Goal: Feedback & Contribution: Leave review/rating

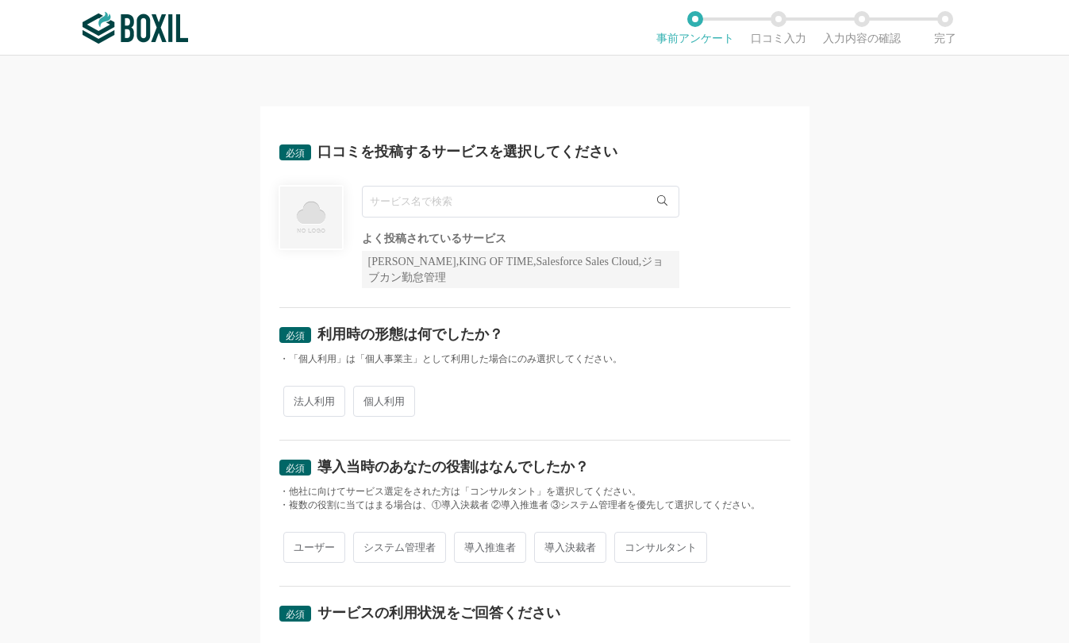
click at [438, 197] on input "text" at bounding box center [520, 202] width 317 height 32
paste input "Adobe Acrobat"
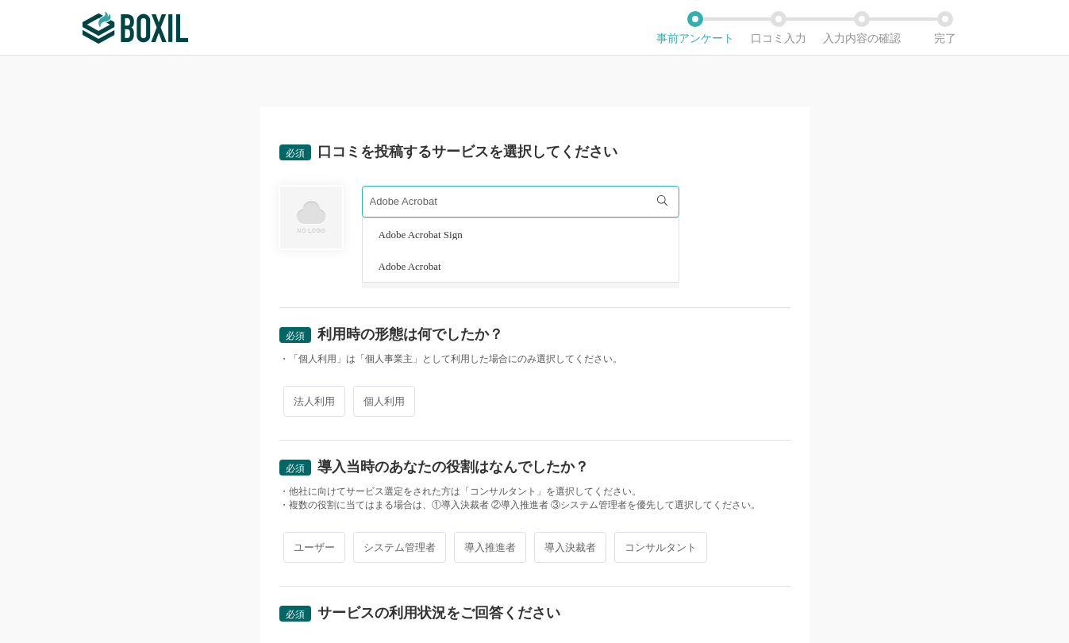
type input "Adobe Acrobat"
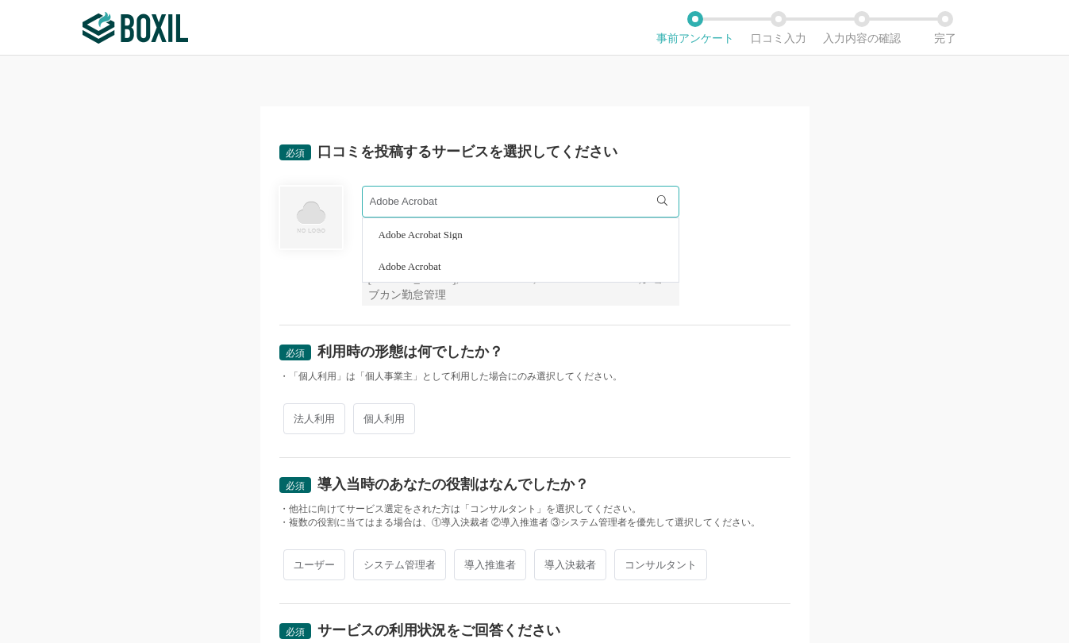
click at [495, 271] on li "Adobe Acrobat" at bounding box center [521, 266] width 316 height 32
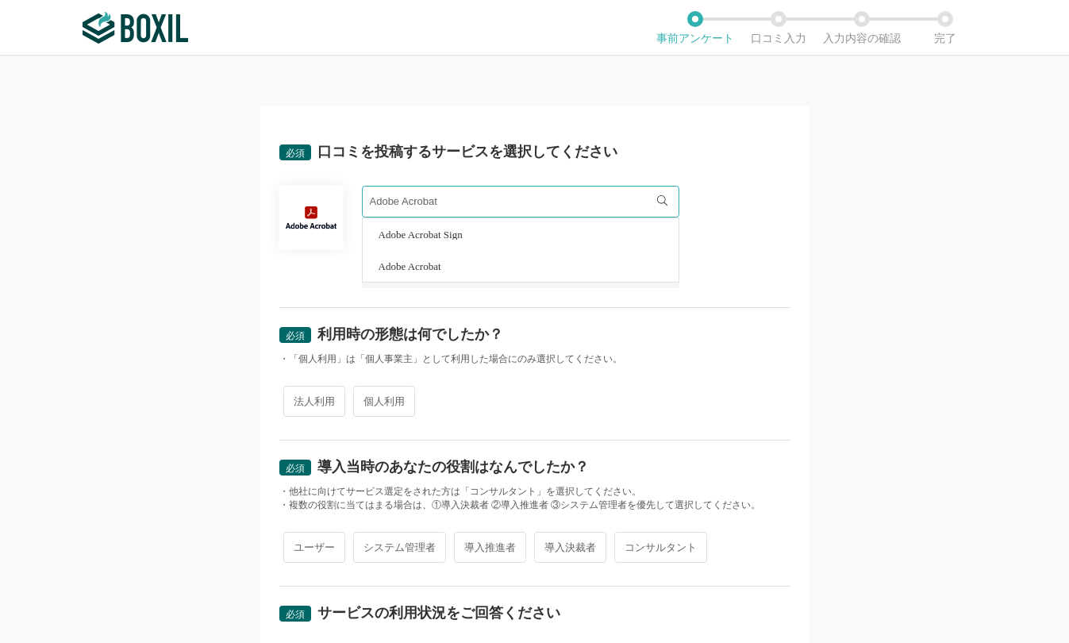
click at [745, 367] on div "必須 利用時の形態は何でしたか？ ・「個人利用」は「個人事業主」として利用した場合にのみ選択してください。 法人利用 個人利用" at bounding box center [534, 374] width 511 height 132
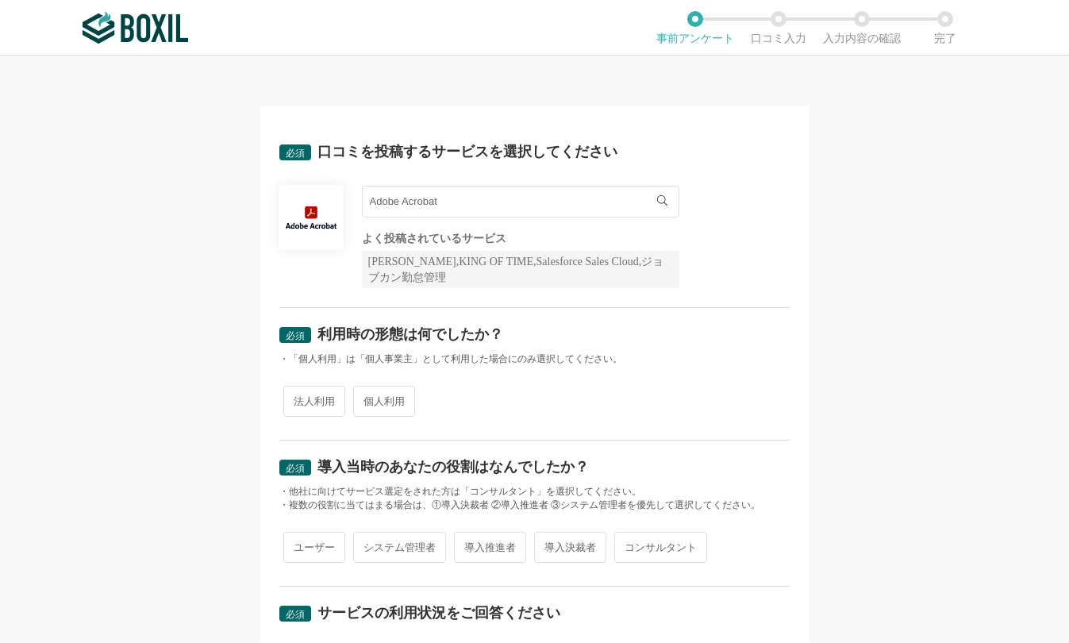
click at [317, 397] on span "法人利用" at bounding box center [314, 401] width 62 height 31
click at [297, 397] on input "法人利用" at bounding box center [292, 393] width 10 height 10
radio input "true"
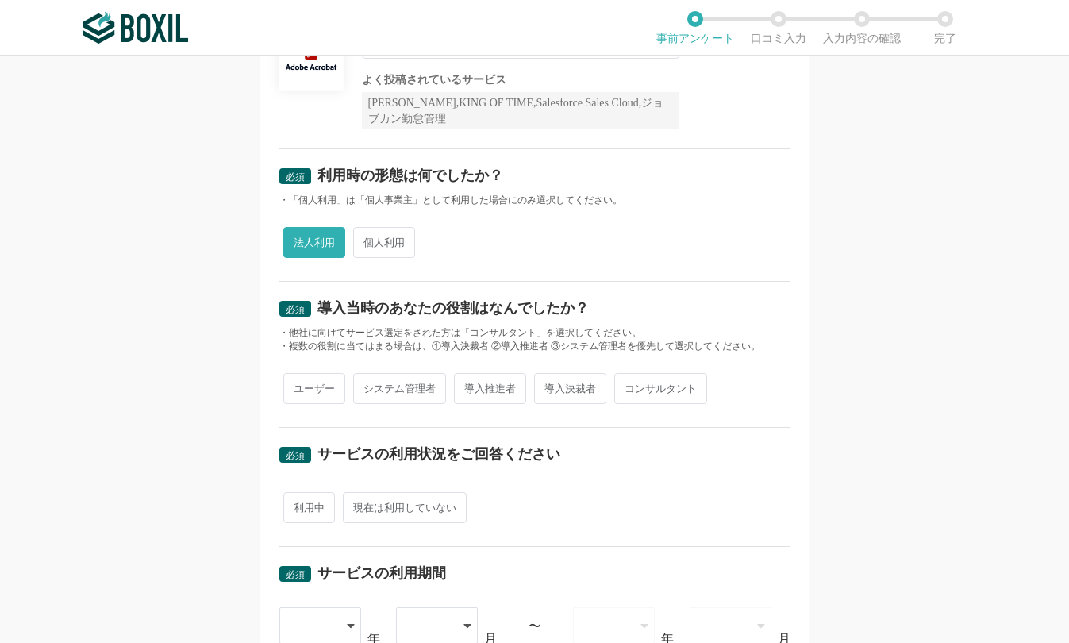
scroll to position [238, 0]
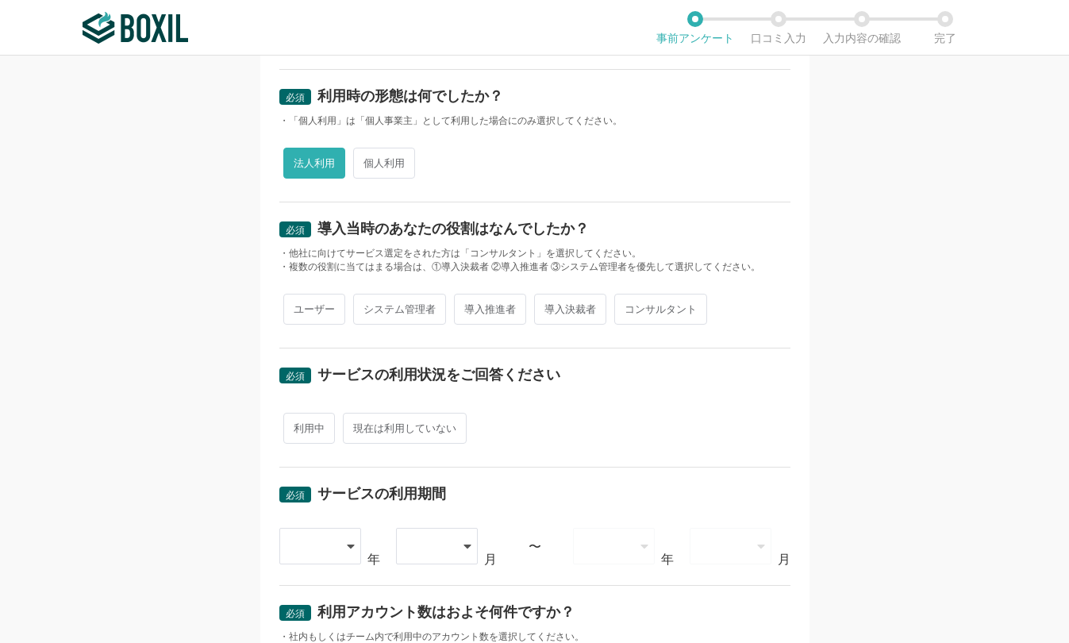
click at [301, 306] on span "ユーザー" at bounding box center [314, 309] width 62 height 31
click at [297, 306] on input "ユーザー" at bounding box center [292, 301] width 10 height 10
radio input "true"
click at [301, 423] on span "利用中" at bounding box center [309, 428] width 52 height 31
click at [297, 423] on input "利用中" at bounding box center [292, 420] width 10 height 10
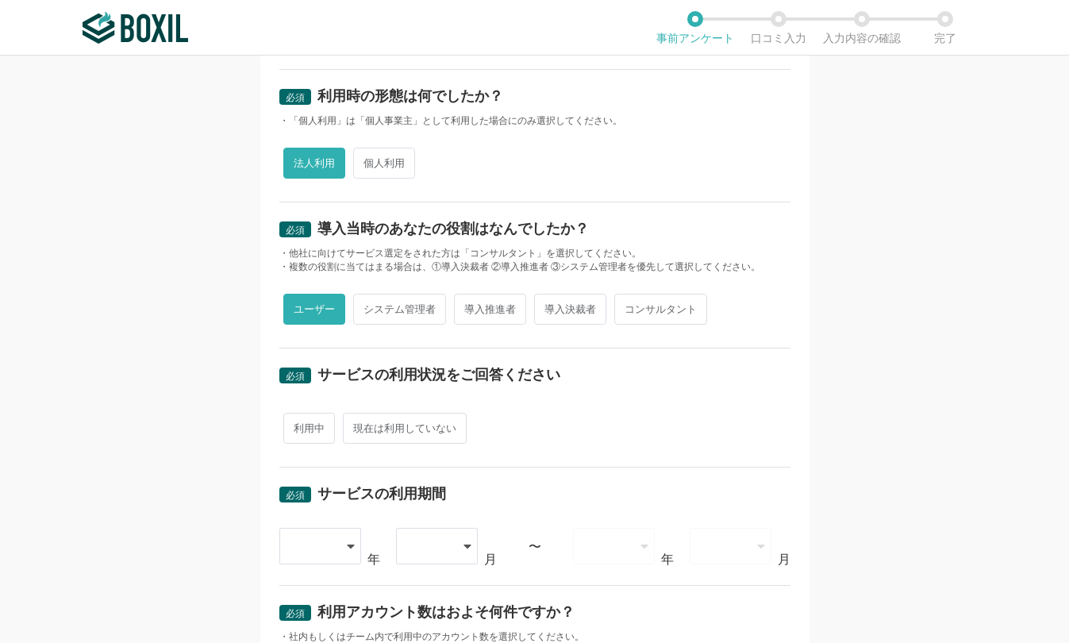
radio input "true"
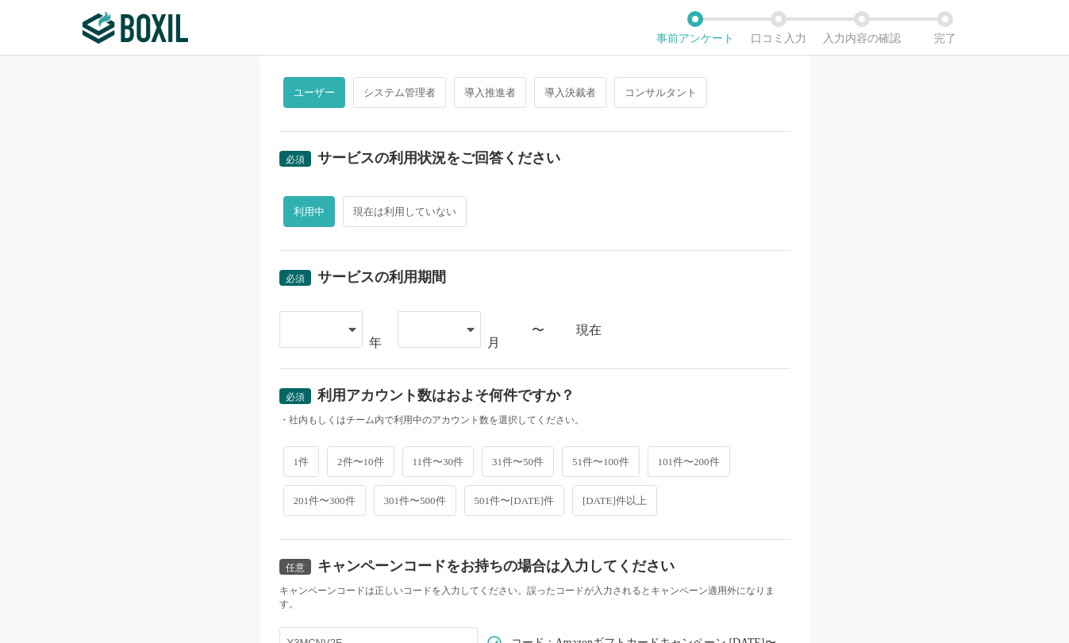
scroll to position [476, 0]
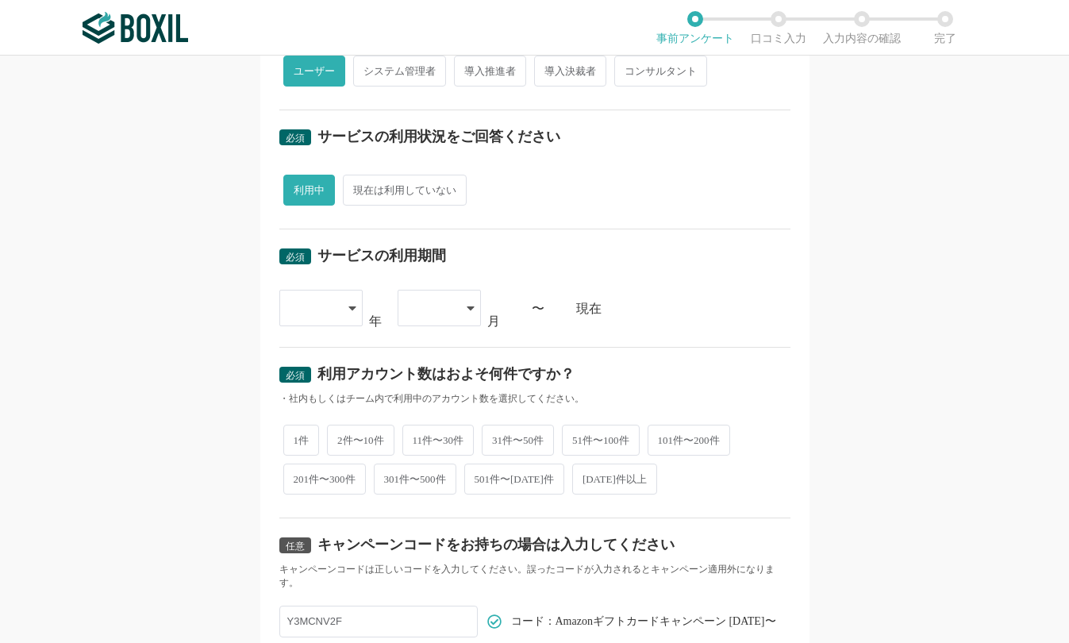
click at [326, 316] on div at bounding box center [313, 307] width 47 height 35
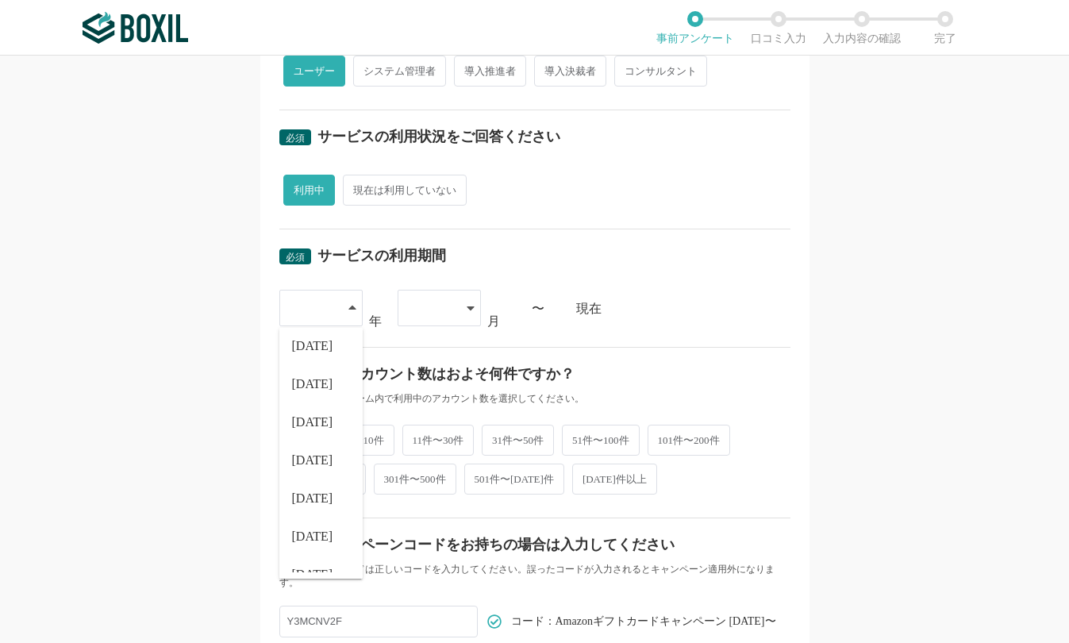
scroll to position [159, 0]
click at [305, 423] on span "[DATE]" at bounding box center [312, 422] width 41 height 13
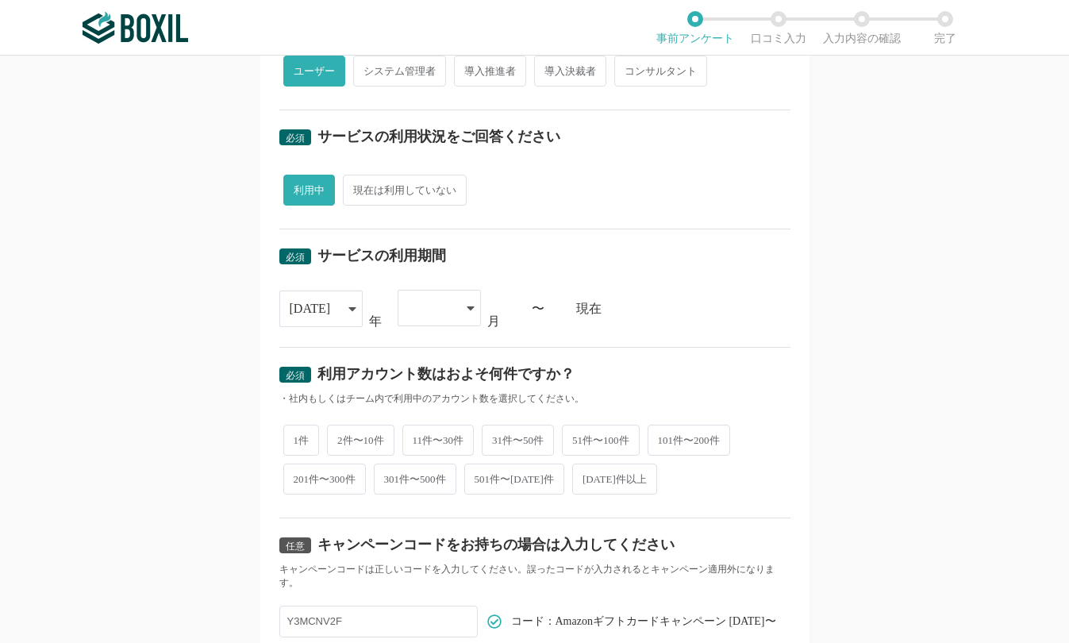
click at [422, 315] on div at bounding box center [431, 307] width 47 height 35
click at [410, 466] on span "04" at bounding box center [416, 467] width 13 height 13
click at [842, 325] on div "必須 口コミを投稿するサービスを選択してください Adobe Acrobat Adobe Acrobat Sign Adobe Acrobat よく投稿されて…" at bounding box center [534, 349] width 1069 height 587
click at [681, 442] on span "101件〜200件" at bounding box center [688, 438] width 83 height 31
click at [662, 436] on input "101件〜200件" at bounding box center [656, 430] width 10 height 10
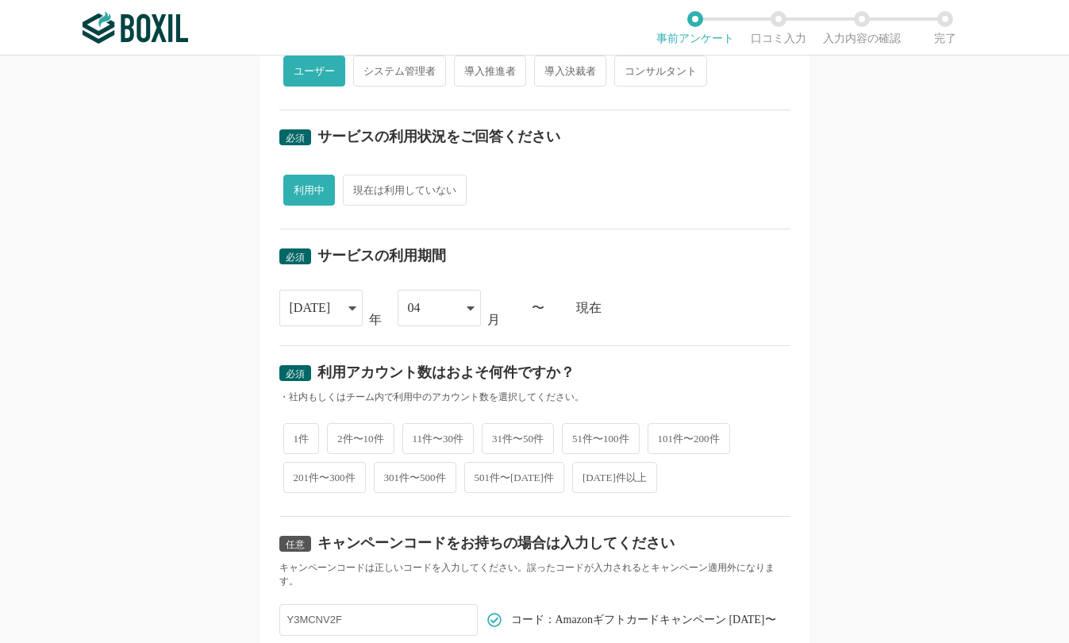
radio input "true"
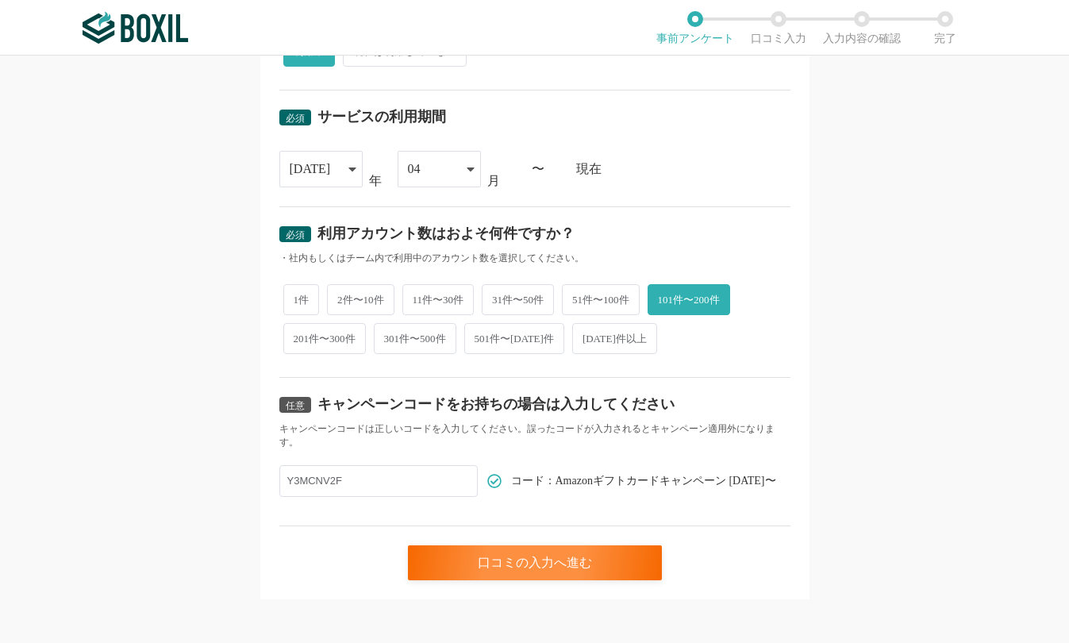
scroll to position [622, 0]
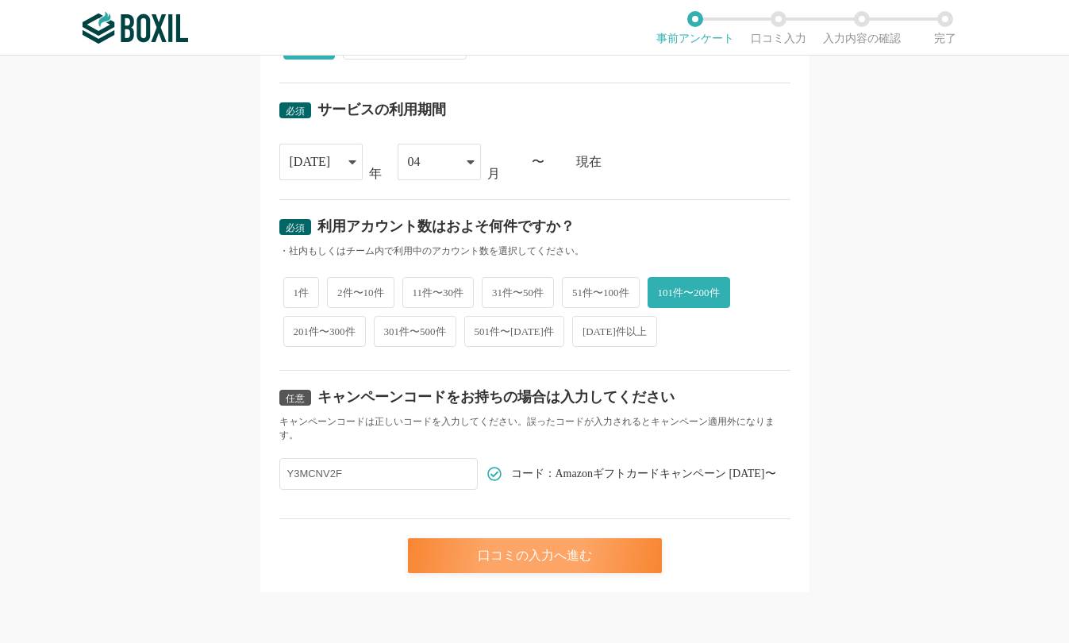
click at [580, 548] on div "口コミの入力へ進む" at bounding box center [535, 555] width 254 height 35
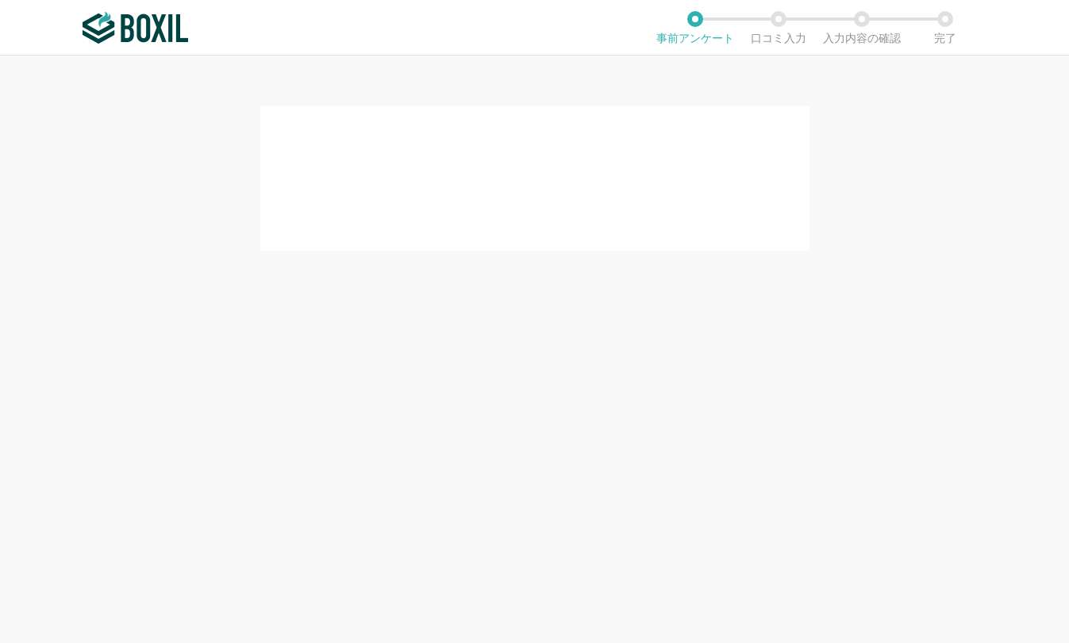
scroll to position [0, 0]
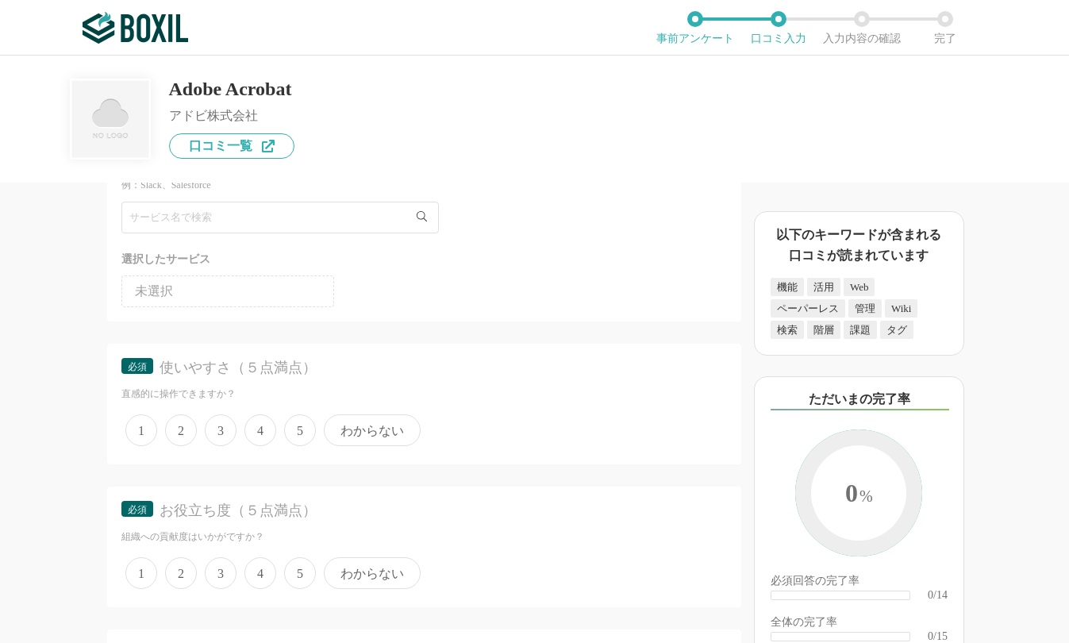
scroll to position [159, 0]
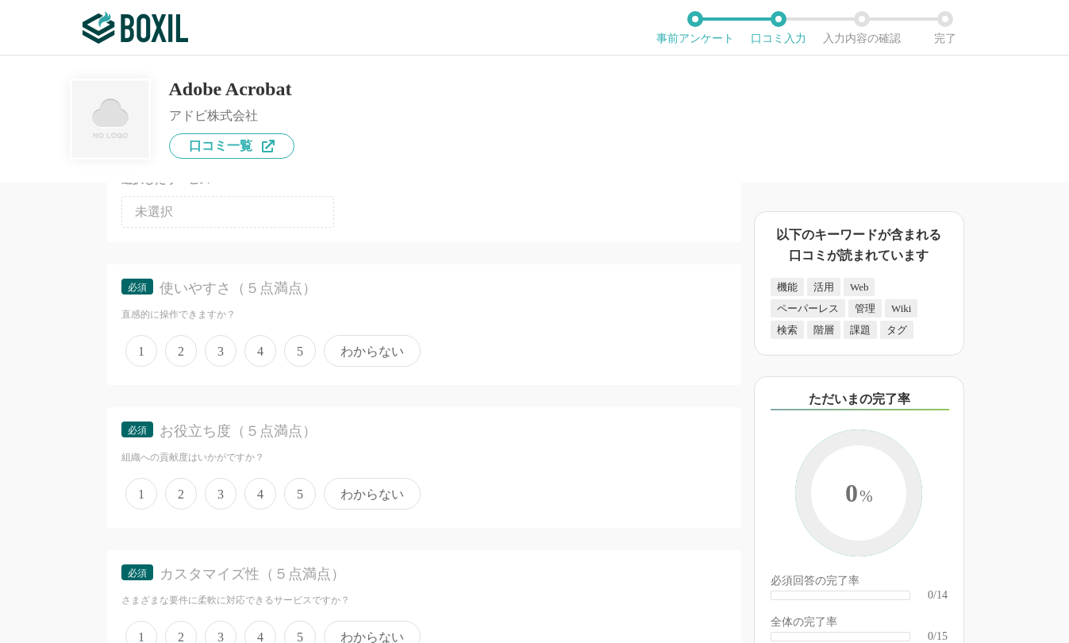
click at [258, 356] on span "4" at bounding box center [260, 351] width 32 height 32
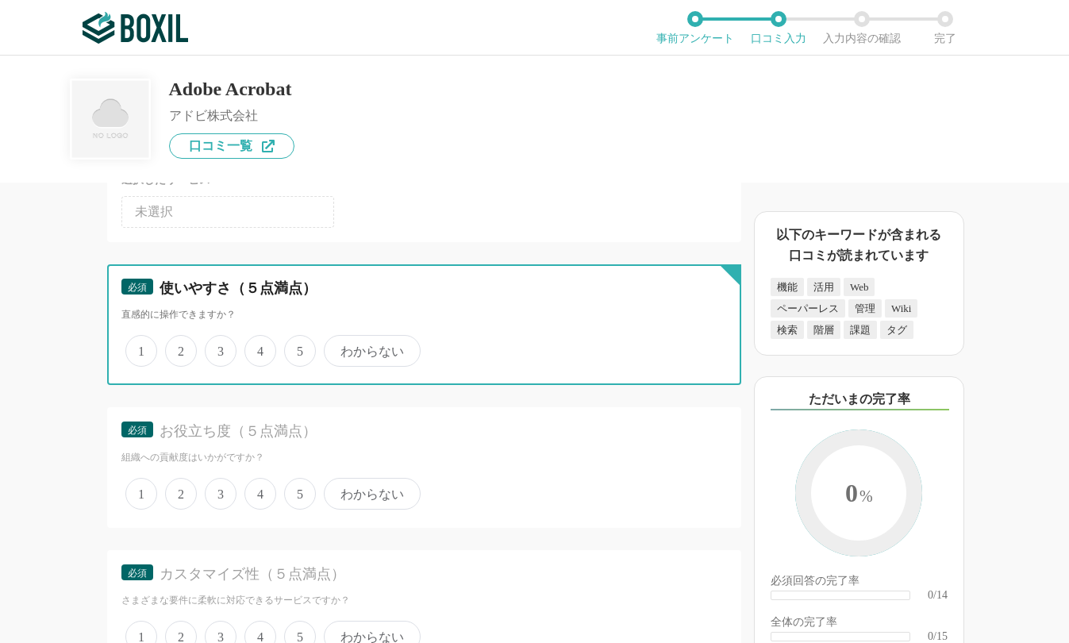
click at [258, 347] on input "4" at bounding box center [253, 342] width 10 height 10
radio input "true"
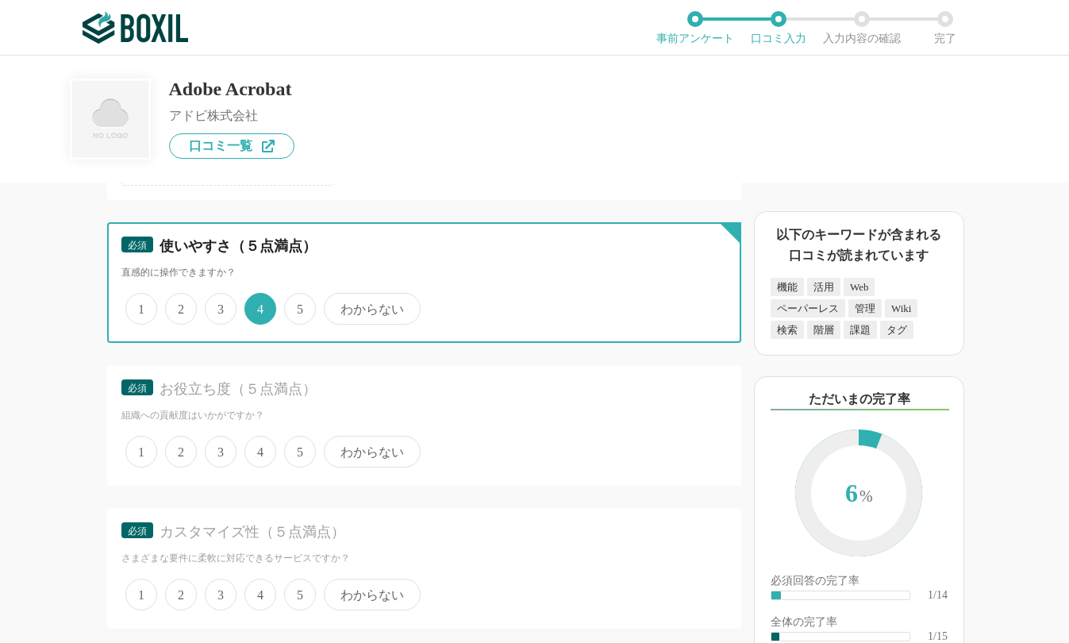
scroll to position [238, 0]
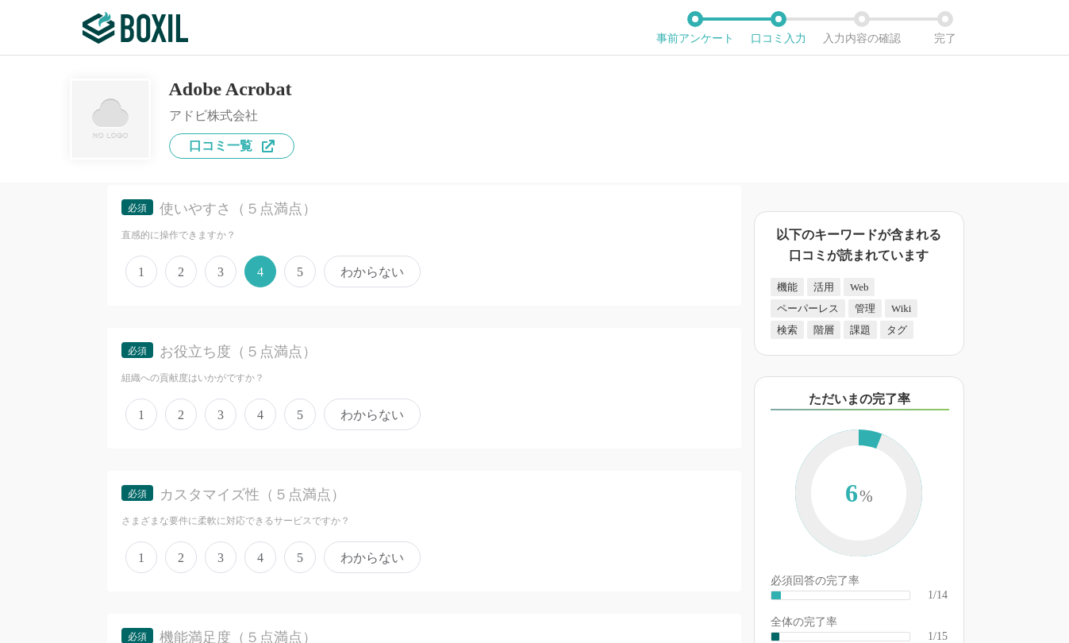
click at [297, 421] on span "5" at bounding box center [300, 414] width 32 height 32
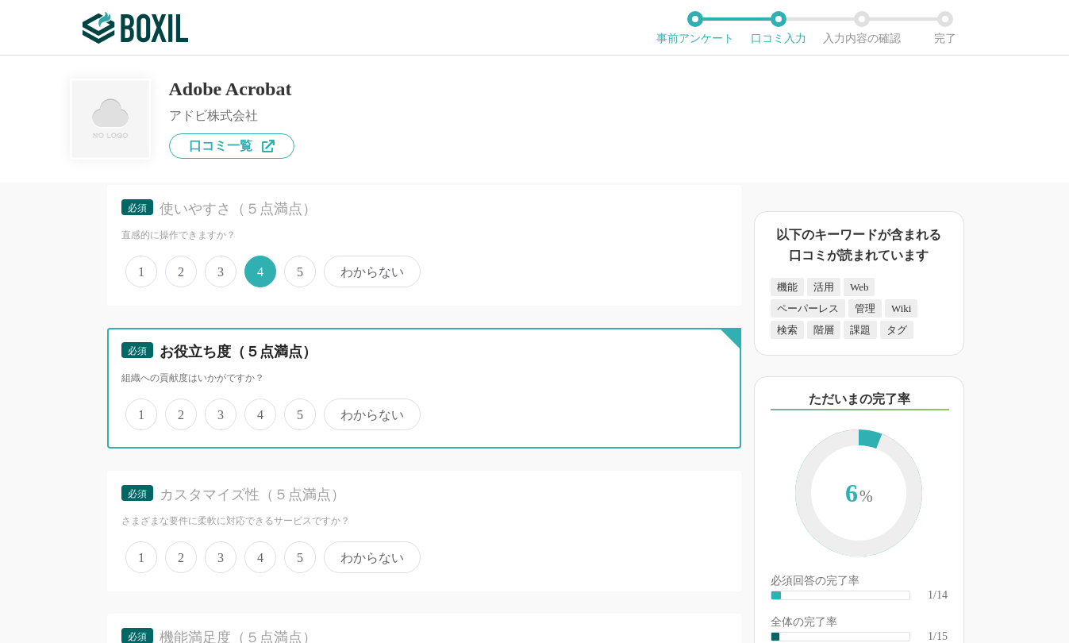
click at [297, 411] on input "5" at bounding box center [293, 406] width 10 height 10
radio input "true"
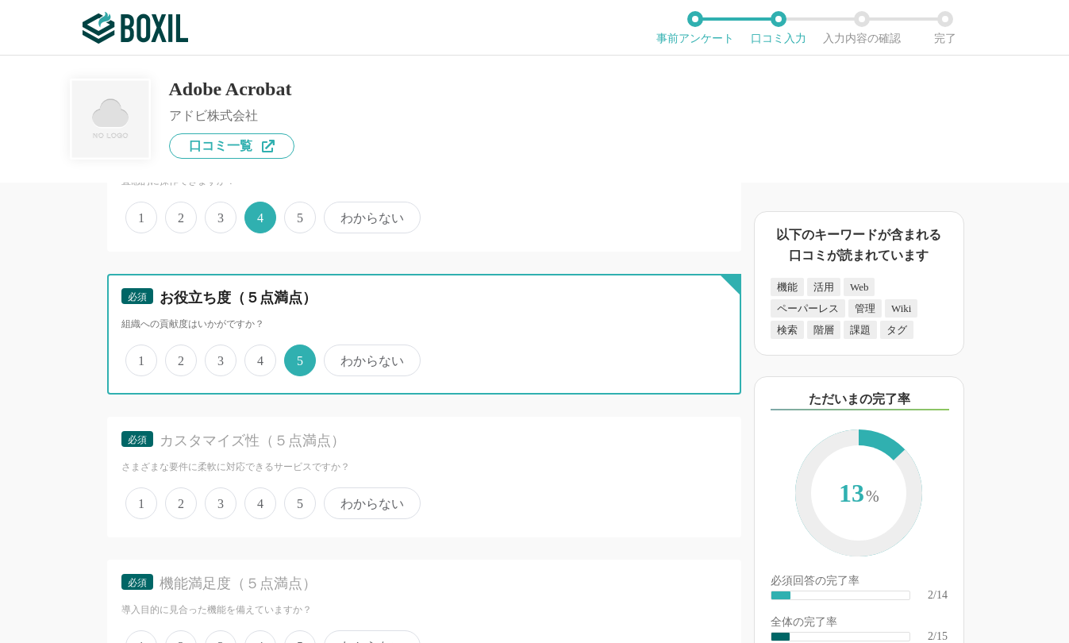
scroll to position [317, 0]
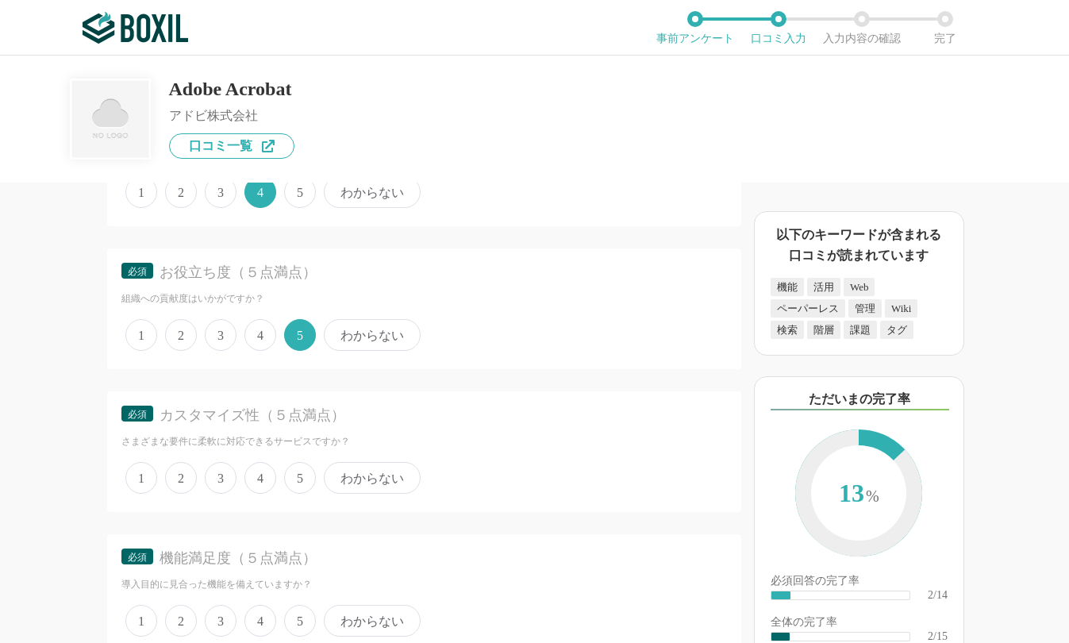
click at [231, 470] on span "3" at bounding box center [221, 478] width 32 height 32
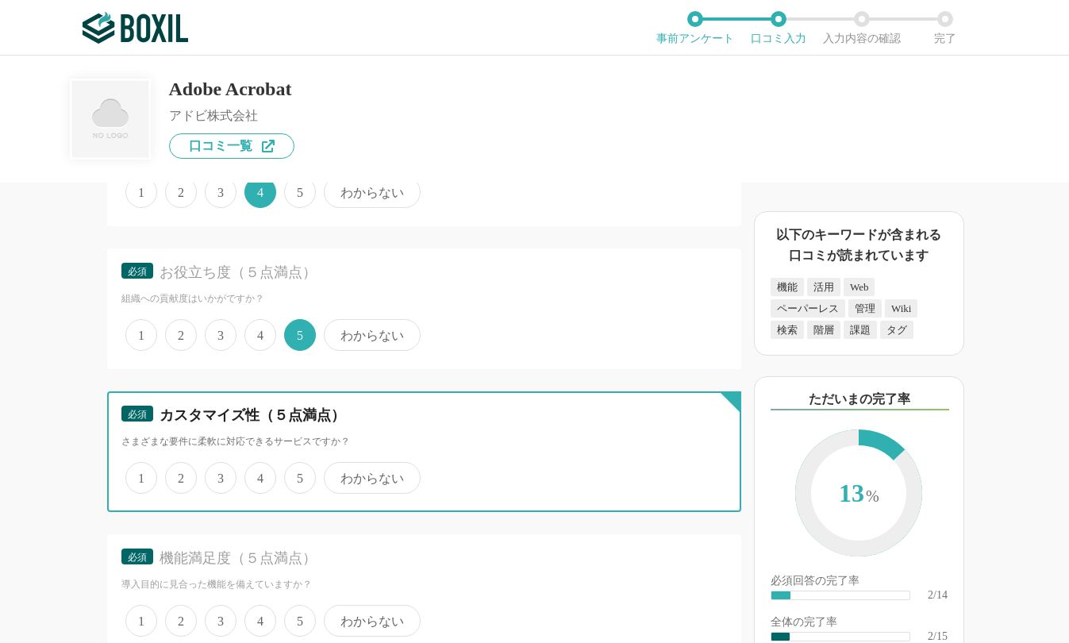
click at [219, 470] on input "3" at bounding box center [214, 469] width 10 height 10
radio input "true"
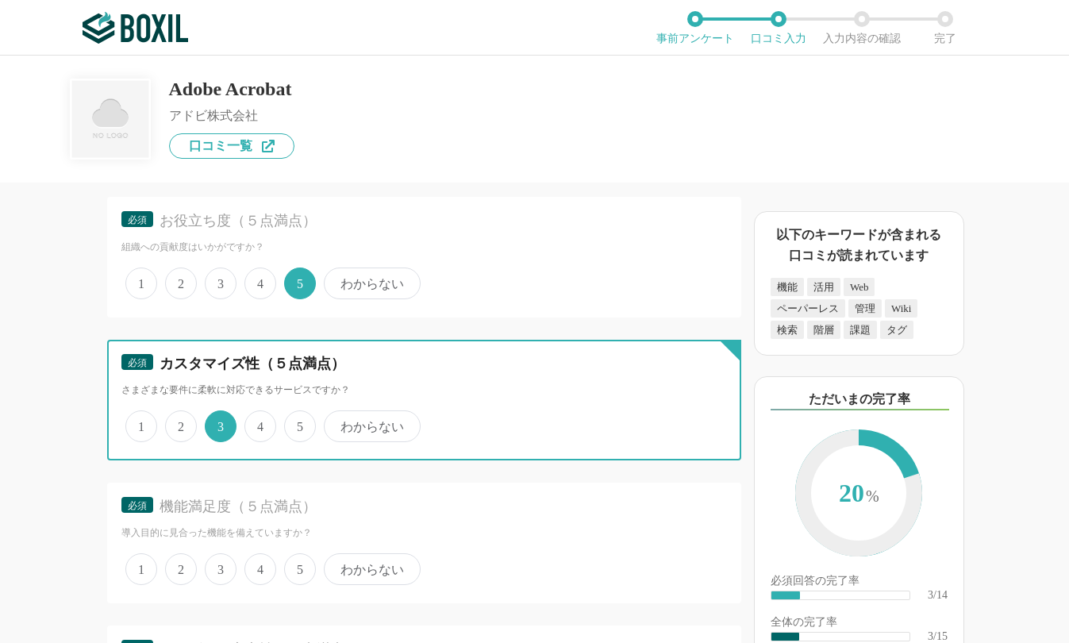
scroll to position [397, 0]
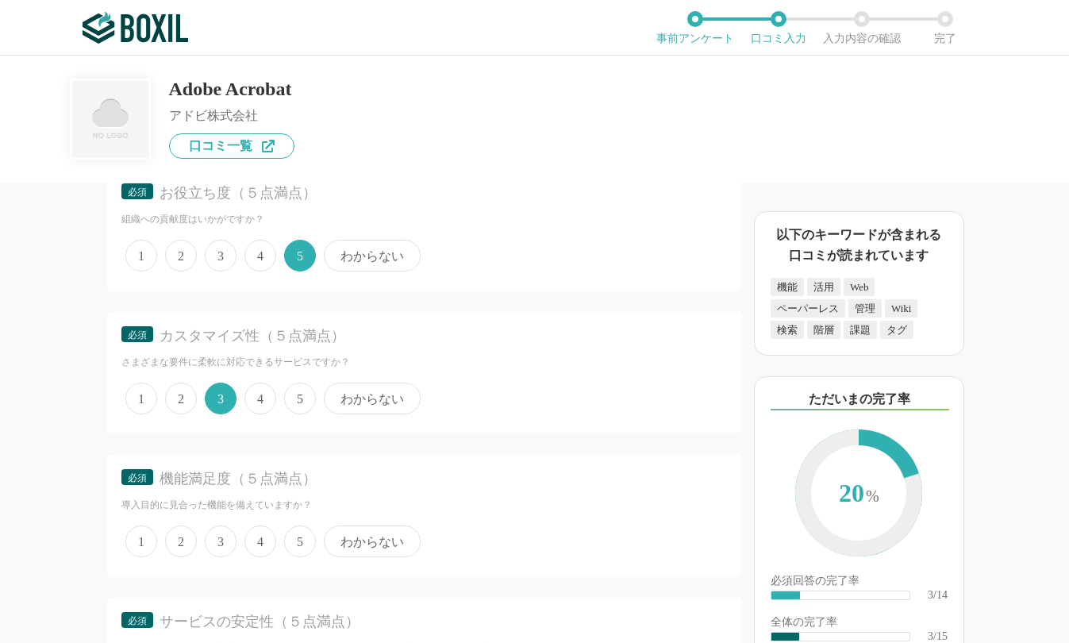
click at [263, 543] on span "4" at bounding box center [260, 541] width 32 height 32
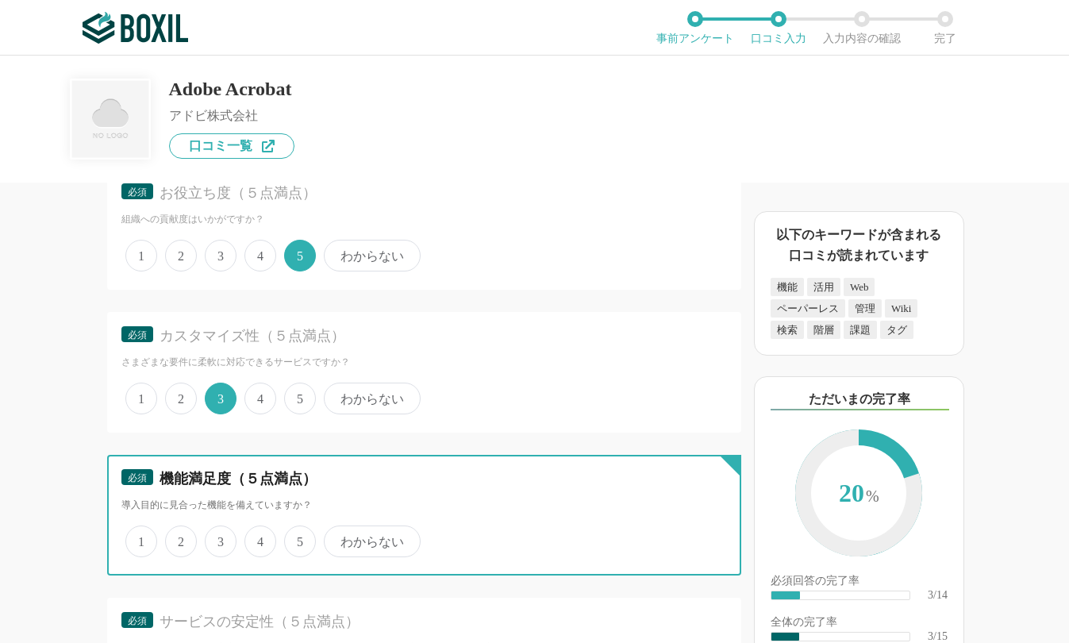
click at [259, 538] on input "4" at bounding box center [253, 533] width 10 height 10
radio input "true"
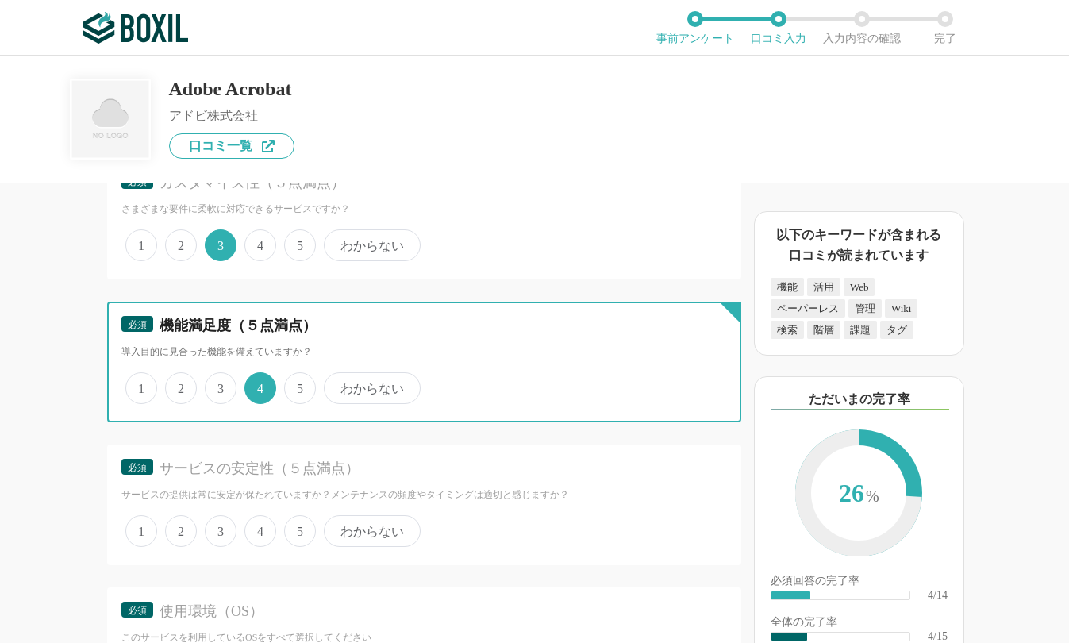
scroll to position [555, 0]
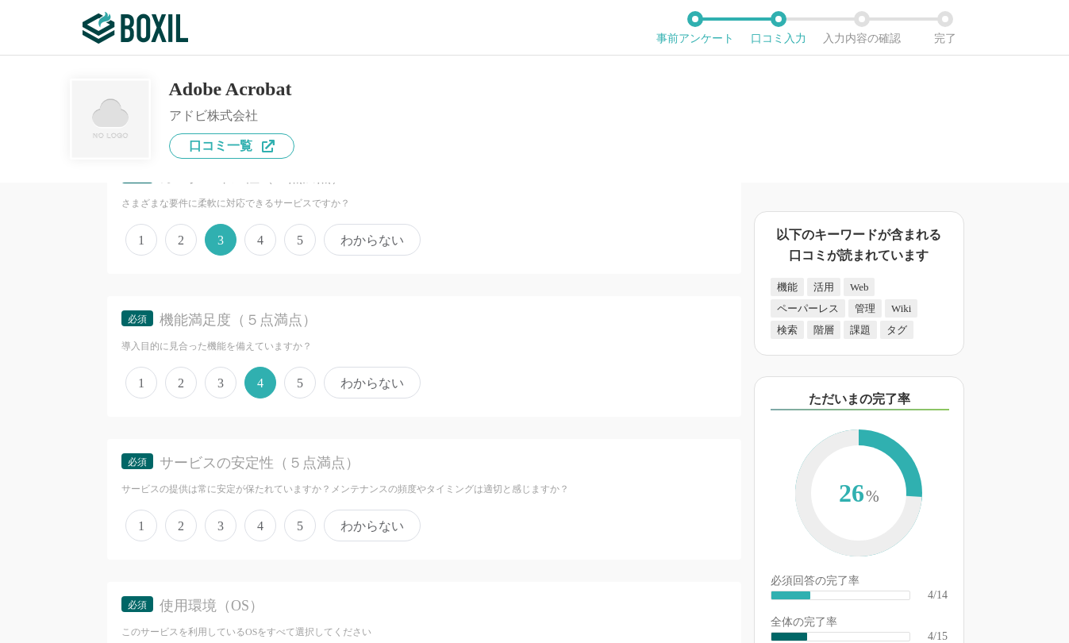
click at [221, 512] on span "3" at bounding box center [221, 525] width 32 height 32
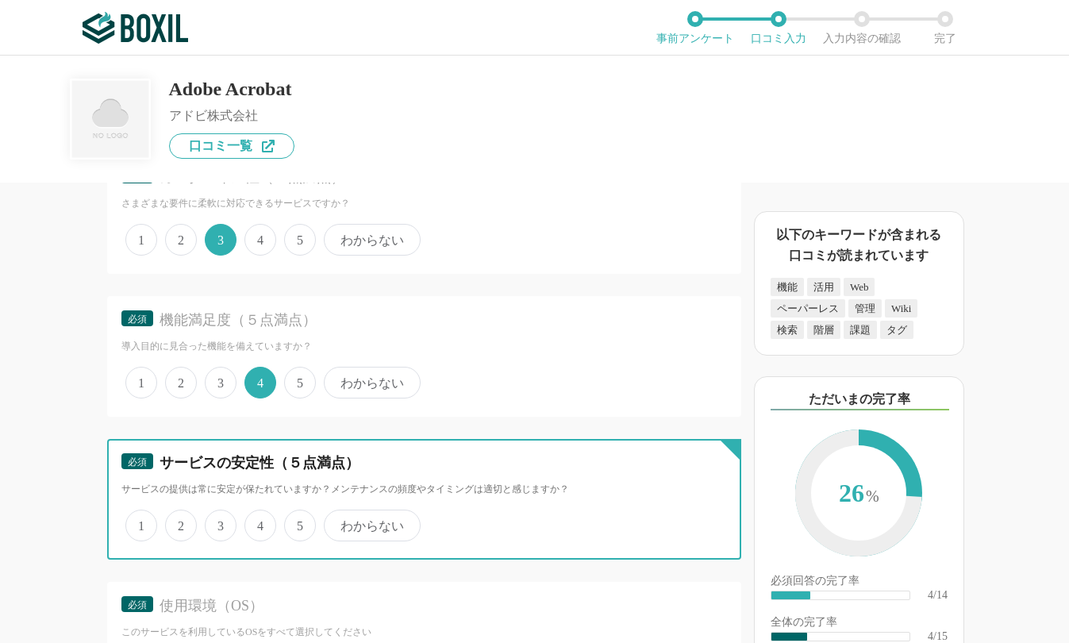
click at [219, 512] on input "3" at bounding box center [214, 517] width 10 height 10
radio input "true"
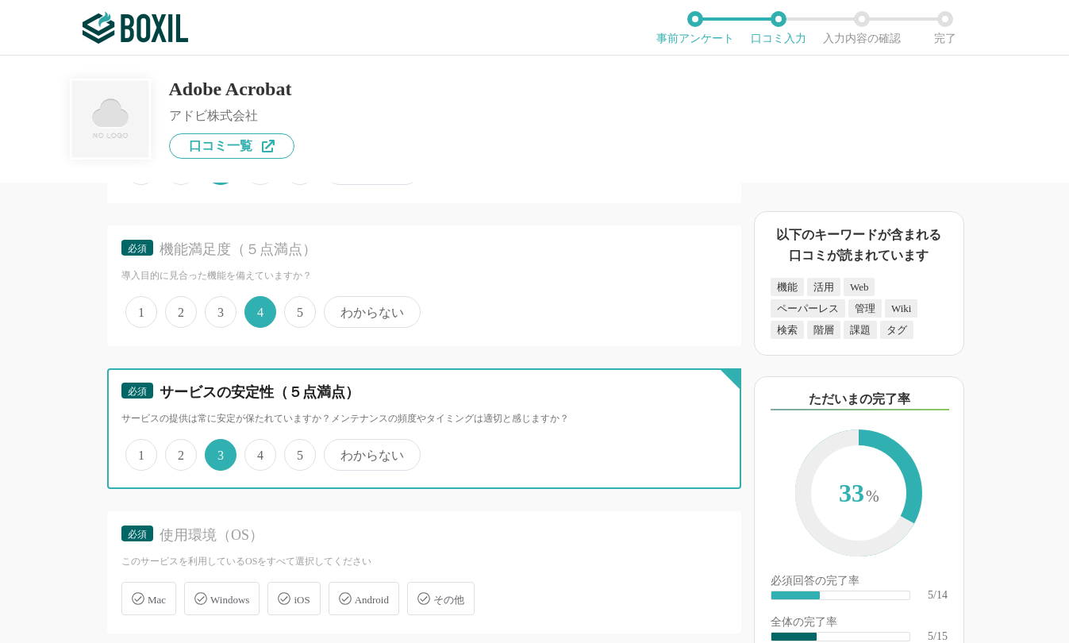
scroll to position [793, 0]
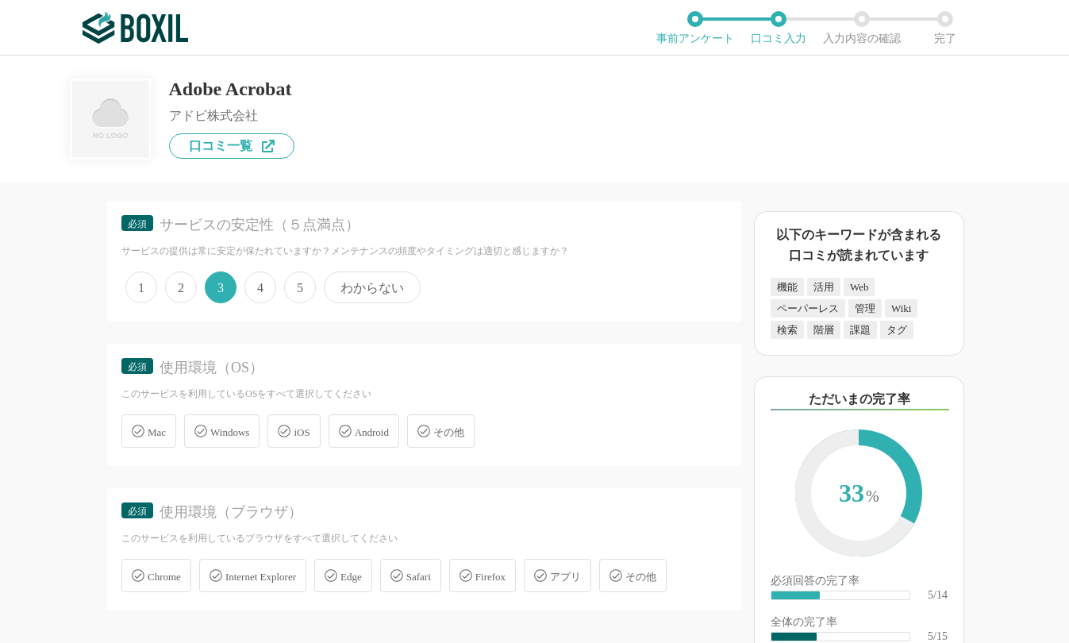
click at [232, 432] on span "Windows" at bounding box center [229, 432] width 39 height 12
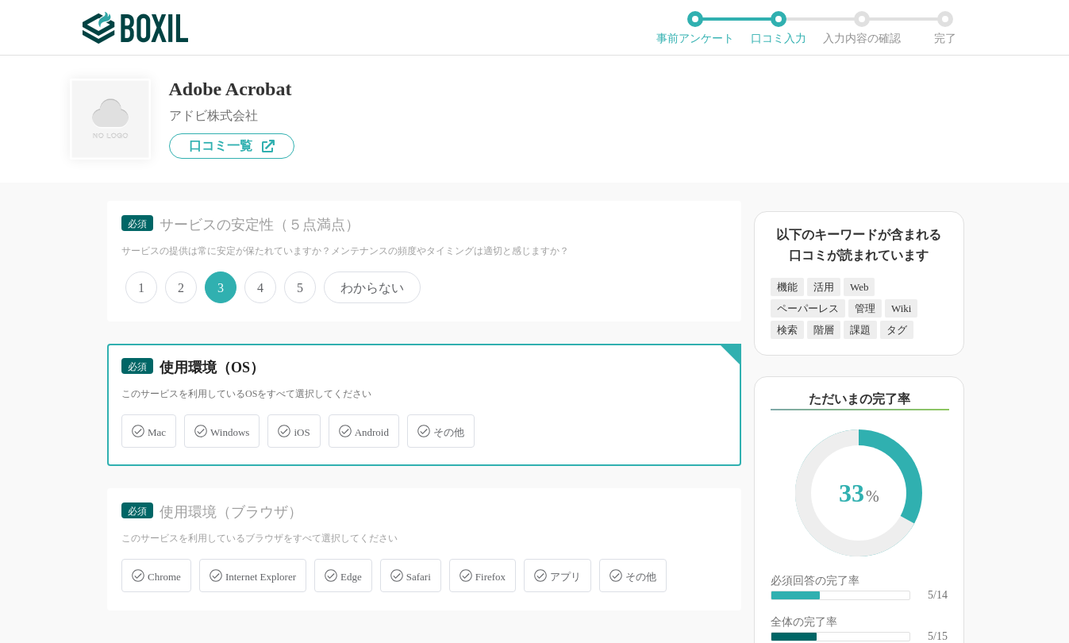
click at [198, 427] on input "Windows" at bounding box center [192, 421] width 10 height 10
checkbox input "true"
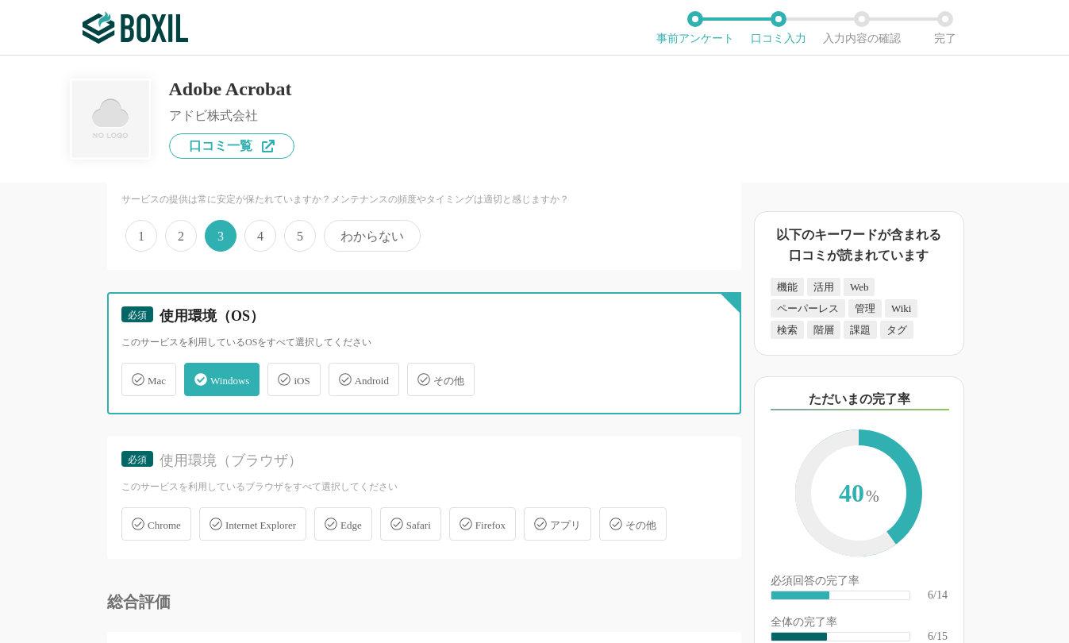
scroll to position [873, 0]
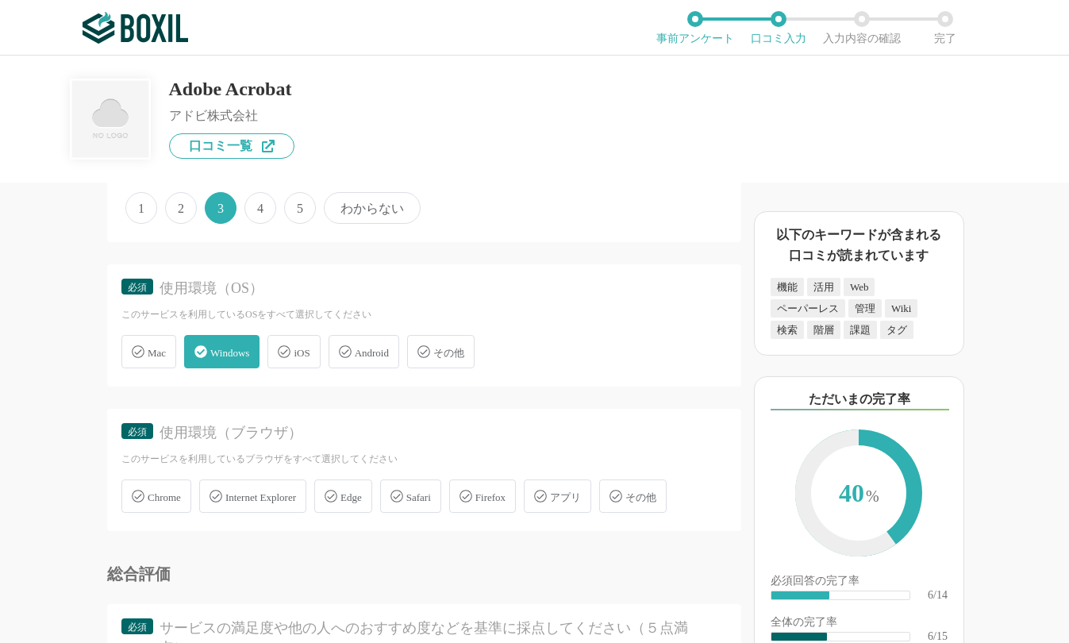
click at [159, 491] on span "Chrome" at bounding box center [164, 497] width 33 height 12
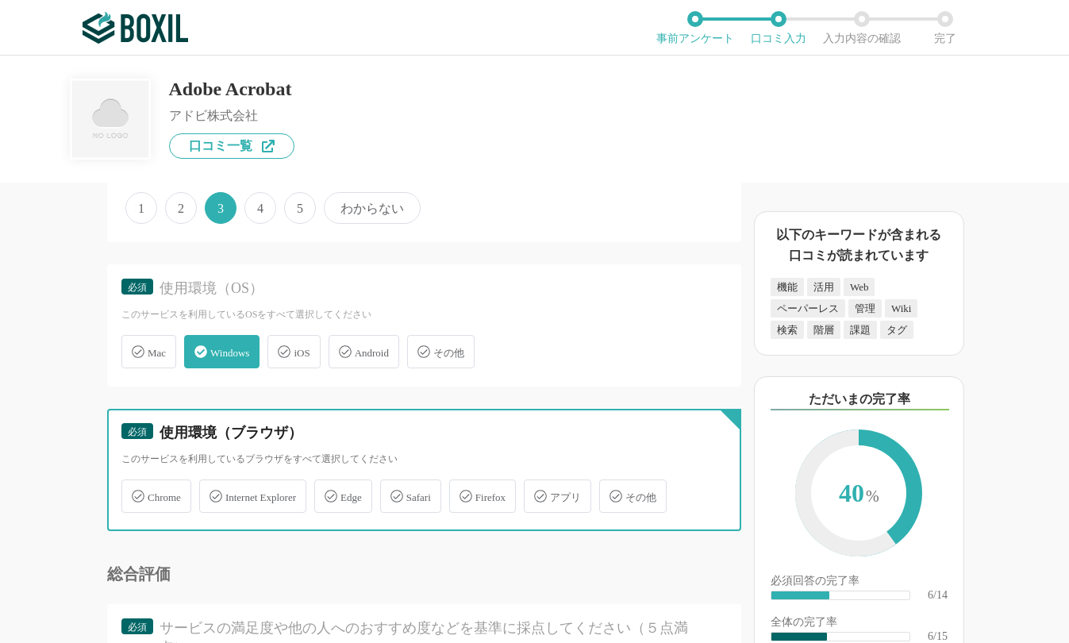
click at [135, 491] on input "Chrome" at bounding box center [130, 487] width 10 height 10
checkbox input "true"
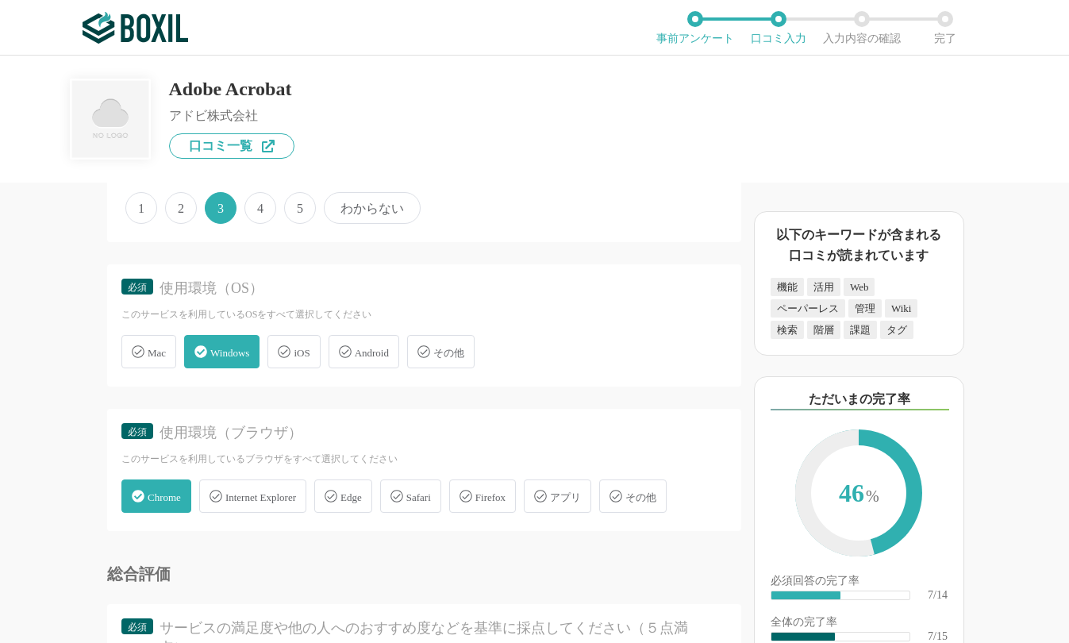
click at [570, 497] on div "アプリ" at bounding box center [557, 495] width 67 height 33
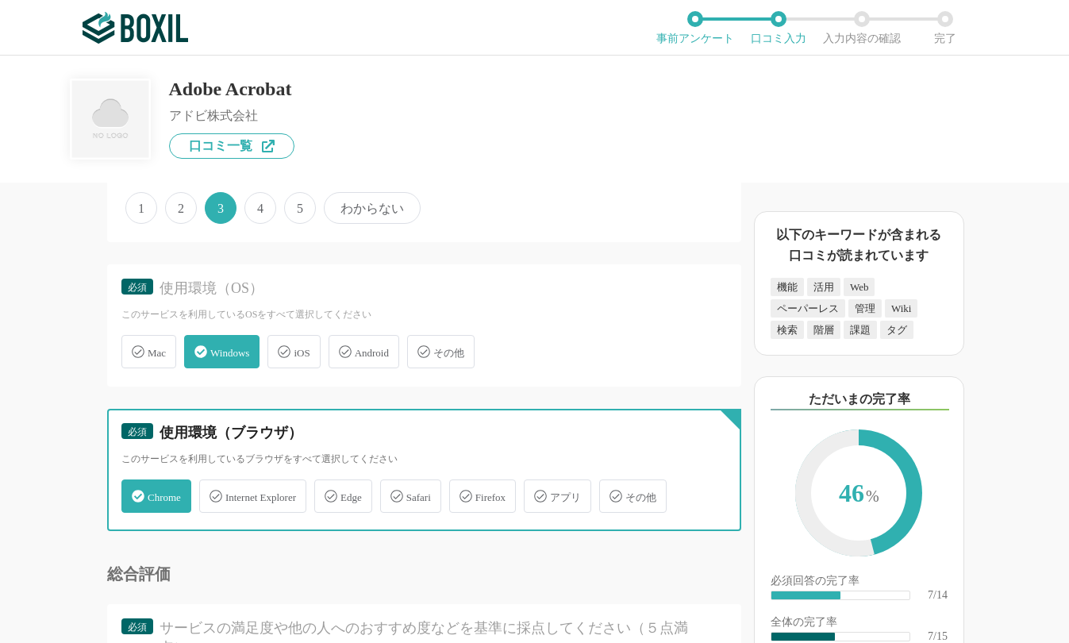
click at [537, 492] on input "アプリ" at bounding box center [532, 487] width 10 height 10
checkbox input "true"
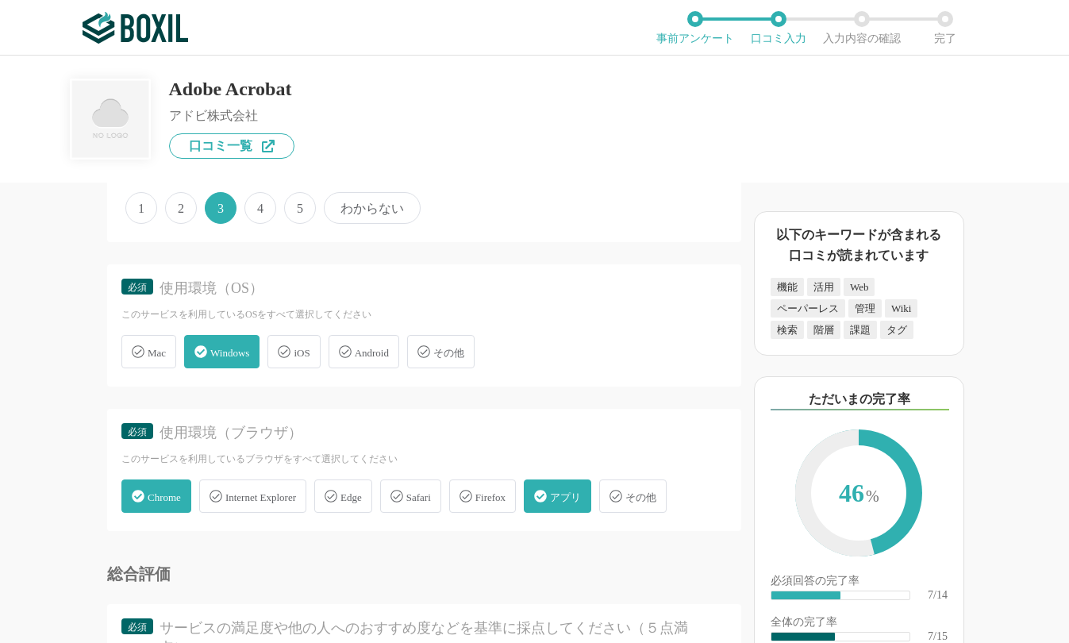
click at [385, 364] on div "Android" at bounding box center [363, 351] width 71 height 33
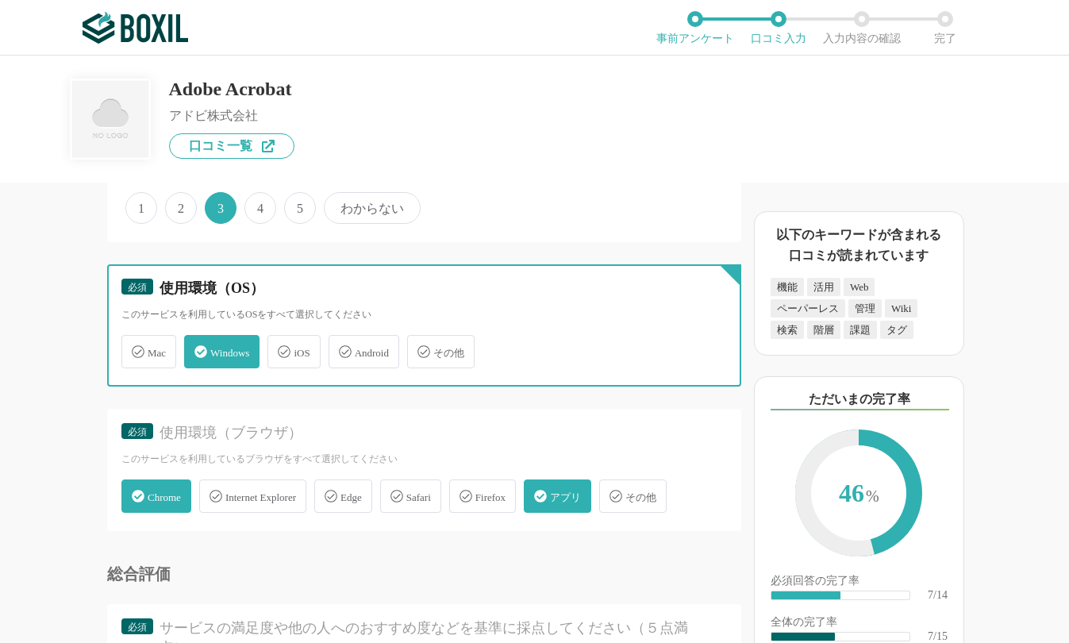
click at [342, 347] on input "Android" at bounding box center [337, 342] width 10 height 10
checkbox input "true"
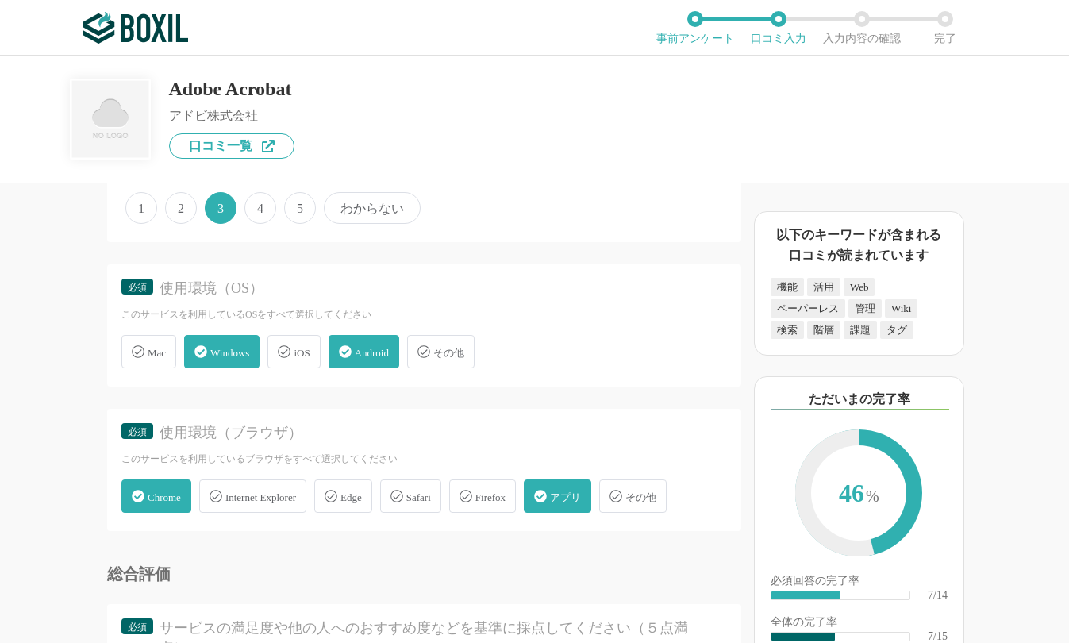
click at [159, 361] on div "Mac" at bounding box center [148, 351] width 55 height 33
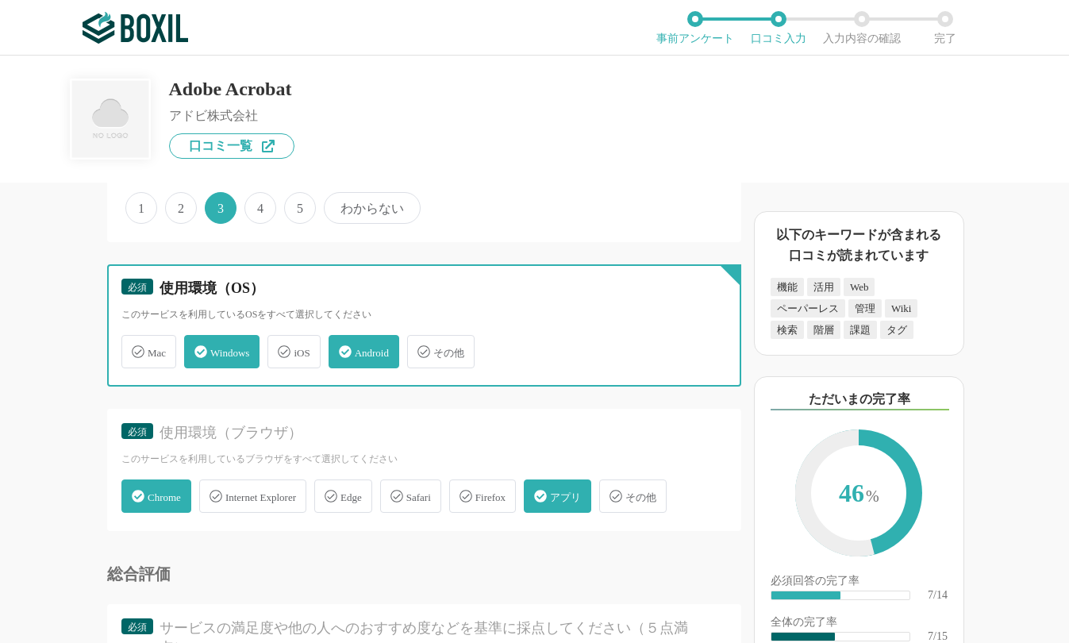
click at [135, 347] on input "Mac" at bounding box center [130, 342] width 10 height 10
checkbox input "true"
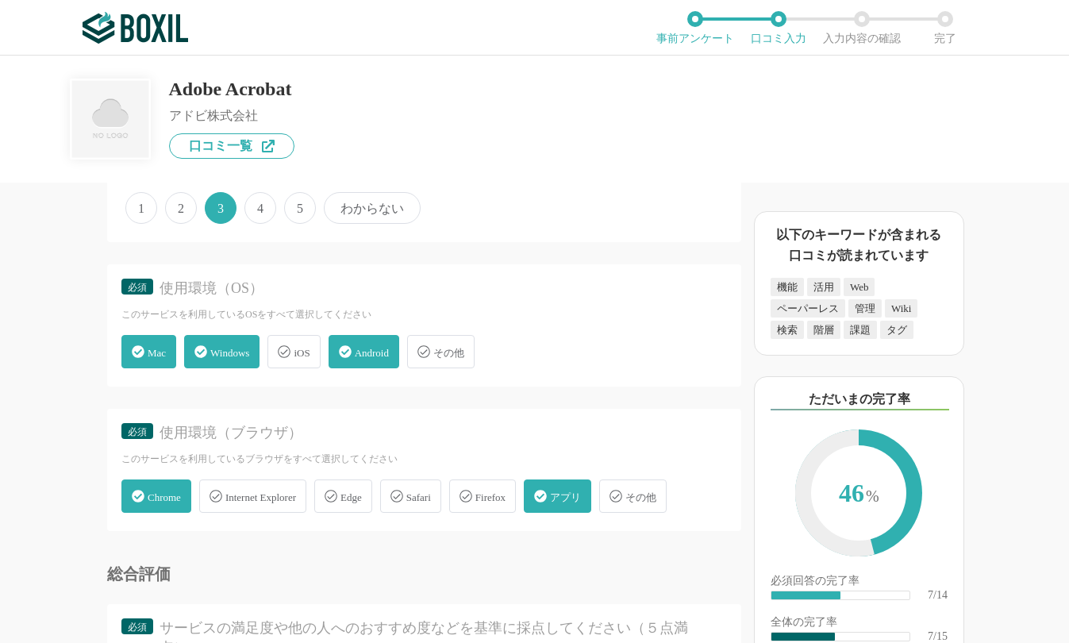
click at [306, 357] on span "iOS" at bounding box center [302, 353] width 16 height 12
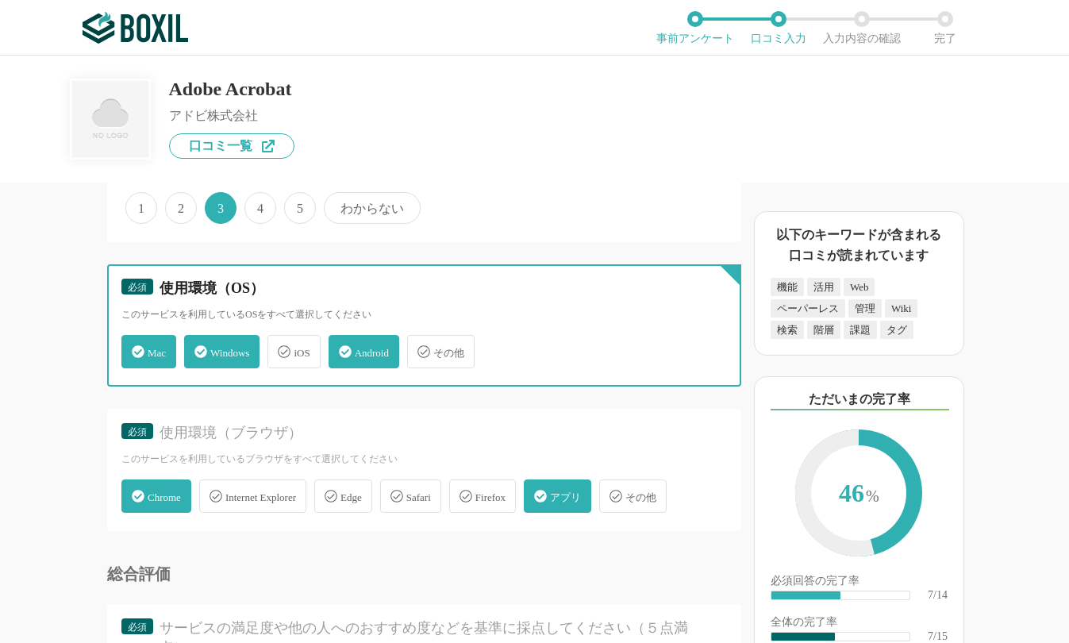
click at [281, 347] on input "iOS" at bounding box center [276, 342] width 10 height 10
checkbox input "true"
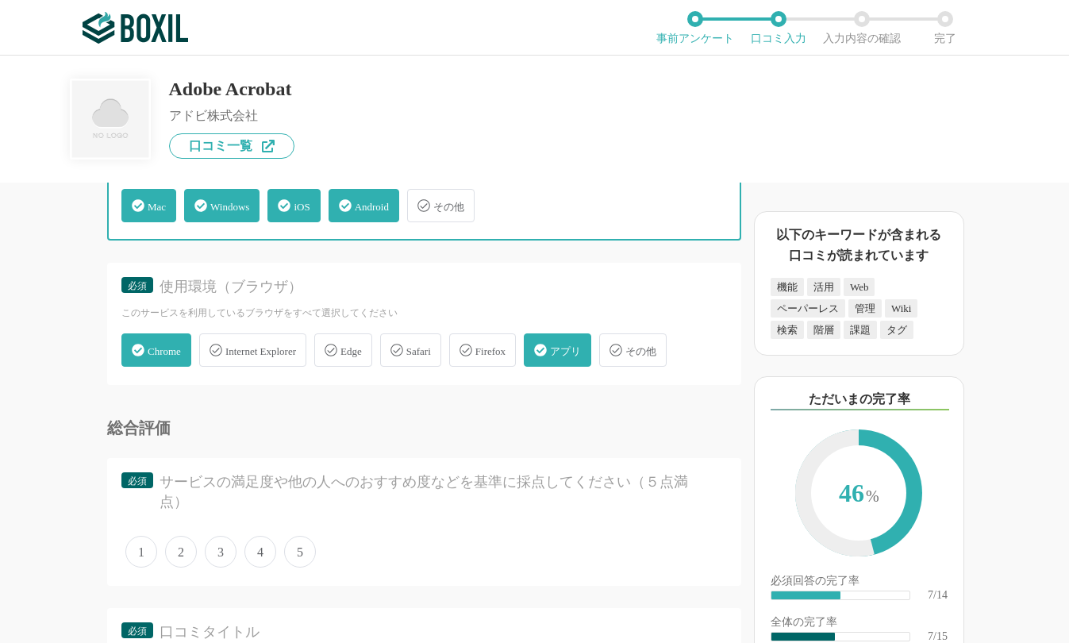
scroll to position [1031, 0]
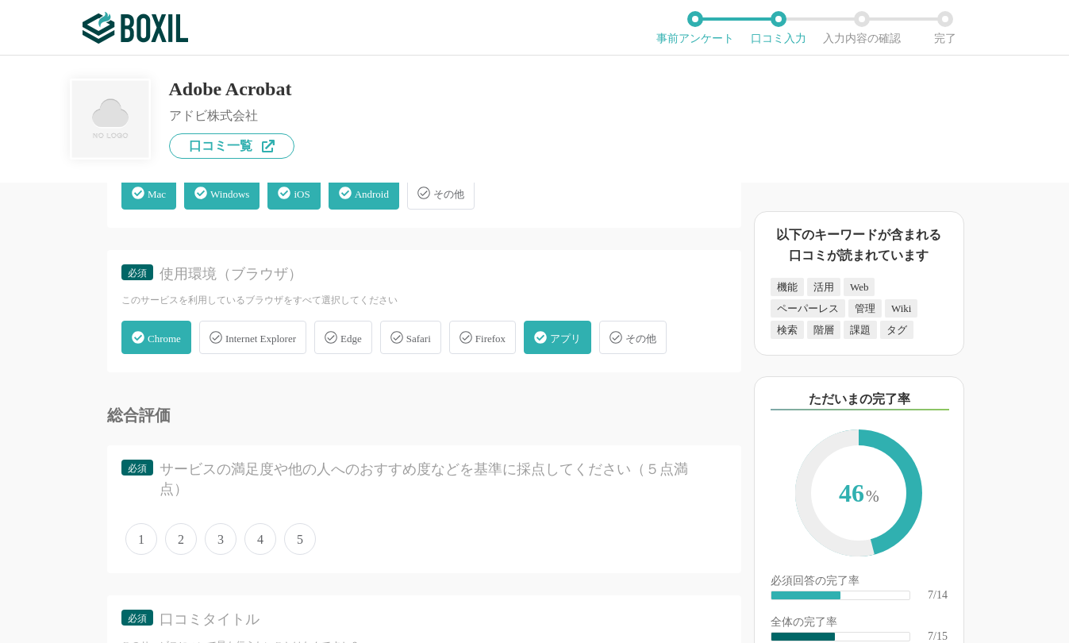
click at [263, 533] on span "4" at bounding box center [260, 539] width 32 height 32
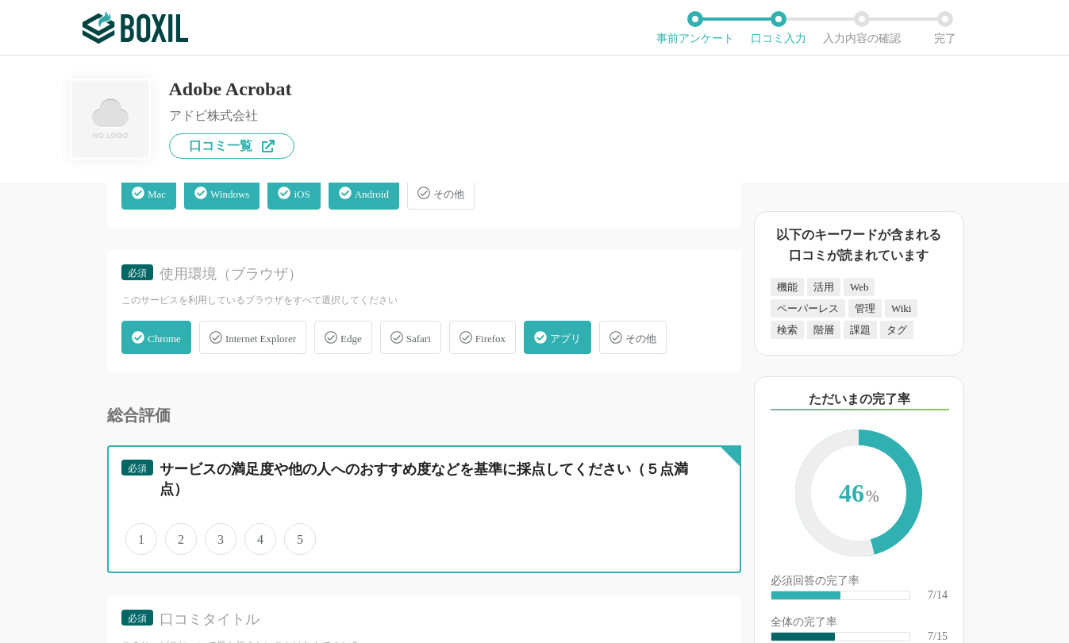
click at [259, 533] on input "4" at bounding box center [253, 530] width 10 height 10
radio input "true"
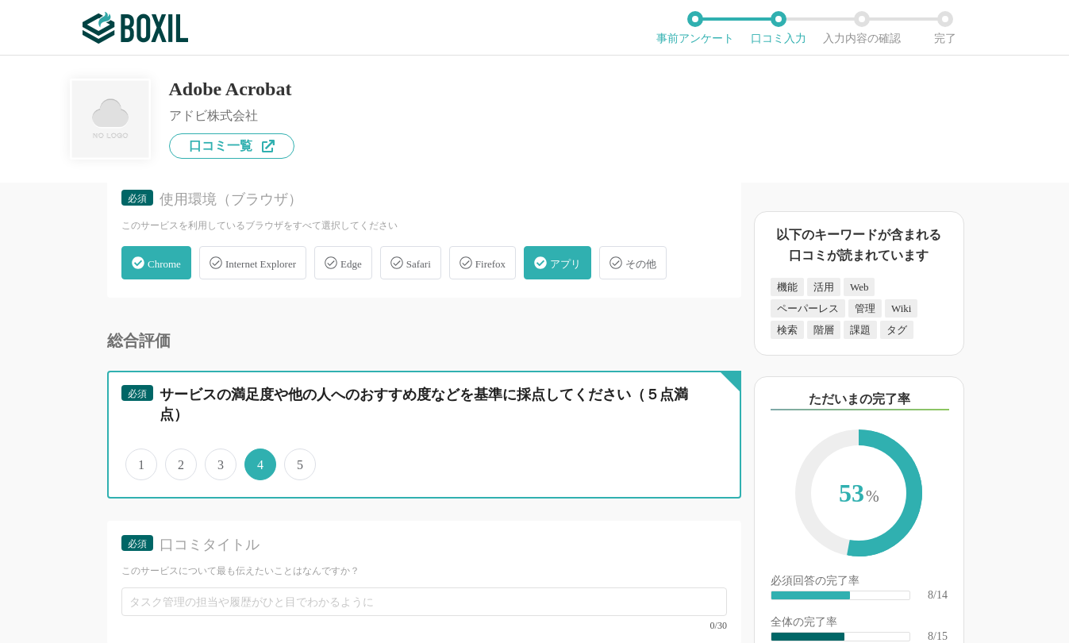
scroll to position [1269, 0]
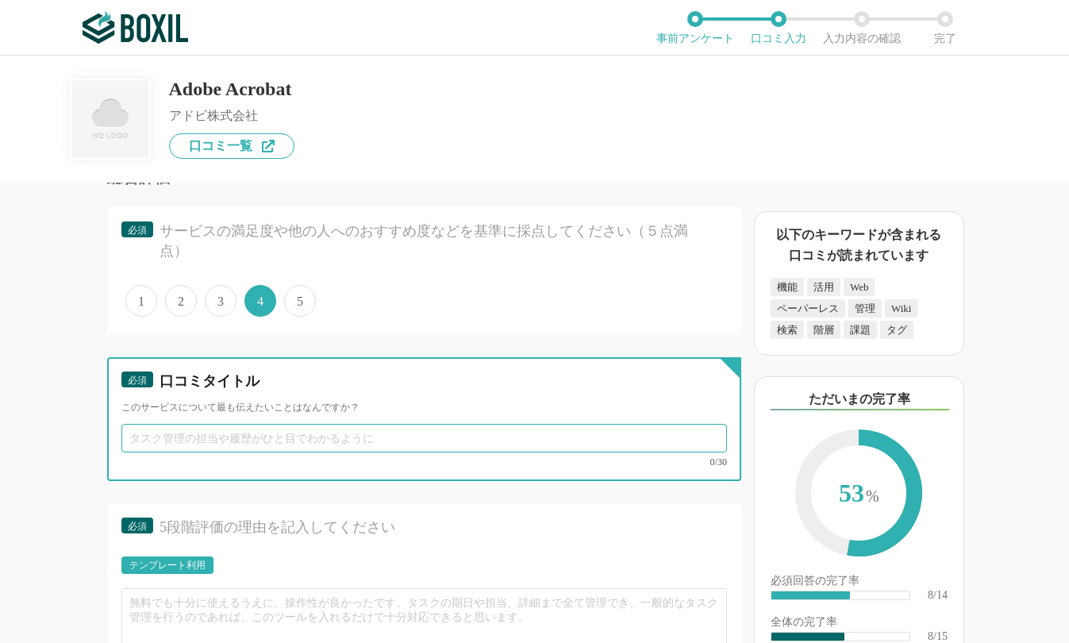
click at [264, 436] on input "text" at bounding box center [423, 438] width 605 height 29
paste input "PDF編集が直感的でチーム作業が格段に快適に"
drag, startPoint x: 175, startPoint y: 436, endPoint x: 225, endPoint y: 432, distance: 49.3
click at [225, 432] on input "PDF編集が直感的でチーム作業が格段に快適に" at bounding box center [423, 438] width 605 height 29
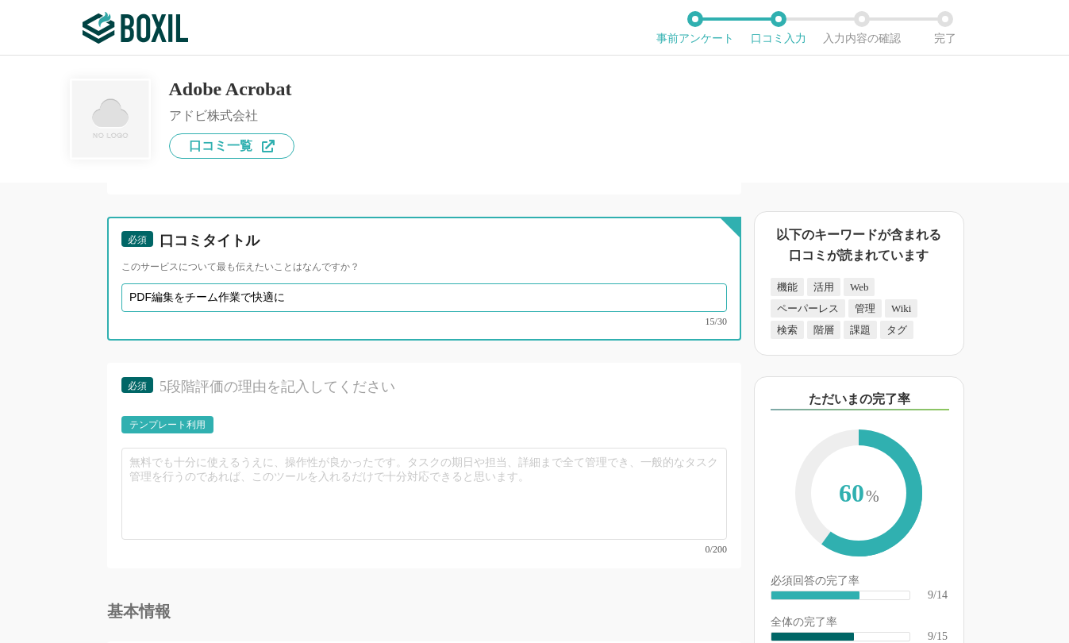
scroll to position [1428, 0]
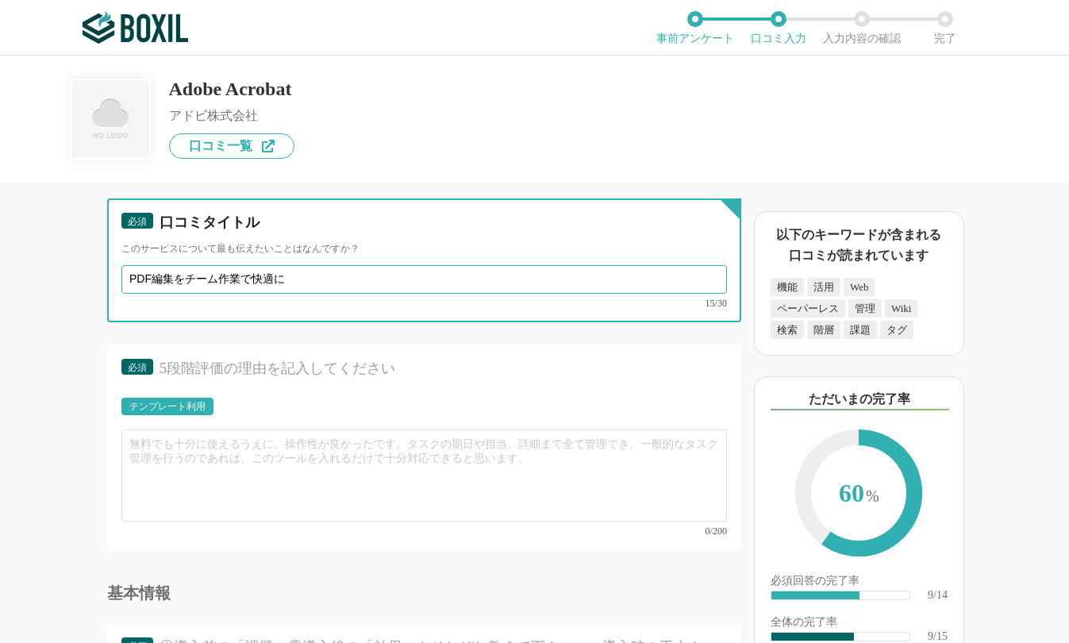
type input "PDF編集をチーム作業で快適に"
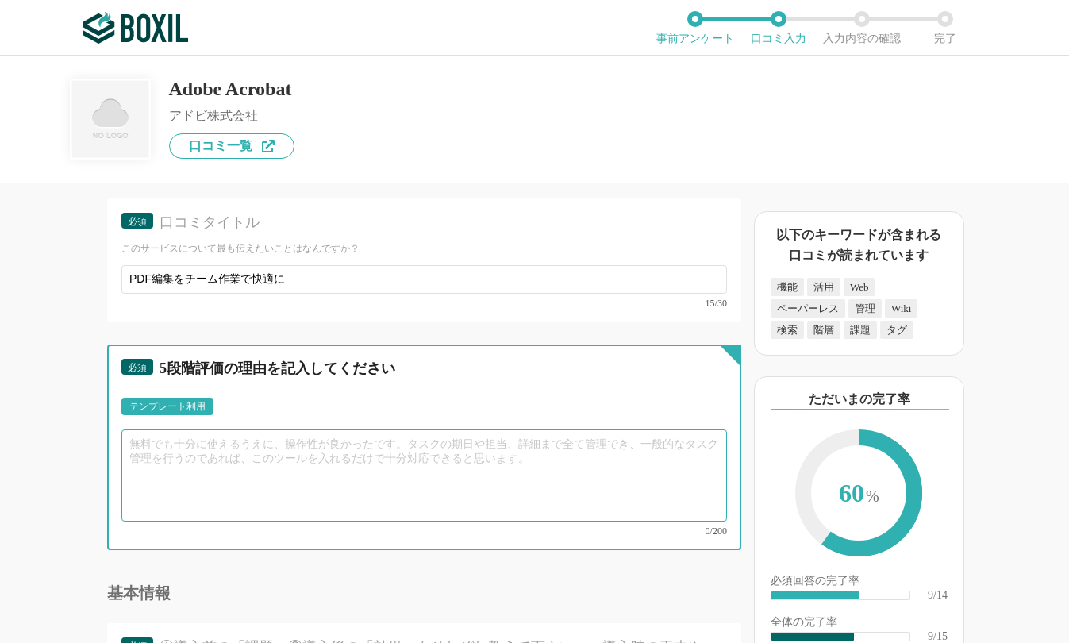
click at [335, 469] on textarea at bounding box center [423, 475] width 605 height 92
paste textarea "PDFの直接編集機能が想像以上に柔軟で驚きました。特にテキスト修正や画像差し替えがドラッグ&ドロップで完了する操作性は、プログラミング知識のない同僚でもすぐ慣…"
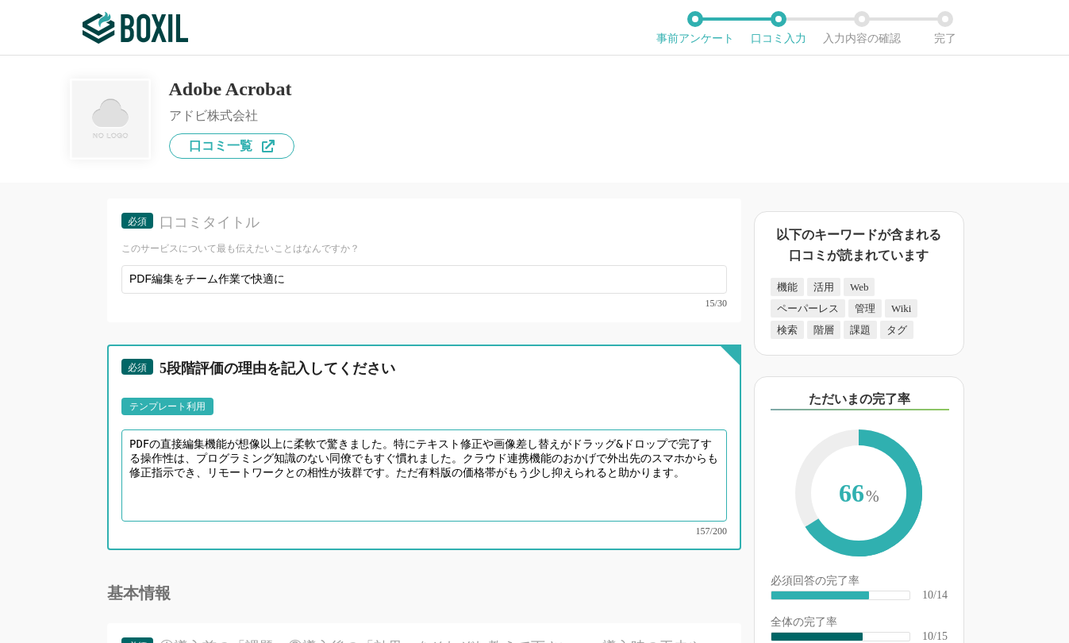
click at [222, 454] on textarea "PDFの直接編集機能が想像以上に柔軟で驚きました。特にテキスト修正や画像差し替えがドラッグ&ドロップで完了する操作性は、プログラミング知識のない同僚でもすぐ慣…" at bounding box center [423, 475] width 605 height 92
drag, startPoint x: 209, startPoint y: 455, endPoint x: 340, endPoint y: 454, distance: 130.9
click at [340, 454] on textarea "PDFの直接編集機能が想像以上に柔軟で驚きました。特にテキスト修正や画像差し替えがドラッグ&ドロップで完了する操作性は、プログラミング知識のない同僚でもすぐ慣…" at bounding box center [423, 475] width 605 height 92
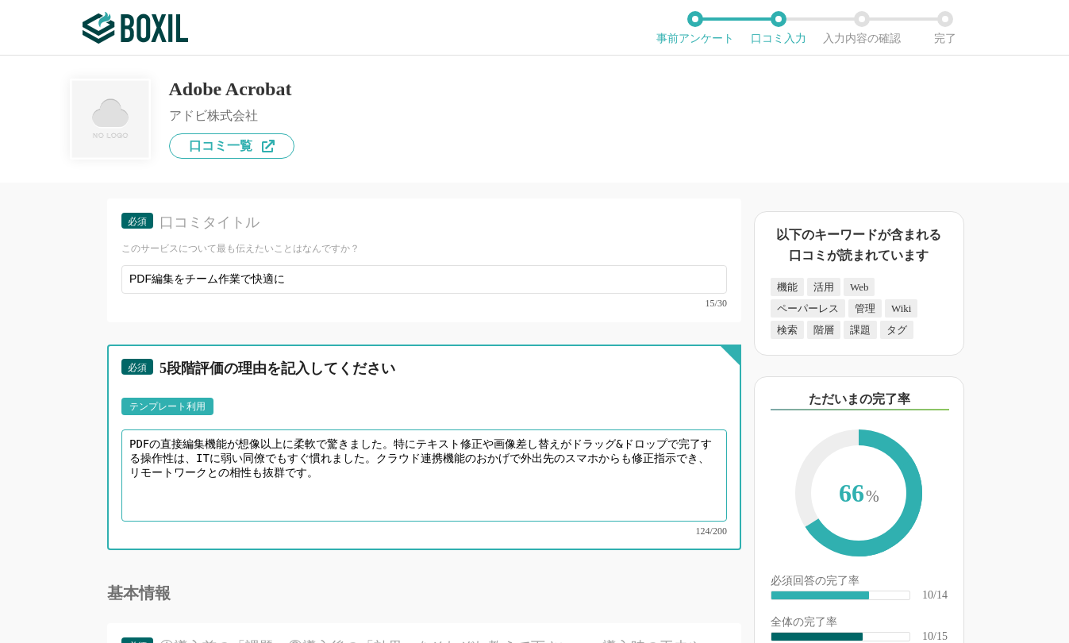
type textarea "PDFの直接編集機能が想像以上に柔軟で驚きました。特にテキスト修正や画像差し替えがドラッグ&ドロップで完了する操作性は、ITに弱い同僚でもすぐ慣れました。クラ…"
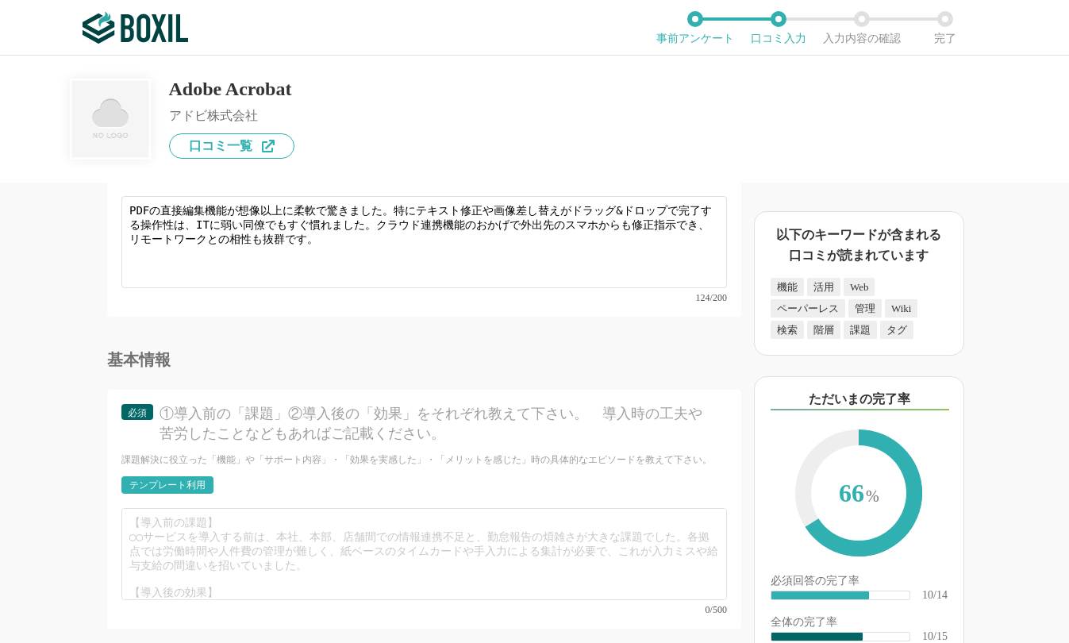
scroll to position [1666, 0]
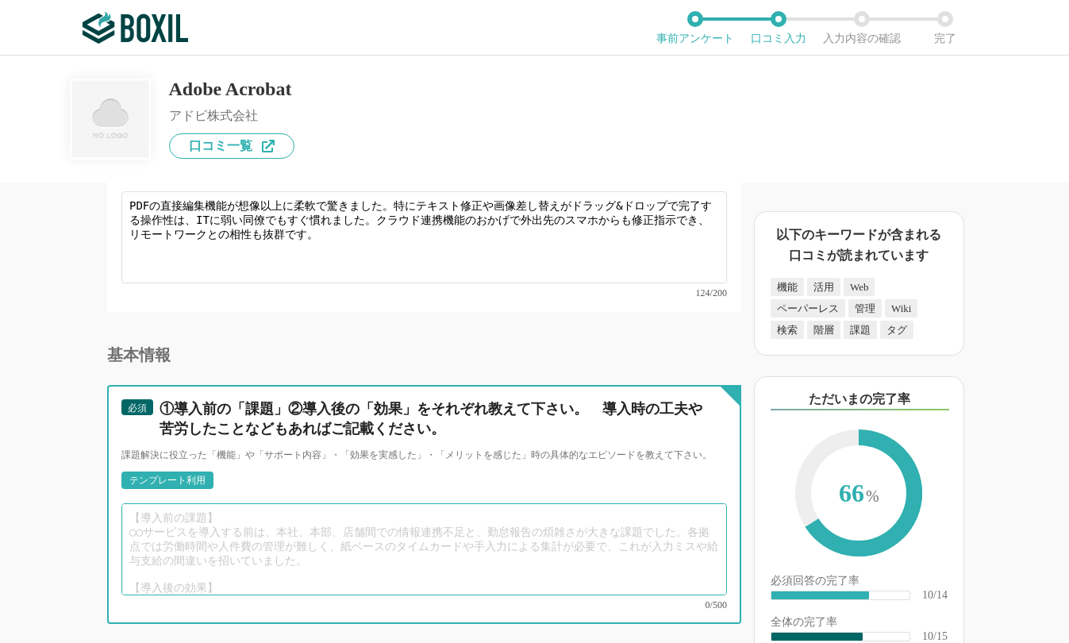
click at [246, 519] on textarea at bounding box center [423, 549] width 605 height 92
paste textarea "導入前の課題】 製造現場の設備マニュアル更新時に、PDFの修正箇所を紙に印刷して赤ペンで記入→スキャン→メール送信というアナログ作業が常態化。修正履歴の管理が…"
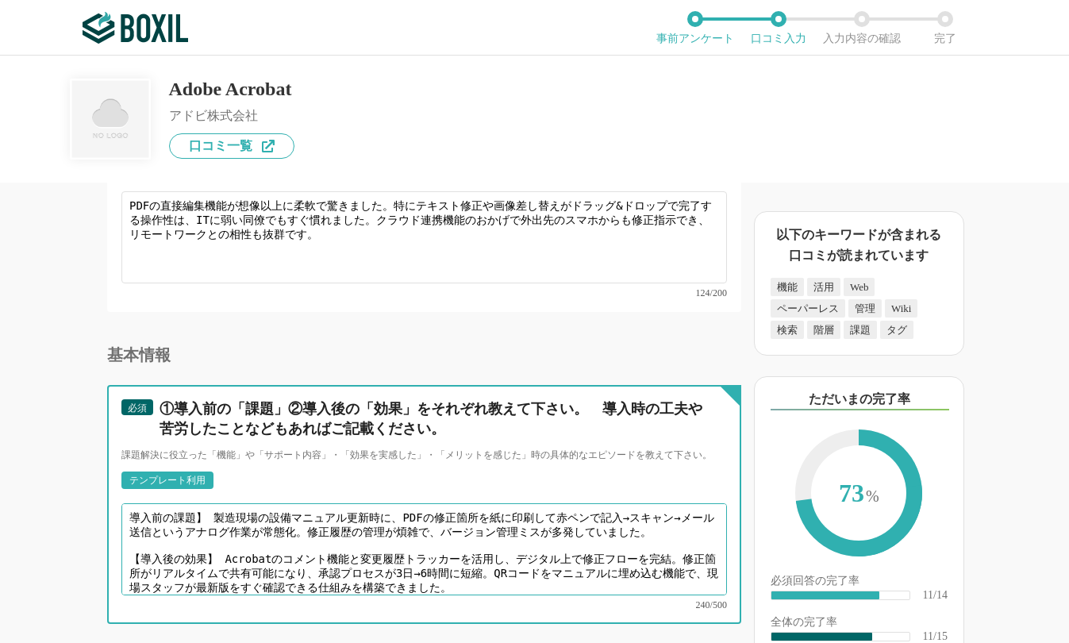
drag, startPoint x: 140, startPoint y: 538, endPoint x: 100, endPoint y: 539, distance: 39.7
click at [100, 539] on div "他のサービス・ツールと連携していますか？ ※複数選択可 例：Slack、Salesforce 選択したサービス 未選択 必須 使いやすさ（５点満点） 直感的に…" at bounding box center [370, 412] width 741 height 460
click at [126, 506] on textarea "導入前の課題】 製造現場の設備マニュアル更新時に、PDFの修正箇所を紙に印刷して赤ペンで記入→スキャン→メール送信というアナログ作業が常態化。修正履歴の管理が…" at bounding box center [423, 549] width 605 height 92
paste textarea "【"
click at [409, 512] on textarea "【導入前の課題】 製造現場の設備マニュアル更新時に、PDFの修正箇所を紙に印刷して赤ペンで記入→スキャン→メール送信というアナログ作業が常態化。修正履歴の管理…" at bounding box center [423, 549] width 605 height 92
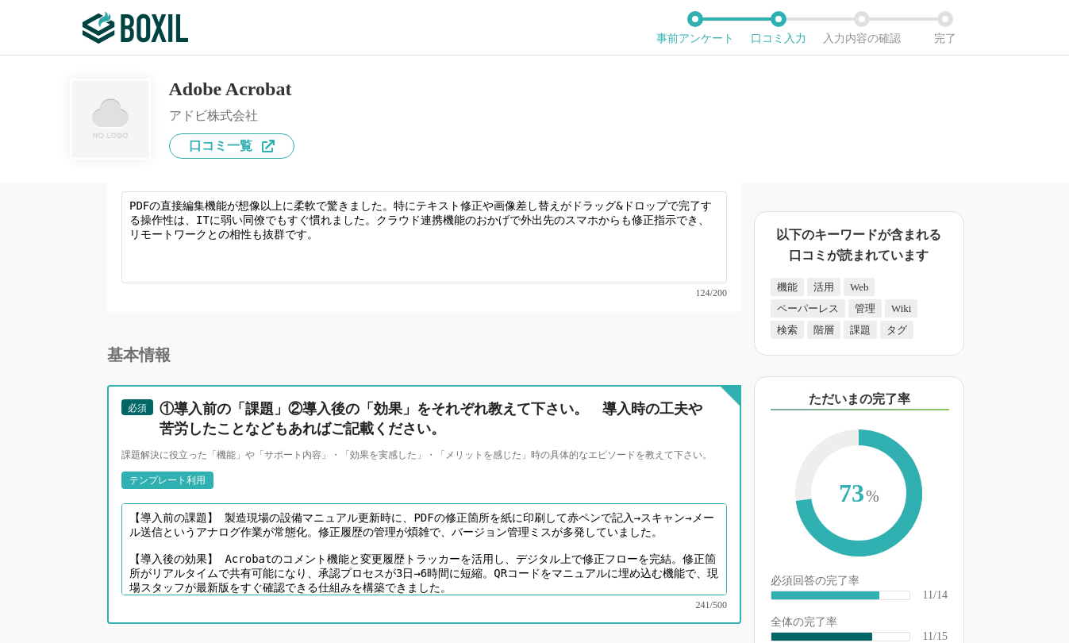
click at [217, 505] on textarea "【導入前の課題】 製造現場の設備マニュアル更新時に、PDFの修正箇所を紙に印刷して赤ペンで記入→スキャン→メール送信というアナログ作業が常態化。修正履歴の管理…" at bounding box center [423, 549] width 605 height 92
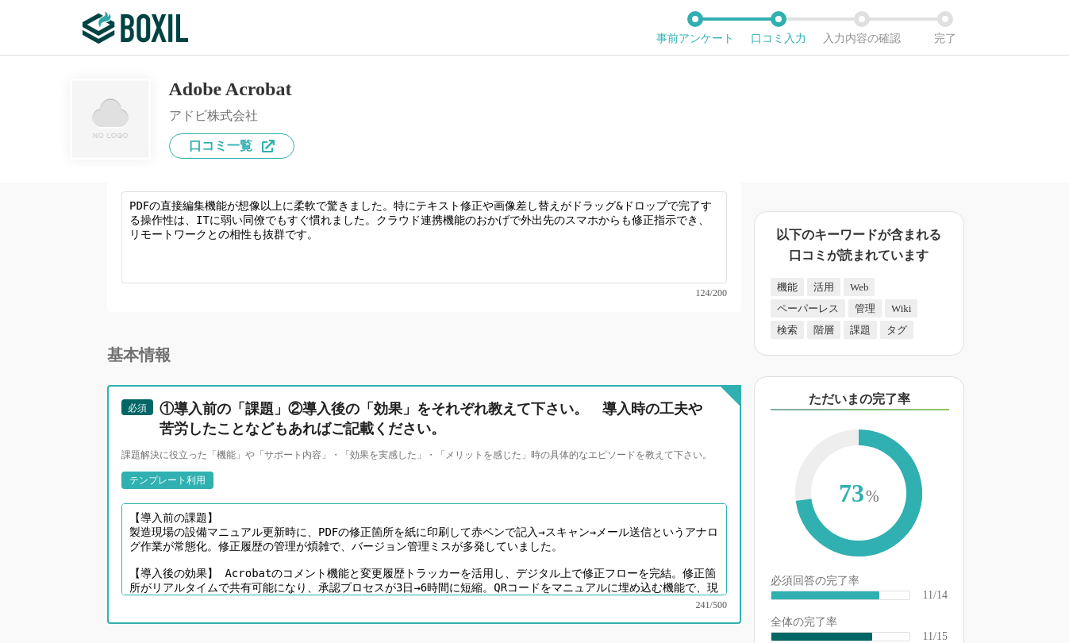
click at [558, 520] on textarea "【導入前の課題】 製造現場の設備マニュアル更新時に、PDFの修正箇所を紙に印刷して赤ペンで記入→スキャン→メール送信というアナログ作業が常態化。修正履歴の管理…" at bounding box center [423, 549] width 605 height 92
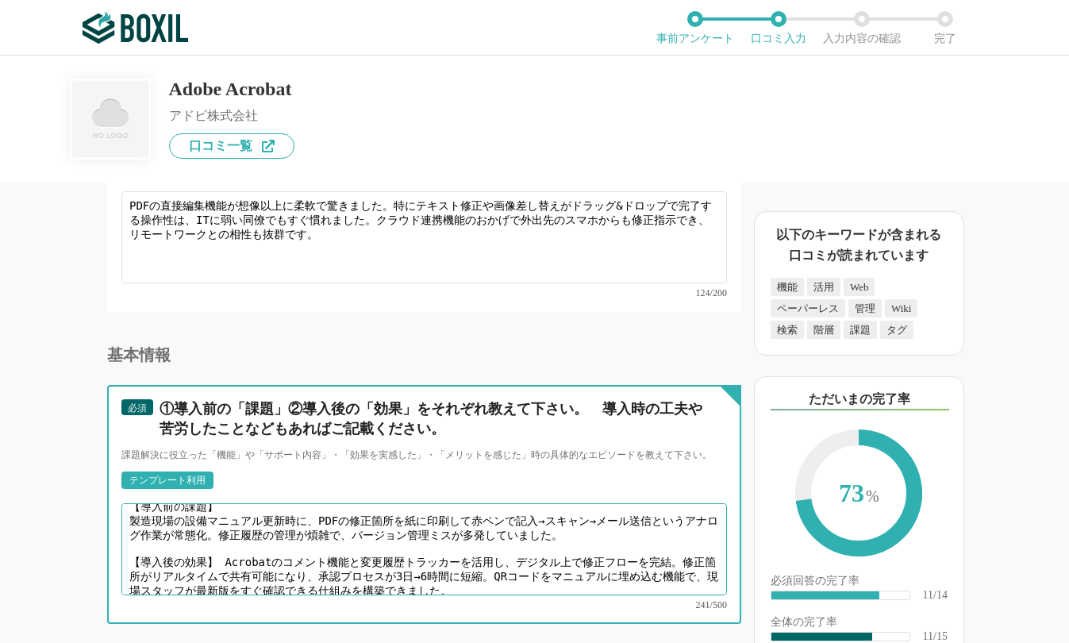
scroll to position [2, 0]
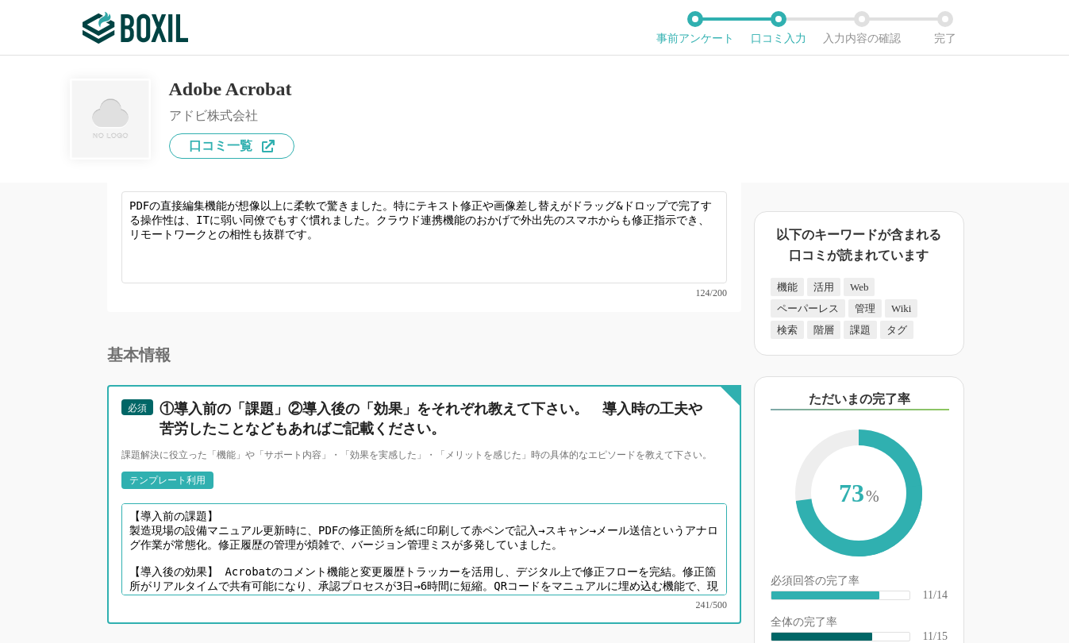
drag, startPoint x: 148, startPoint y: 507, endPoint x: 112, endPoint y: 516, distance: 37.5
click at [494, 532] on textarea "【導入前の課題】 現場の設備マニュアル更新時に、PDFの修正箇所を紙に印刷して赤ペンで記入→スキャン→メール送信というアナログ作業が常態化。修正履歴の管理が煩…" at bounding box center [423, 549] width 605 height 92
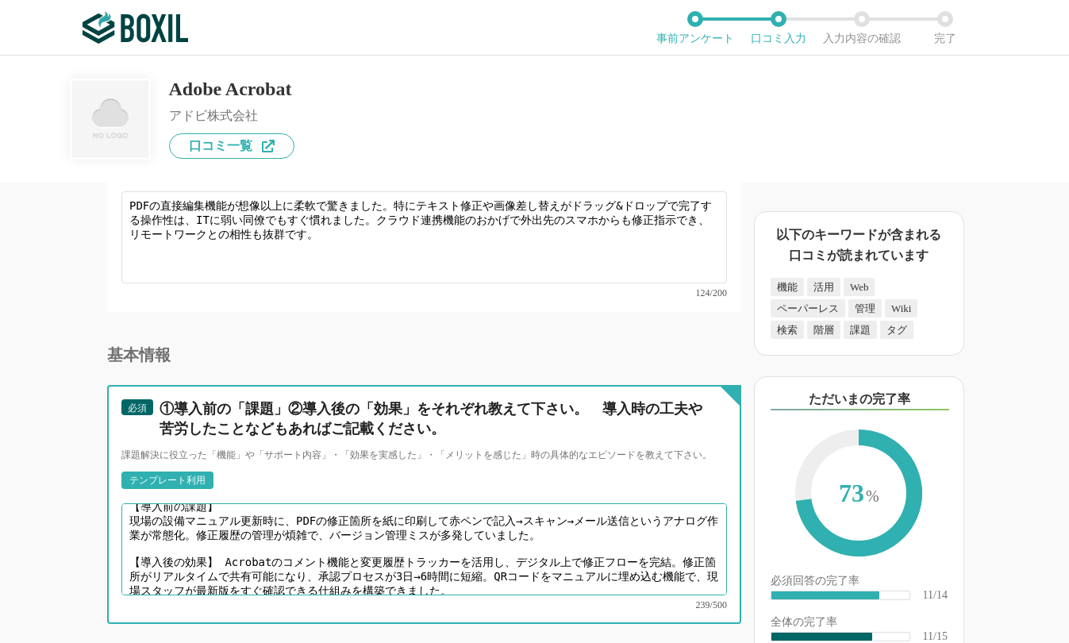
click at [221, 543] on textarea "【導入前の課題】 現場の設備マニュアル更新時に、PDFの修正箇所を紙に印刷して赤ペンで記入→スキャン→メール送信というアナログ作業が常態化。修正履歴の管理が煩…" at bounding box center [423, 549] width 605 height 92
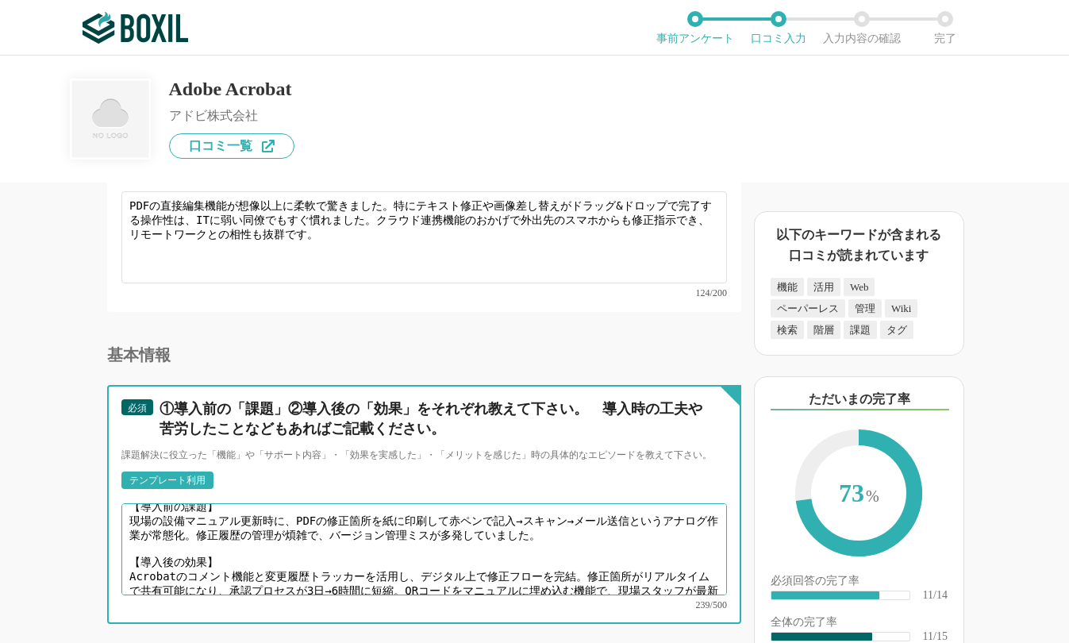
scroll to position [16, 0]
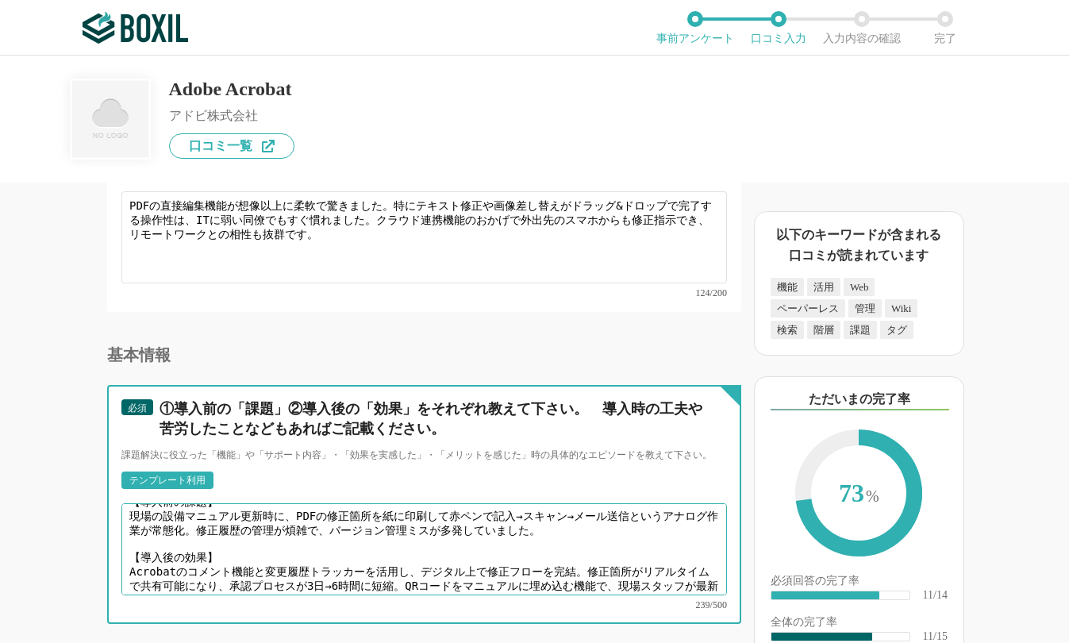
click at [399, 530] on textarea "【導入前の課題】 現場の設備マニュアル更新時に、PDFの修正箇所を紙に印刷して赤ペンで記入→スキャン→メール送信というアナログ作業が常態化。修正履歴の管理が煩…" at bounding box center [423, 549] width 605 height 92
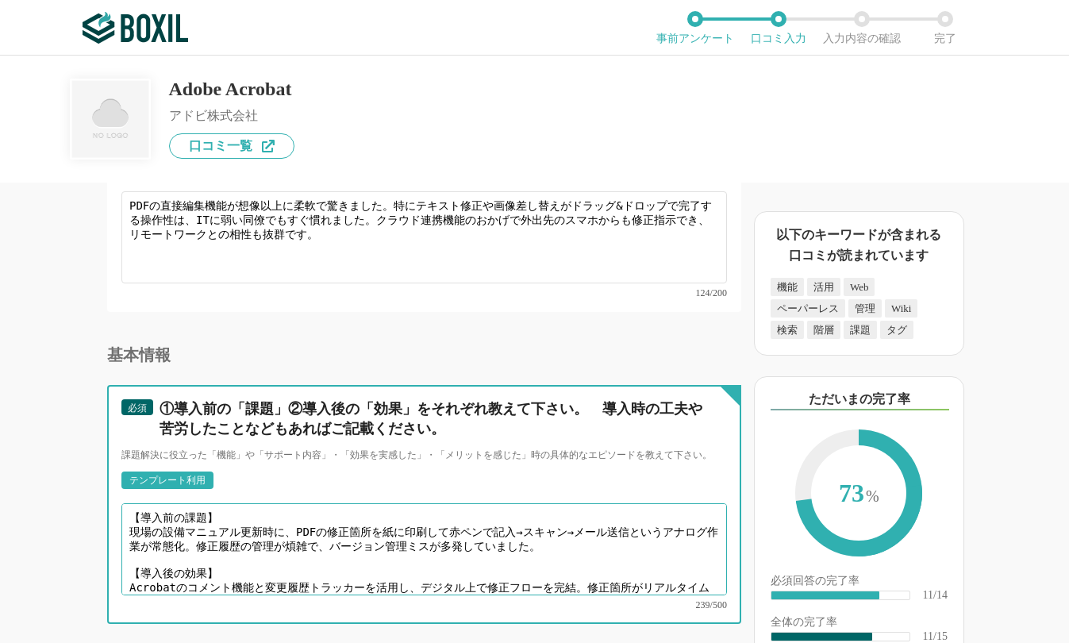
drag, startPoint x: 587, startPoint y: 516, endPoint x: 122, endPoint y: 515, distance: 464.9
click at [122, 515] on textarea "【導入前の課題】 現場の設備マニュアル更新時に、PDFの修正箇所を紙に印刷して赤ペンで記入→スキャン→メール送信というアナログ作業が常態化。修正履歴の管理が煩…" at bounding box center [423, 549] width 605 height 92
click at [287, 525] on textarea "【導入前の課題】 現場の設備マニュアル更新時に、PDFの修正箇所を紙に印刷して赤ペンで記入→スキャン→メール送信というアナログ作業が常態化。修正履歴の管理が煩…" at bounding box center [423, 549] width 605 height 92
click at [167, 532] on textarea "【導入前の課題】 現場の設備マニュアル更新時に、PDFの修正箇所を紙に印刷して赤ペンで記入→スキャン→メール送信というアナログ作業が常態化。修正履歴の管理が煩…" at bounding box center [423, 549] width 605 height 92
drag, startPoint x: 161, startPoint y: 518, endPoint x: 182, endPoint y: 518, distance: 21.4
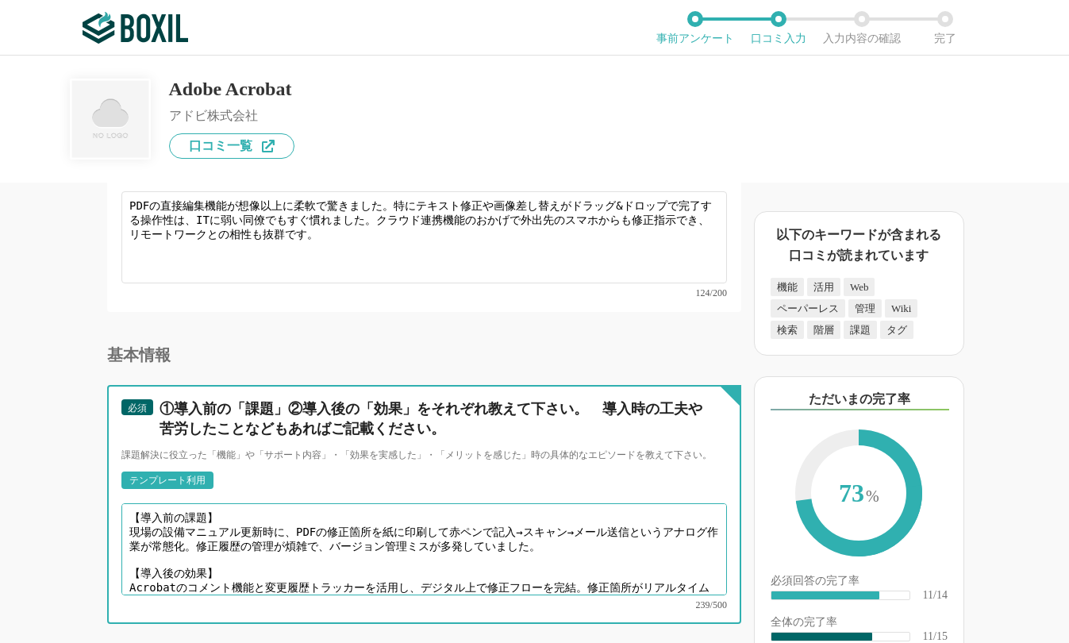
click at [182, 518] on textarea "【導入前の課題】 現場の設備マニュアル更新時に、PDFの修正箇所を紙に印刷して赤ペンで記入→スキャン→メール送信というアナログ作業が常態化。修正履歴の管理が煩…" at bounding box center [423, 549] width 605 height 92
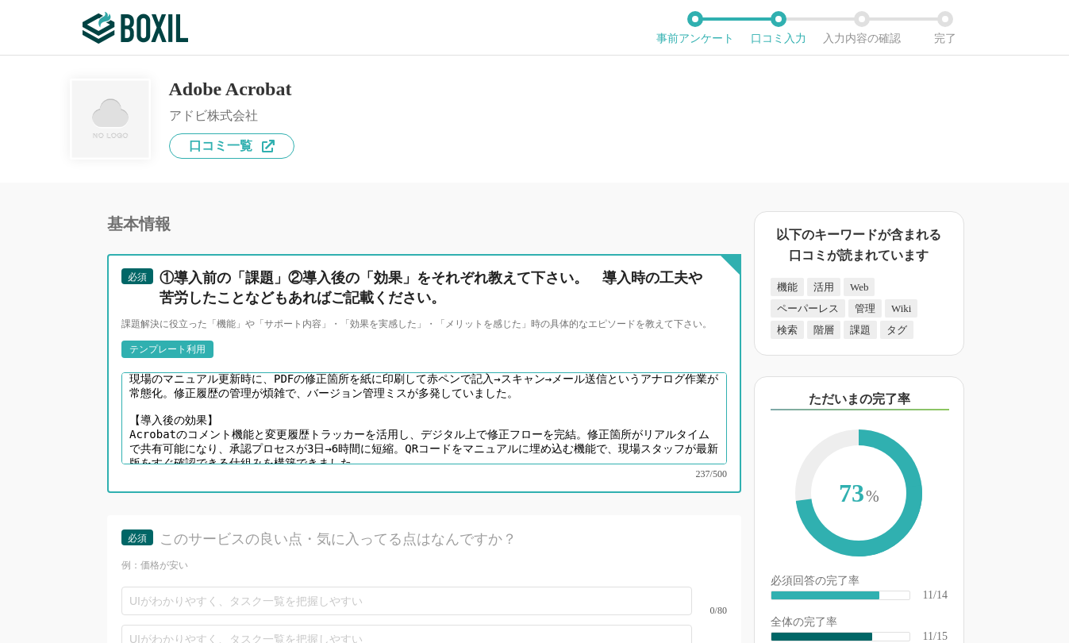
scroll to position [1825, 0]
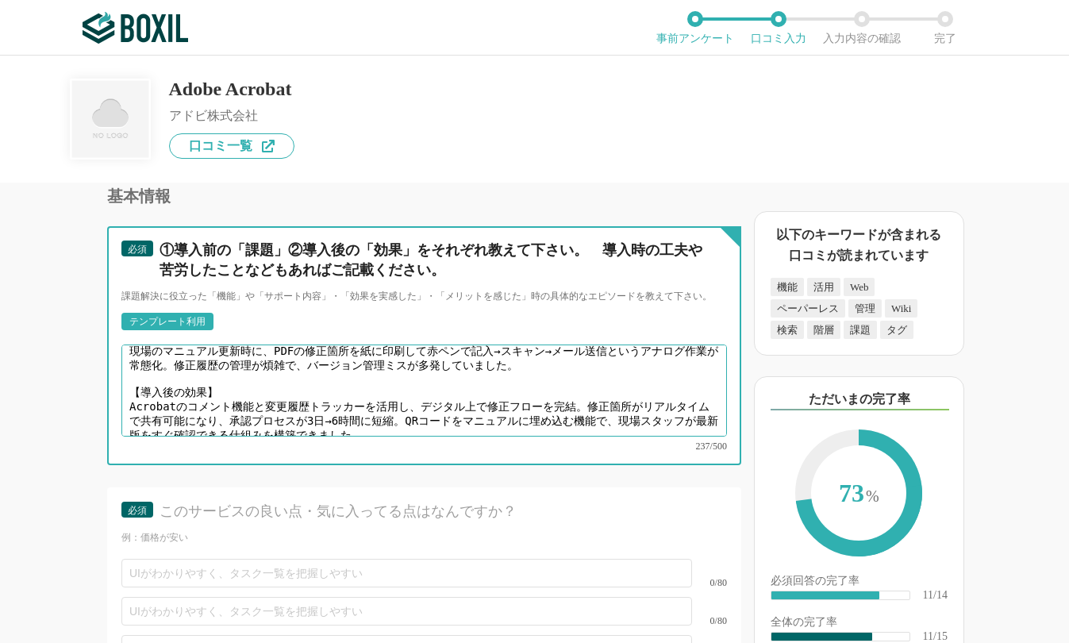
type textarea "【導入前の課題】 現場のマニュアル更新時に、PDFの修正箇所を紙に印刷して赤ペンで記入→スキャン→メール送信というアナログ作業が常態化。修正履歴の管理が煩雑で…"
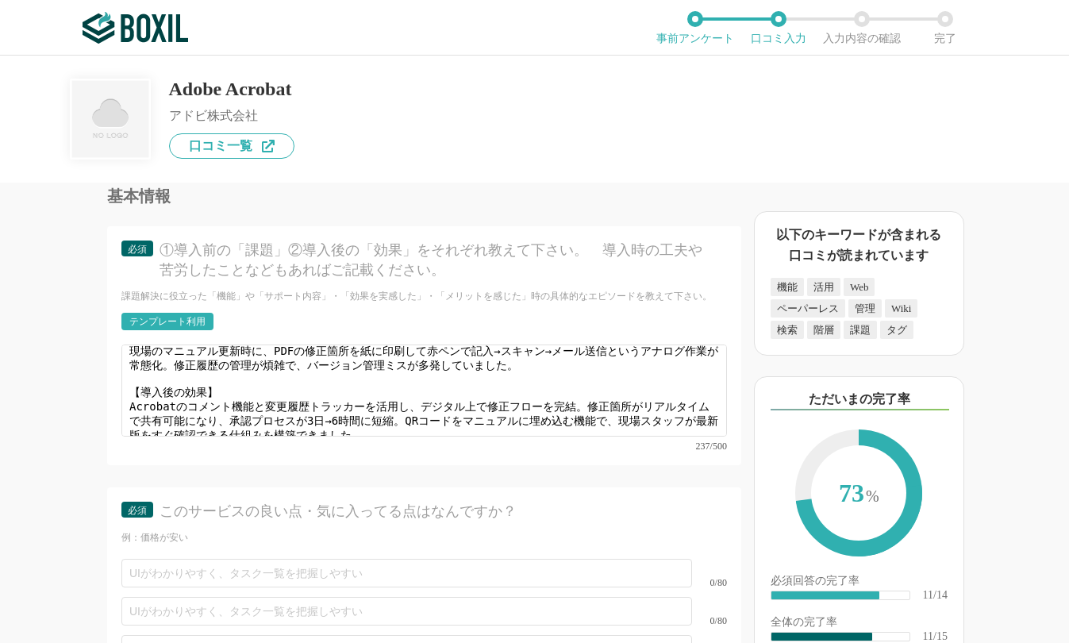
click at [46, 365] on div "他のサービス・ツールと連携していますか？ ※複数選択可 例：Slack、Salesforce 選択したサービス 未選択 必須 使いやすさ（５点満点） 直感的に…" at bounding box center [370, 412] width 741 height 460
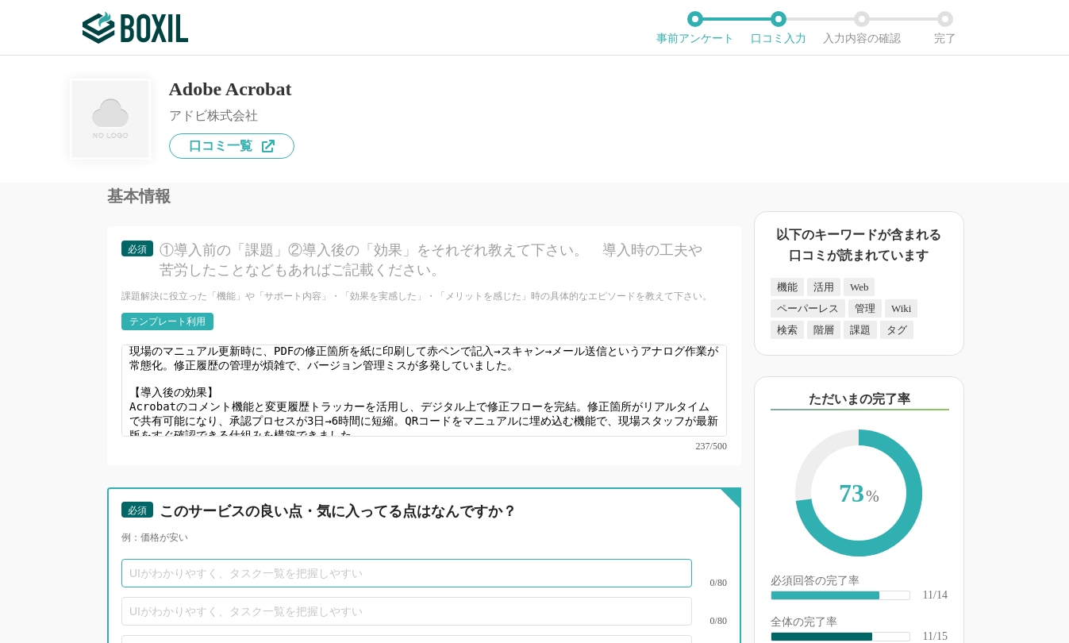
click at [195, 560] on input "text" at bounding box center [406, 572] width 570 height 29
paste input "PDF内の動画埋め込みでマニュアルが"
type input "PDF内の動画埋め込みでマニュアルがわかりやすくなった"
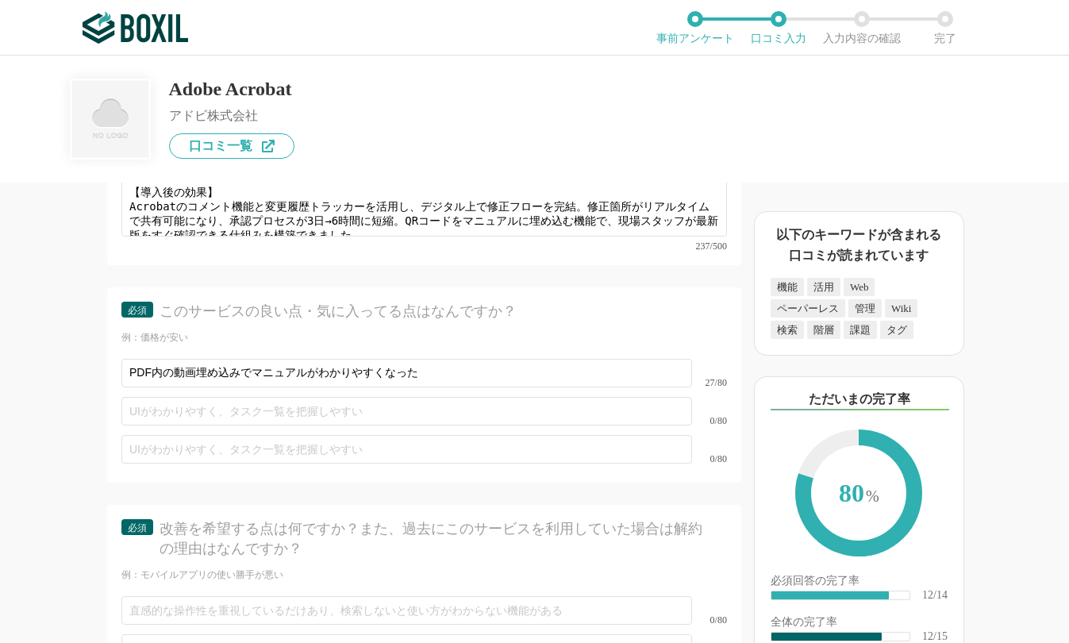
scroll to position [2142, 0]
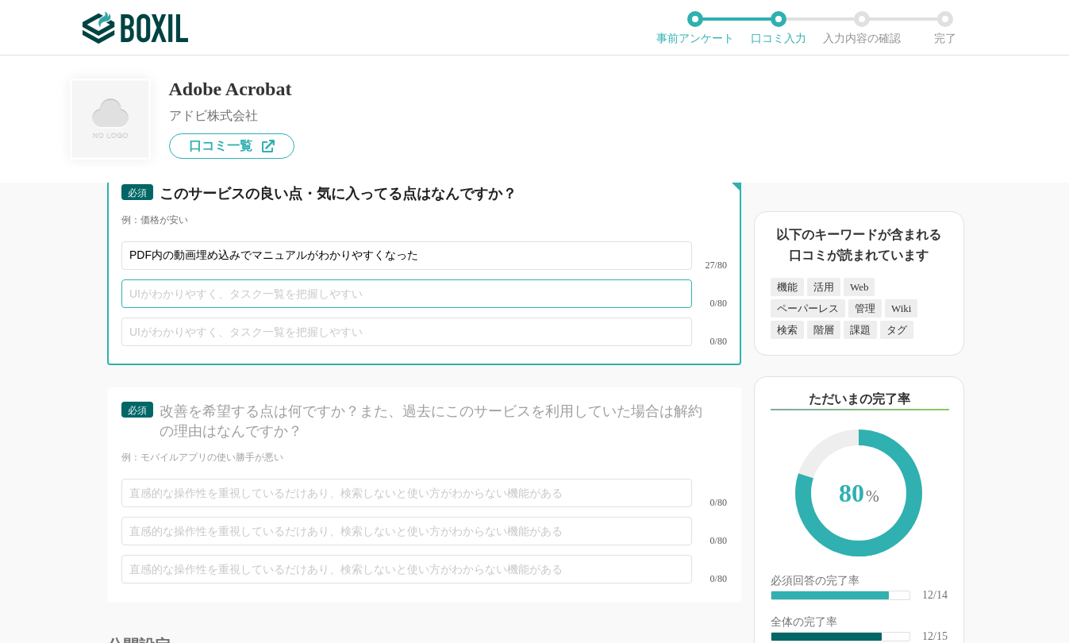
drag, startPoint x: 284, startPoint y: 282, endPoint x: 341, endPoint y: 294, distance: 58.3
click at [284, 282] on input "text" at bounding box center [406, 293] width 570 height 29
paste input "セキュリティ設定で閲覧権限を細かく制御可能"
type input "セキュリティ設定で閲覧権限を細かく制御可能"
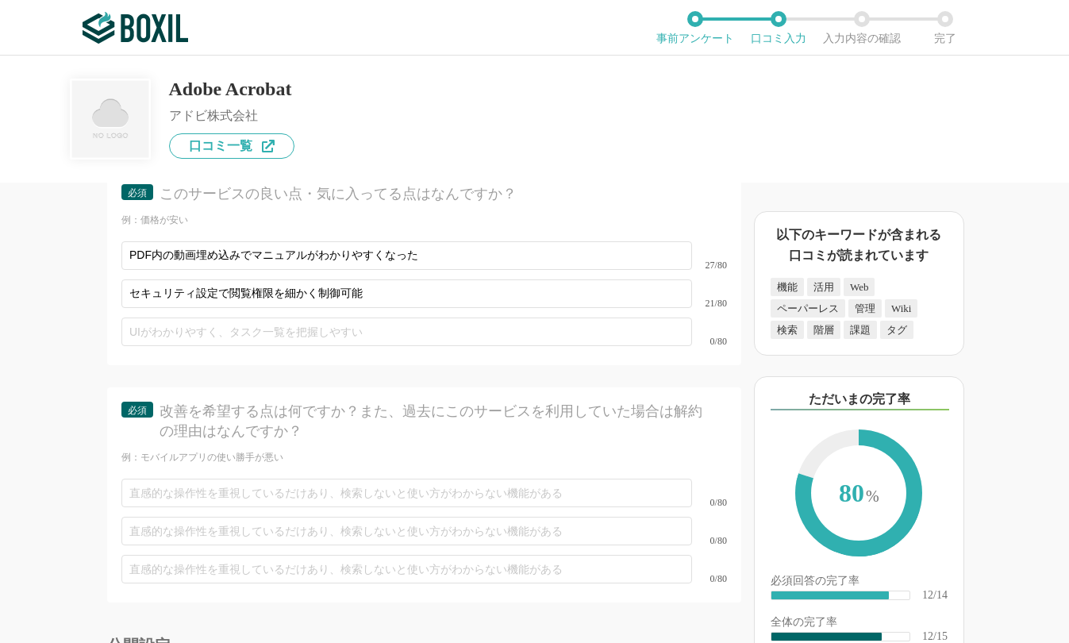
click at [507, 292] on div "セキュリティ設定で閲覧権限を細かく制御可能 21/80" at bounding box center [423, 293] width 605 height 38
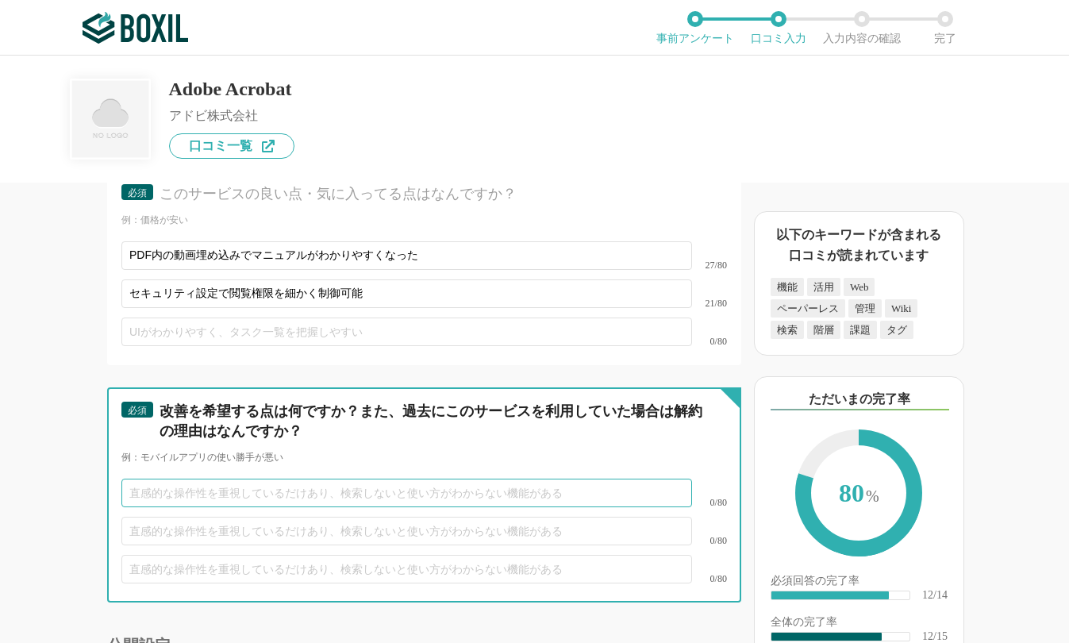
click at [338, 478] on input "text" at bounding box center [406, 492] width 570 height 29
paste input "モバイル版の反応速度がやや遅い場面あり"
type input "モバイル版の反応速度がやや遅い場面あり"
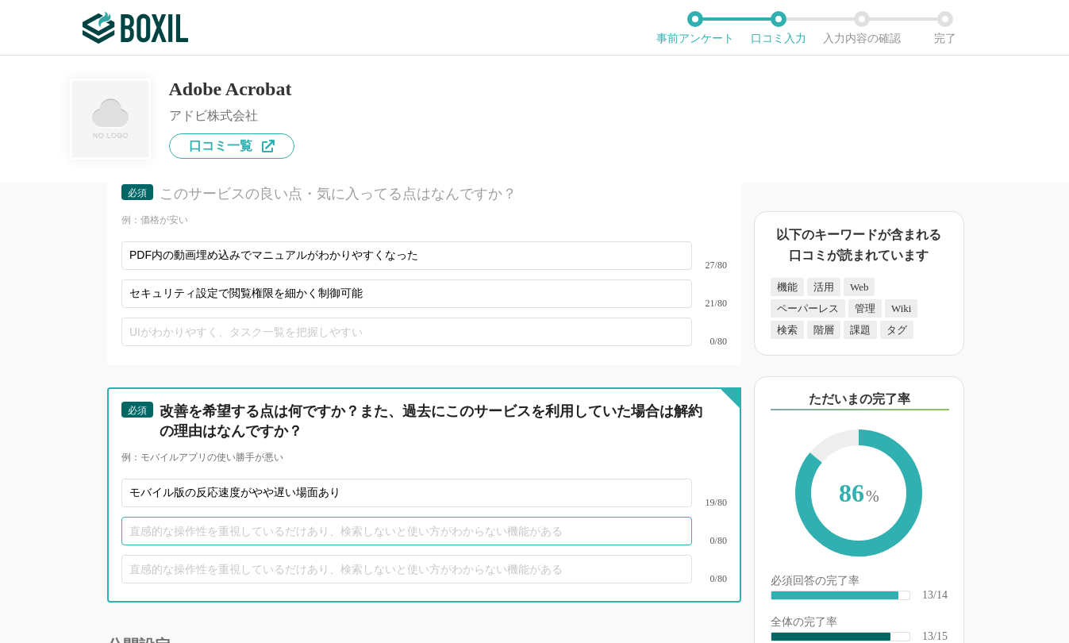
click at [415, 516] on input "text" at bounding box center [406, 530] width 570 height 29
paste input "複数人同時編集時の競合処理がわかりにくい"
drag, startPoint x: 232, startPoint y: 515, endPoint x: 405, endPoint y: 529, distance: 172.7
click at [405, 529] on div "複数人同時編集時の競合処理がわかりにくい 20/80" at bounding box center [423, 531] width 605 height 38
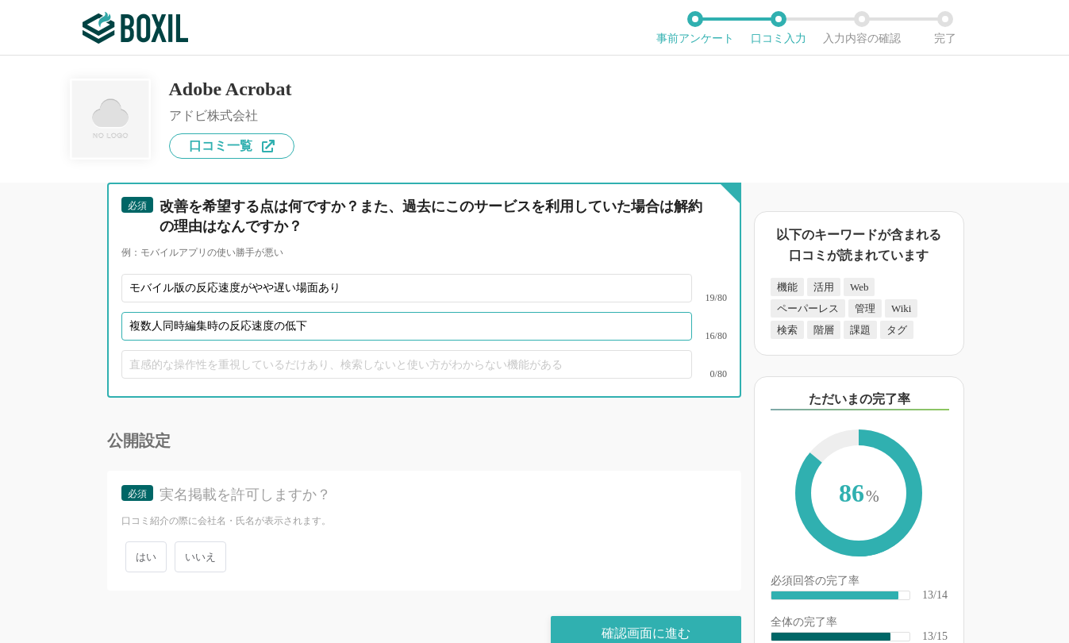
scroll to position [2359, 0]
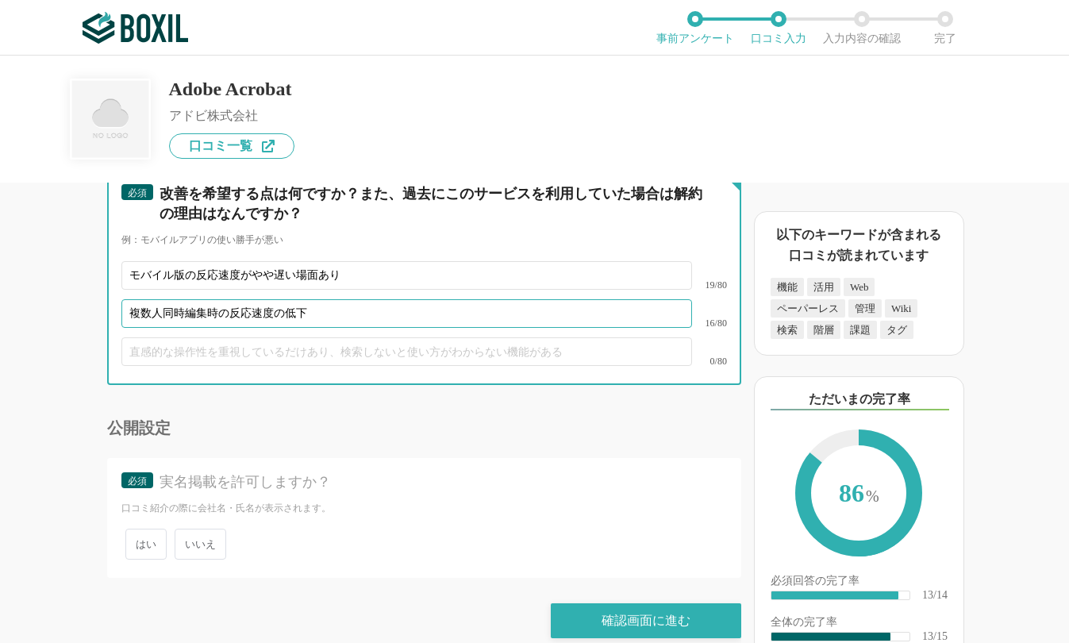
type input "複数人同時編集時の反応速度の低下"
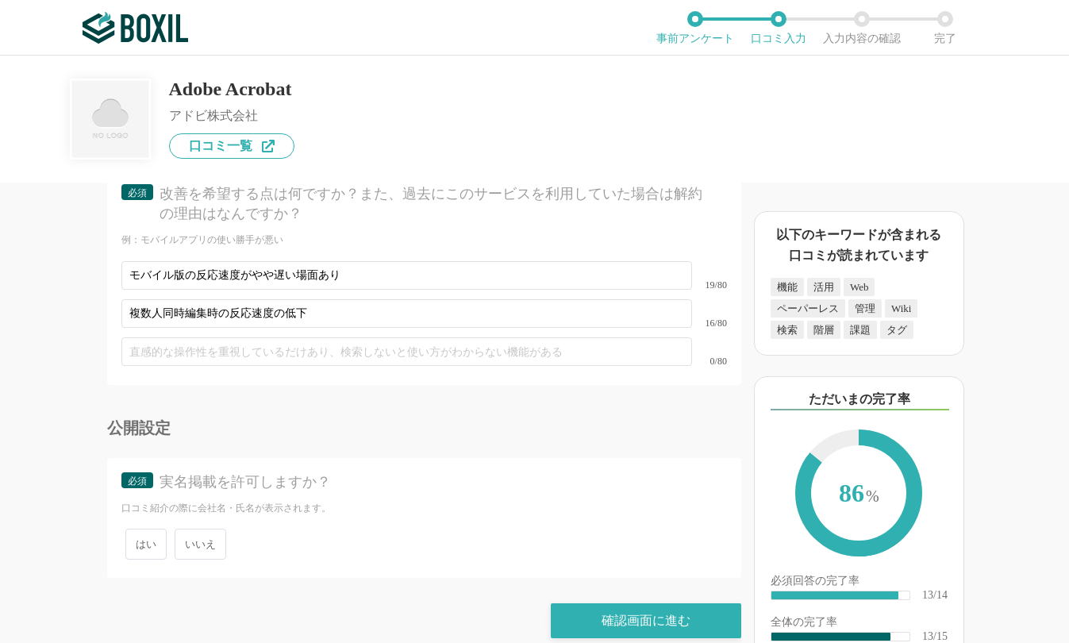
click at [212, 531] on span "いいえ" at bounding box center [201, 543] width 52 height 31
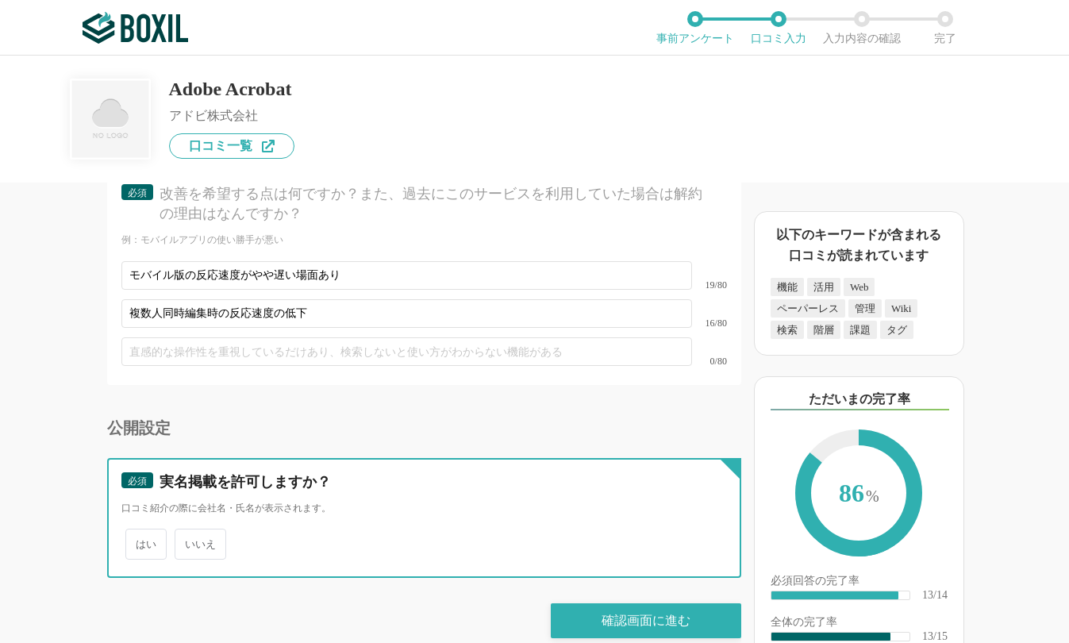
click at [189, 531] on input "いいえ" at bounding box center [183, 536] width 10 height 10
radio input "true"
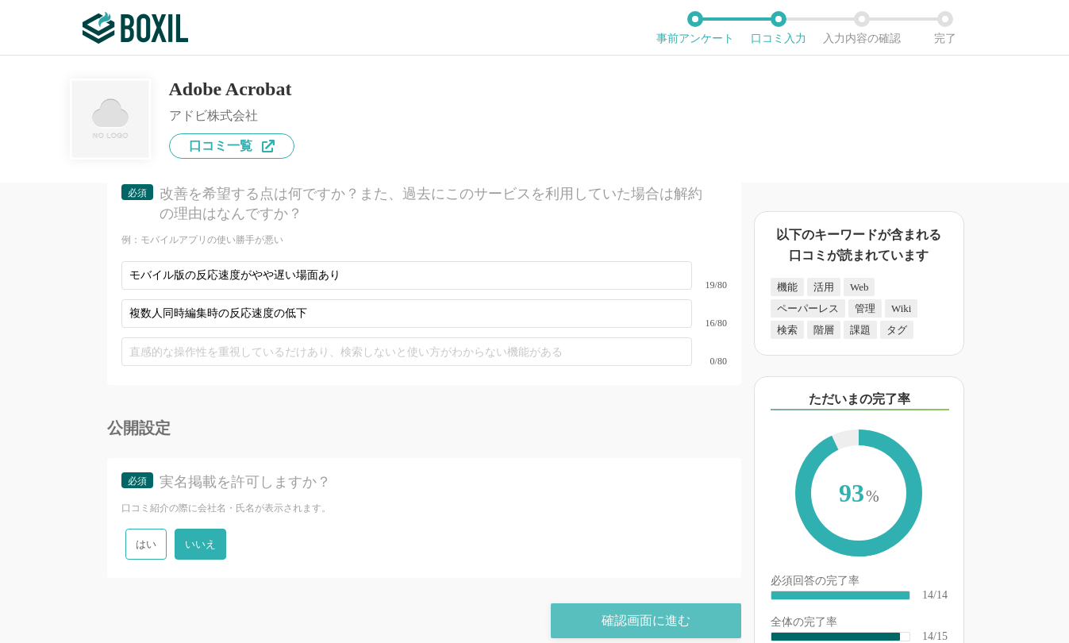
click at [612, 604] on div "確認画面に進む" at bounding box center [646, 620] width 190 height 35
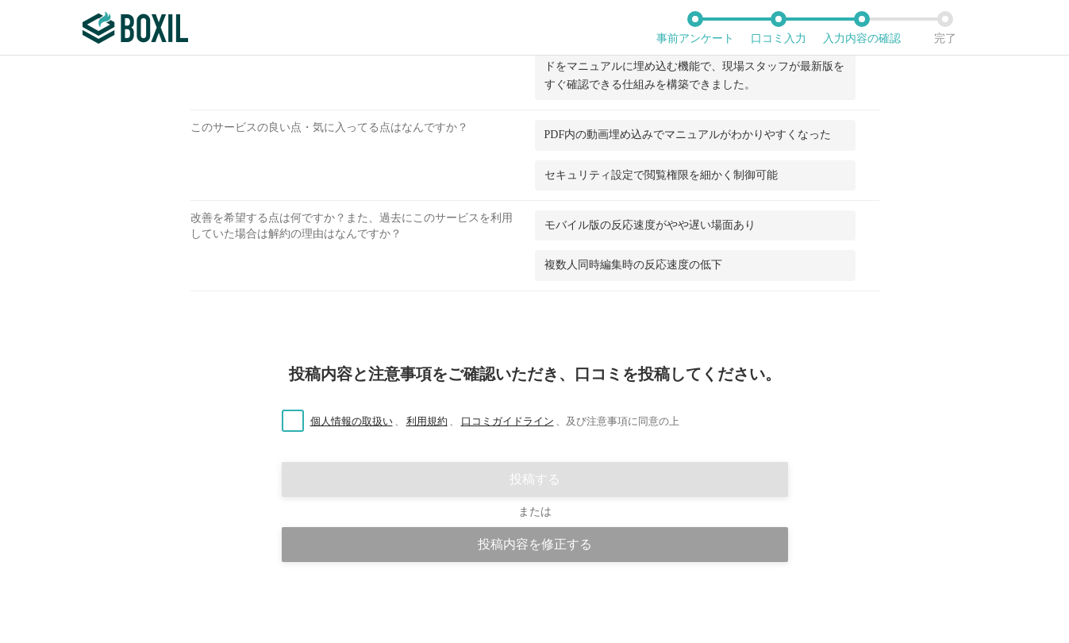
scroll to position [1314, 0]
click at [278, 424] on label "個人情報の取扱い 、 利用規約 、 口コミガイドライン 、 及び注意事項に同意の上" at bounding box center [474, 421] width 410 height 17
click at [0, 0] on input "個人情報の取扱い 、 利用規約 、 口コミガイドライン 、 及び注意事項に同意の上" at bounding box center [0, 0] width 0 height 0
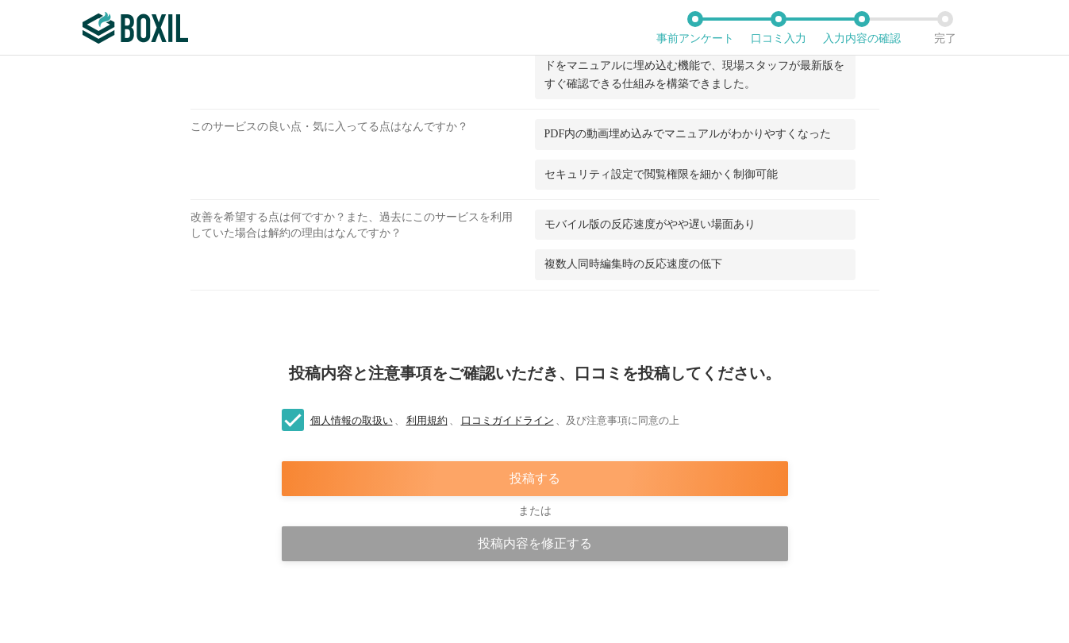
click at [628, 483] on div "投稿する" at bounding box center [535, 478] width 506 height 35
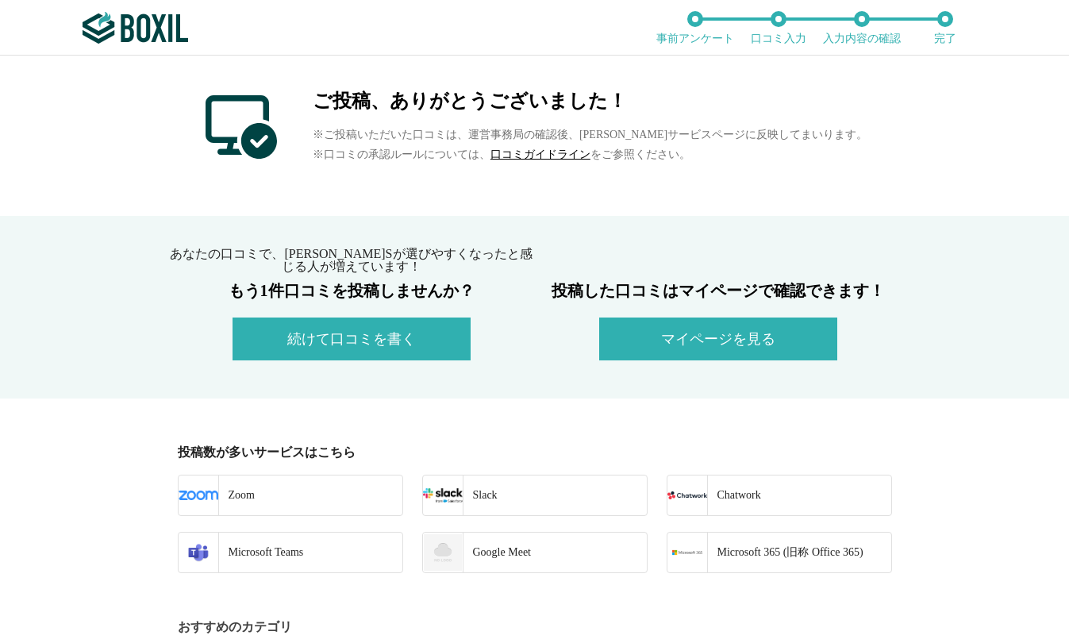
click at [381, 346] on button "続けて口コミを書く" at bounding box center [351, 338] width 238 height 43
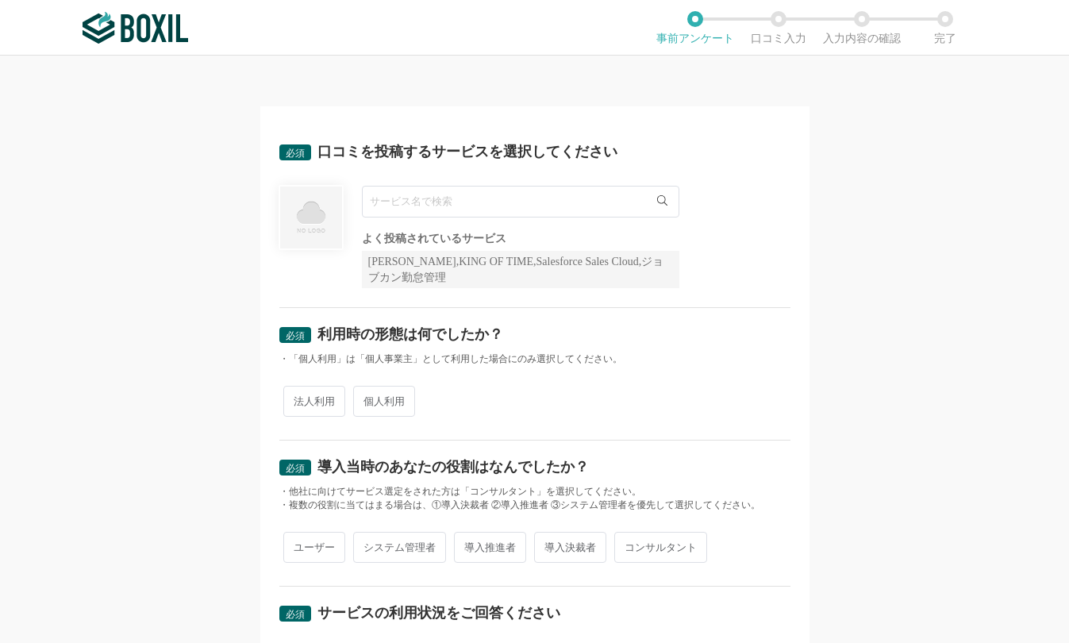
click at [822, 286] on div "必須 口コミを投稿するサービスを選択してください よく投稿されているサービス Sansan,KING OF TIME,Salesforce Sales Clo…" at bounding box center [534, 349] width 1069 height 587
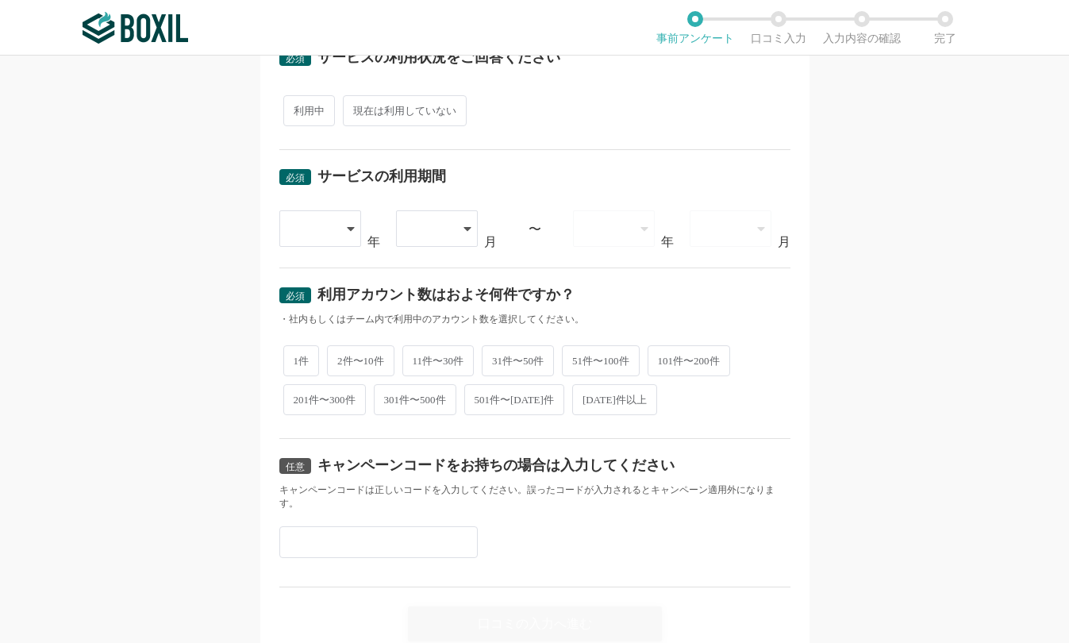
scroll to position [622, 0]
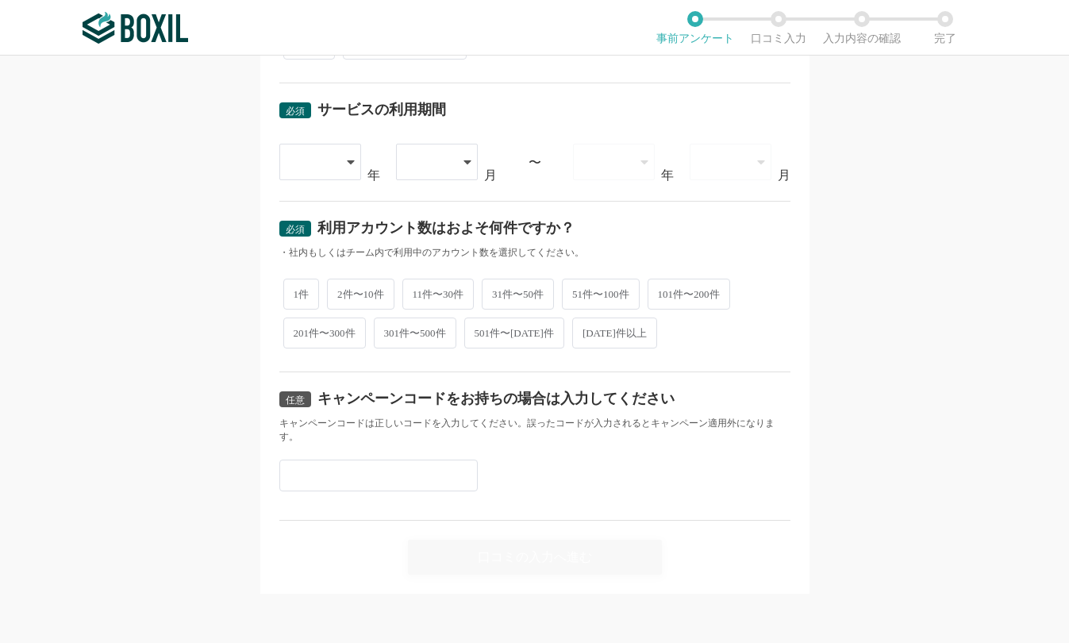
click at [316, 473] on input "text" at bounding box center [378, 475] width 198 height 32
paste input "Y3MCNV2F"
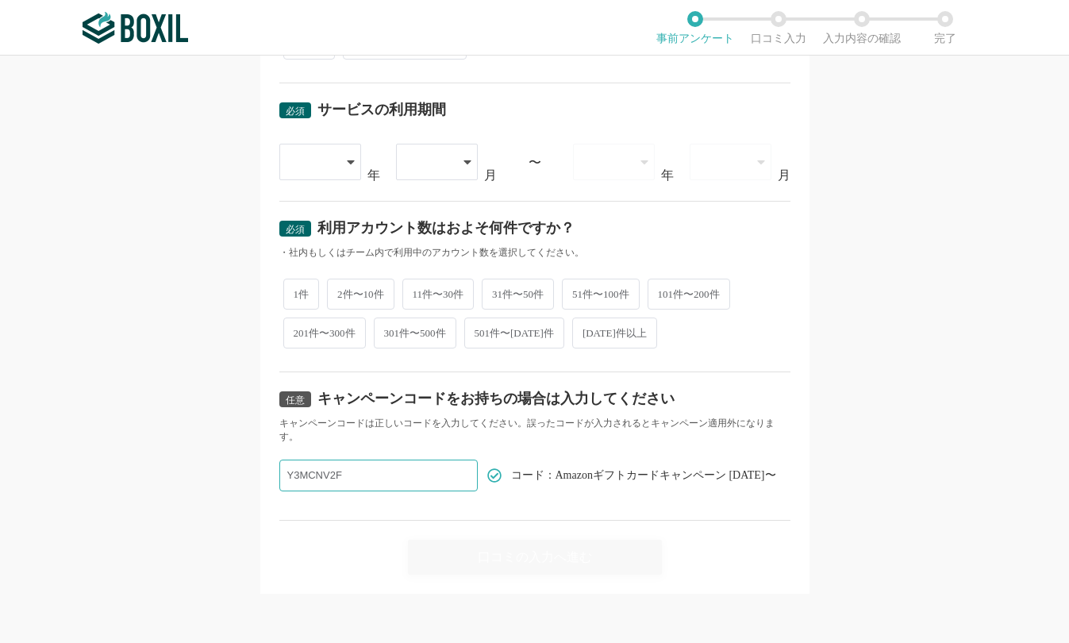
type input "Y3MCNV2F"
click at [879, 455] on div "必須 口コミを投稿するサービスを選択してください よく投稿されているサービス Sansan,KING OF TIME,Salesforce Sales Clo…" at bounding box center [534, 349] width 1069 height 587
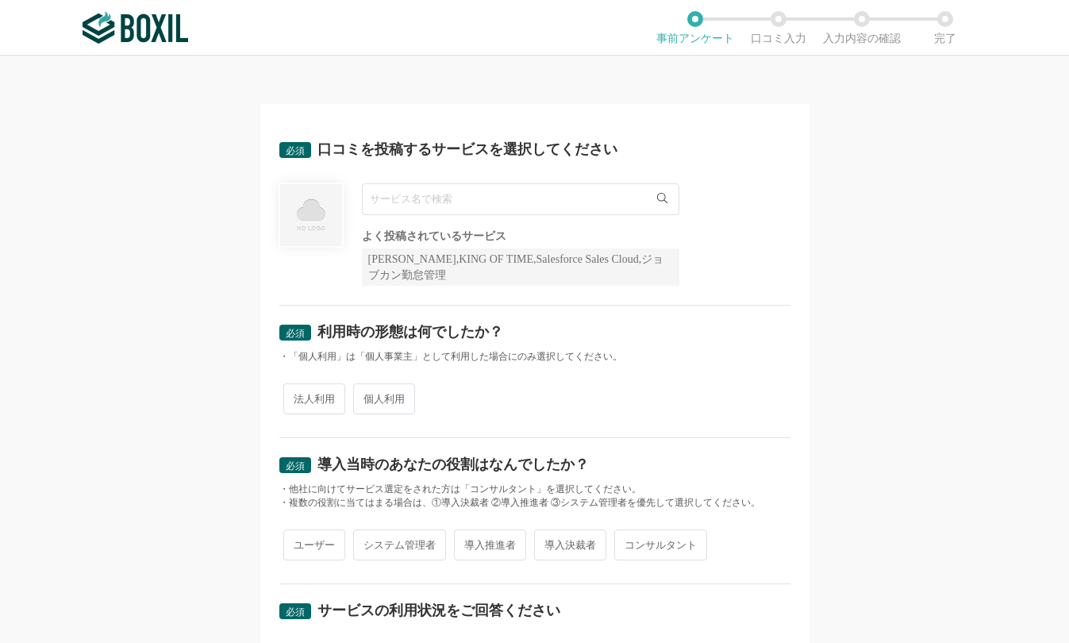
scroll to position [0, 0]
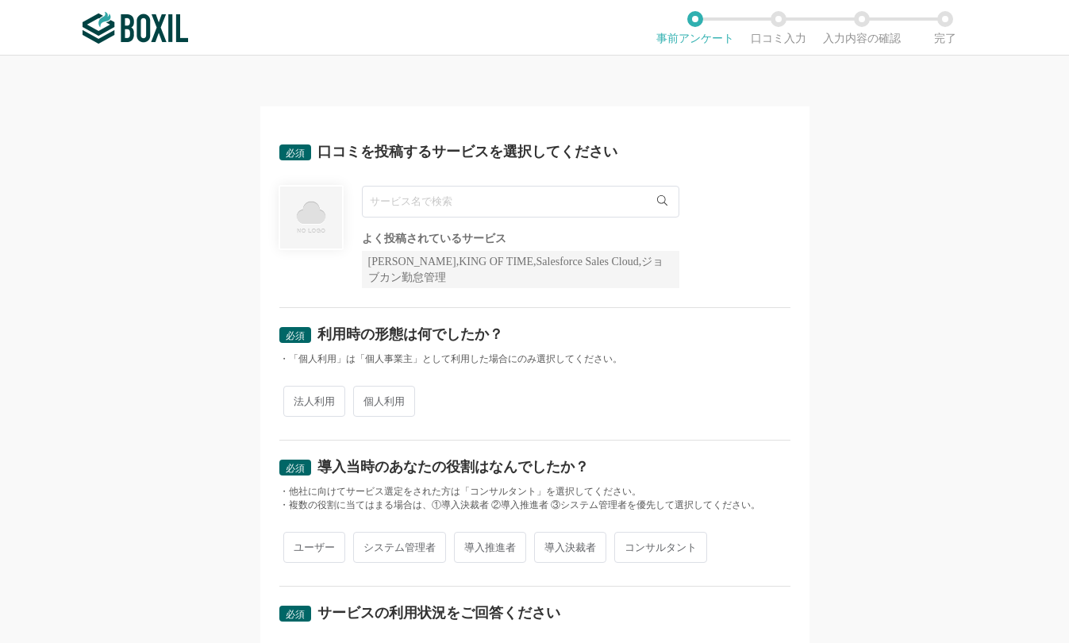
click at [399, 199] on input "text" at bounding box center [520, 202] width 317 height 32
paste input "HRMOS勤怠"
type input "HRMOS勤怠"
click at [435, 240] on li "HRMOS勤怠" at bounding box center [521, 234] width 316 height 32
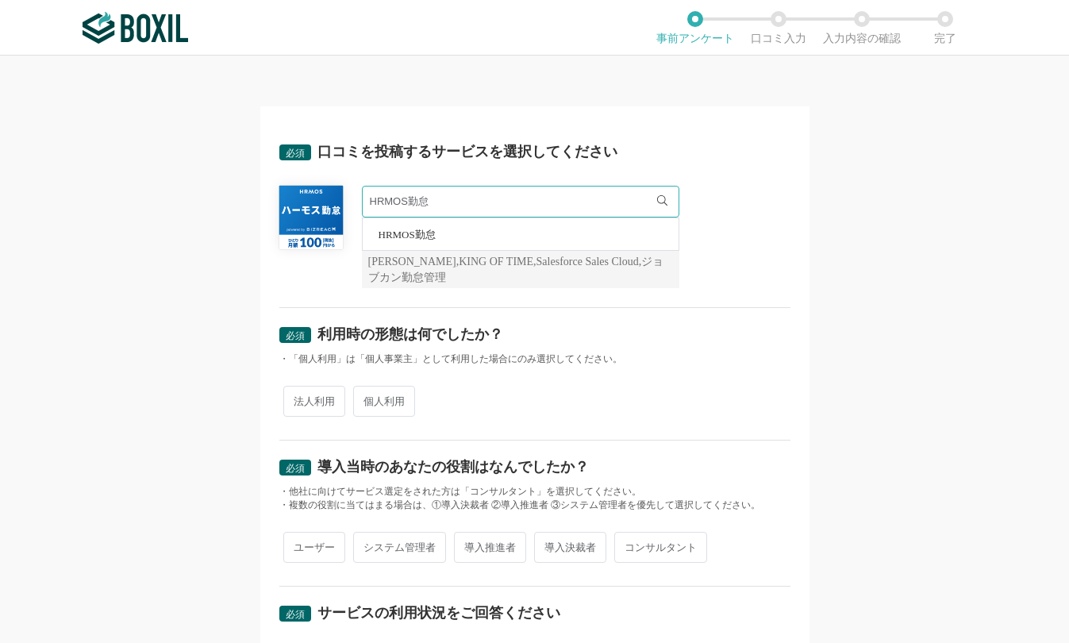
click at [813, 289] on div "必須 口コミを投稿するサービスを選択してください HRMOS勤怠 HRMOS勤怠 よく投稿されているサービス Sansan,KING OF TIME,Sale…" at bounding box center [534, 349] width 1069 height 587
click at [299, 404] on span "法人利用" at bounding box center [314, 401] width 62 height 31
click at [297, 398] on input "法人利用" at bounding box center [292, 393] width 10 height 10
radio input "true"
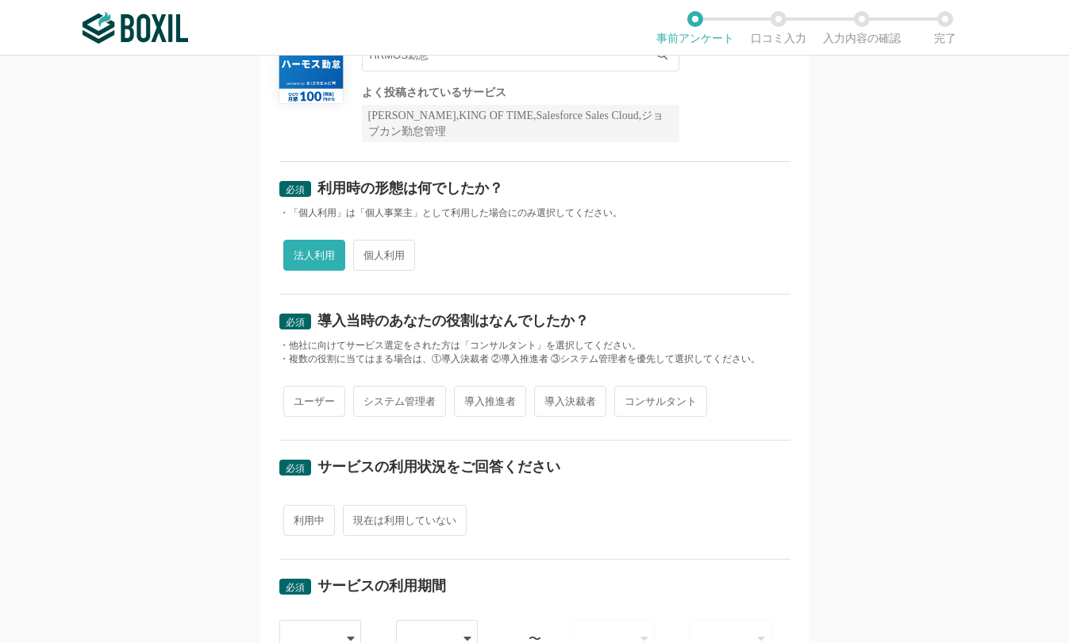
scroll to position [159, 0]
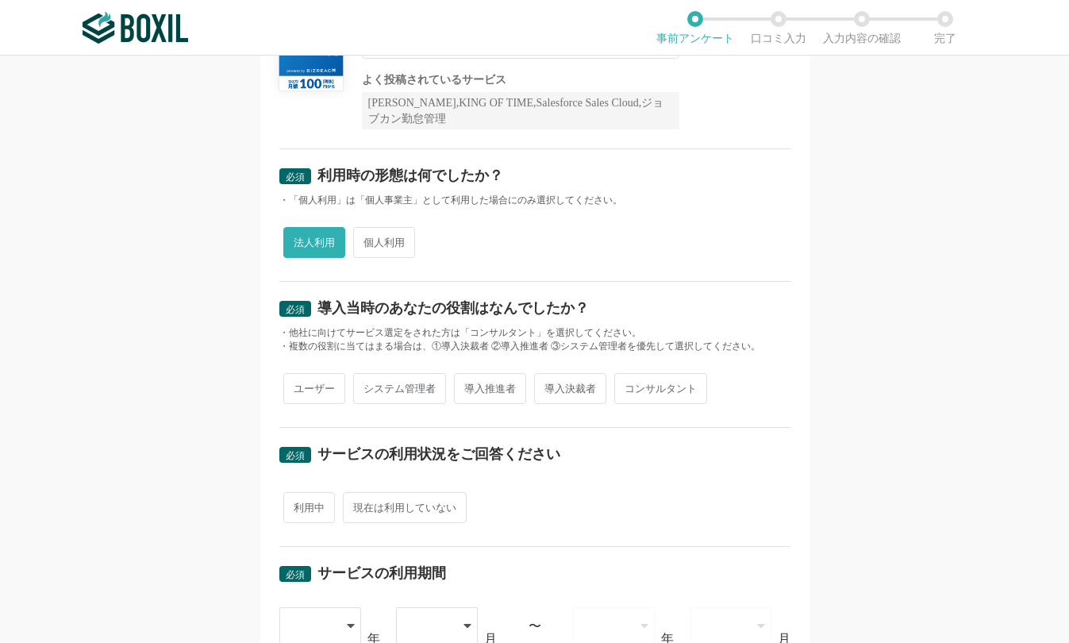
click at [321, 386] on span "ユーザー" at bounding box center [314, 388] width 62 height 31
click at [297, 386] on input "ユーザー" at bounding box center [292, 380] width 10 height 10
radio input "true"
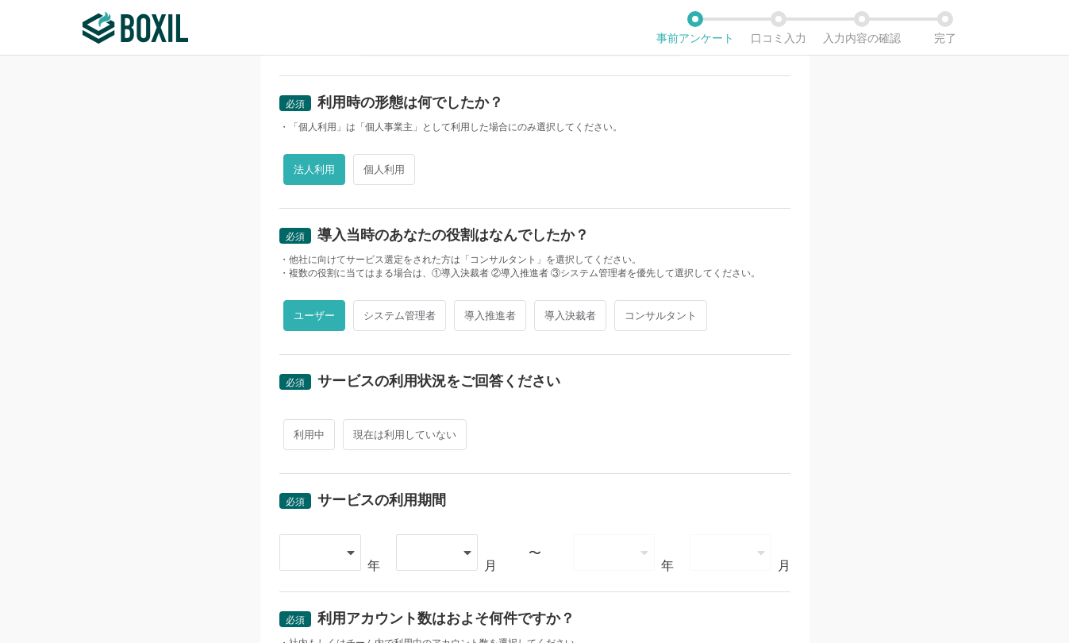
scroll to position [317, 0]
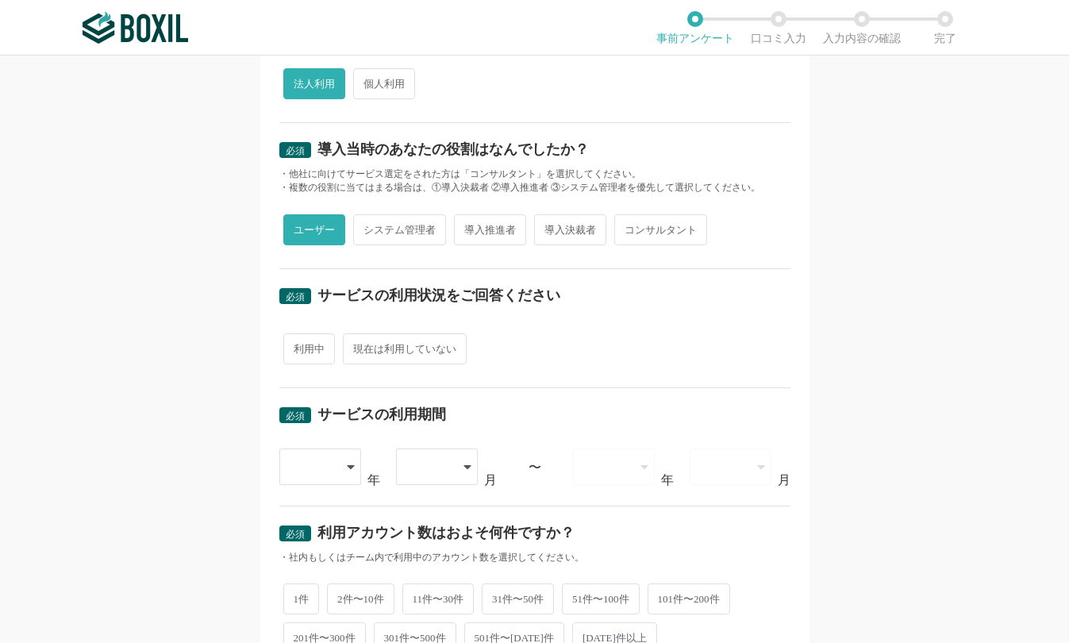
click at [303, 351] on span "利用中" at bounding box center [309, 348] width 52 height 31
click at [297, 346] on input "利用中" at bounding box center [292, 341] width 10 height 10
radio input "true"
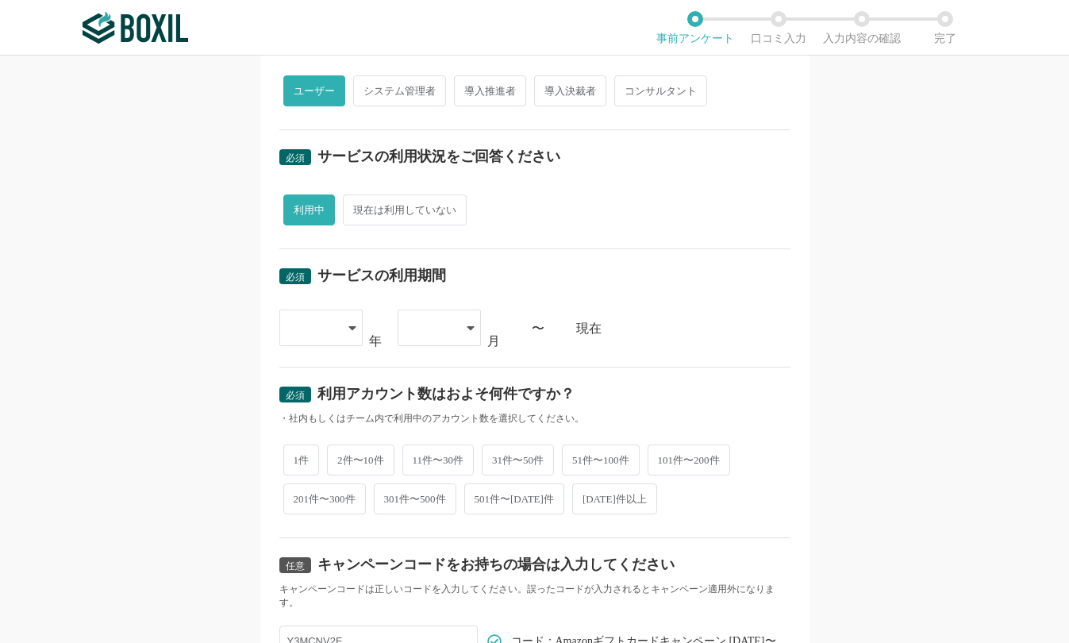
scroll to position [476, 0]
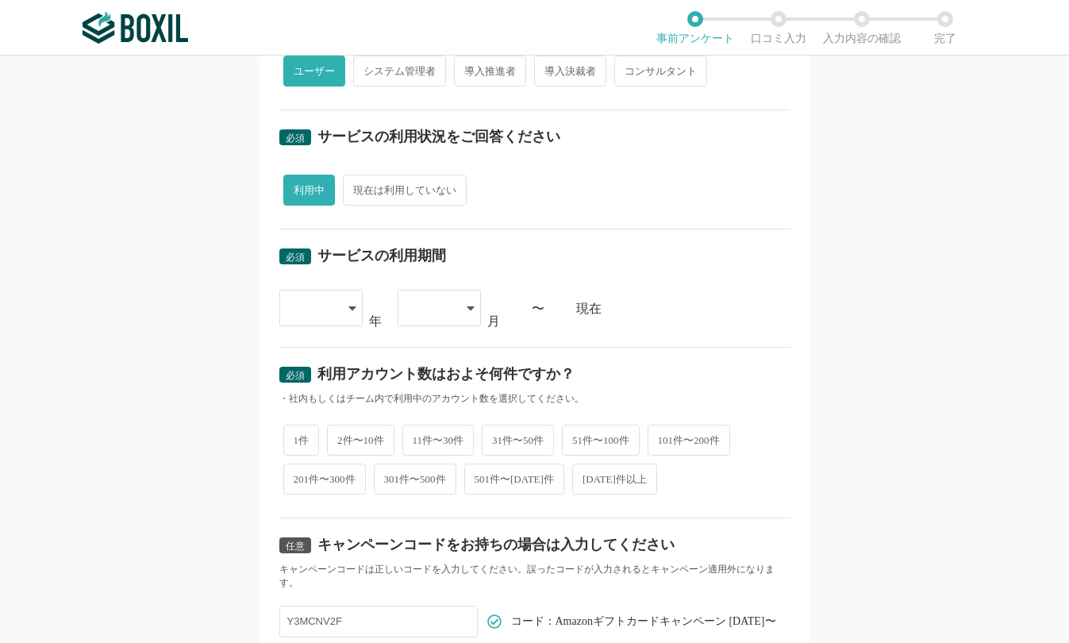
click at [348, 300] on div at bounding box center [320, 308] width 83 height 36
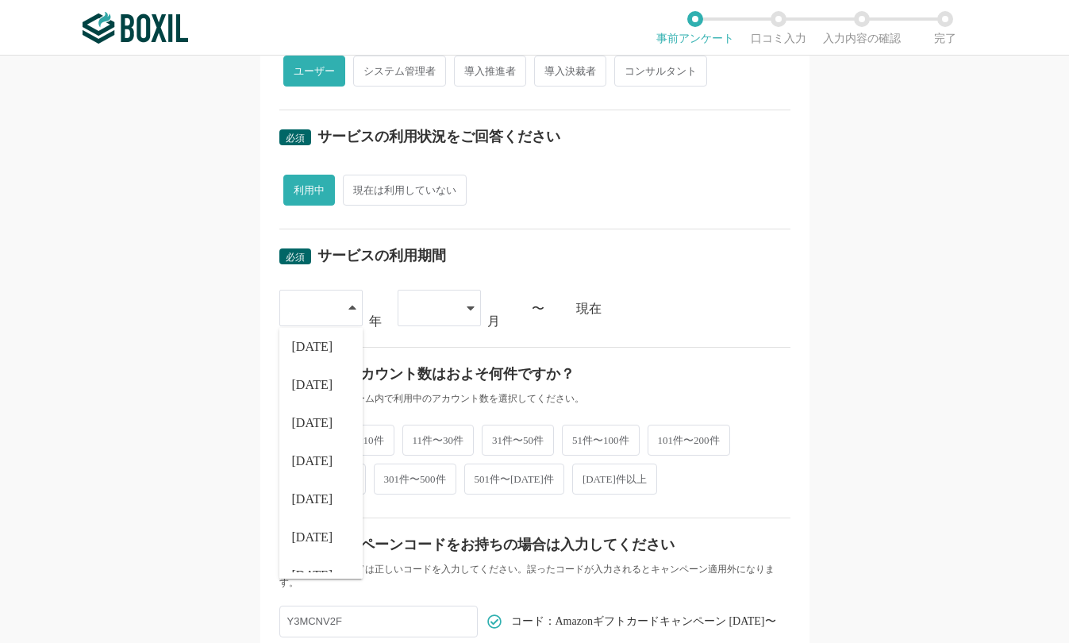
click at [307, 420] on span "[DATE]" at bounding box center [312, 422] width 41 height 13
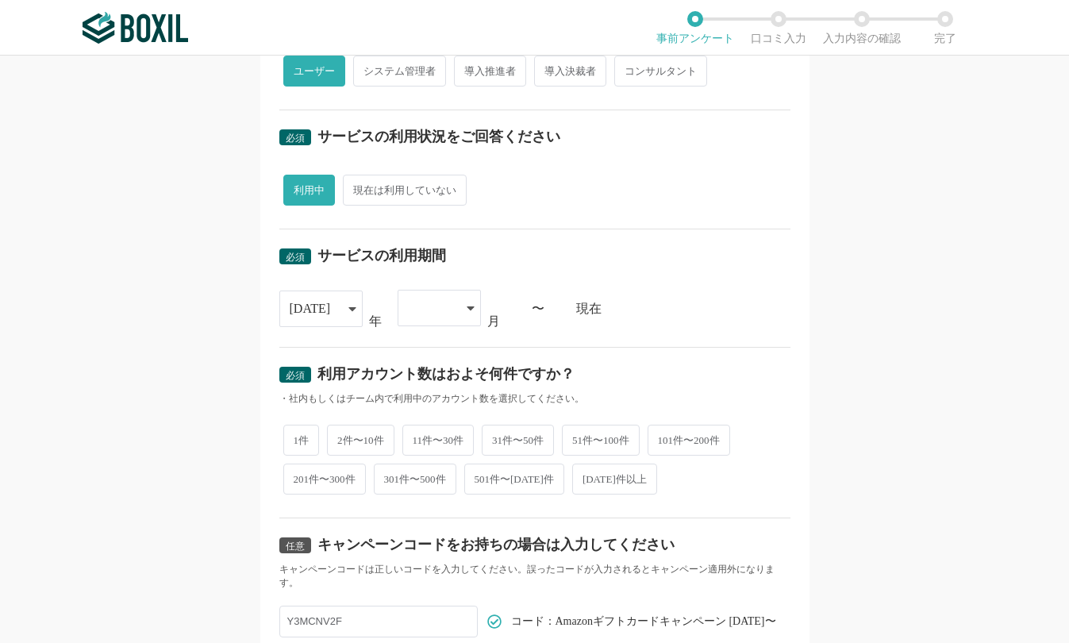
click at [424, 307] on div at bounding box center [431, 307] width 47 height 35
click at [417, 468] on span "04" at bounding box center [416, 467] width 13 height 13
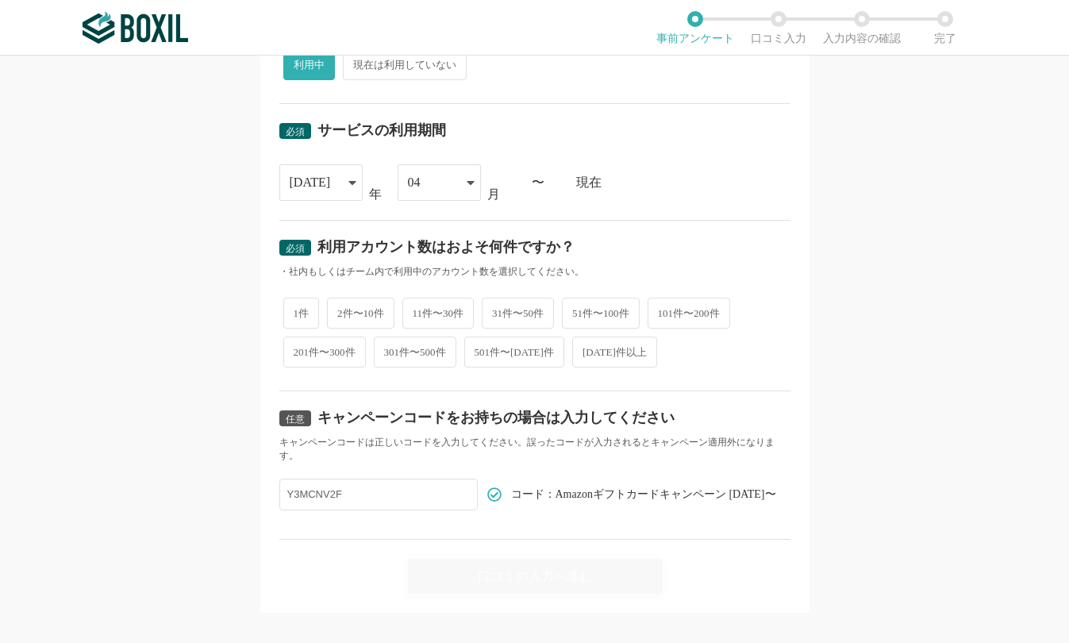
scroll to position [622, 0]
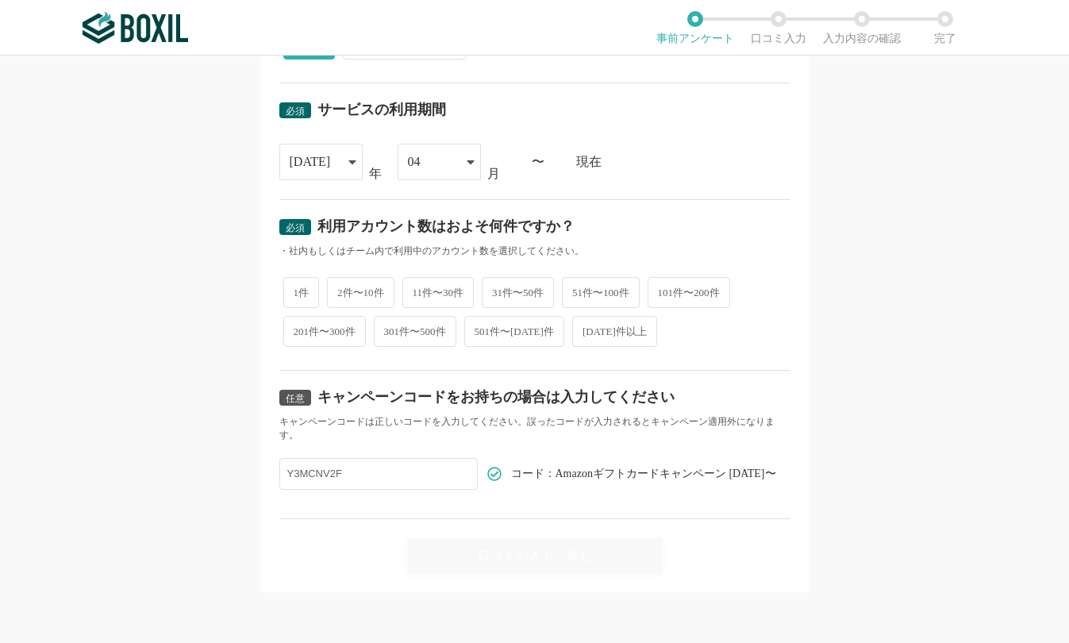
click at [677, 271] on div "必須 利用アカウント数はおよそ何件ですか？ ・社内もしくはチーム内で利用中のアカウント数を選択してください。 1件 2件〜10件 11件〜30件 31件〜50…" at bounding box center [534, 285] width 511 height 171
click at [680, 287] on span "101件〜200件" at bounding box center [688, 292] width 83 height 31
click at [662, 287] on input "101件〜200件" at bounding box center [656, 284] width 10 height 10
radio input "true"
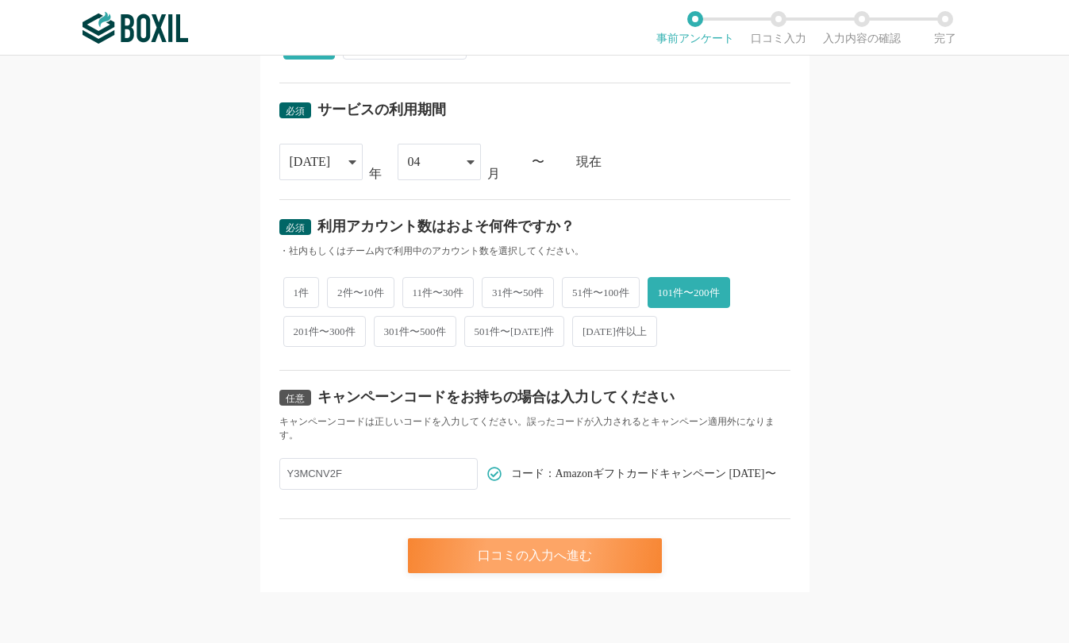
click at [558, 556] on div "口コミの入力へ進む" at bounding box center [535, 555] width 254 height 35
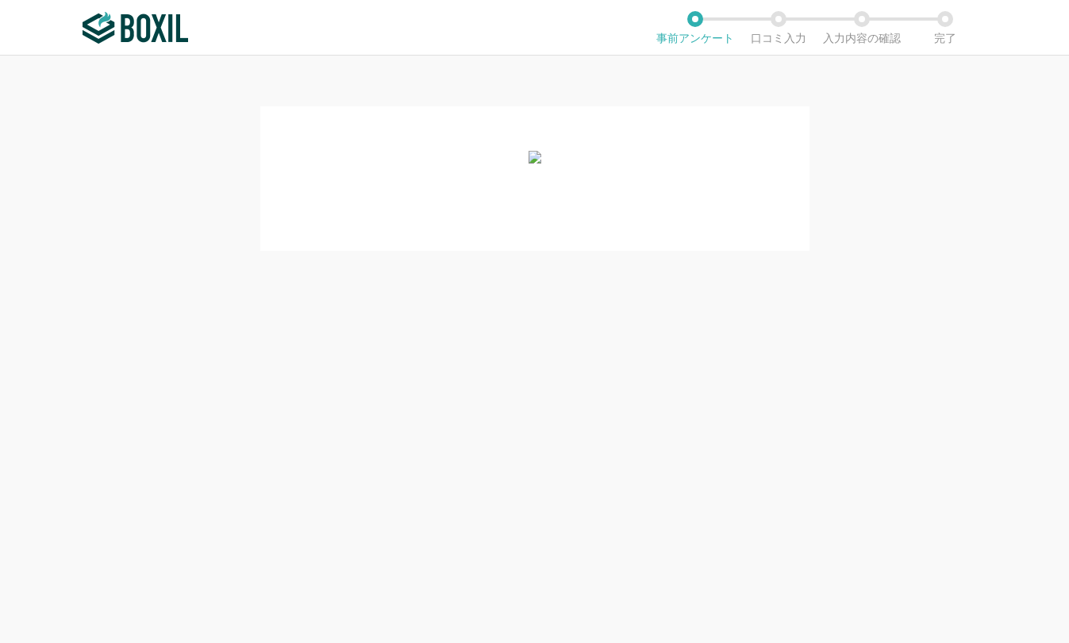
scroll to position [0, 0]
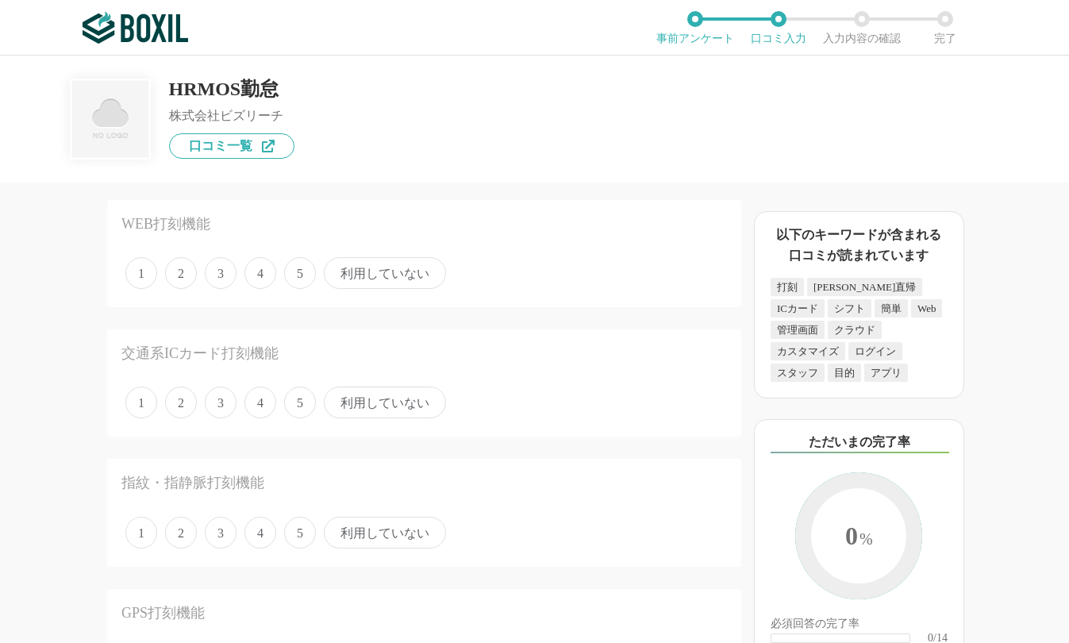
scroll to position [79, 0]
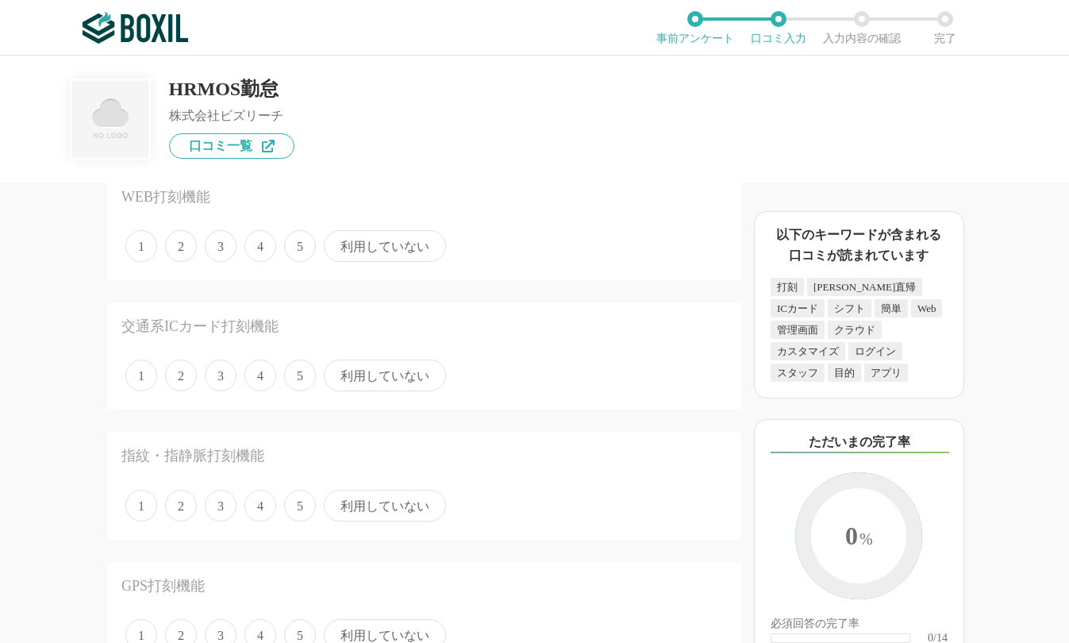
click at [251, 238] on span "4" at bounding box center [260, 246] width 32 height 32
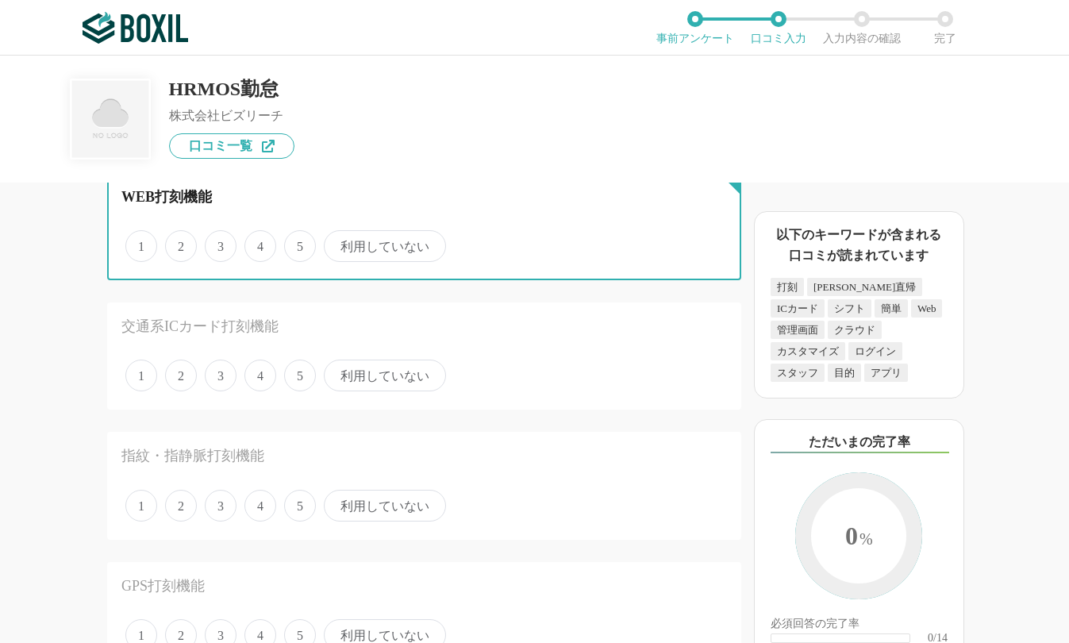
click at [251, 238] on input "4" at bounding box center [253, 237] width 10 height 10
radio input "true"
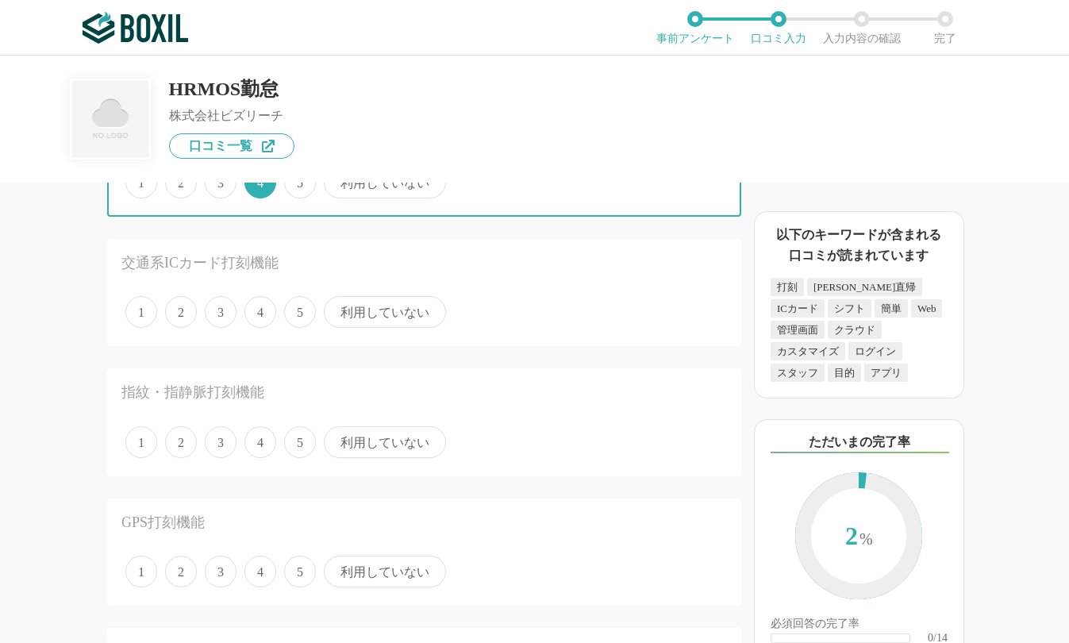
scroll to position [159, 0]
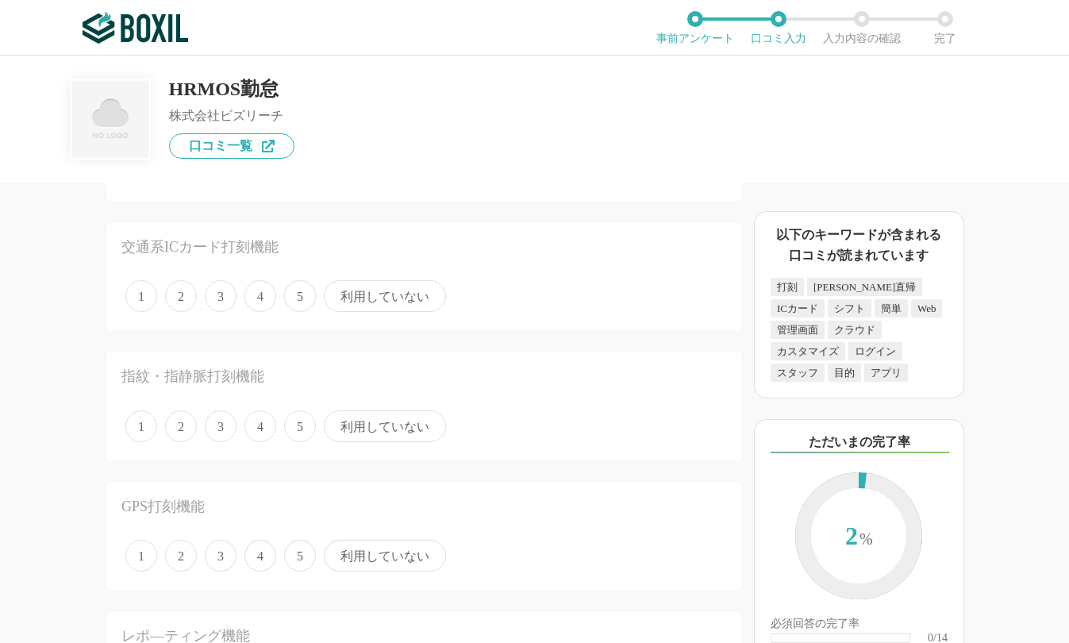
click at [293, 293] on span "5" at bounding box center [300, 296] width 32 height 32
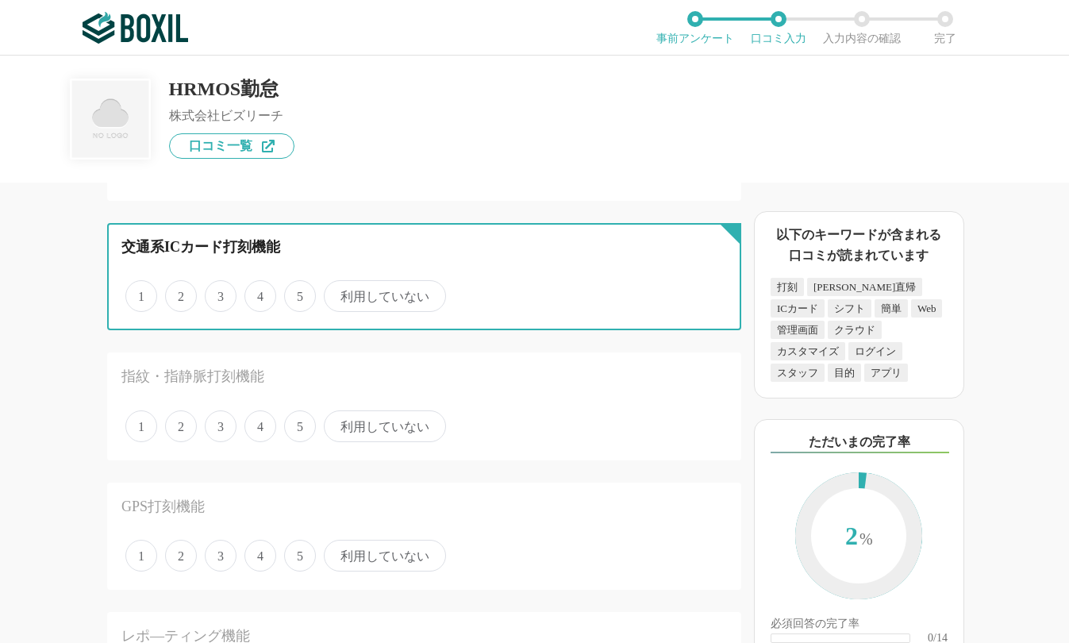
click at [293, 293] on input "5" at bounding box center [293, 287] width 10 height 10
radio input "true"
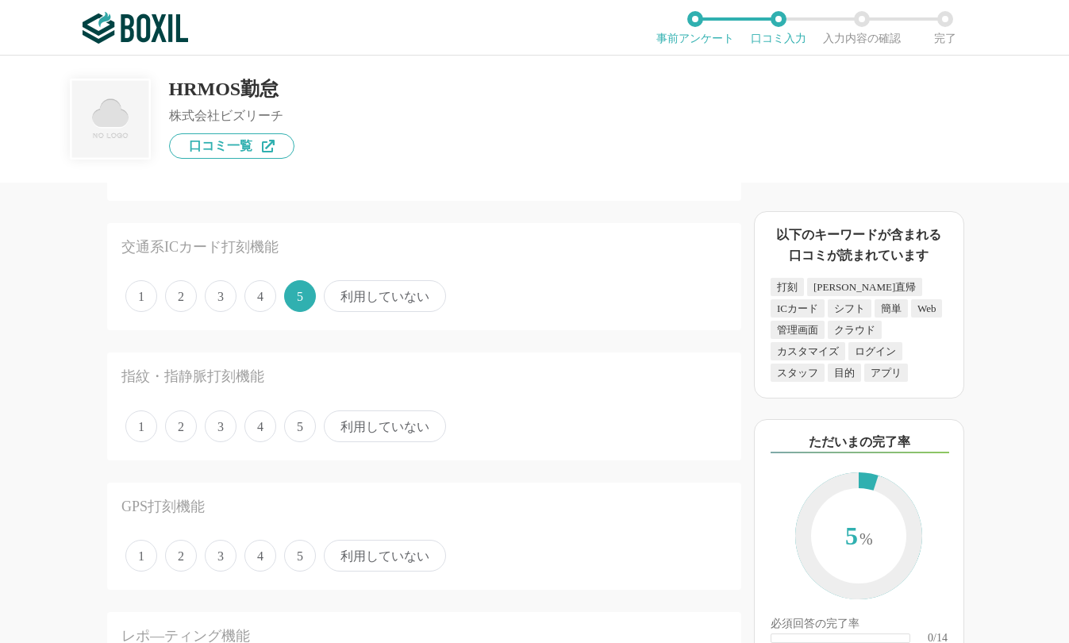
click at [253, 425] on span "4" at bounding box center [260, 426] width 32 height 32
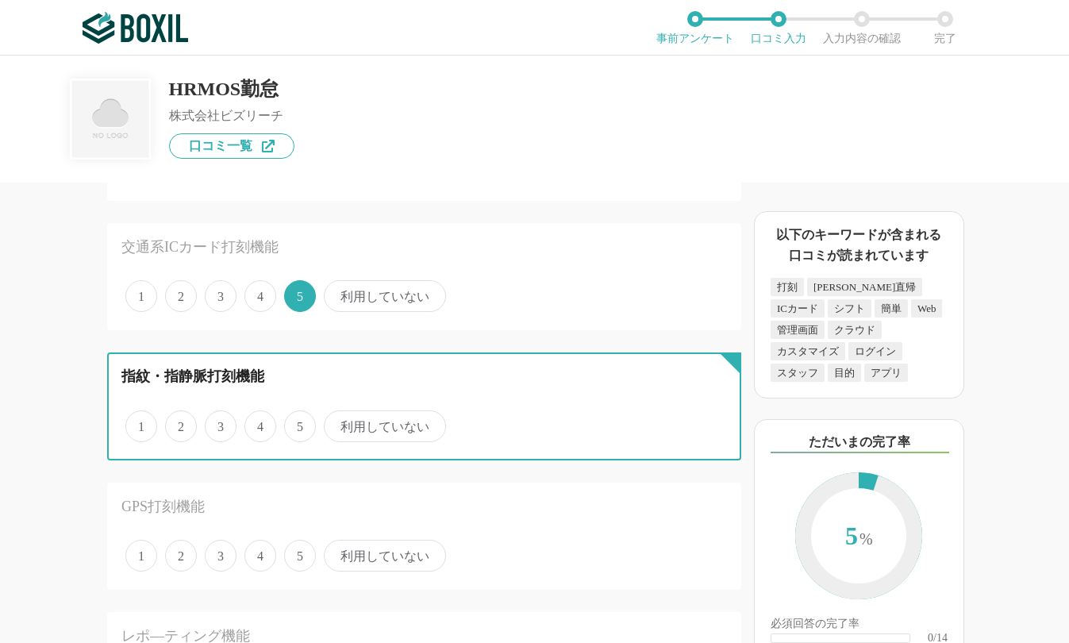
click at [253, 423] on input "4" at bounding box center [253, 418] width 10 height 10
radio input "true"
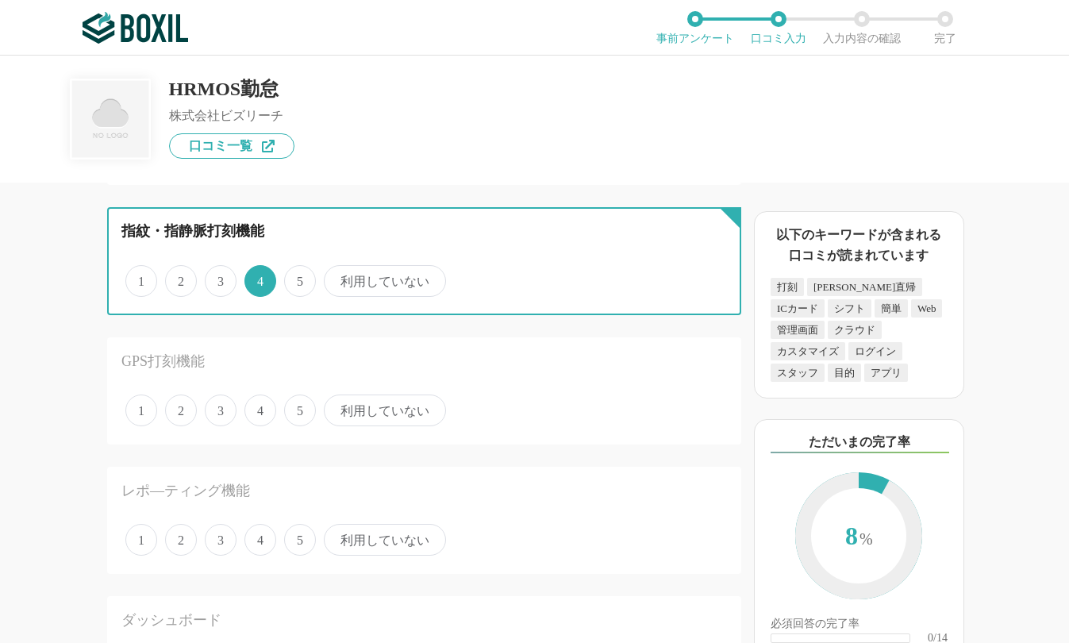
scroll to position [317, 0]
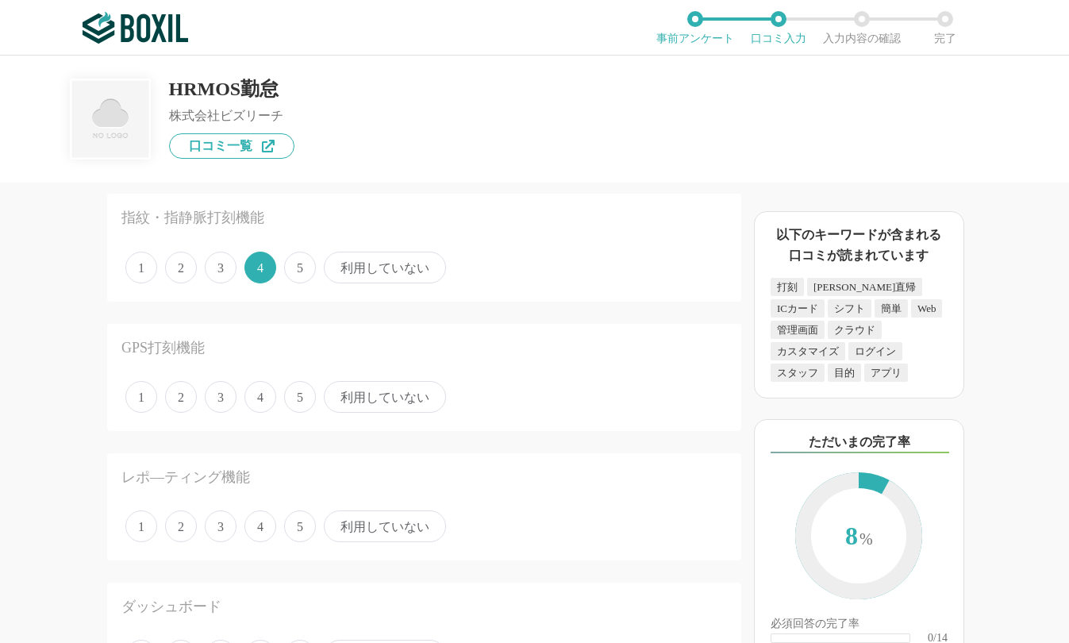
click at [231, 398] on span "3" at bounding box center [221, 397] width 32 height 32
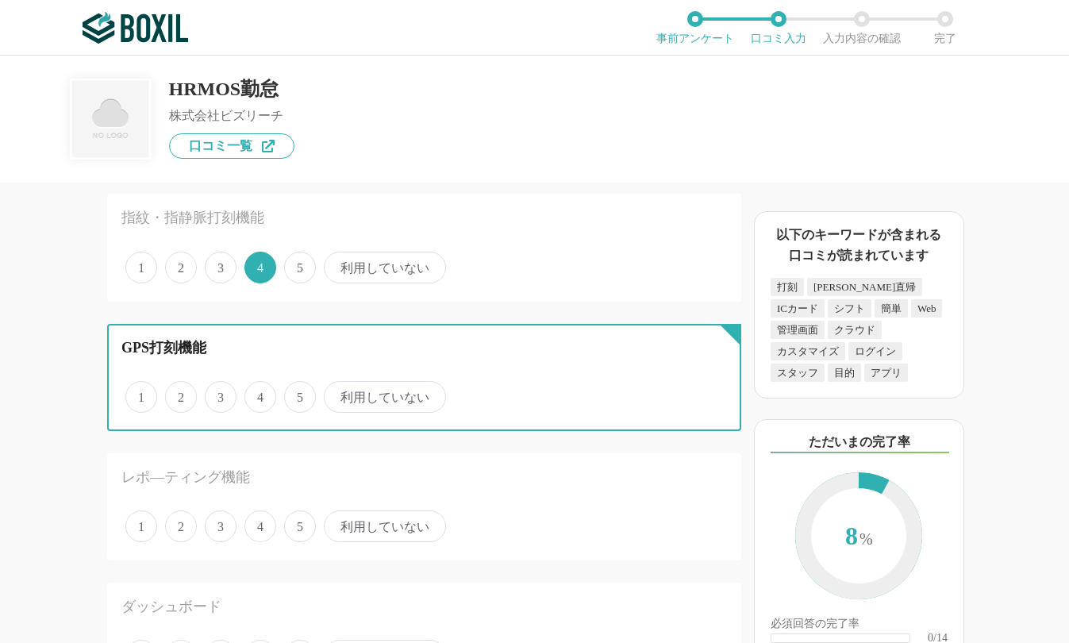
click at [219, 393] on input "3" at bounding box center [214, 388] width 10 height 10
radio input "true"
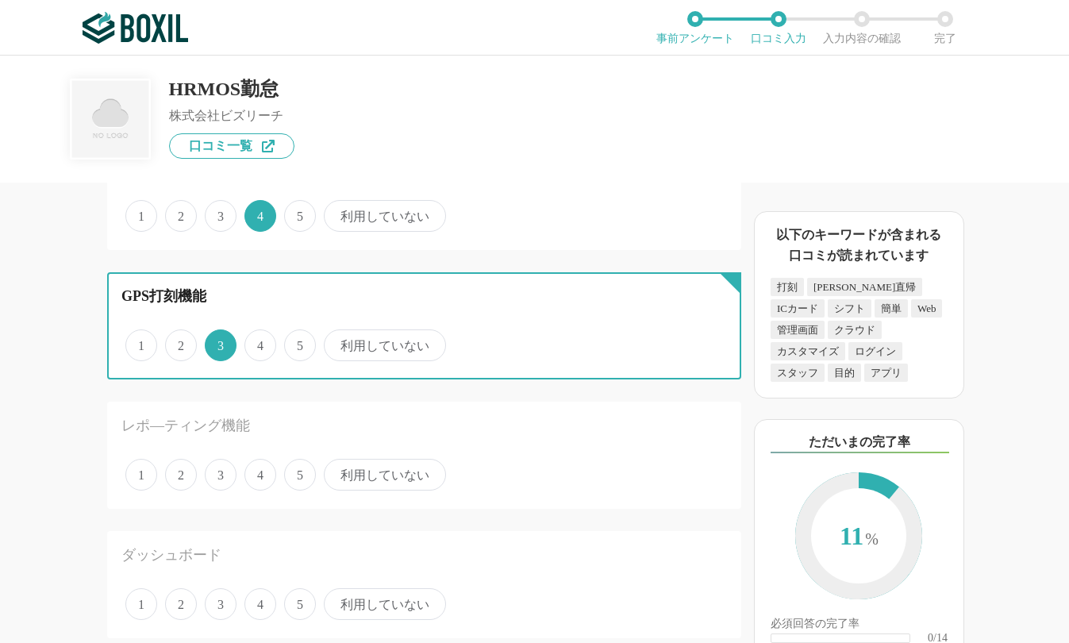
scroll to position [397, 0]
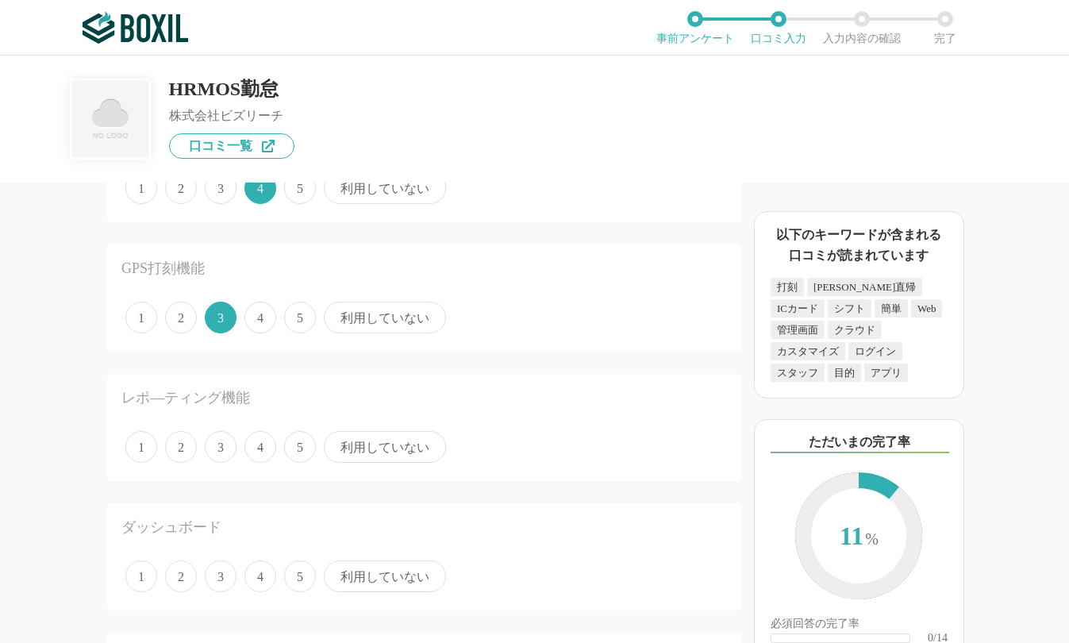
click at [262, 439] on span "4" at bounding box center [260, 447] width 32 height 32
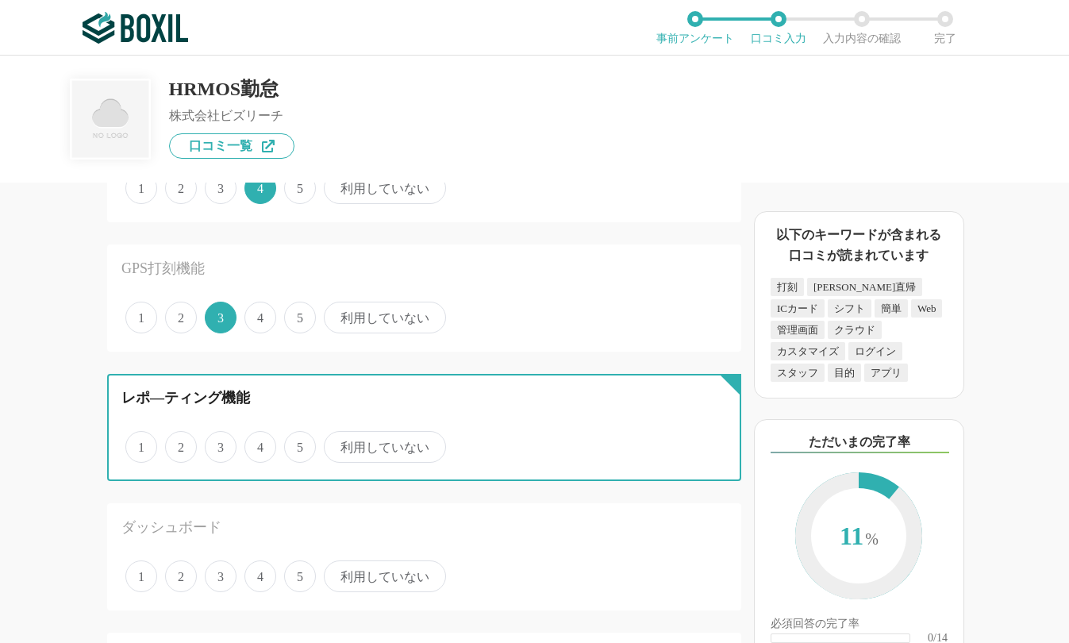
click at [259, 439] on input "4" at bounding box center [253, 438] width 10 height 10
radio input "true"
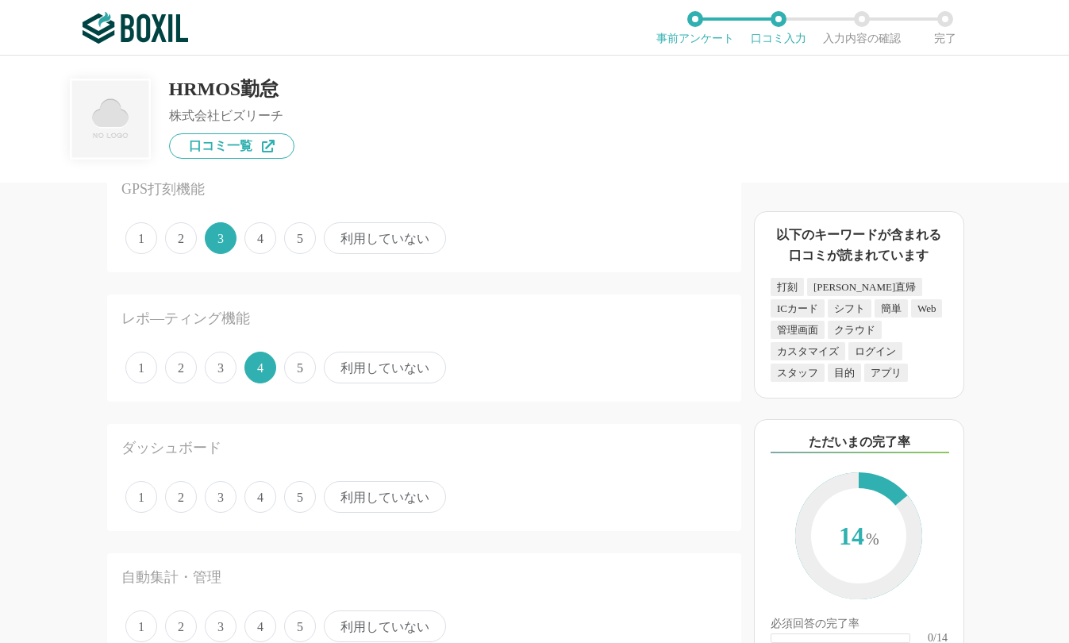
click at [290, 501] on span "5" at bounding box center [300, 497] width 32 height 32
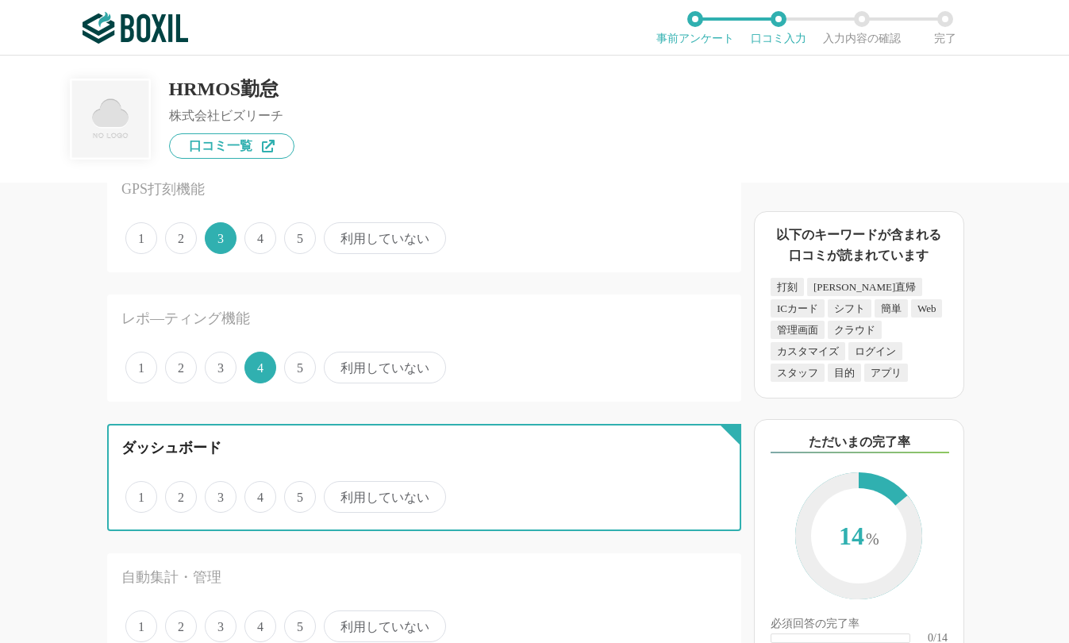
click at [290, 493] on input "5" at bounding box center [293, 488] width 10 height 10
radio input "true"
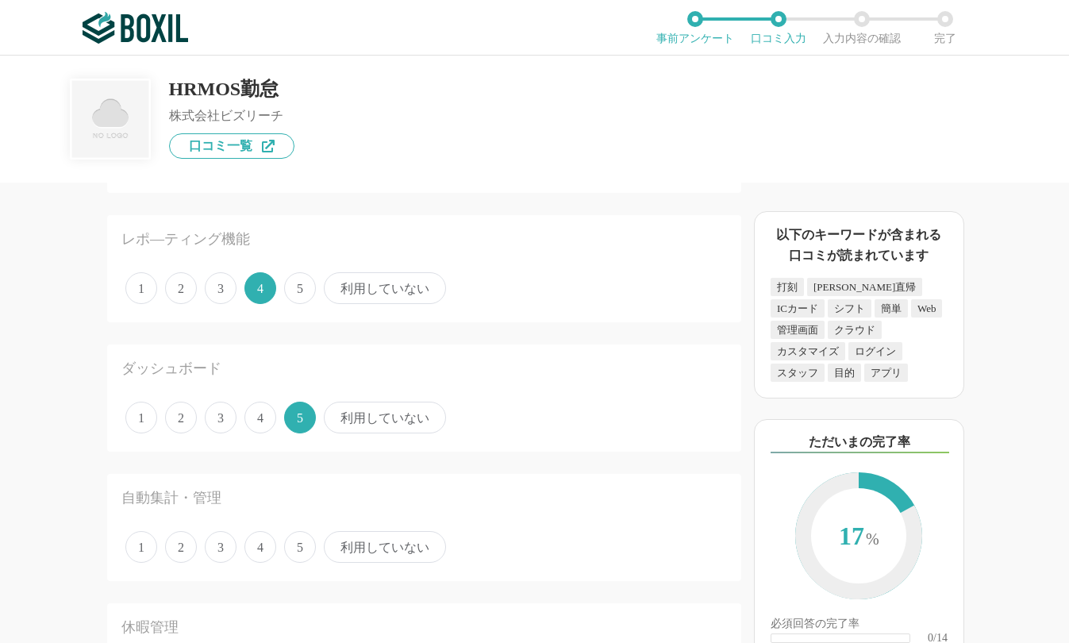
click at [263, 541] on span "4" at bounding box center [260, 547] width 32 height 32
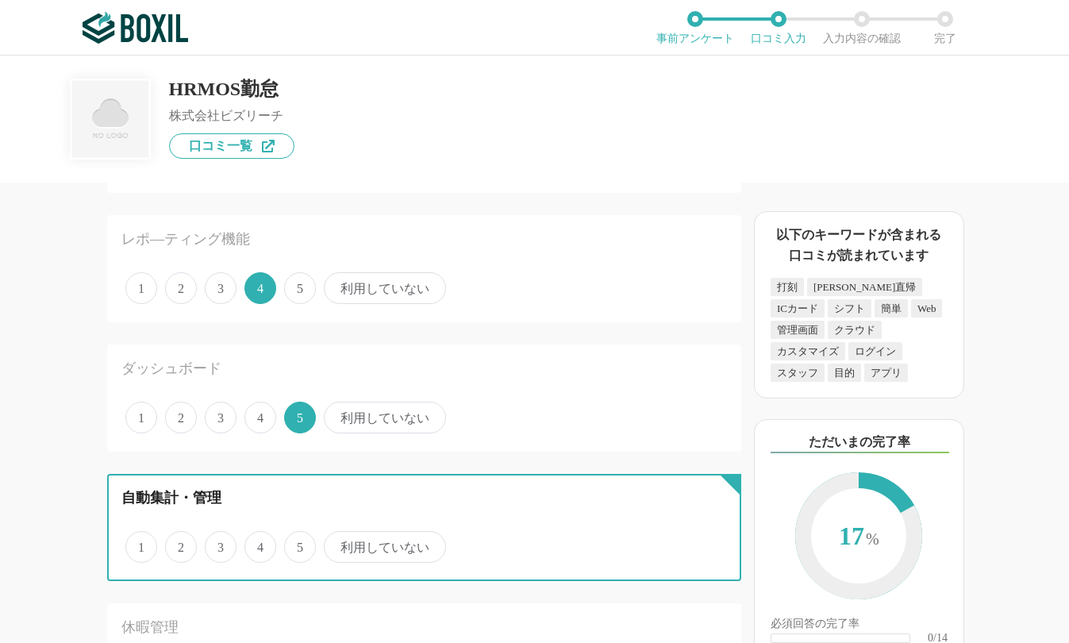
click at [259, 541] on input "4" at bounding box center [253, 538] width 10 height 10
radio input "true"
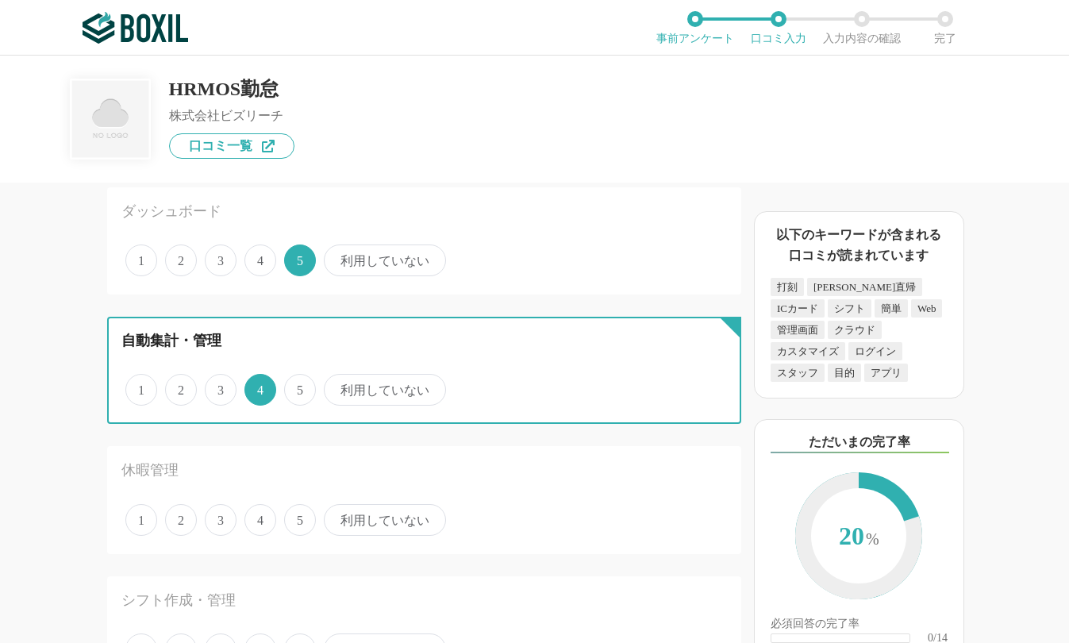
scroll to position [714, 0]
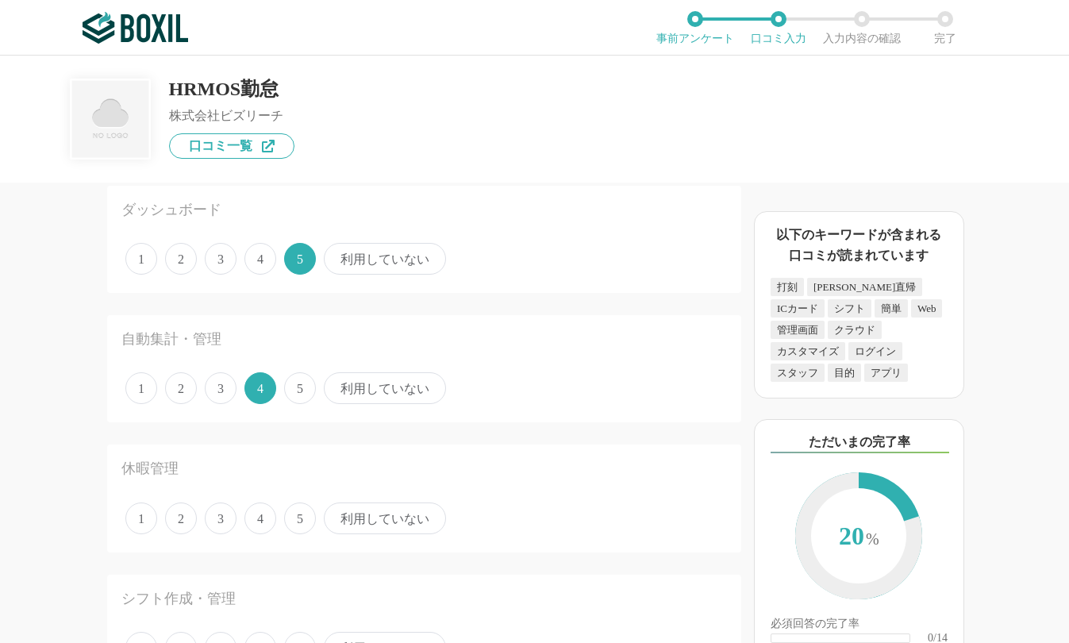
click at [294, 524] on span "5" at bounding box center [300, 518] width 32 height 32
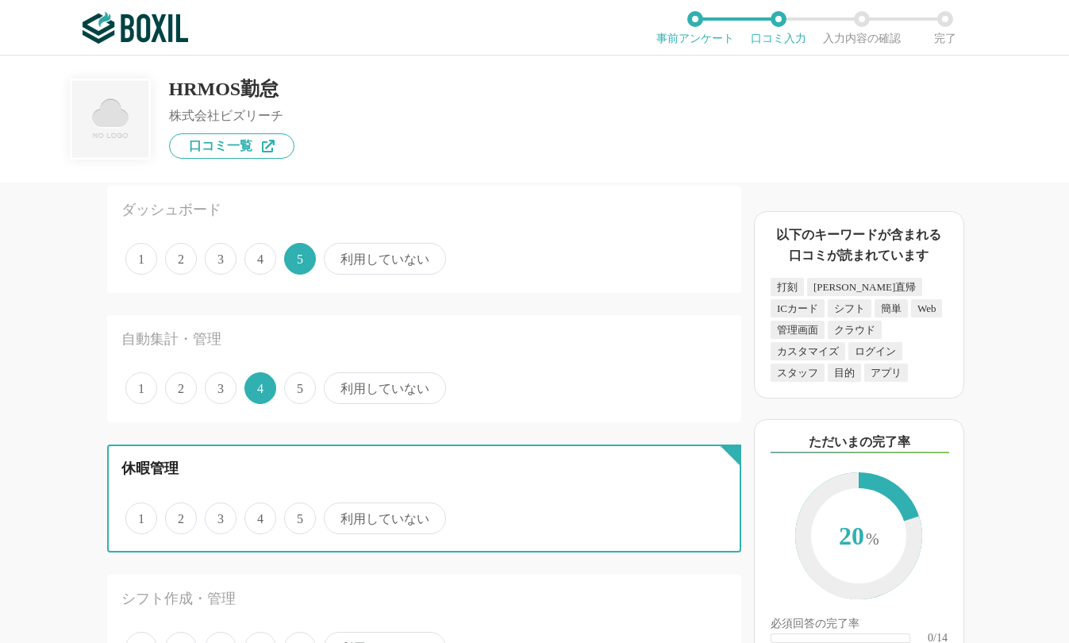
click at [294, 515] on input "5" at bounding box center [293, 510] width 10 height 10
radio input "true"
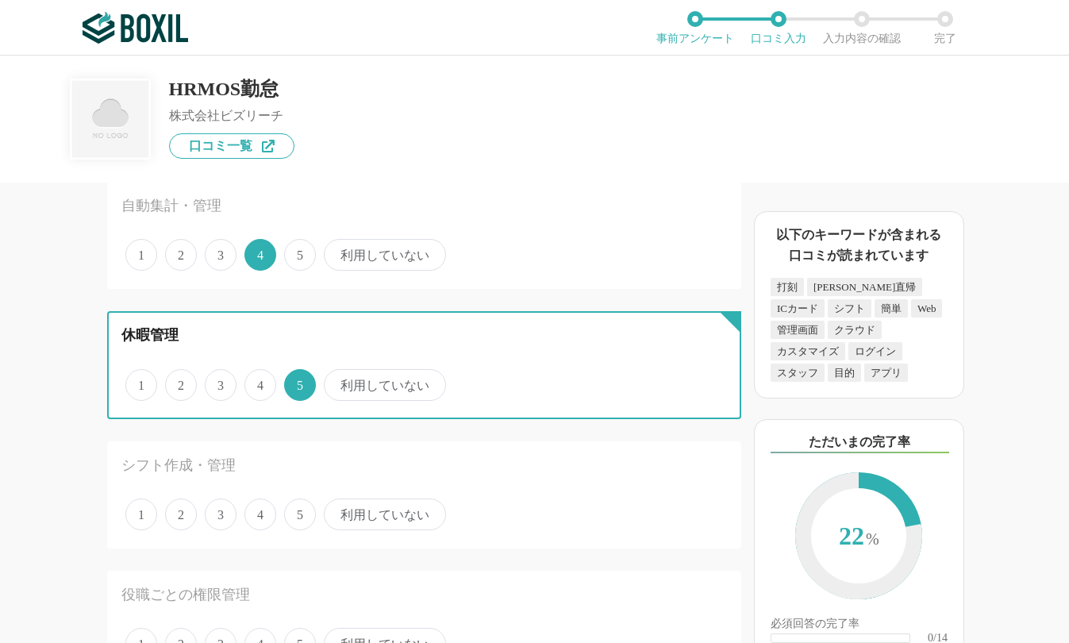
scroll to position [873, 0]
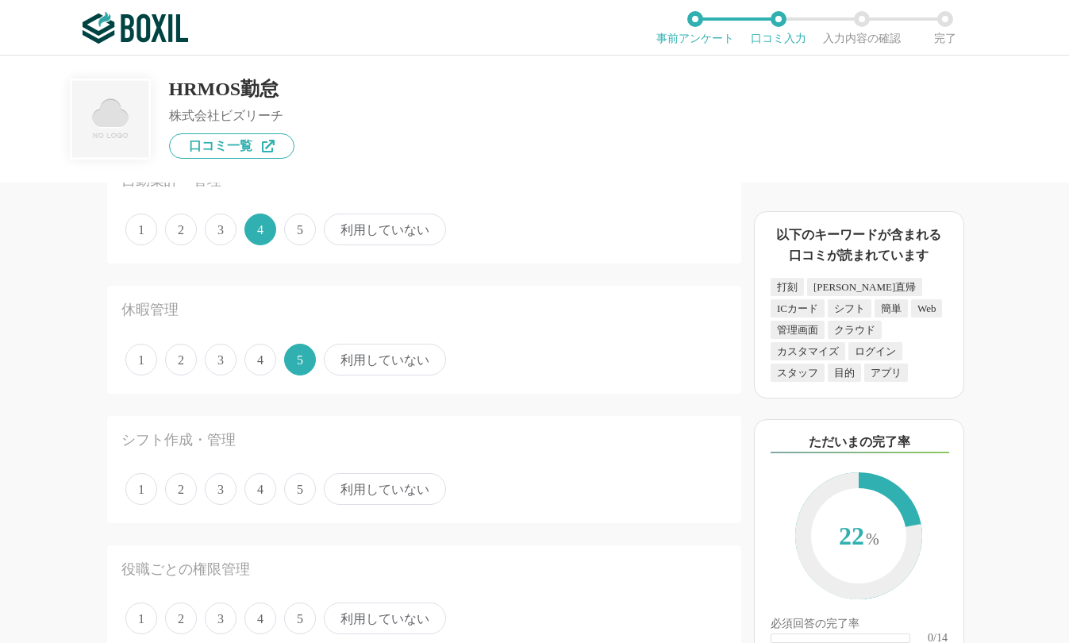
click at [251, 490] on span "4" at bounding box center [260, 489] width 32 height 32
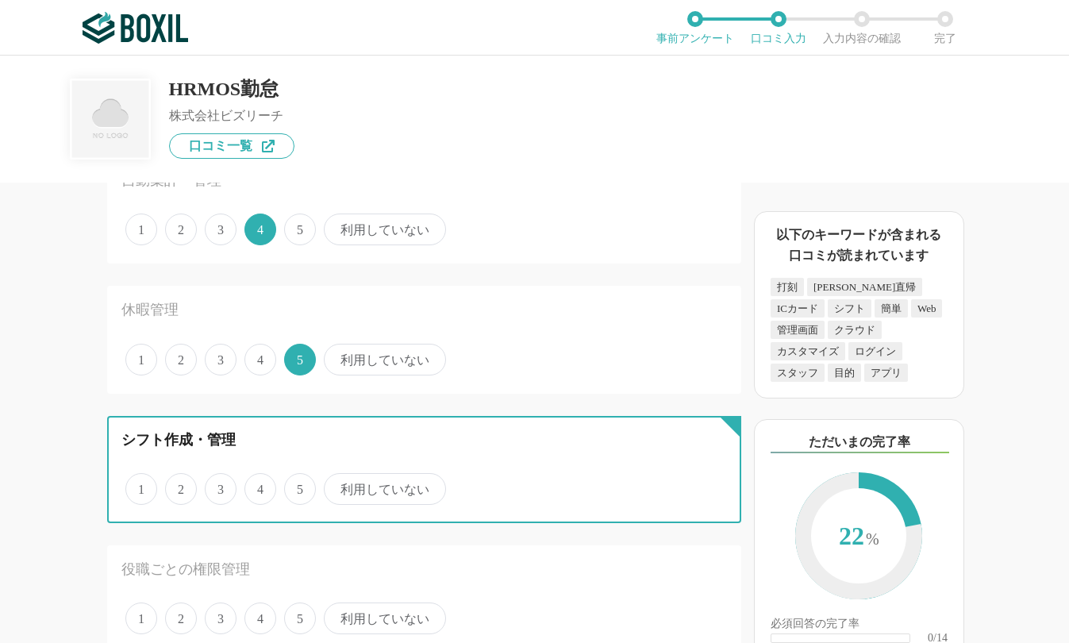
click at [251, 486] on input "4" at bounding box center [253, 480] width 10 height 10
radio input "true"
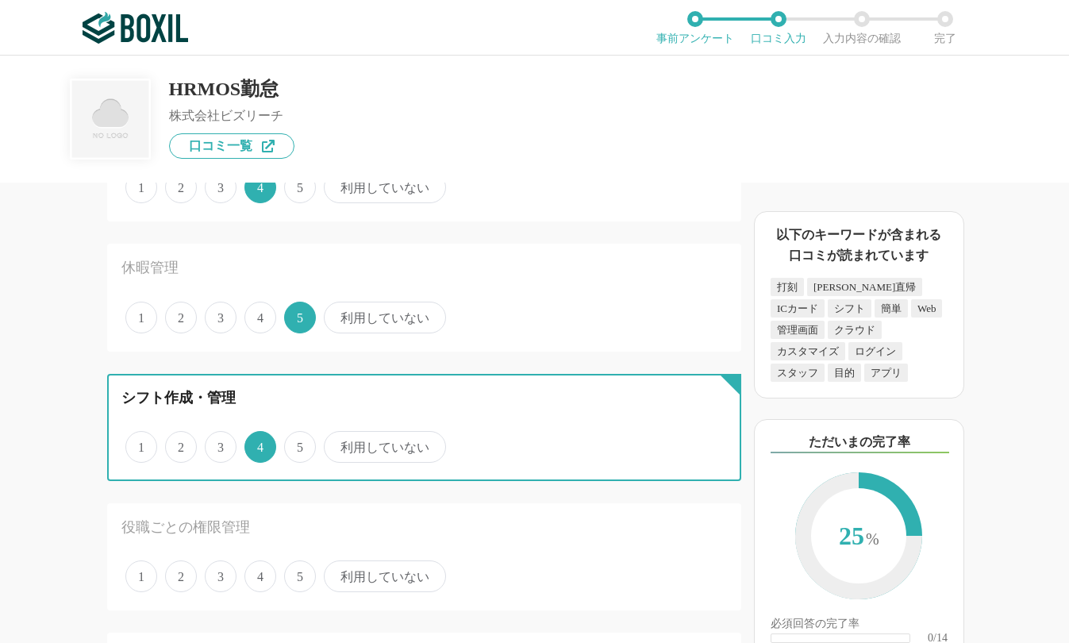
scroll to position [952, 0]
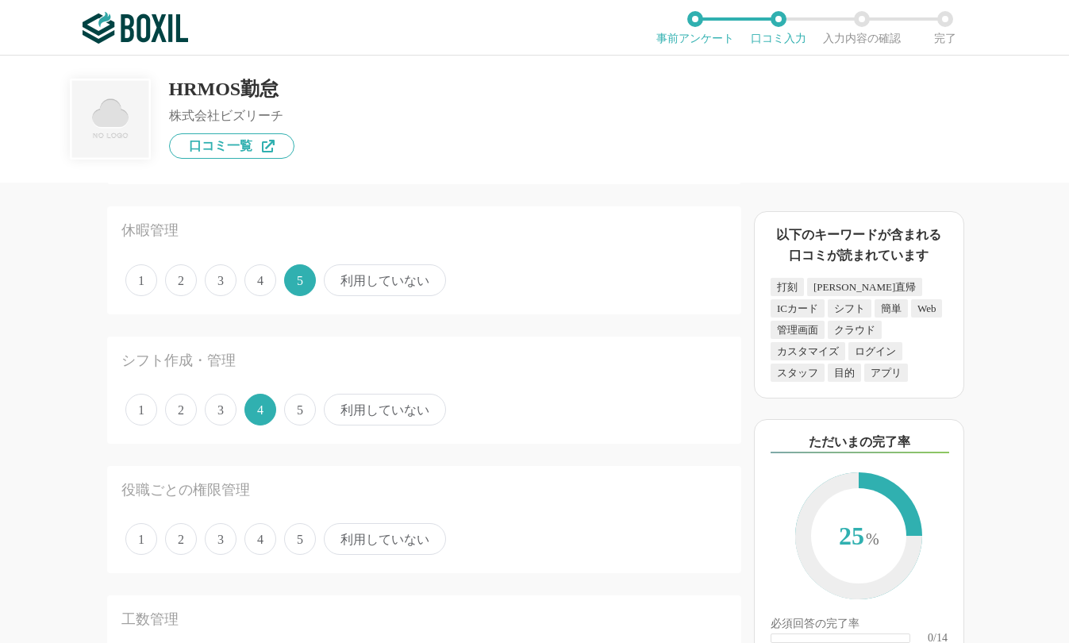
click at [223, 547] on span "3" at bounding box center [221, 539] width 32 height 32
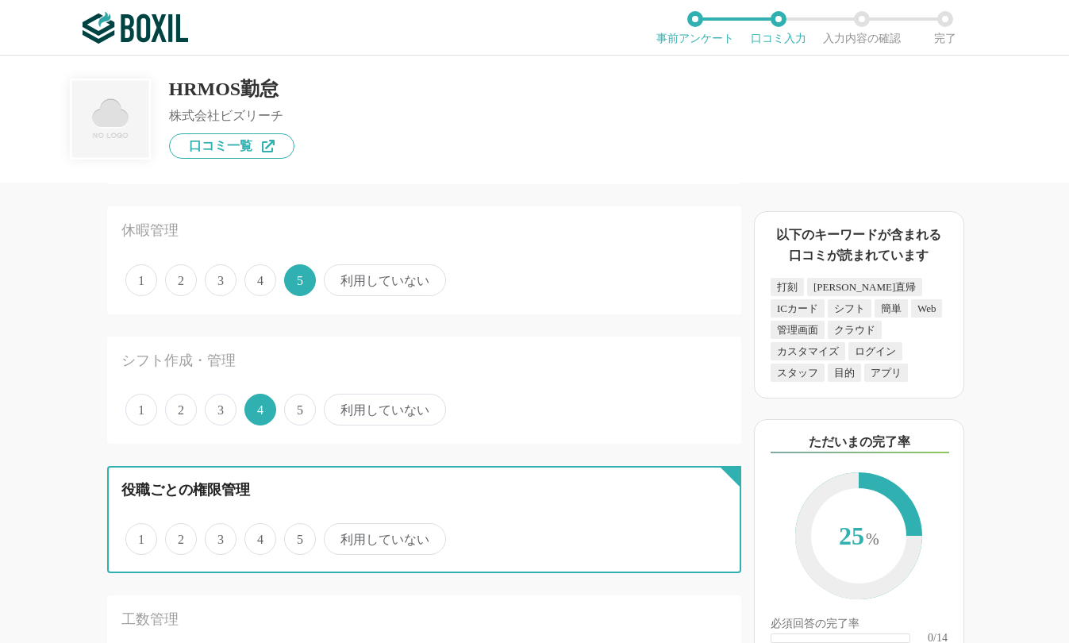
click at [219, 535] on input "3" at bounding box center [214, 530] width 10 height 10
radio input "true"
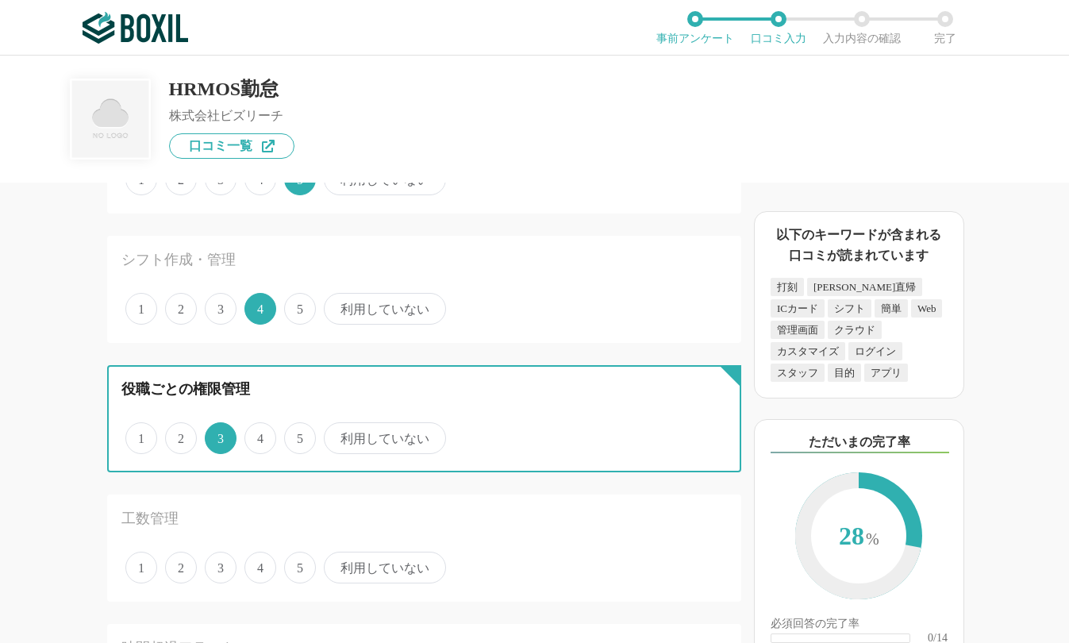
scroll to position [1190, 0]
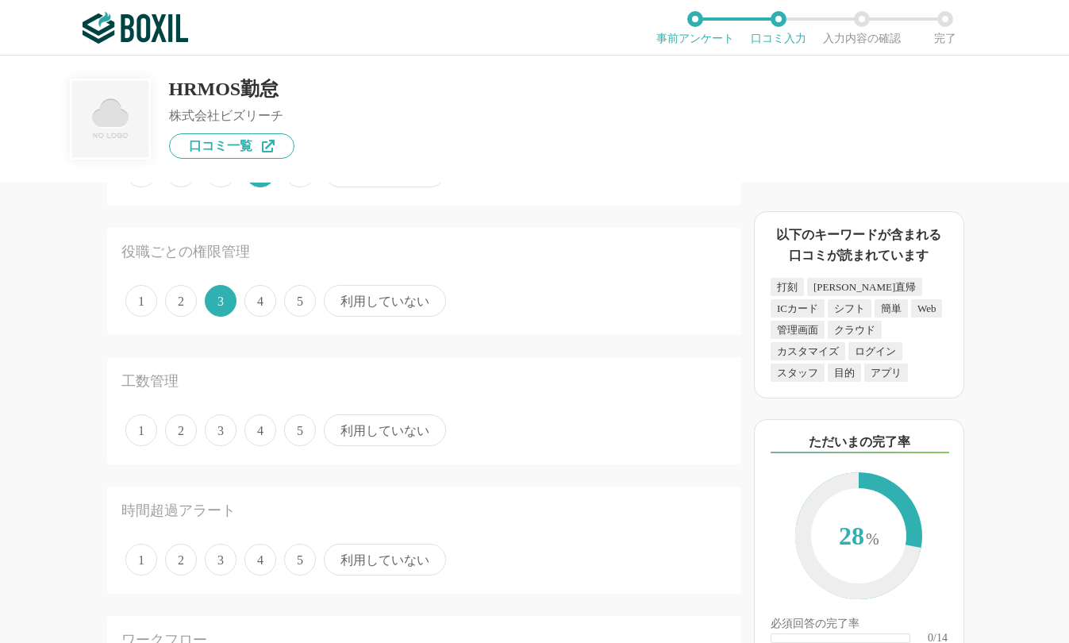
click at [250, 439] on span "4" at bounding box center [260, 430] width 32 height 32
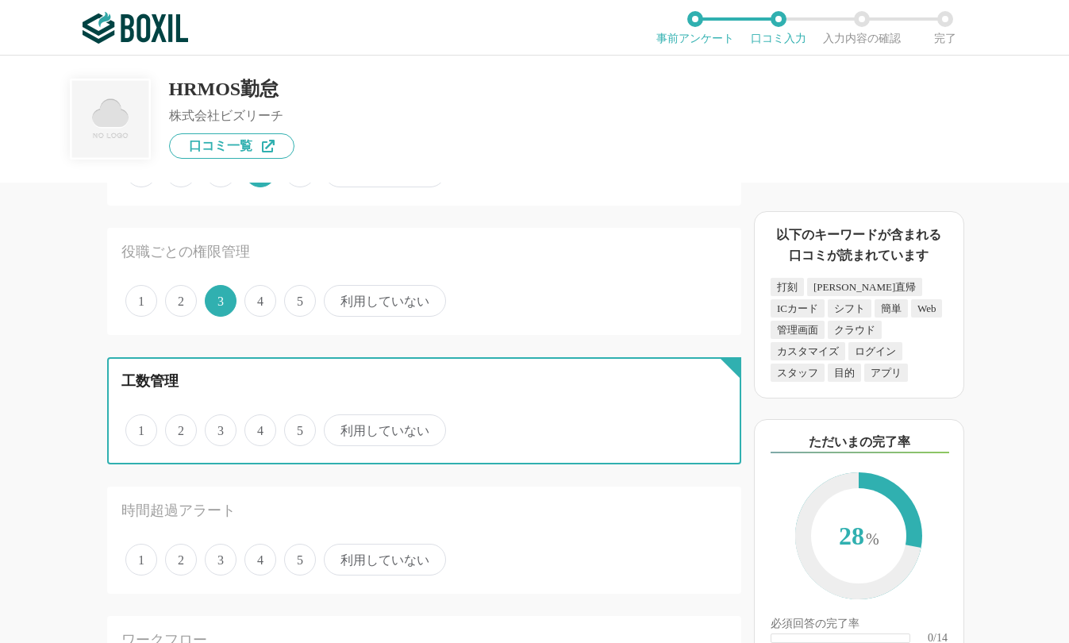
click at [250, 427] on input "4" at bounding box center [253, 421] width 10 height 10
radio input "true"
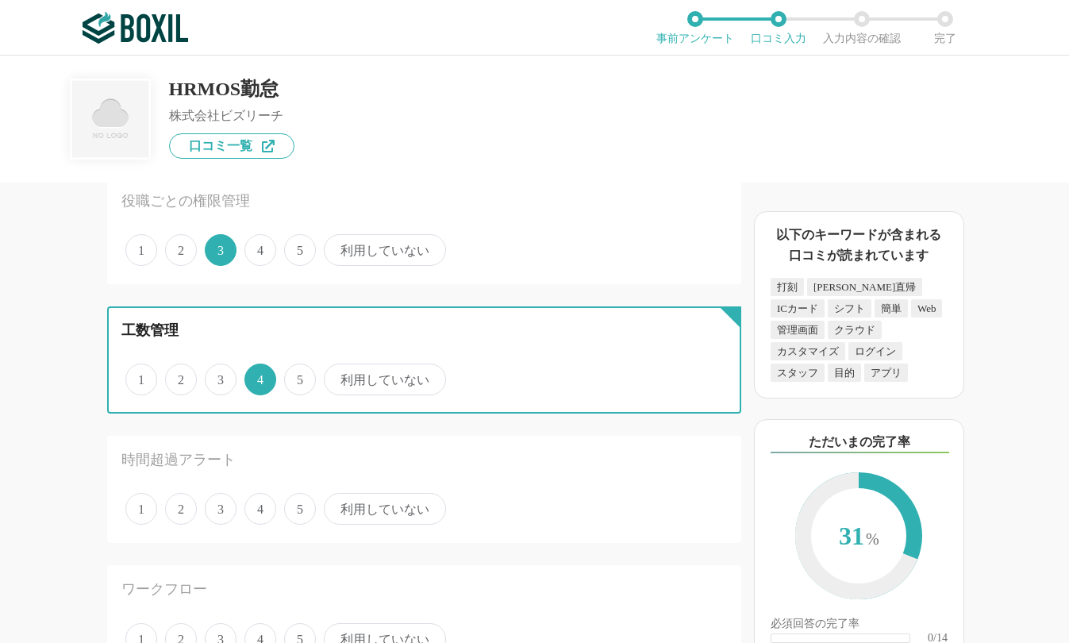
scroll to position [1269, 0]
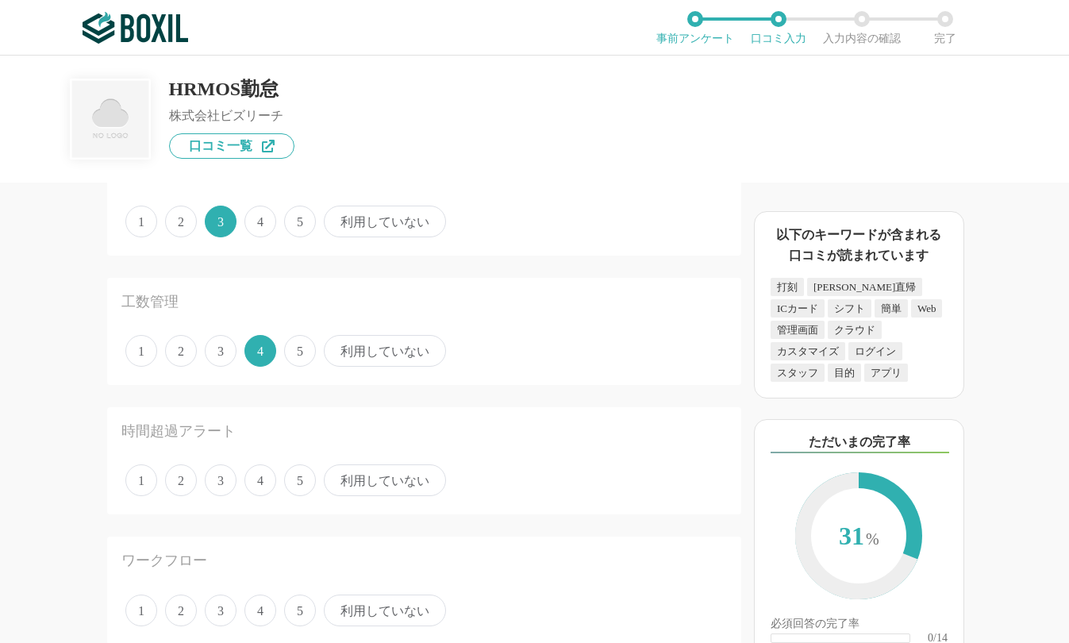
click at [263, 482] on span "4" at bounding box center [260, 480] width 32 height 32
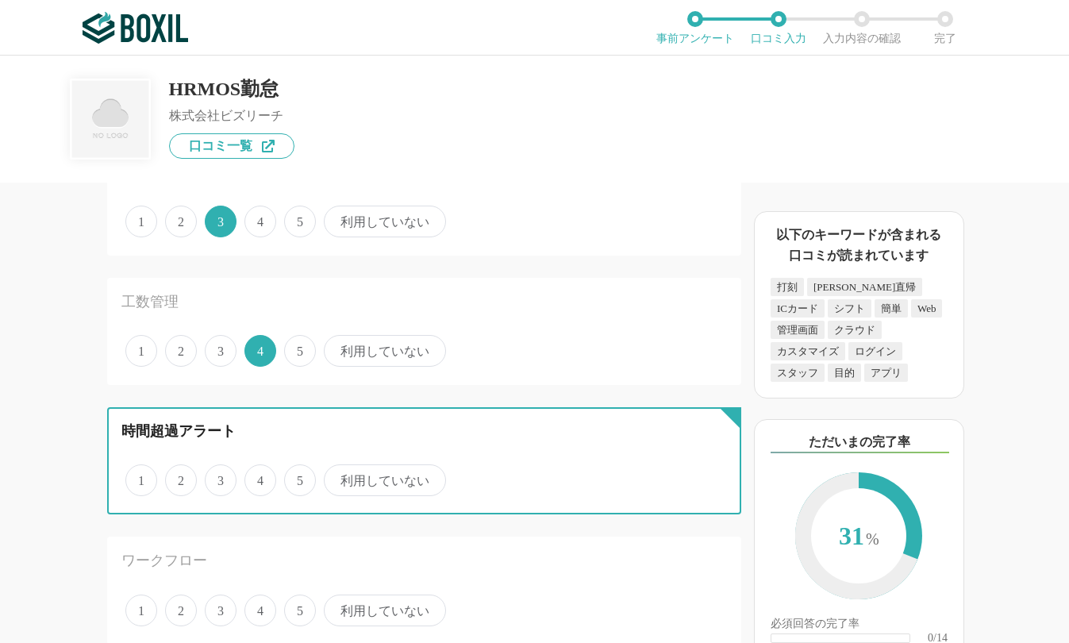
click at [259, 477] on input "4" at bounding box center [253, 471] width 10 height 10
radio input "true"
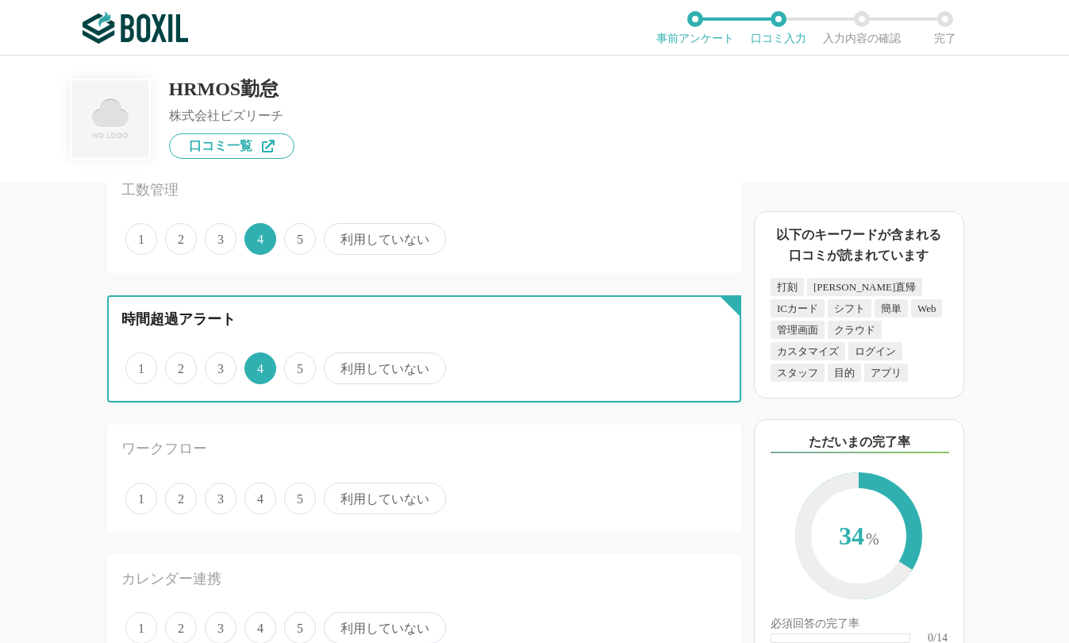
scroll to position [1428, 0]
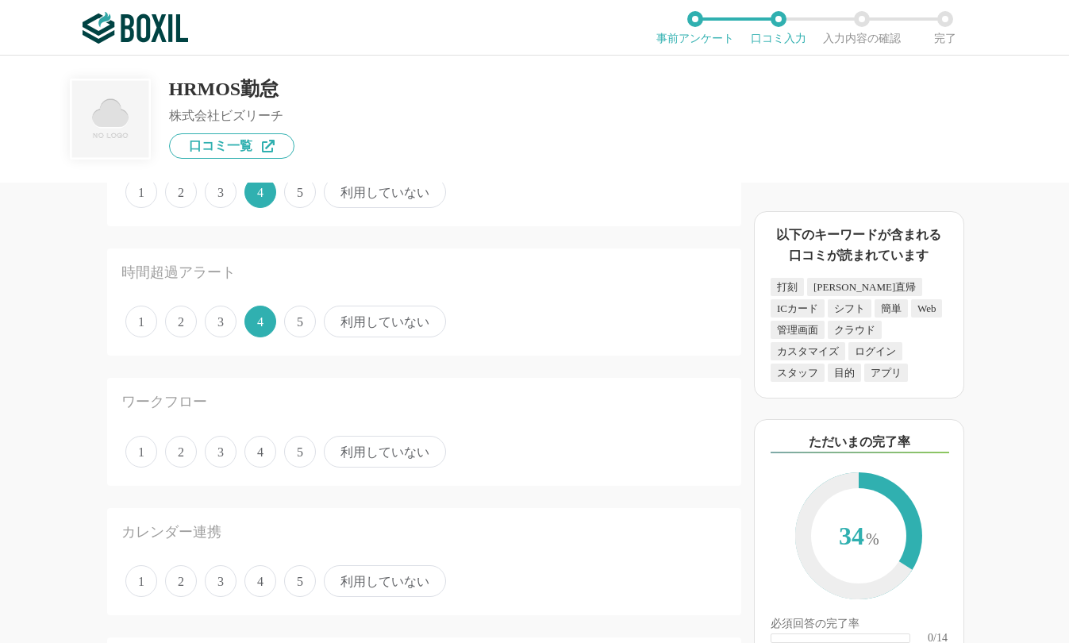
click at [287, 454] on span "5" at bounding box center [300, 452] width 32 height 32
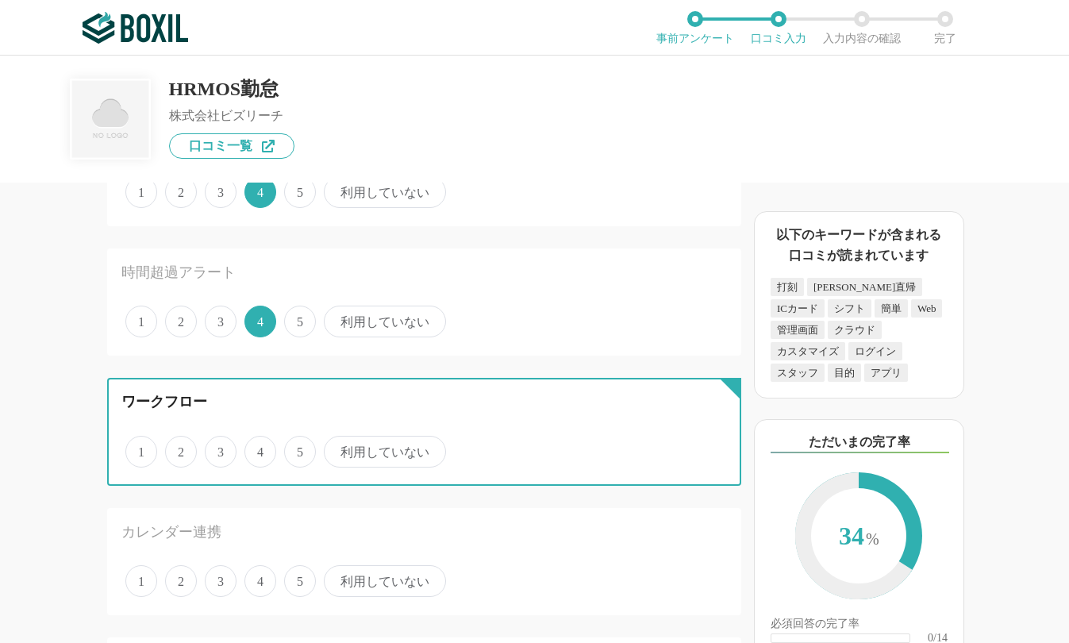
click at [288, 448] on input "5" at bounding box center [293, 443] width 10 height 10
radio input "true"
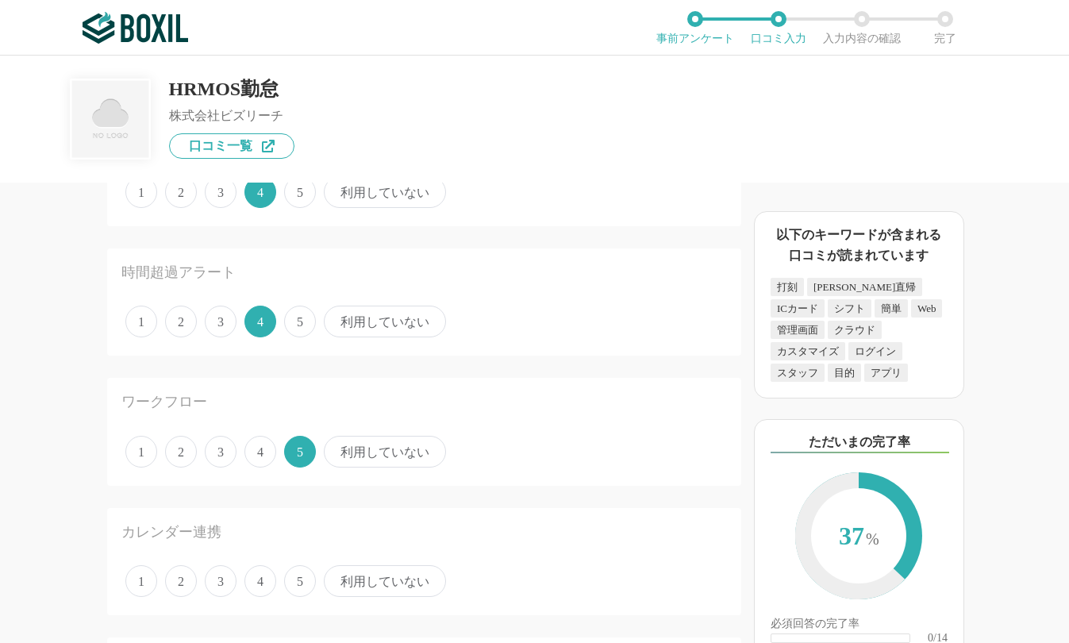
click at [248, 577] on span "4" at bounding box center [260, 581] width 32 height 32
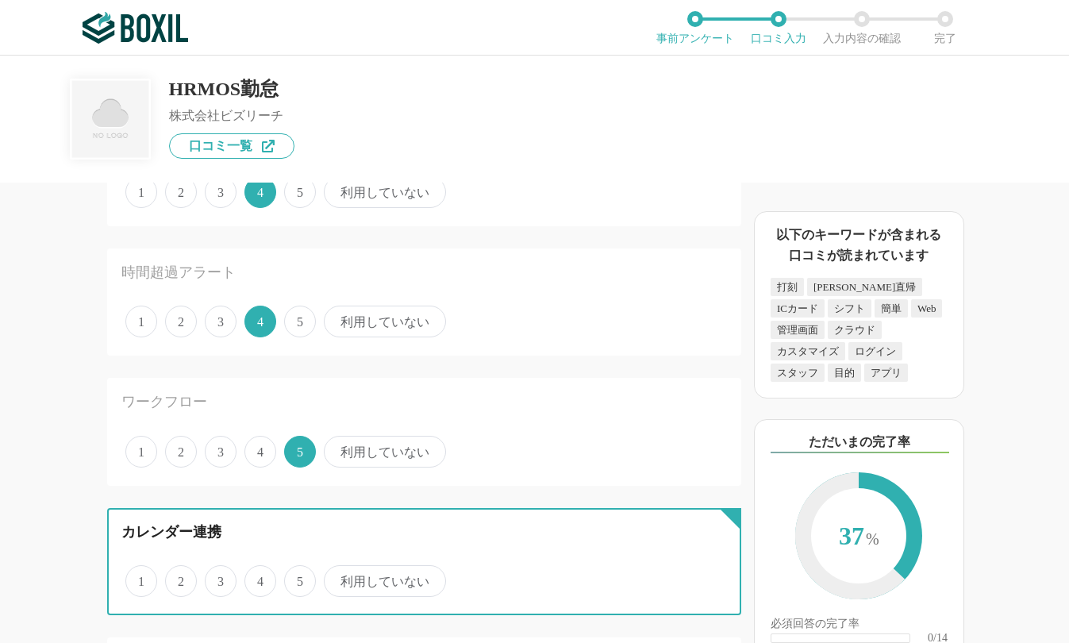
click at [248, 577] on input "4" at bounding box center [253, 572] width 10 height 10
radio input "true"
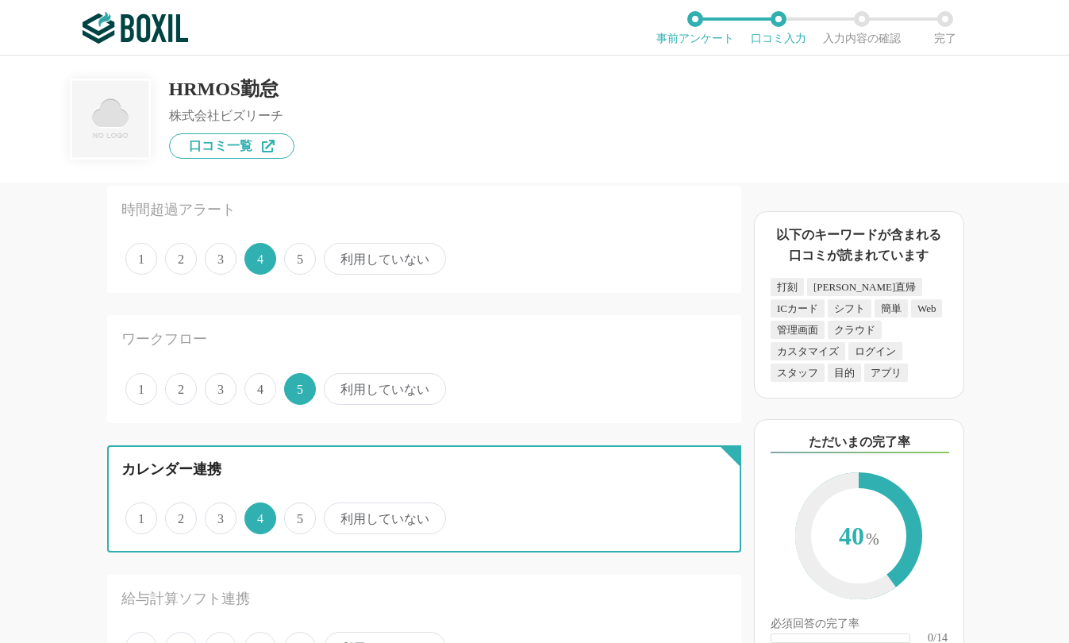
scroll to position [1587, 0]
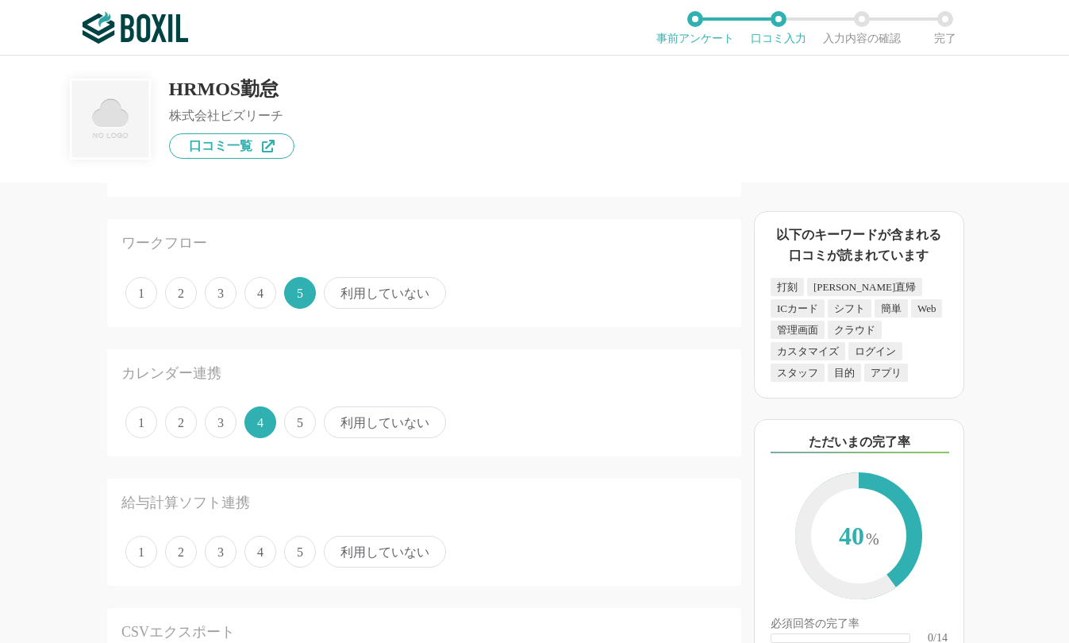
click at [223, 558] on span "3" at bounding box center [221, 551] width 32 height 32
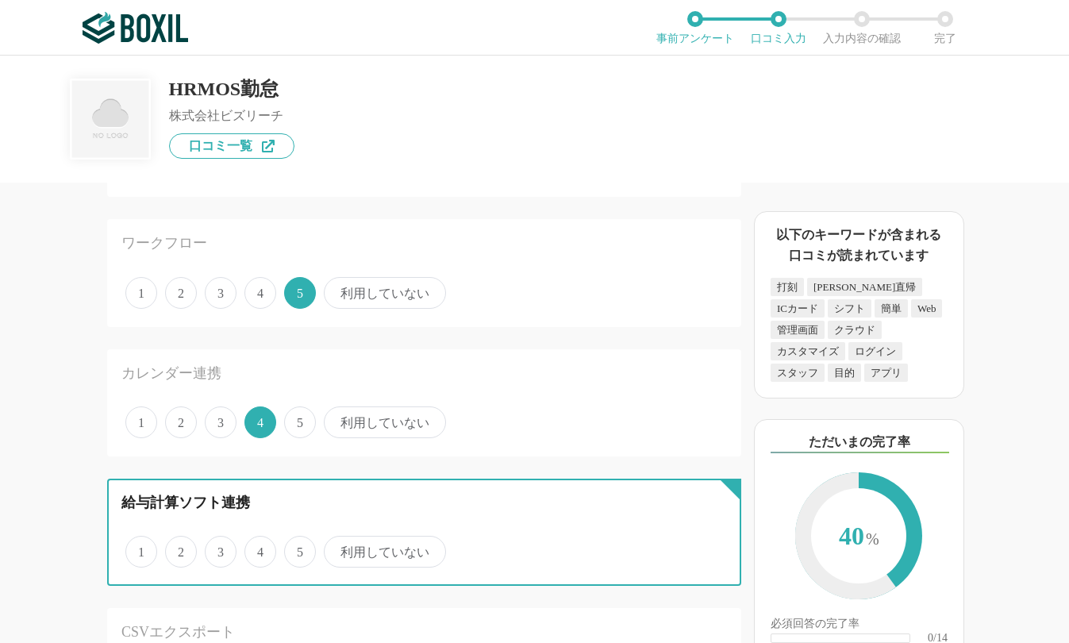
click at [219, 548] on input "3" at bounding box center [214, 543] width 10 height 10
radio input "true"
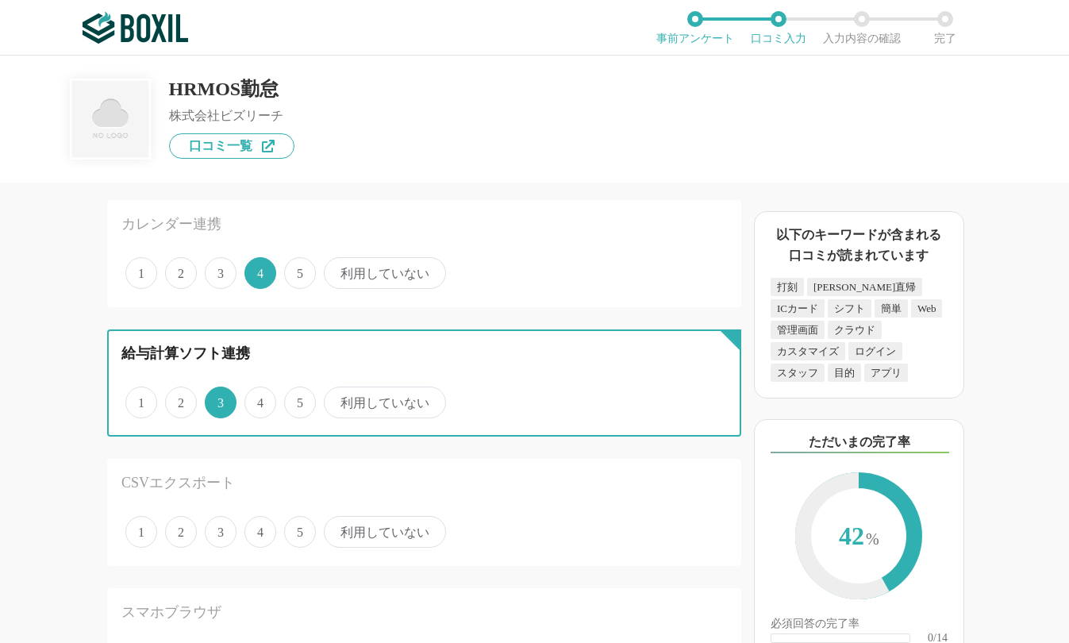
scroll to position [1745, 0]
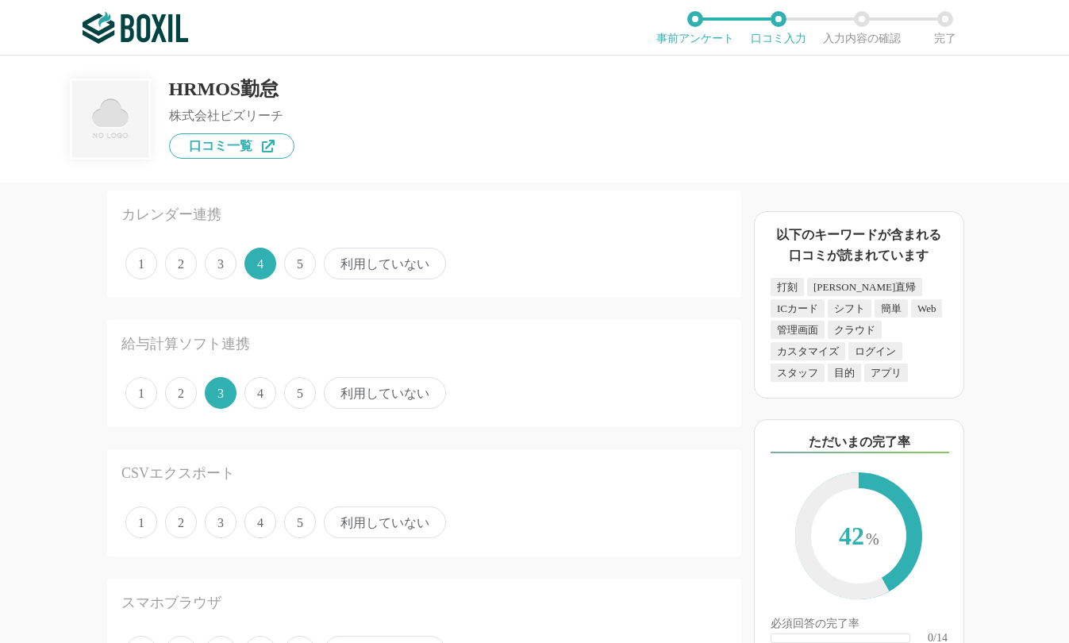
click at [267, 520] on span "4" at bounding box center [260, 522] width 32 height 32
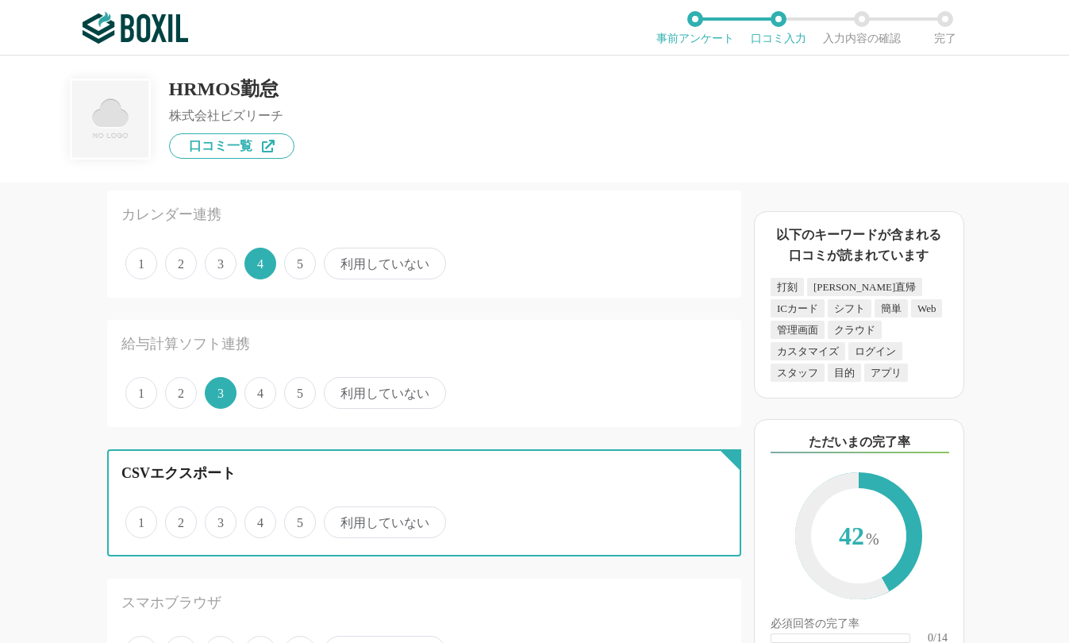
click at [259, 519] on input "4" at bounding box center [253, 514] width 10 height 10
radio input "true"
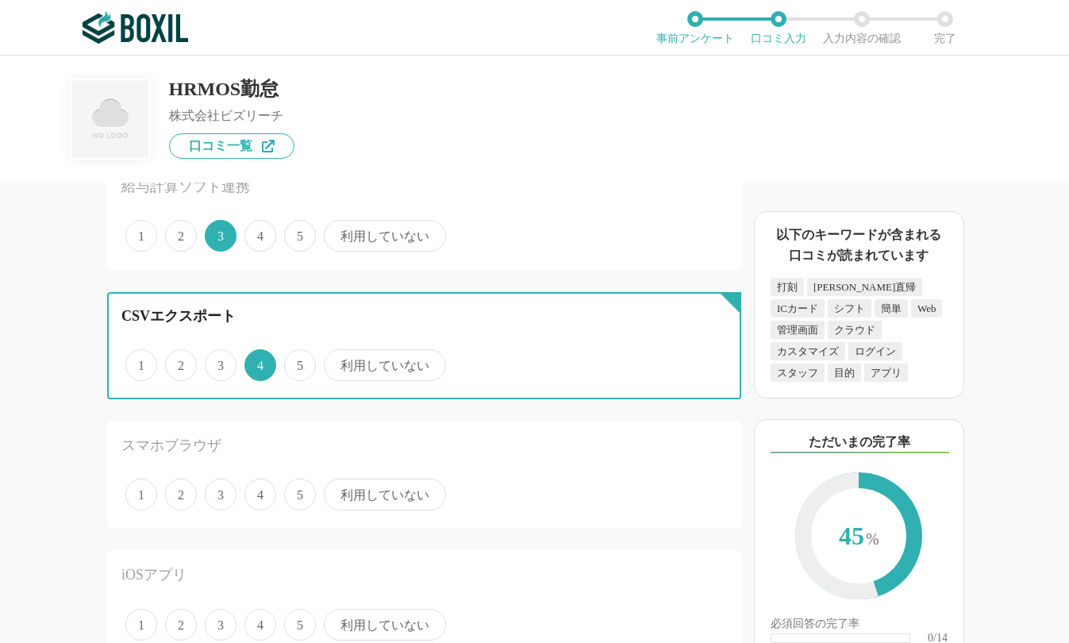
scroll to position [1904, 0]
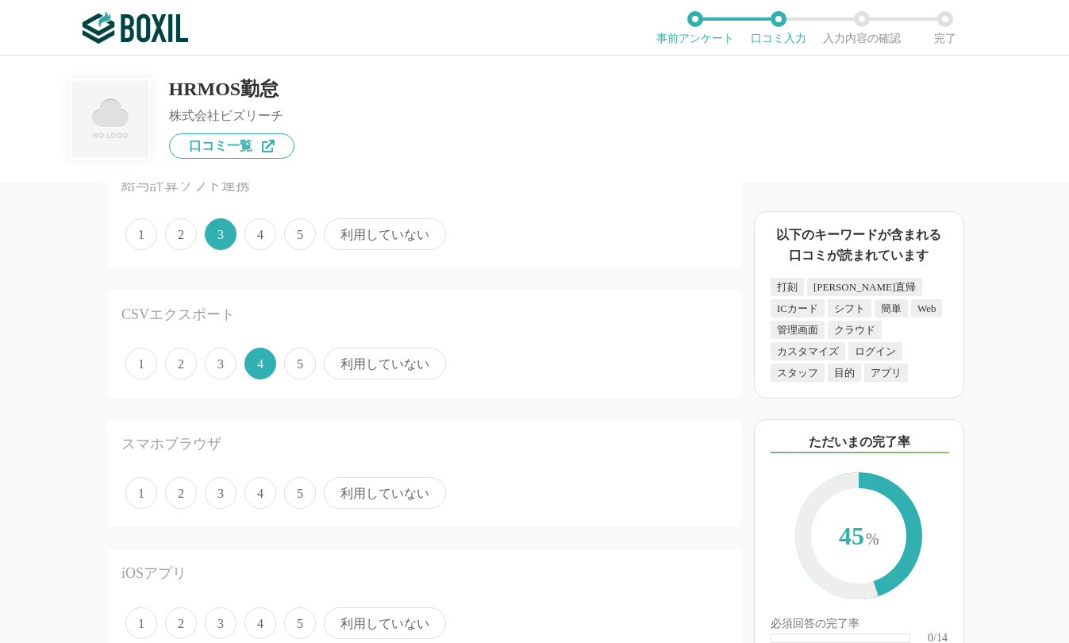
click at [259, 500] on span "4" at bounding box center [260, 493] width 32 height 32
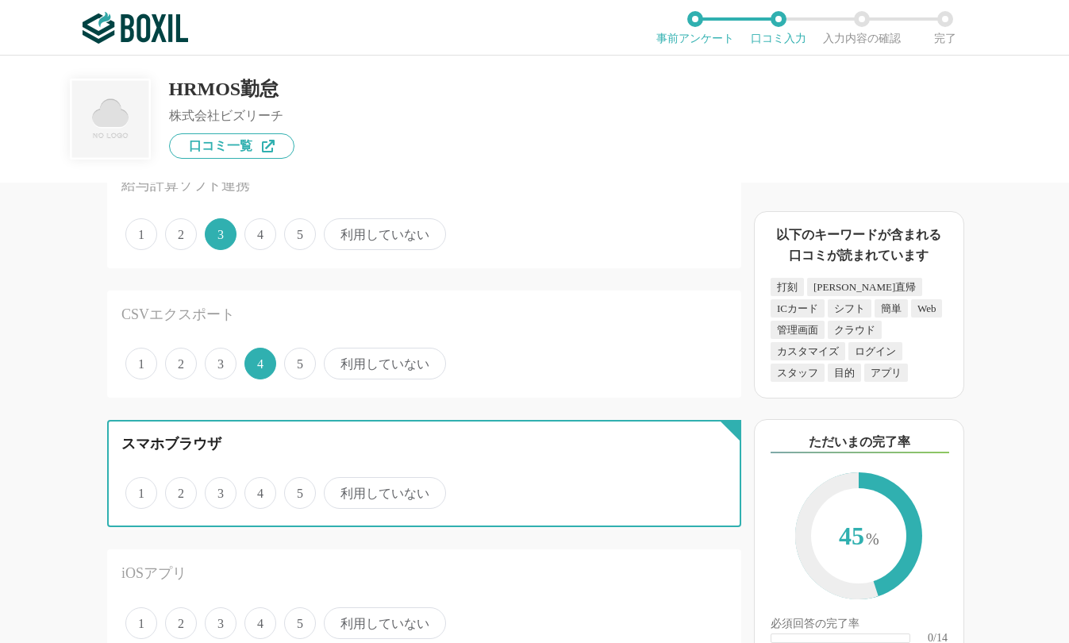
click at [259, 489] on input "4" at bounding box center [253, 484] width 10 height 10
radio input "true"
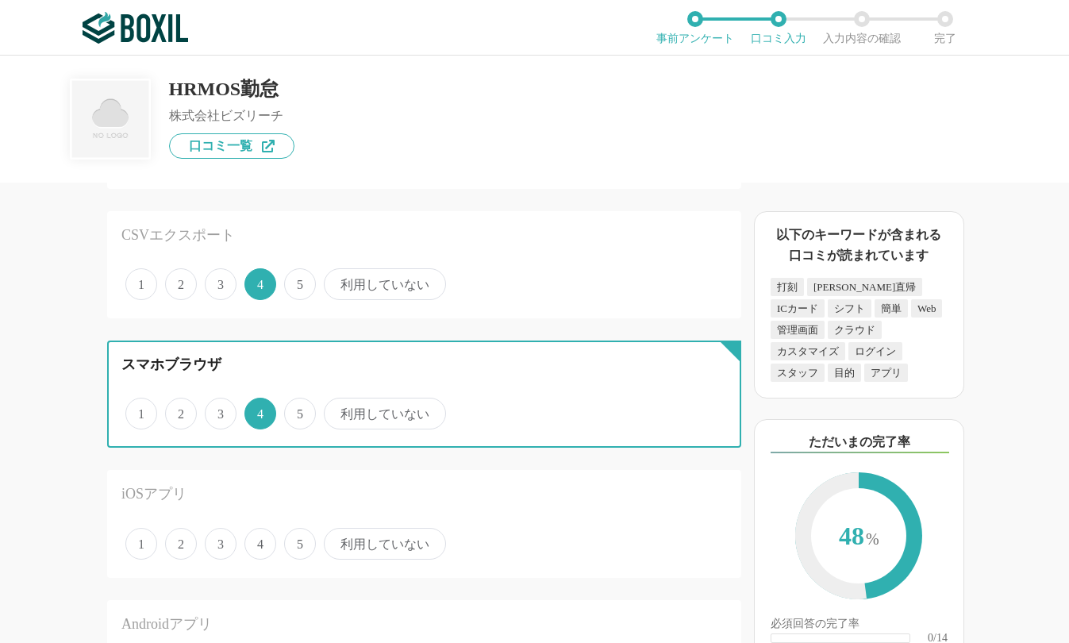
scroll to position [2063, 0]
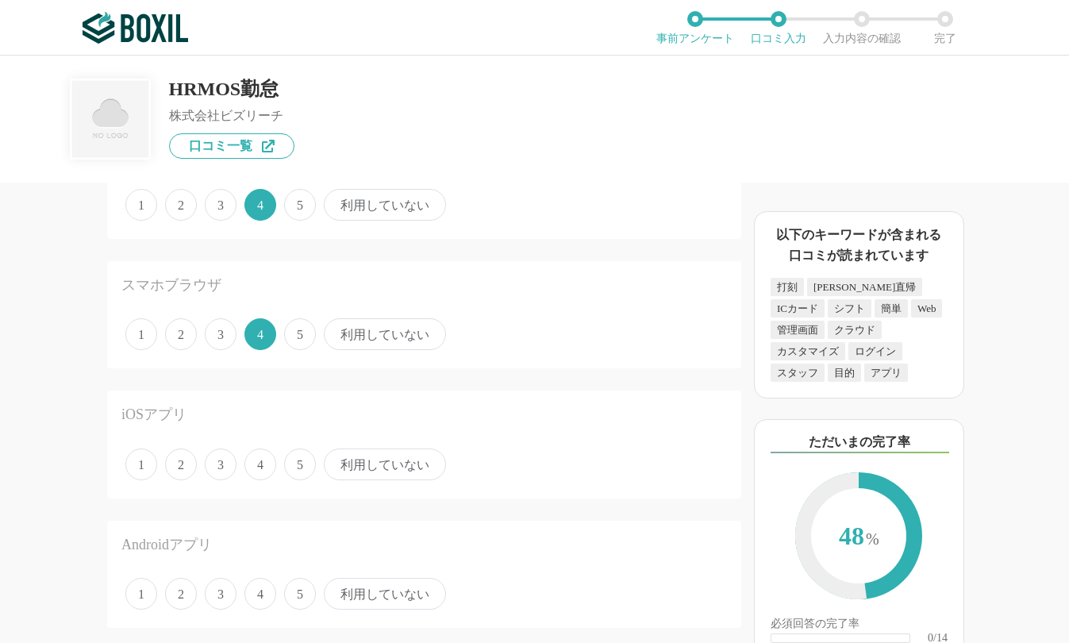
click at [295, 468] on span "5" at bounding box center [300, 464] width 32 height 32
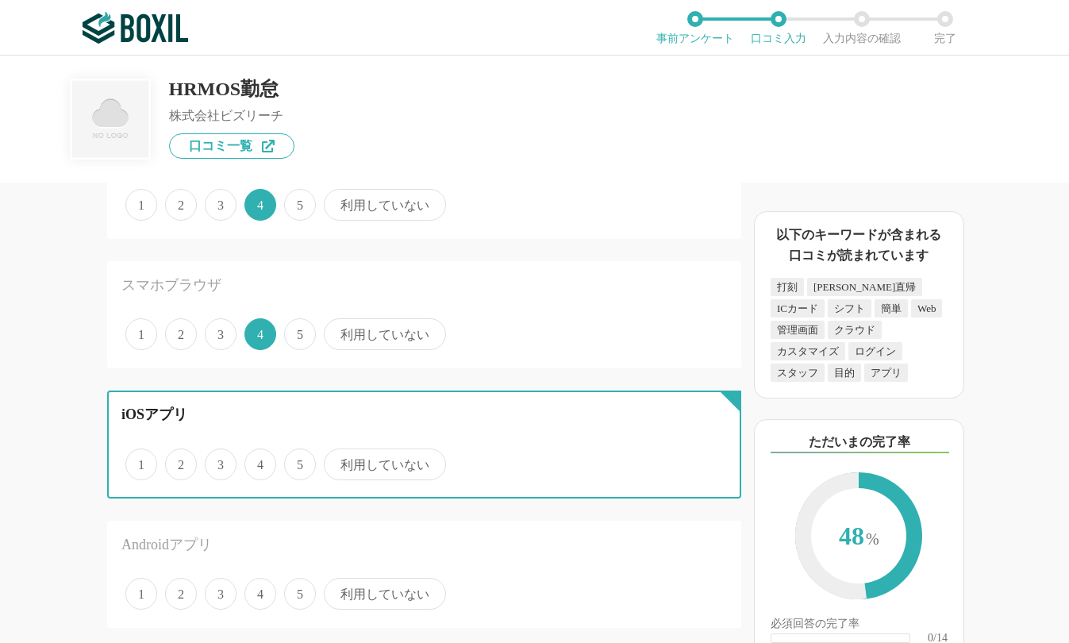
click at [295, 461] on input "5" at bounding box center [293, 456] width 10 height 10
radio input "true"
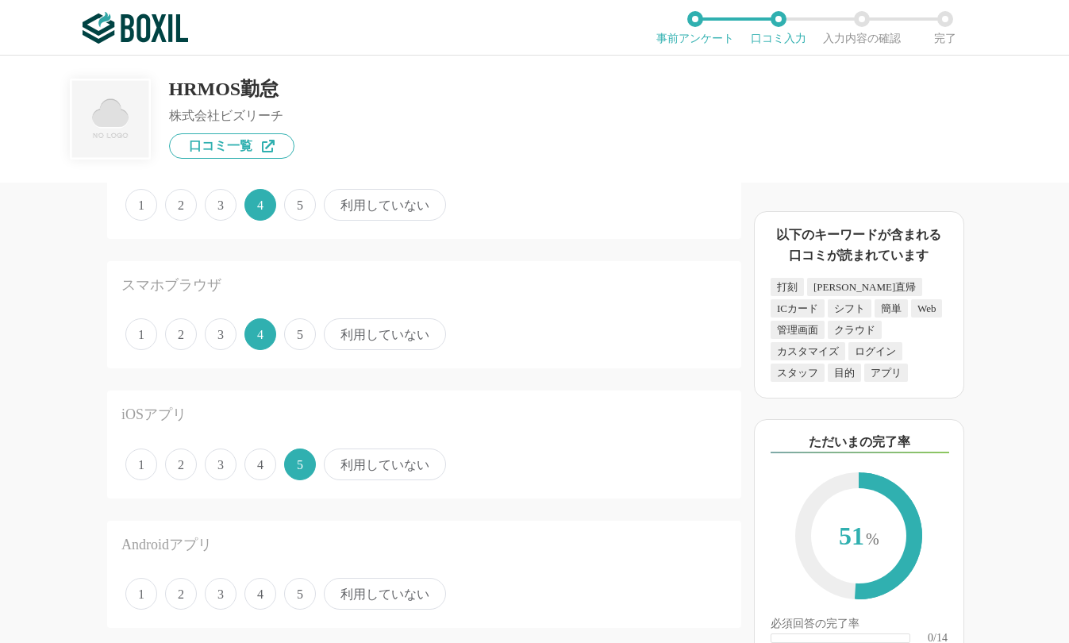
click at [249, 590] on span "4" at bounding box center [260, 594] width 32 height 32
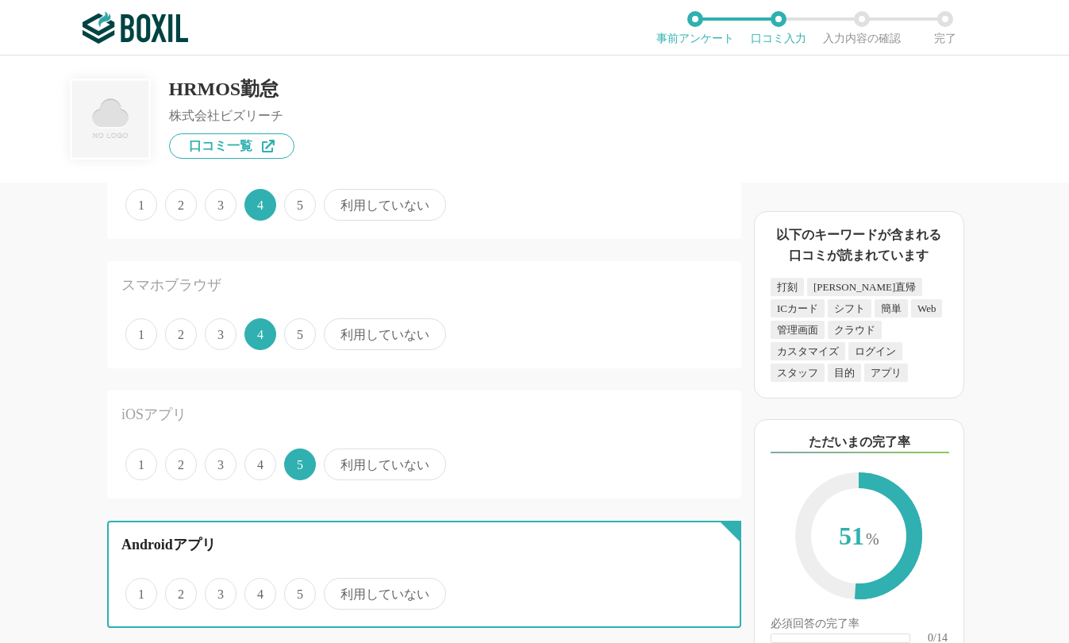
click at [249, 590] on input "4" at bounding box center [253, 585] width 10 height 10
radio input "true"
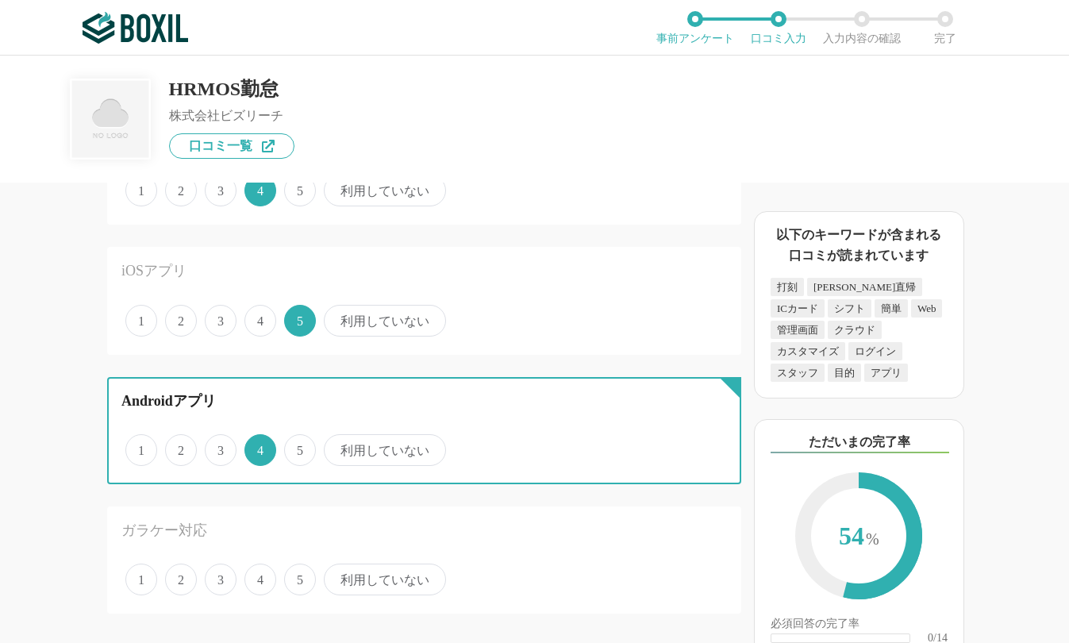
scroll to position [2221, 0]
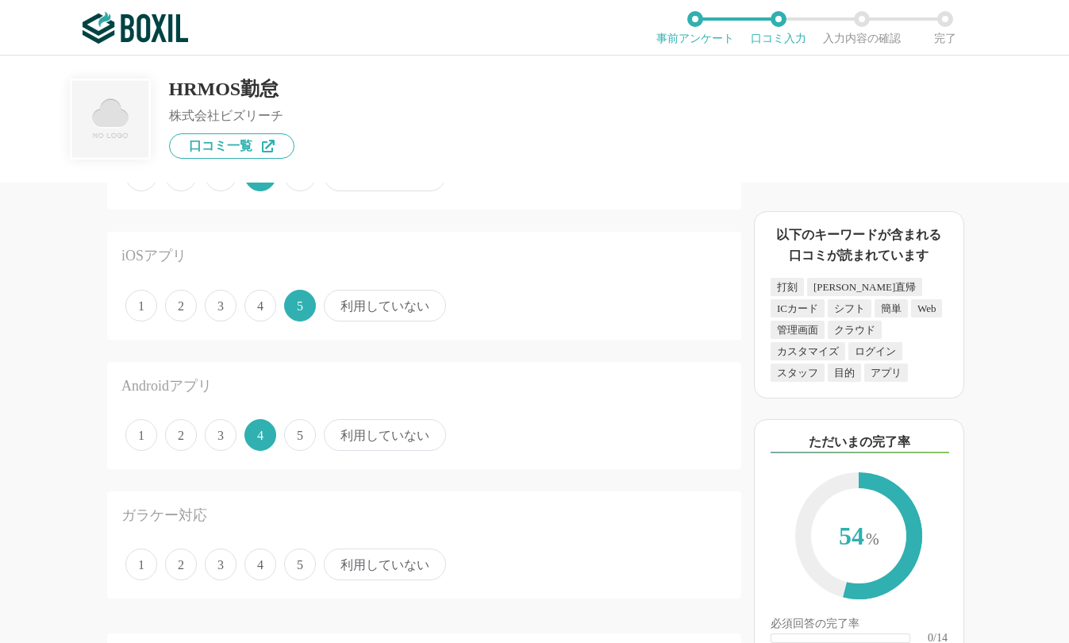
click at [227, 571] on span "3" at bounding box center [221, 564] width 32 height 32
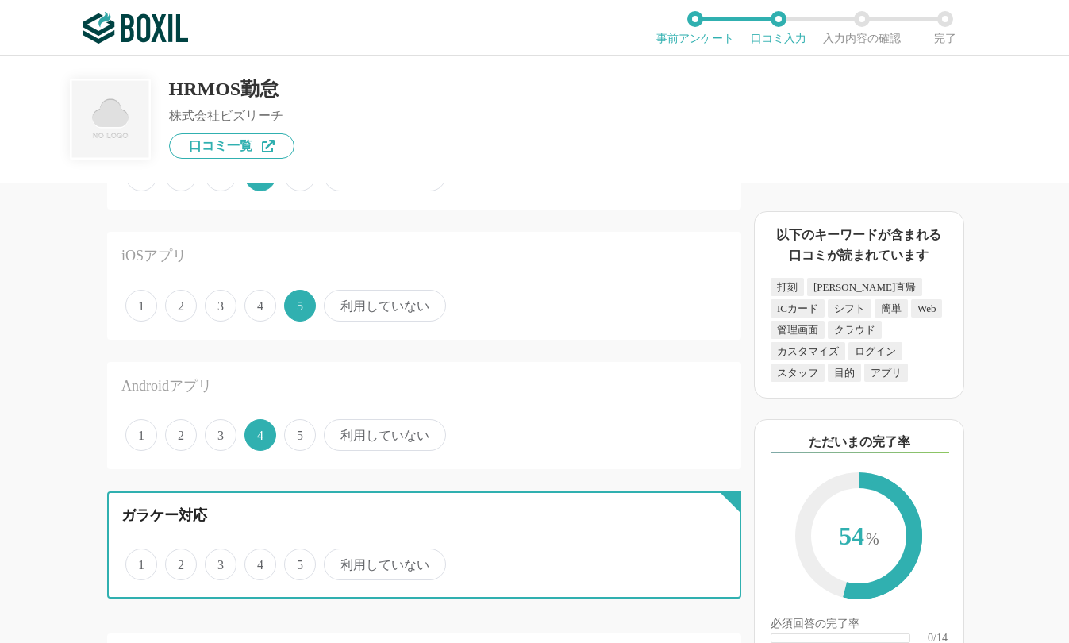
click at [219, 561] on input "3" at bounding box center [214, 556] width 10 height 10
radio input "true"
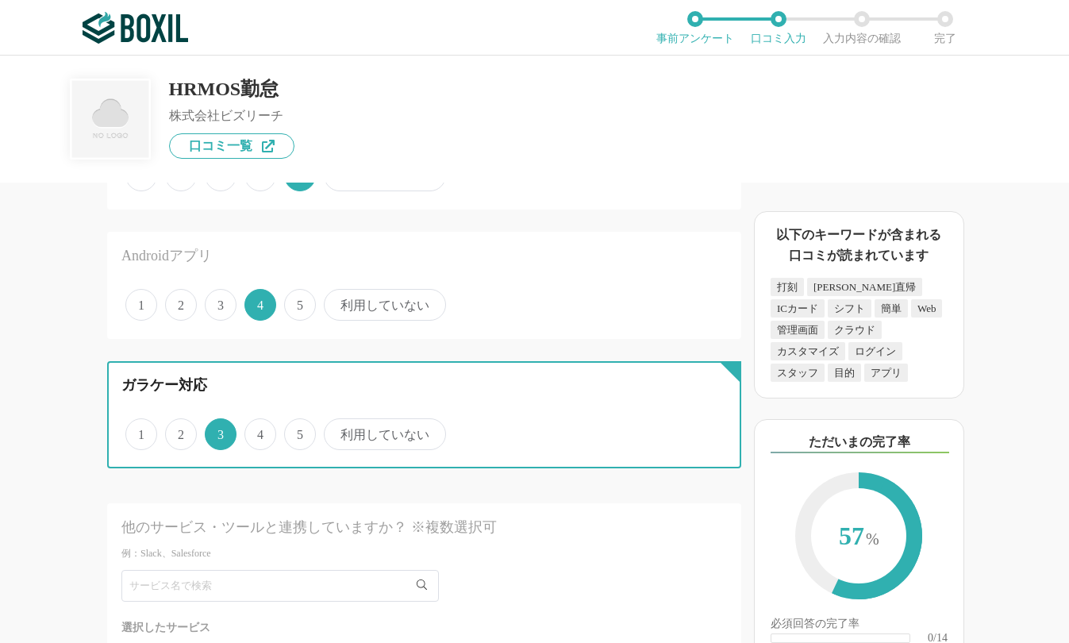
scroll to position [2380, 0]
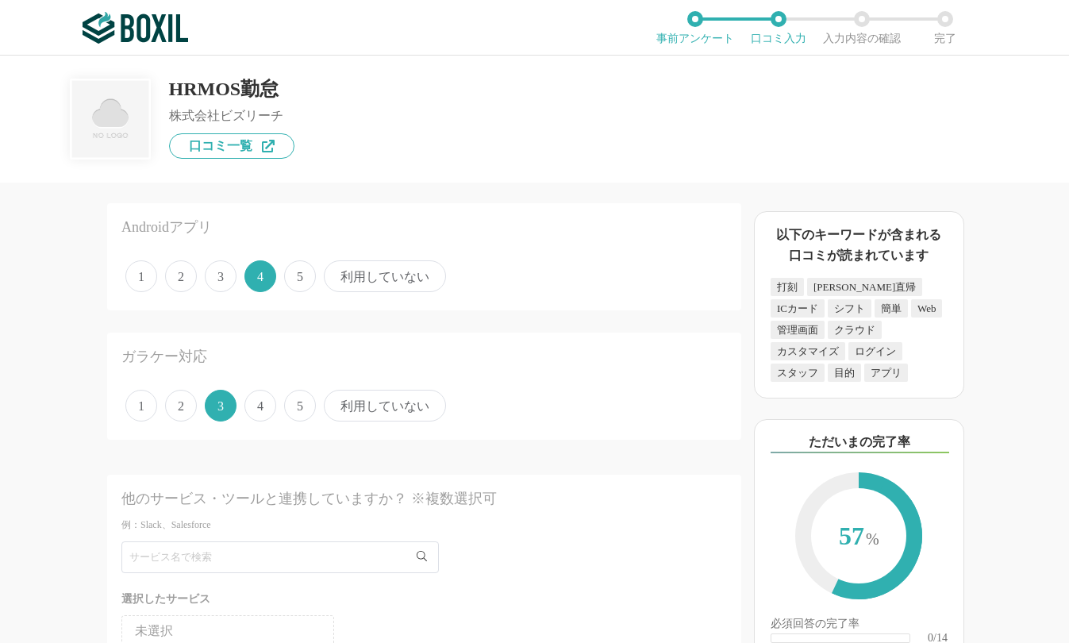
click at [363, 410] on span "利用していない" at bounding box center [385, 406] width 122 height 32
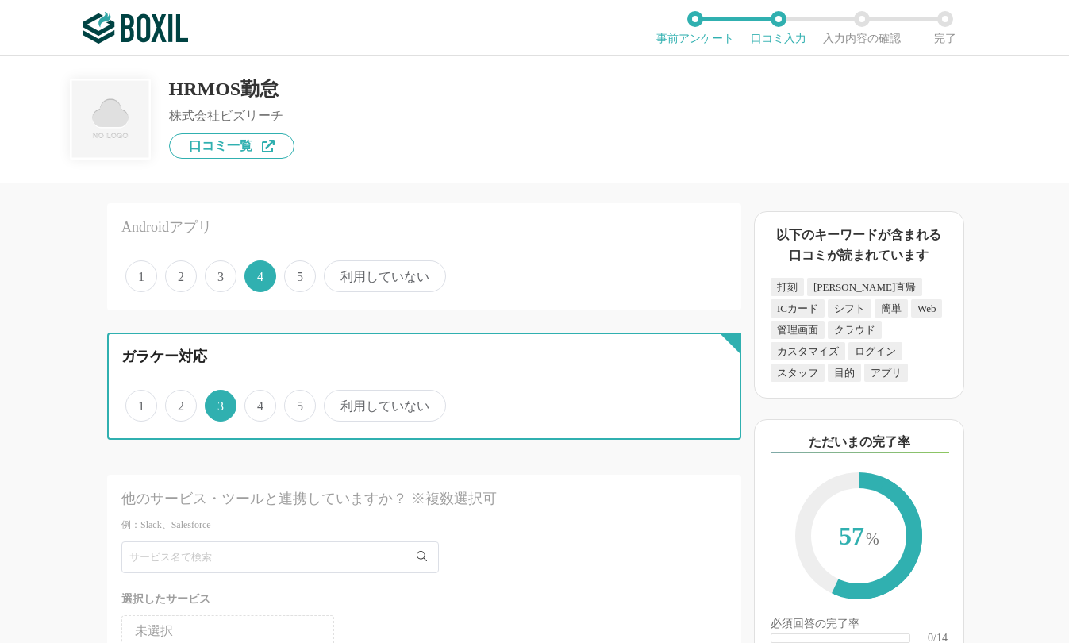
click at [338, 402] on input "利用していない" at bounding box center [333, 397] width 10 height 10
radio input "true"
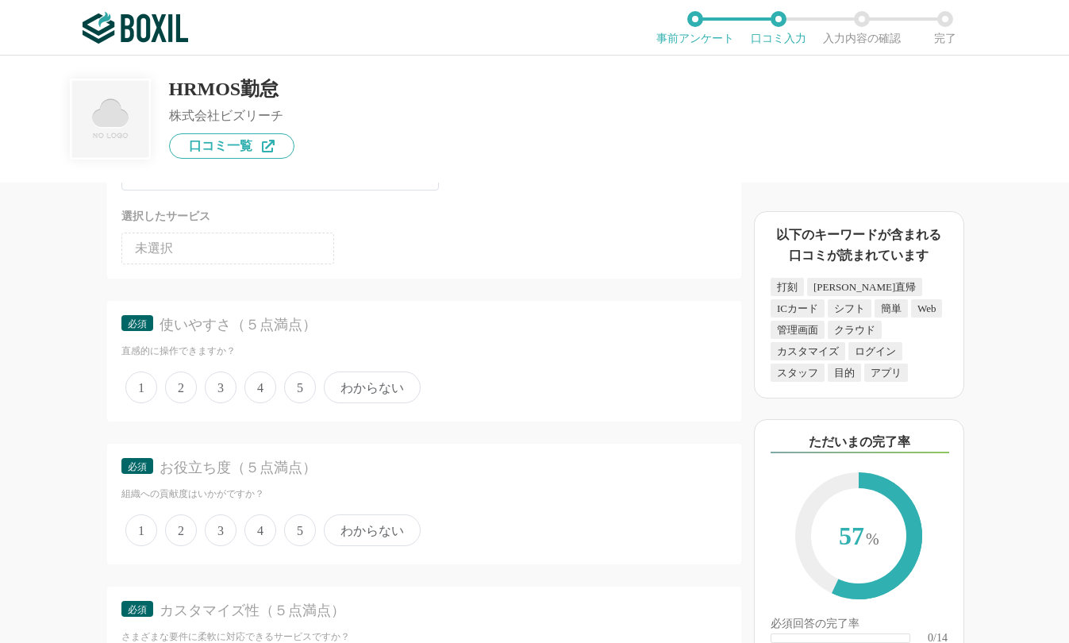
scroll to position [2777, 0]
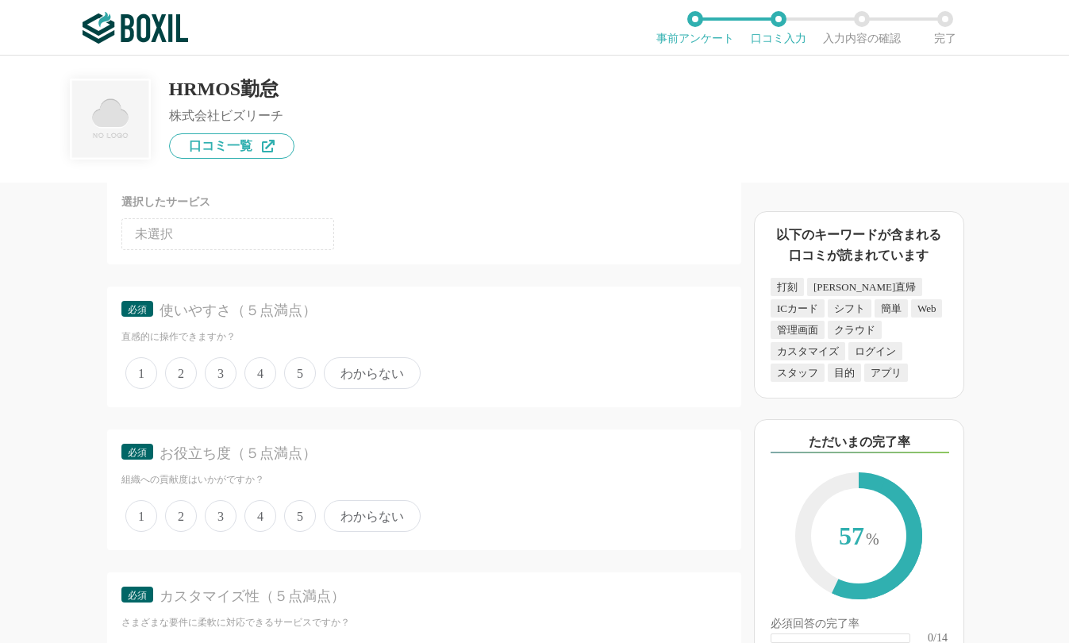
click at [253, 369] on span "4" at bounding box center [260, 373] width 32 height 32
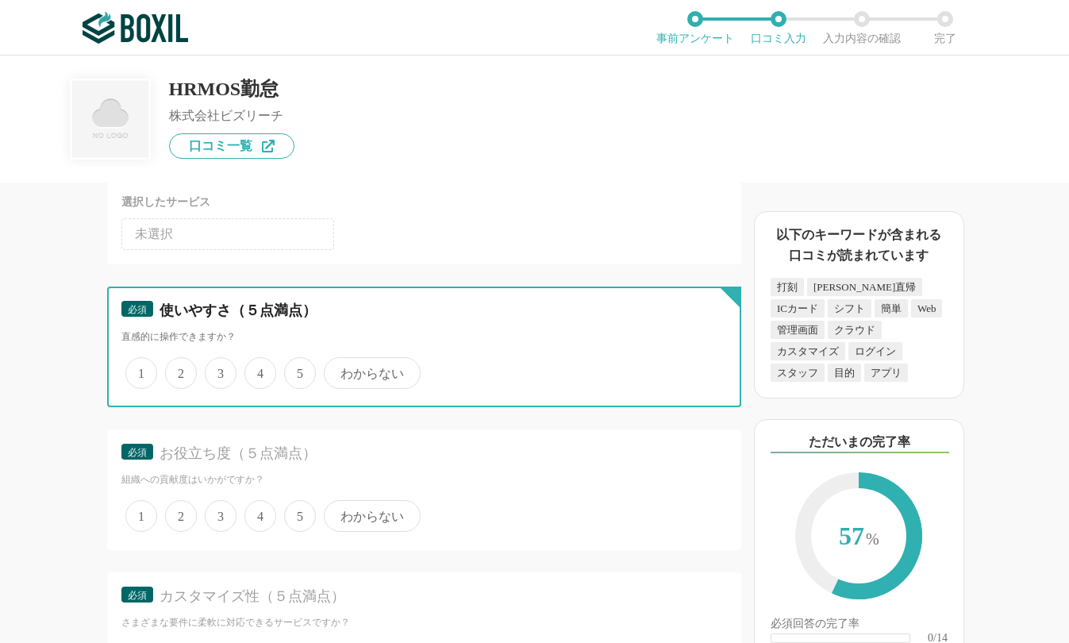
click at [253, 369] on input "4" at bounding box center [253, 364] width 10 height 10
radio input "true"
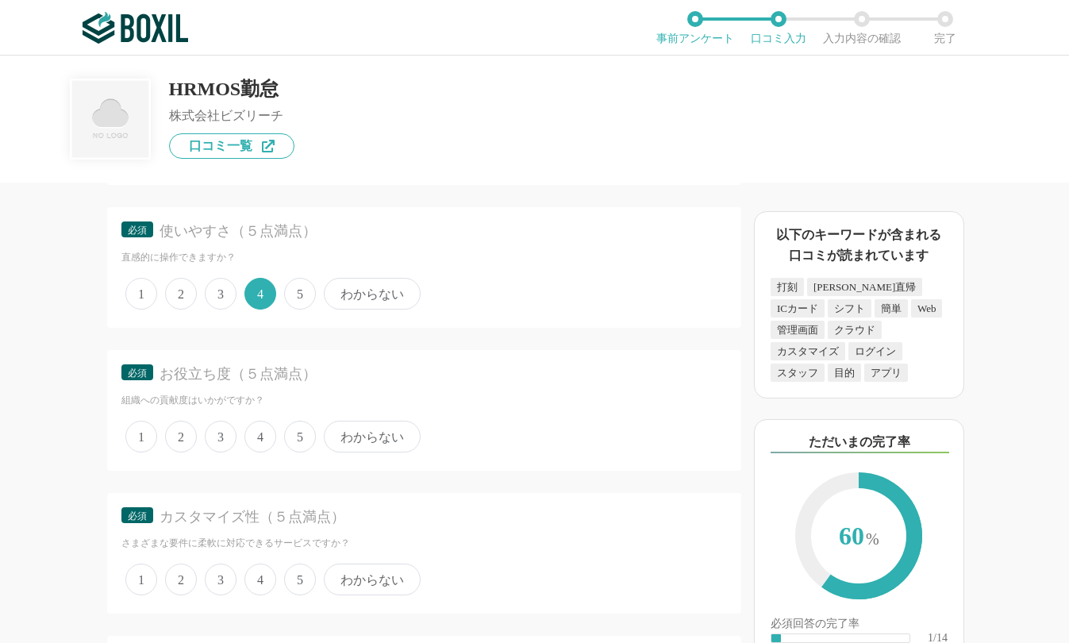
click at [261, 436] on span "4" at bounding box center [260, 436] width 32 height 32
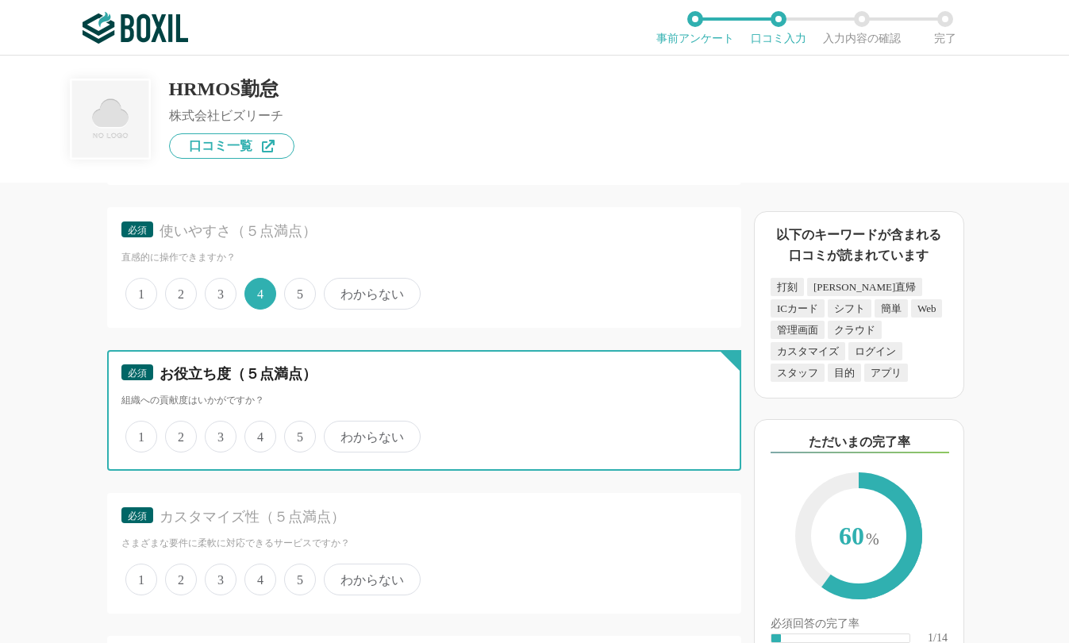
click at [259, 433] on input "4" at bounding box center [253, 428] width 10 height 10
radio input "true"
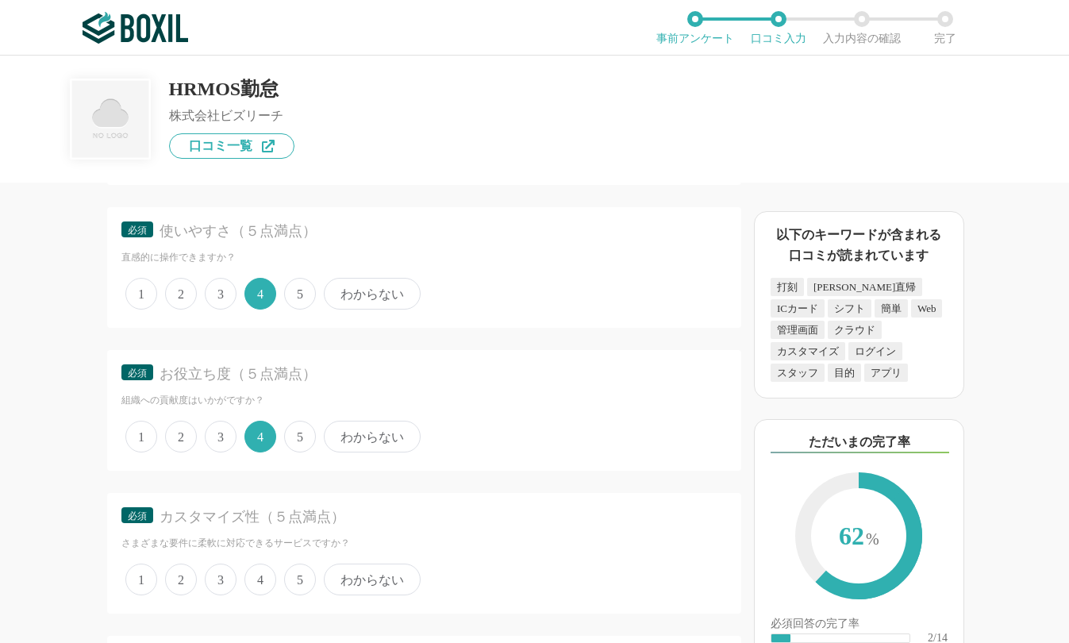
click at [228, 570] on span "3" at bounding box center [221, 579] width 32 height 32
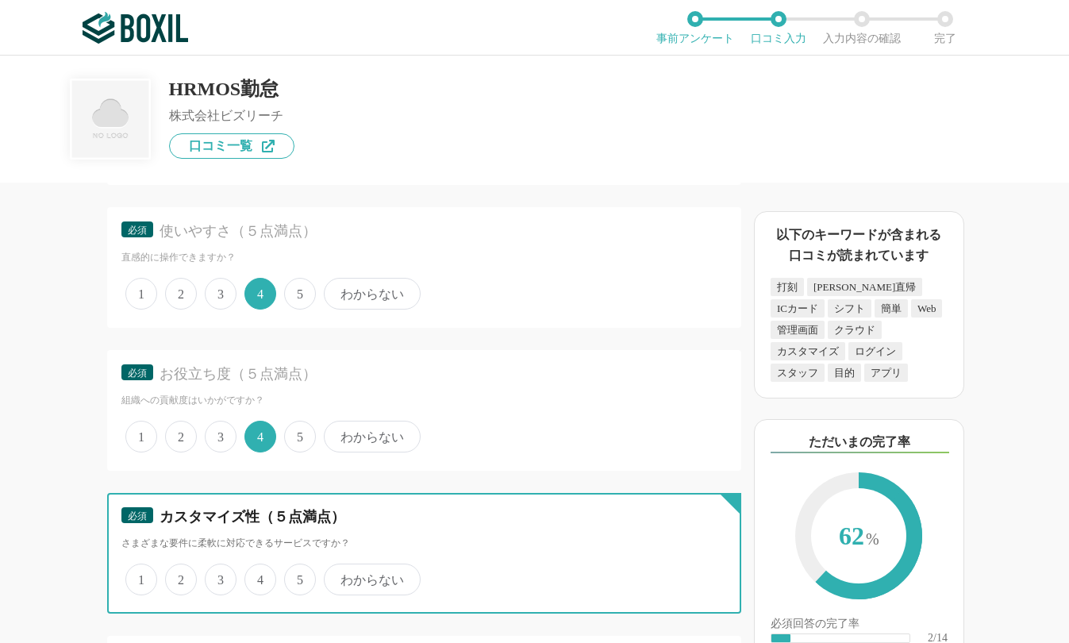
click at [219, 570] on input "3" at bounding box center [214, 571] width 10 height 10
radio input "true"
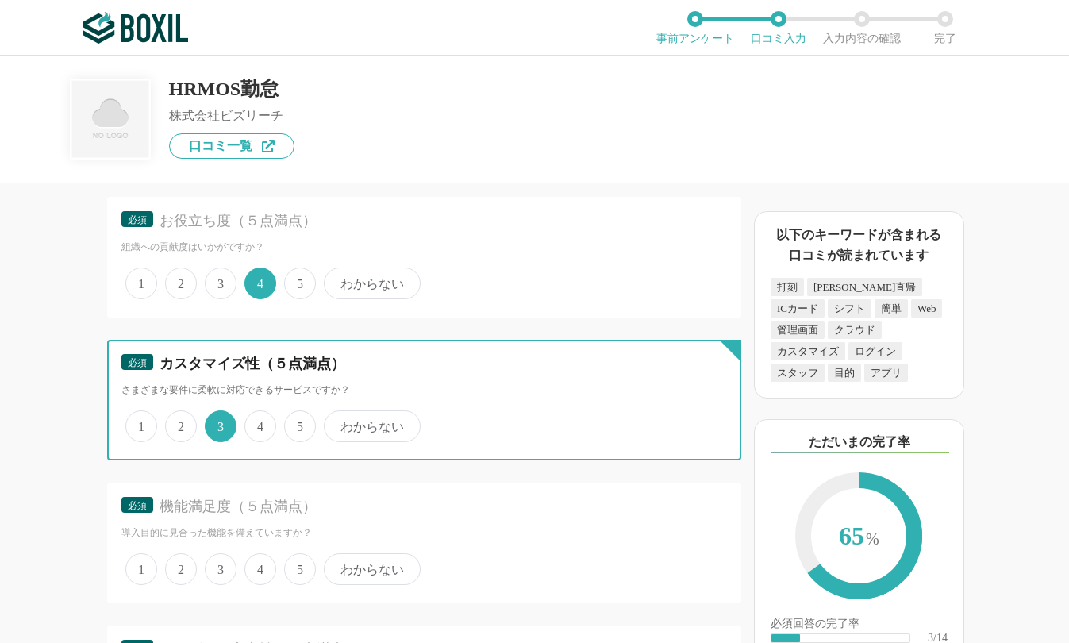
scroll to position [3015, 0]
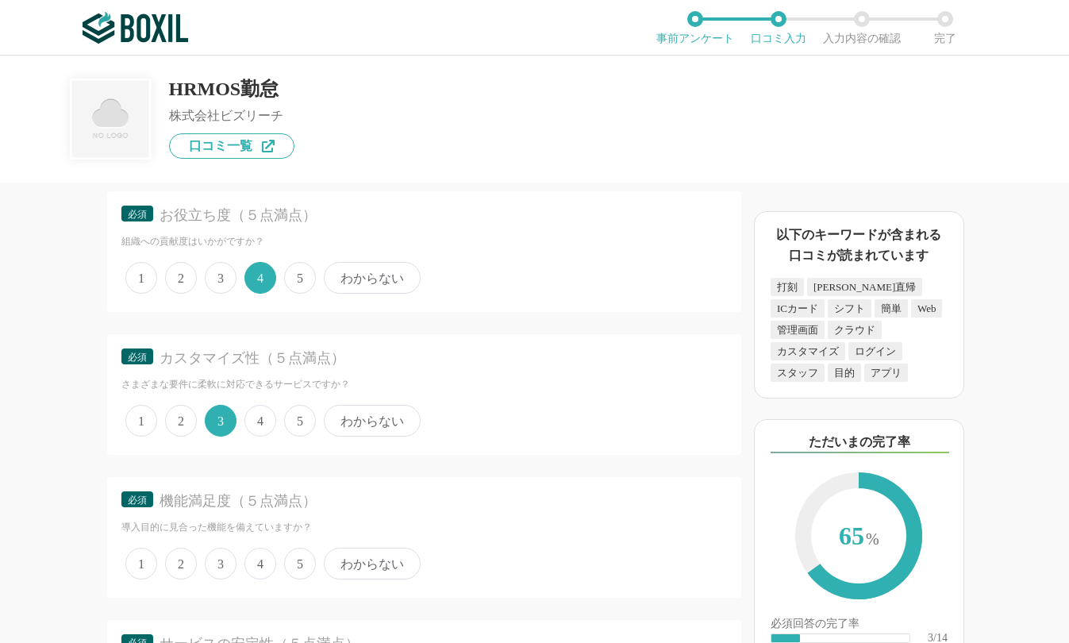
click at [271, 562] on span "4" at bounding box center [260, 563] width 32 height 32
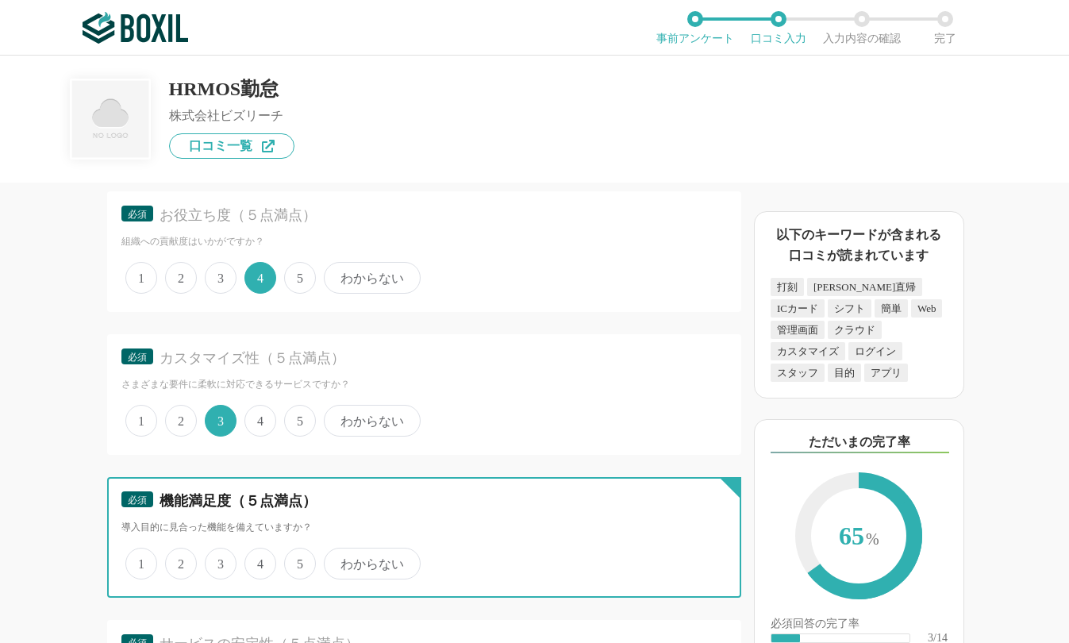
click at [259, 560] on input "4" at bounding box center [253, 555] width 10 height 10
radio input "true"
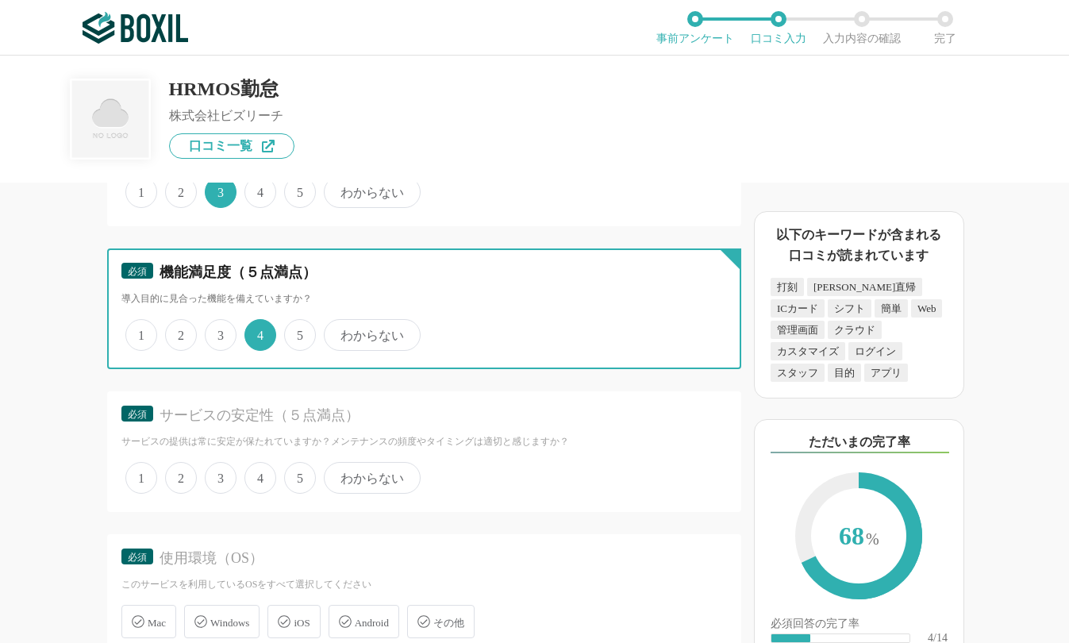
scroll to position [3253, 0]
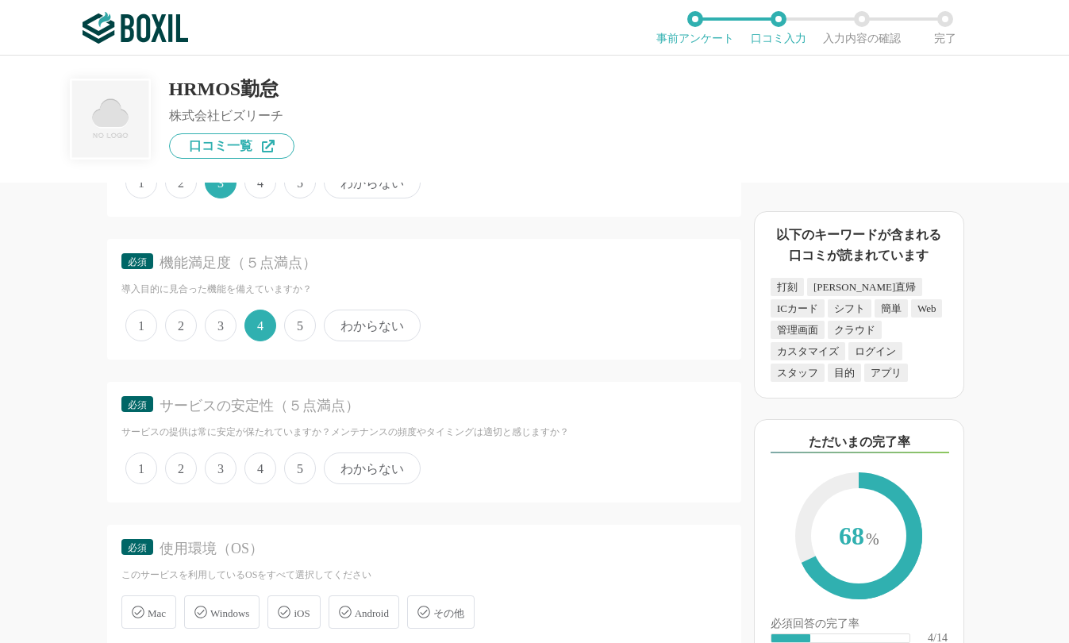
click at [263, 466] on span "4" at bounding box center [260, 468] width 32 height 32
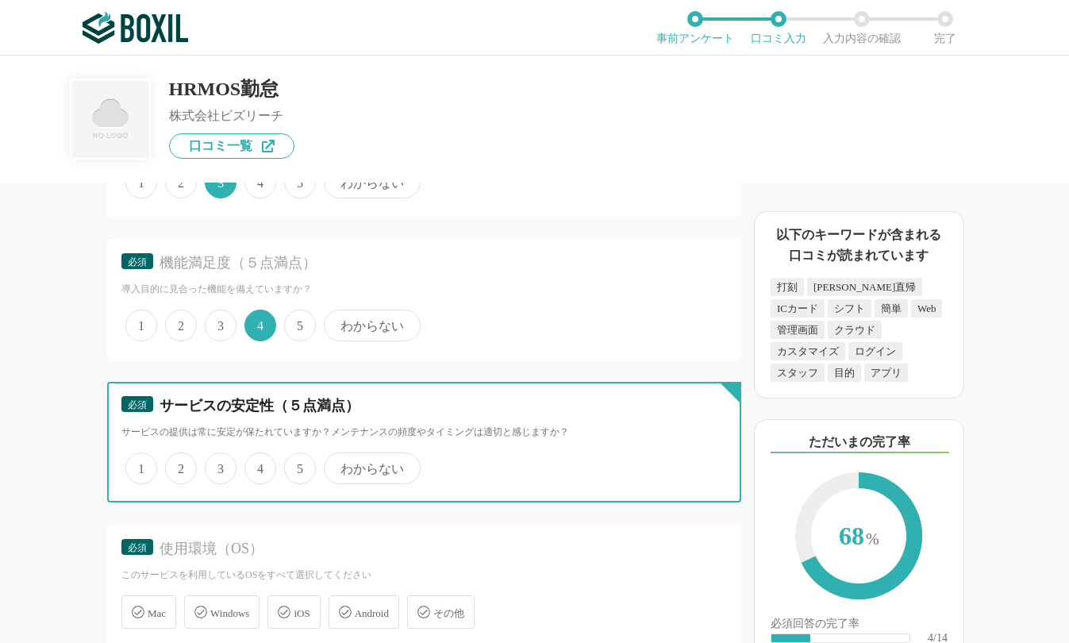
click at [259, 465] on input "4" at bounding box center [253, 460] width 10 height 10
radio input "true"
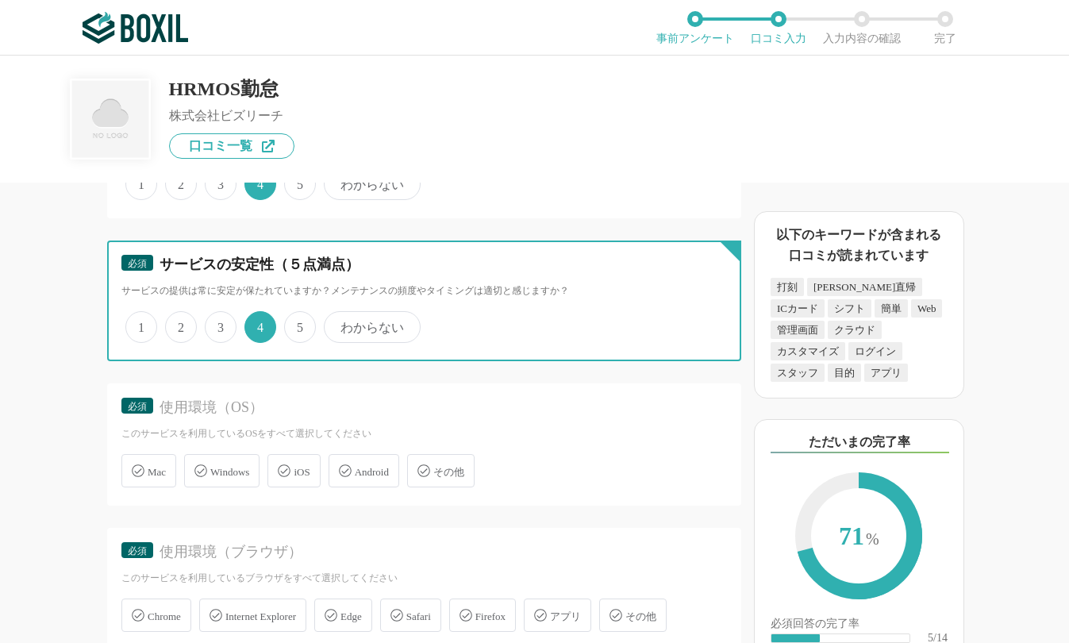
scroll to position [3411, 0]
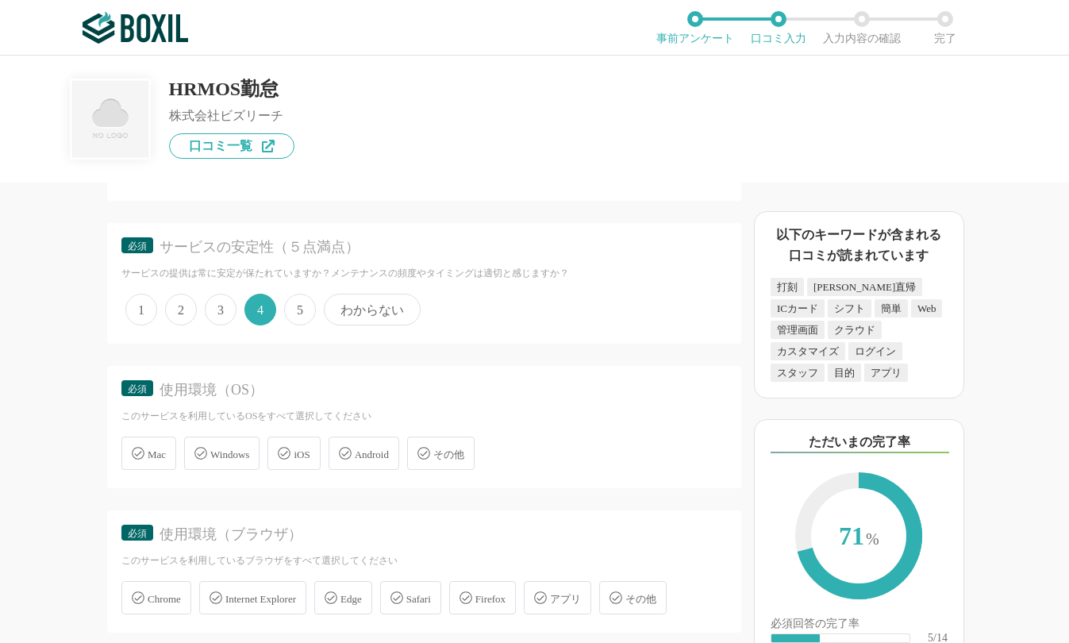
click at [230, 453] on span "Windows" at bounding box center [229, 454] width 39 height 12
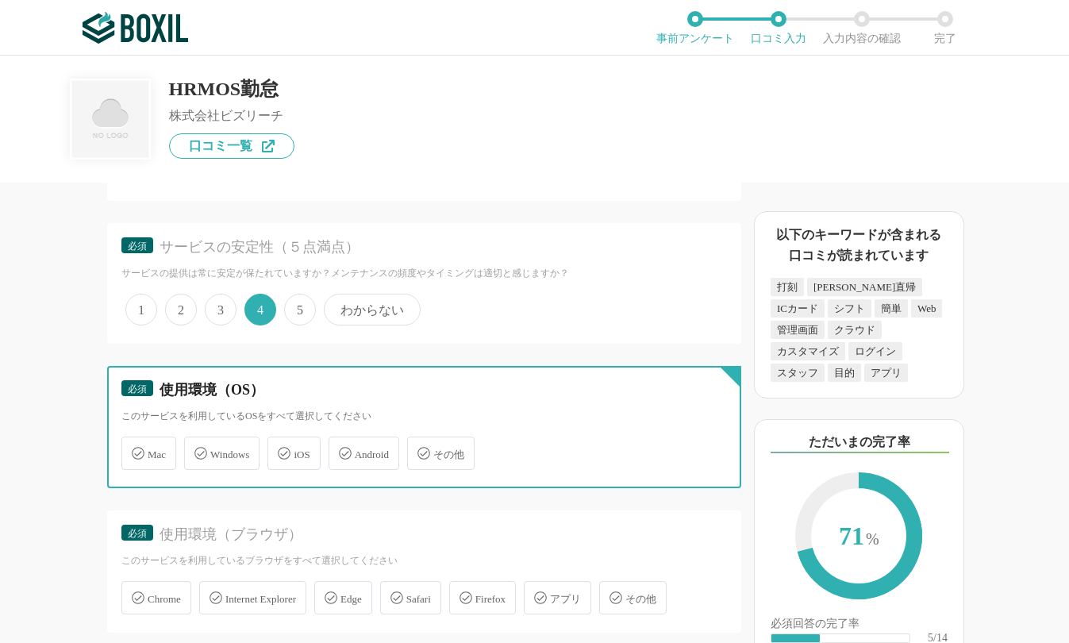
click at [198, 449] on input "Windows" at bounding box center [192, 444] width 10 height 10
checkbox input "true"
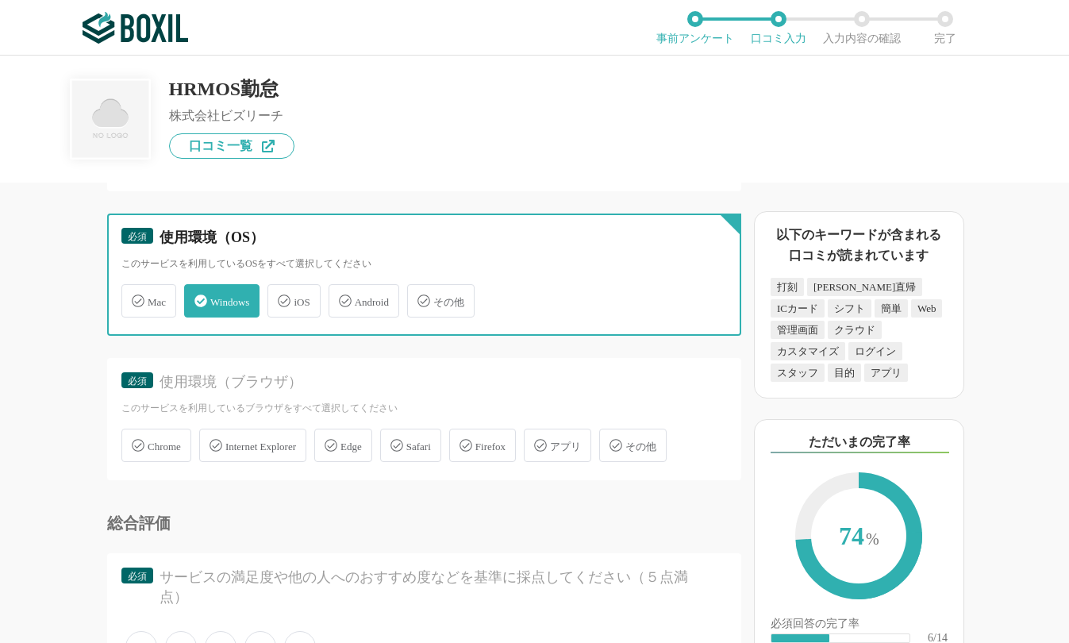
scroll to position [3570, 0]
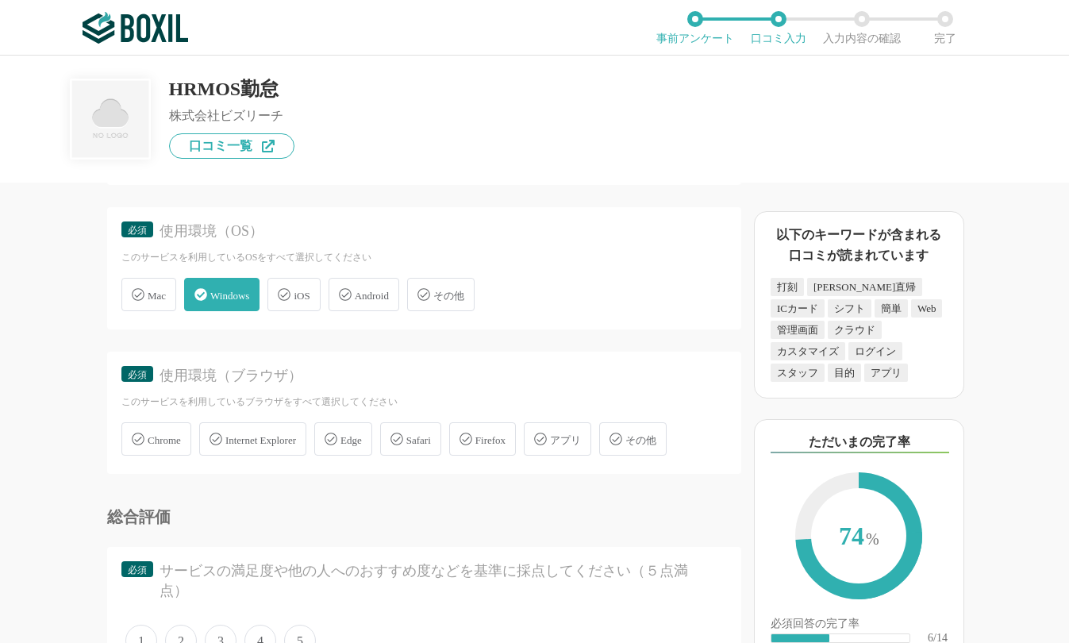
click at [165, 446] on span "Chrome" at bounding box center [164, 440] width 33 height 12
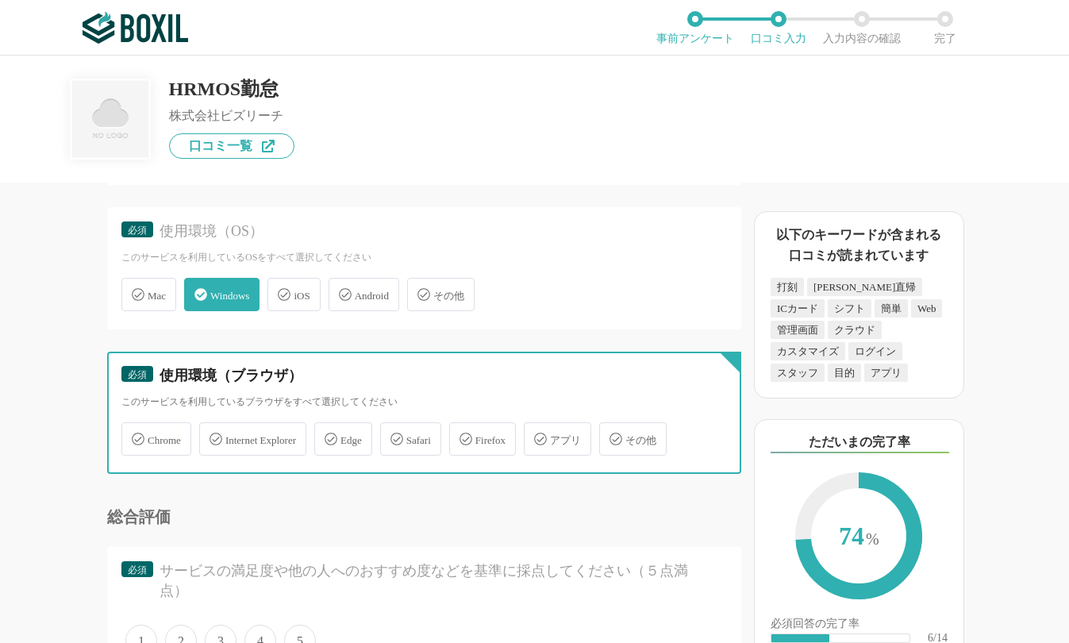
click at [135, 435] on input "Chrome" at bounding box center [130, 429] width 10 height 10
checkbox input "true"
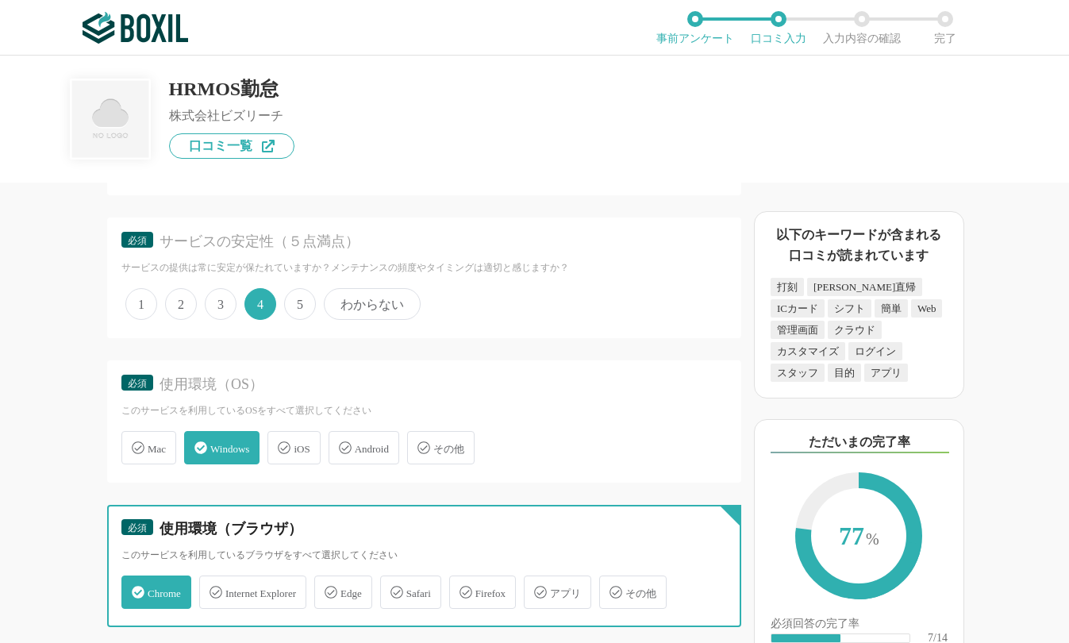
scroll to position [3411, 0]
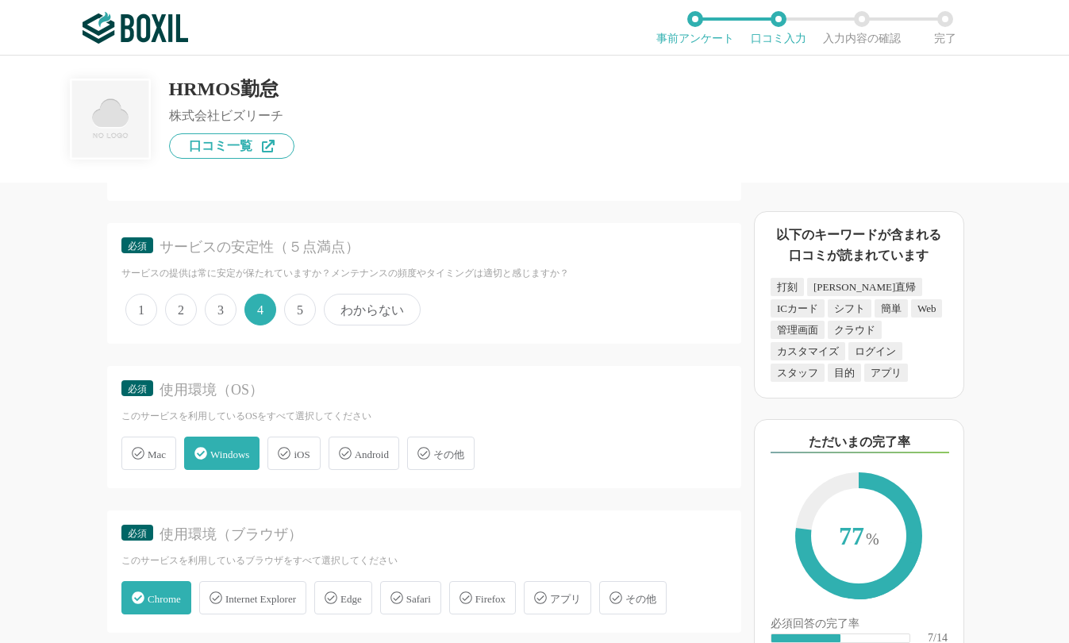
click at [387, 451] on span "Android" at bounding box center [372, 454] width 34 height 12
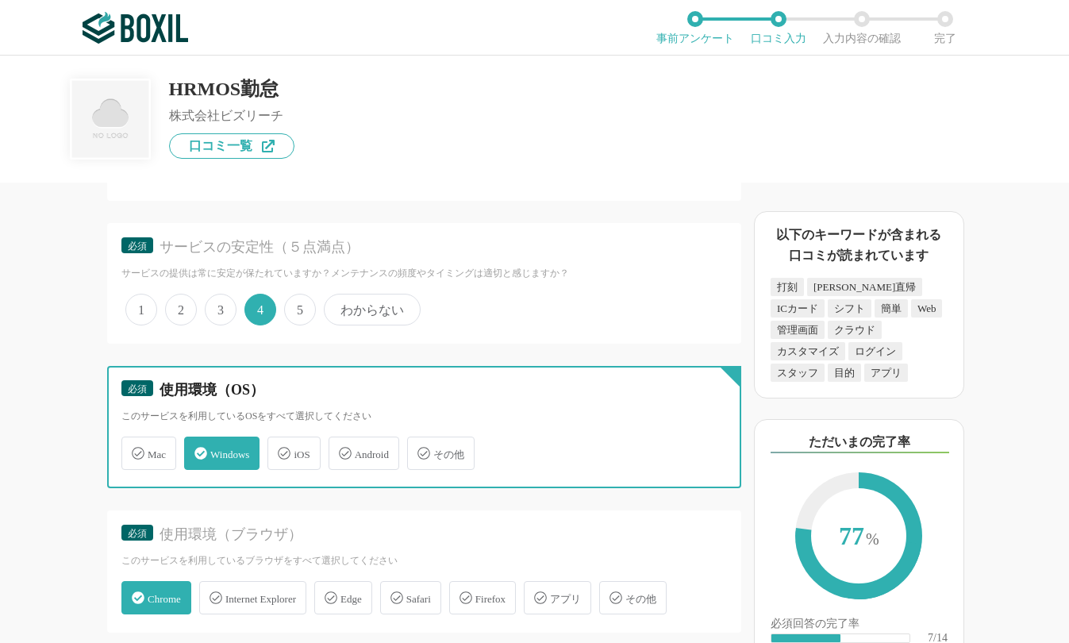
click at [342, 449] on input "Android" at bounding box center [337, 444] width 10 height 10
checkbox input "true"
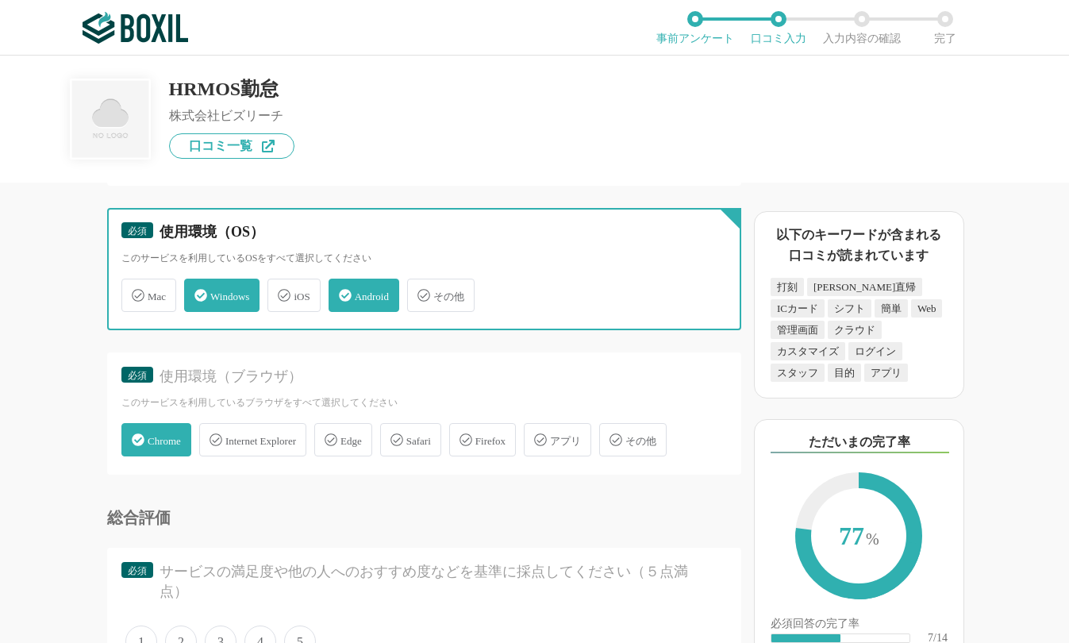
scroll to position [3570, 0]
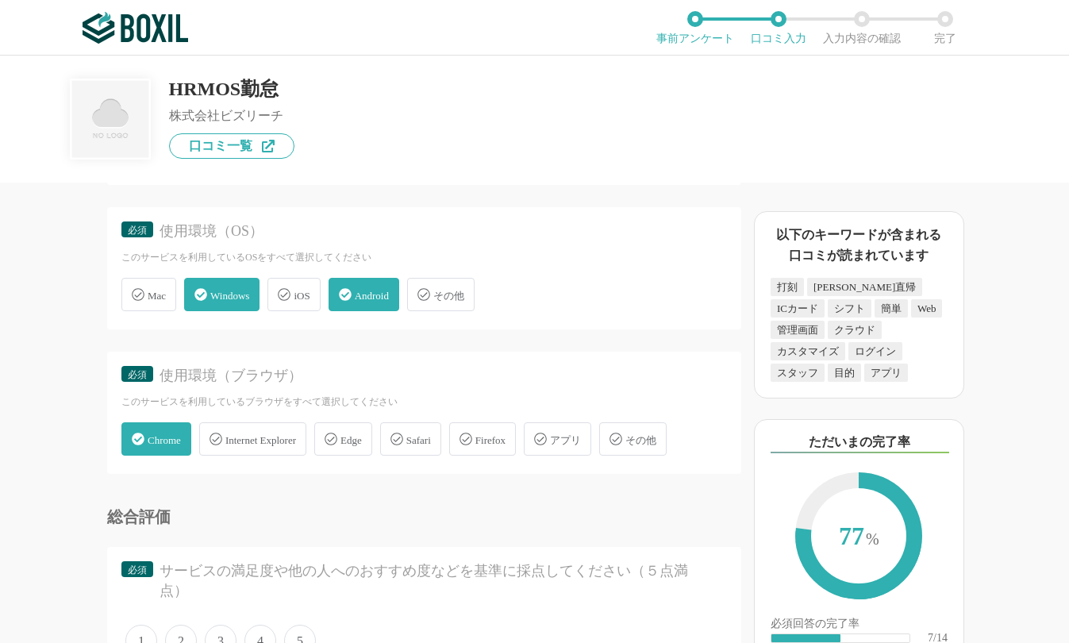
click at [581, 443] on span "アプリ" at bounding box center [565, 440] width 31 height 12
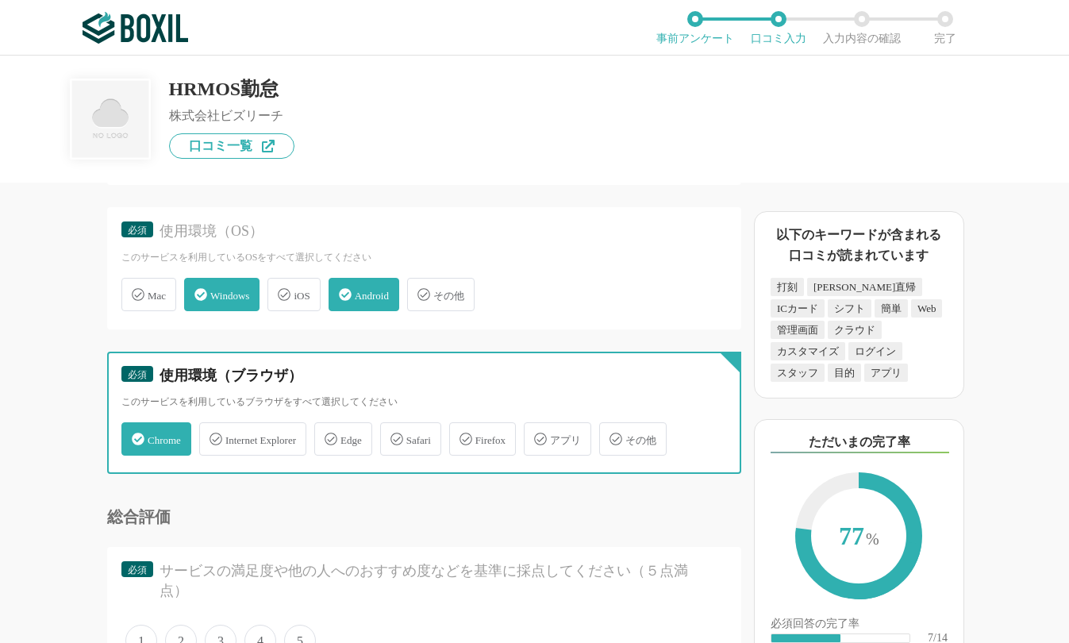
click at [537, 435] on input "アプリ" at bounding box center [532, 429] width 10 height 10
checkbox input "true"
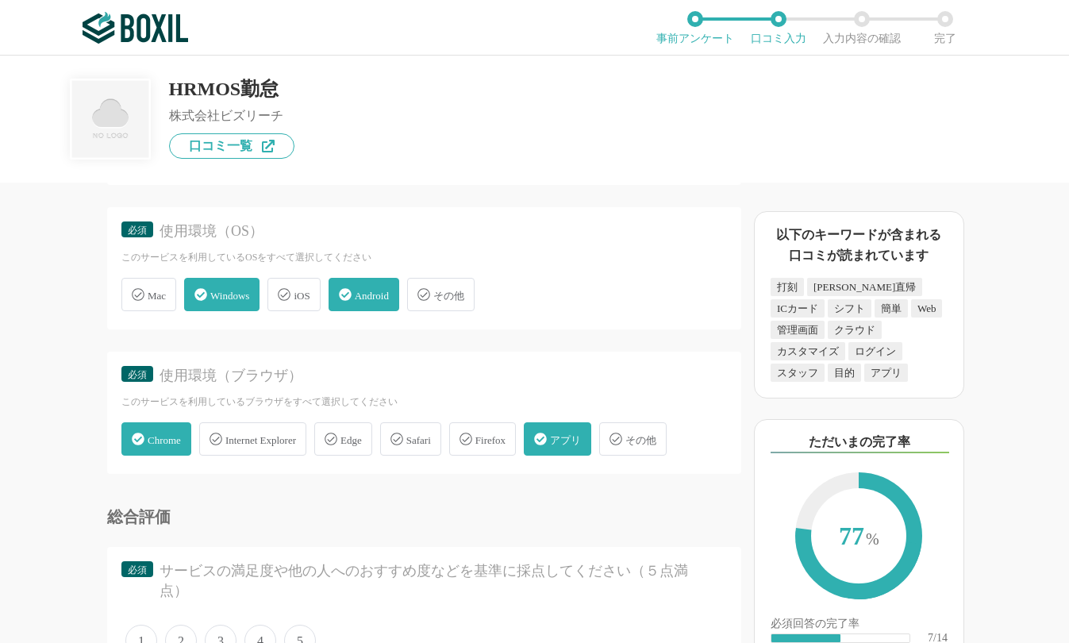
click at [303, 304] on div "iOS" at bounding box center [293, 294] width 52 height 33
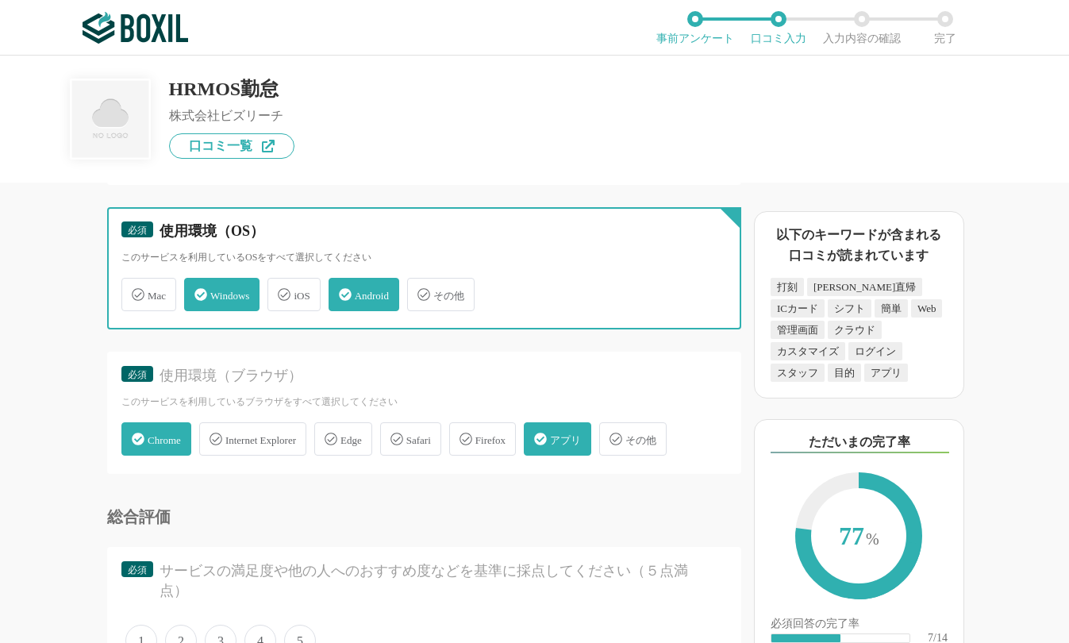
click at [281, 290] on input "iOS" at bounding box center [276, 285] width 10 height 10
checkbox input "true"
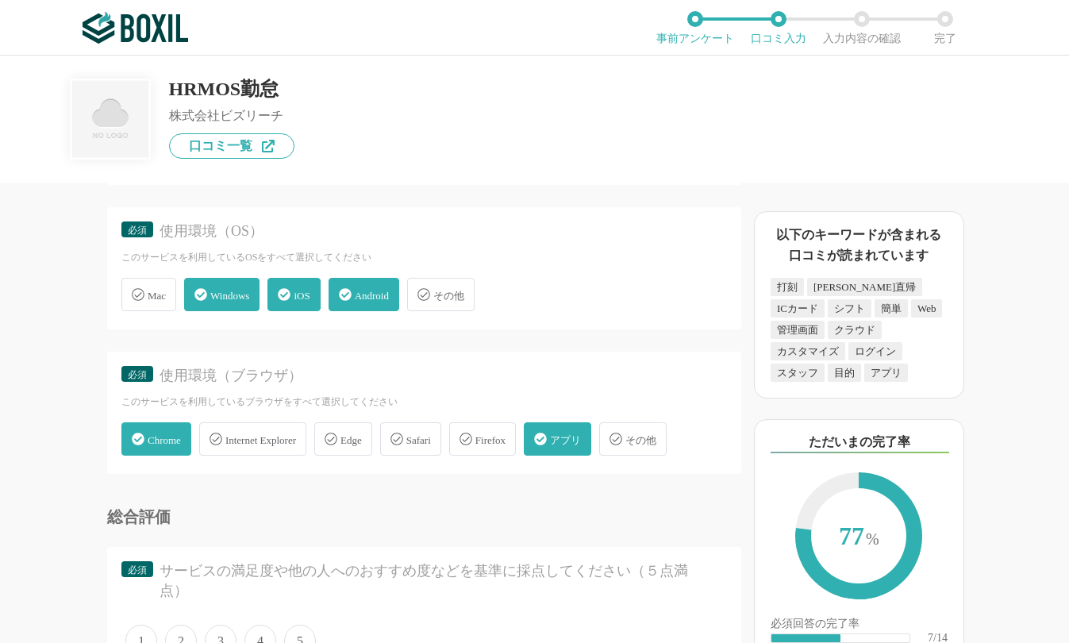
click at [129, 302] on div "Mac" at bounding box center [148, 294] width 55 height 33
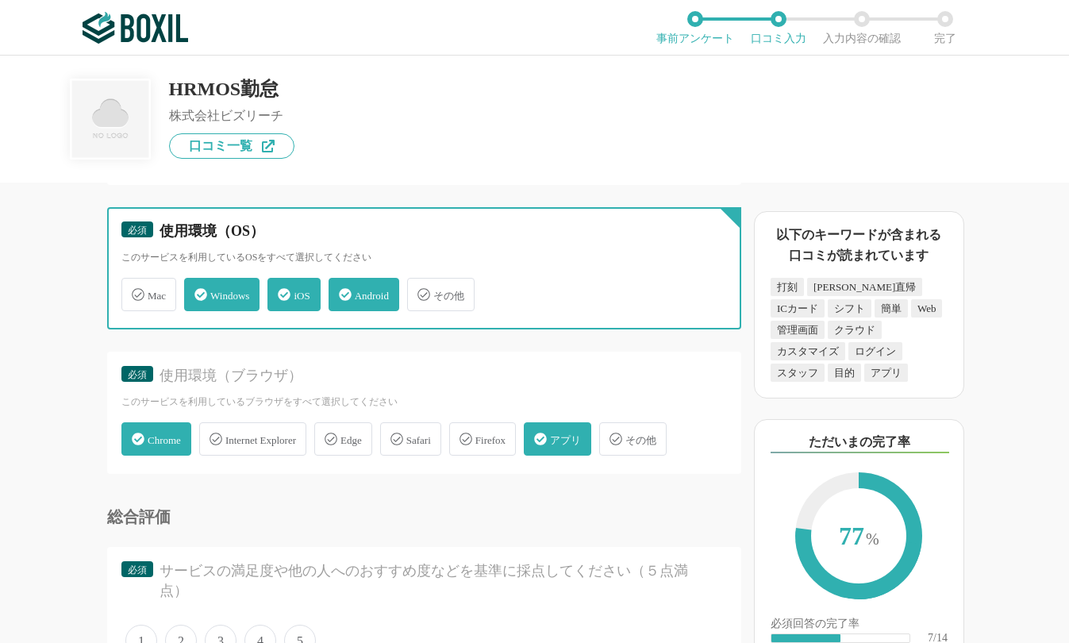
click at [129, 290] on input "Mac" at bounding box center [130, 285] width 10 height 10
checkbox input "true"
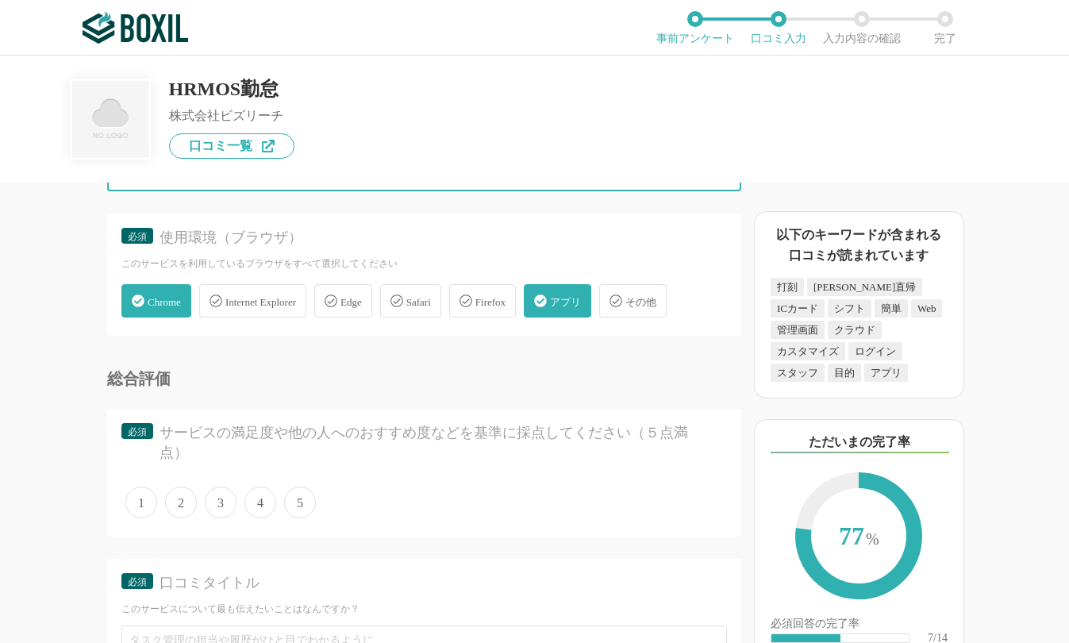
scroll to position [3729, 0]
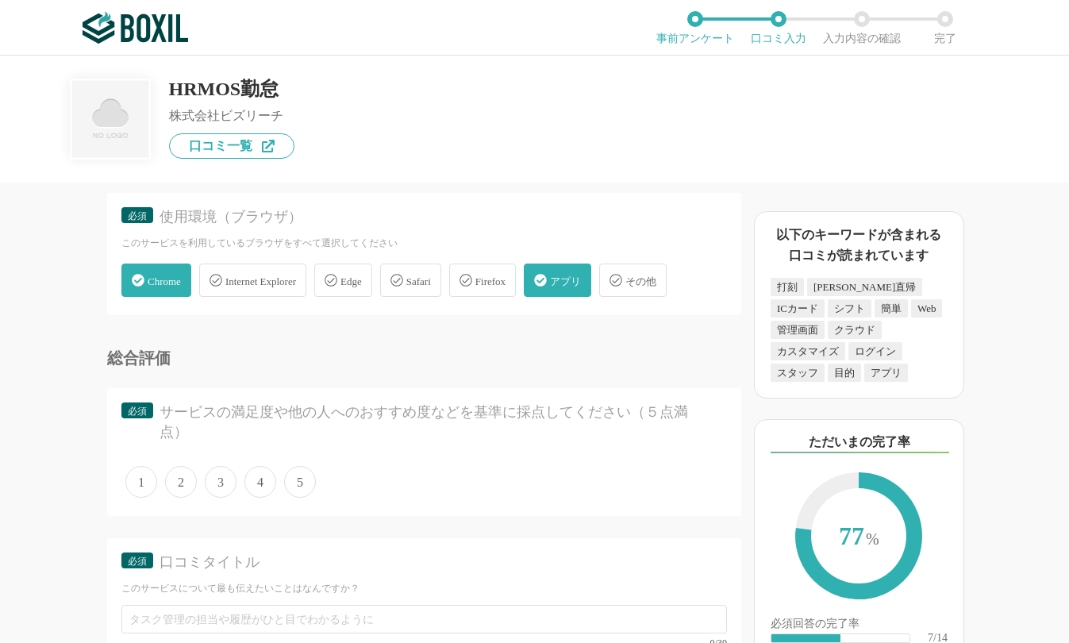
click at [421, 282] on div "Safari" at bounding box center [410, 279] width 61 height 33
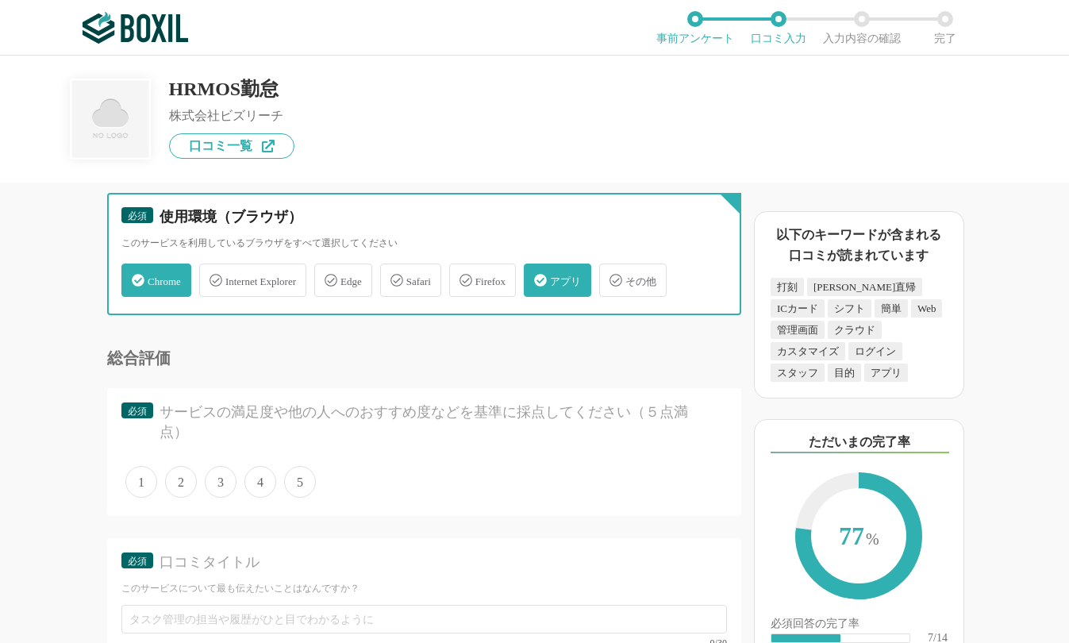
click at [393, 276] on input "Safari" at bounding box center [388, 271] width 10 height 10
checkbox input "true"
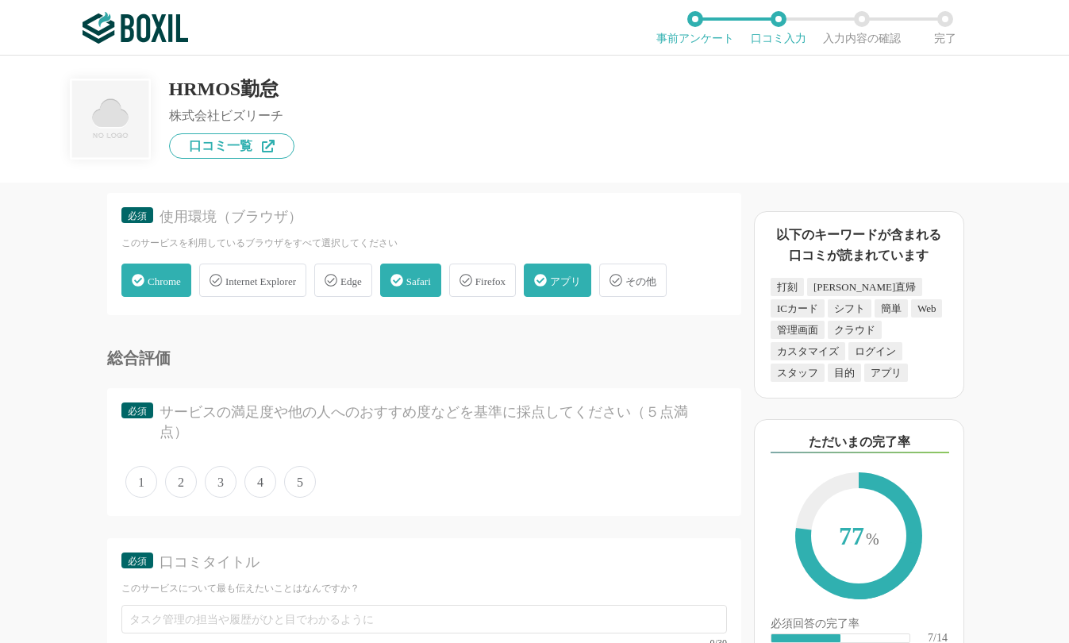
click at [250, 485] on span "4" at bounding box center [260, 482] width 32 height 32
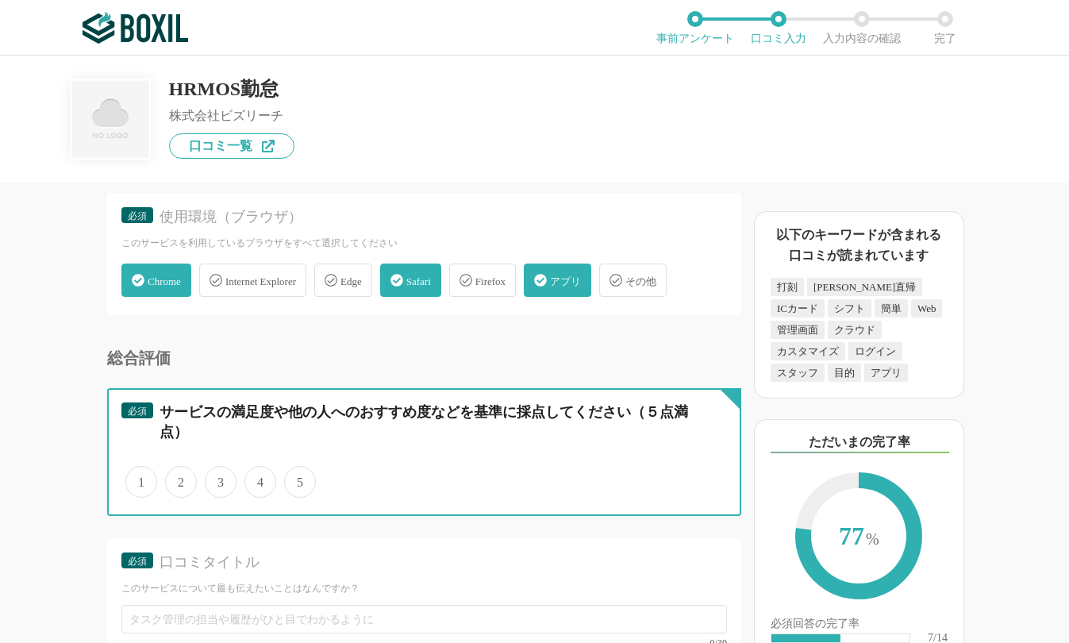
click at [250, 478] on input "4" at bounding box center [253, 473] width 10 height 10
radio input "true"
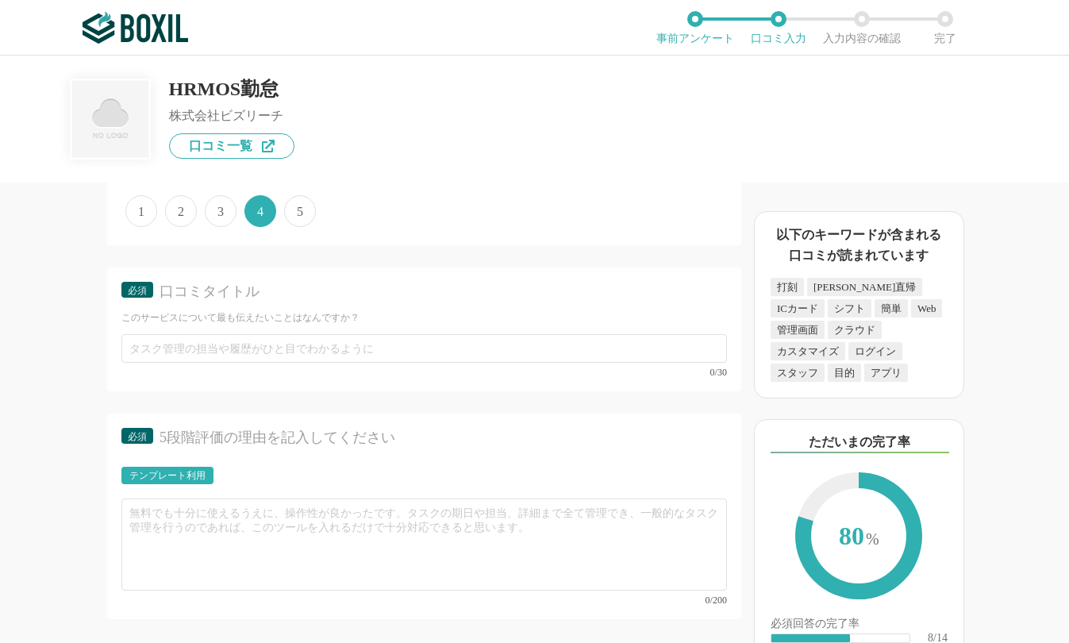
scroll to position [4046, 0]
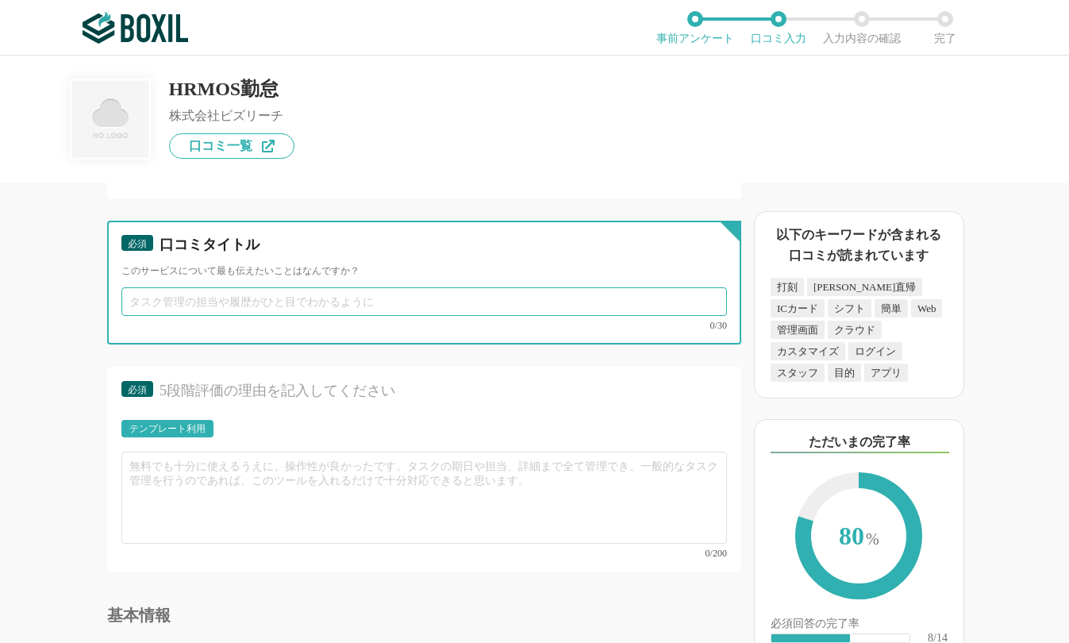
click at [201, 294] on input "text" at bounding box center [423, 301] width 605 height 29
paste input "新人でも迷わない！デジタル勤怠の新基準"
click at [221, 302] on input "新人でも迷わない！デジタル勤怠の新基準" at bounding box center [423, 301] width 605 height 29
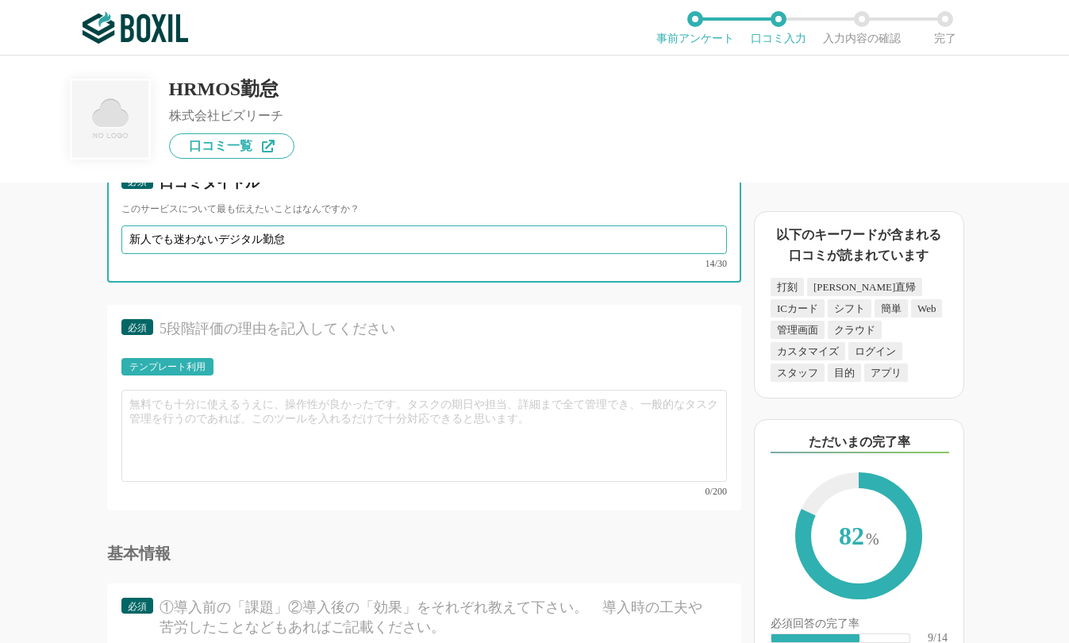
scroll to position [4125, 0]
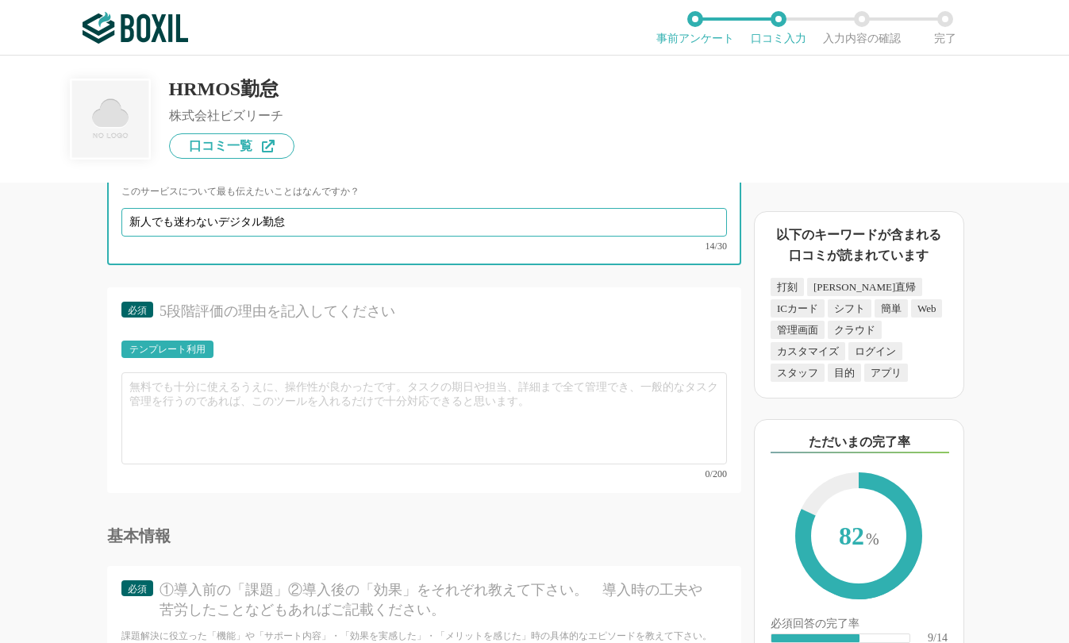
type input "新人でも迷わないデジタル勤怠"
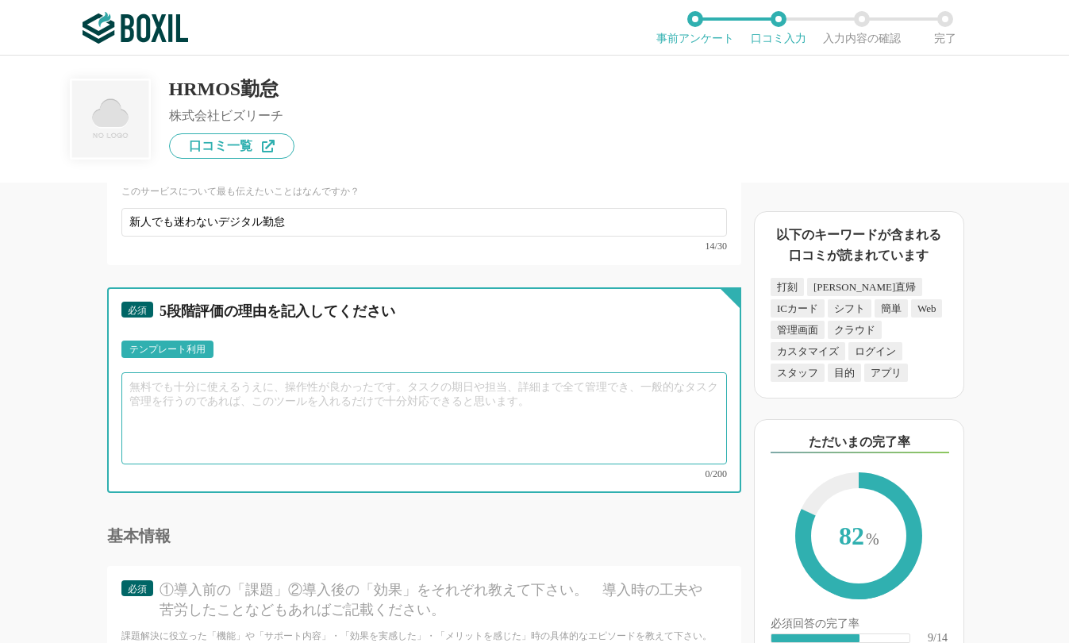
click at [246, 412] on textarea at bounding box center [423, 418] width 605 height 92
paste textarea "クラウド型なのにオフラインでも打刻できる柔軟性が◎。飲食店の厨房など電波状況の悪い環境でも確実に記録でき、タイムカードの紛失トラブルが激減しました。ダッシュボ…"
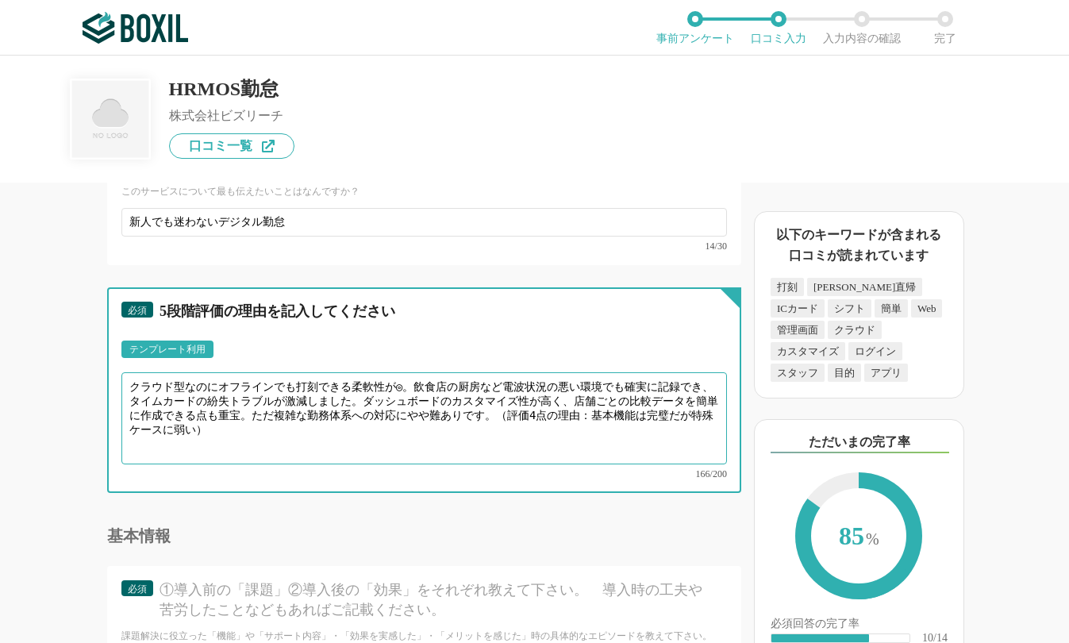
click at [394, 416] on textarea "クラウド型なのにオフラインでも打刻できる柔軟性が◎。飲食店の厨房など電波状況の悪い環境でも確実に記録でき、タイムカードの紛失トラブルが激減しました。ダッシュボ…" at bounding box center [423, 418] width 605 height 92
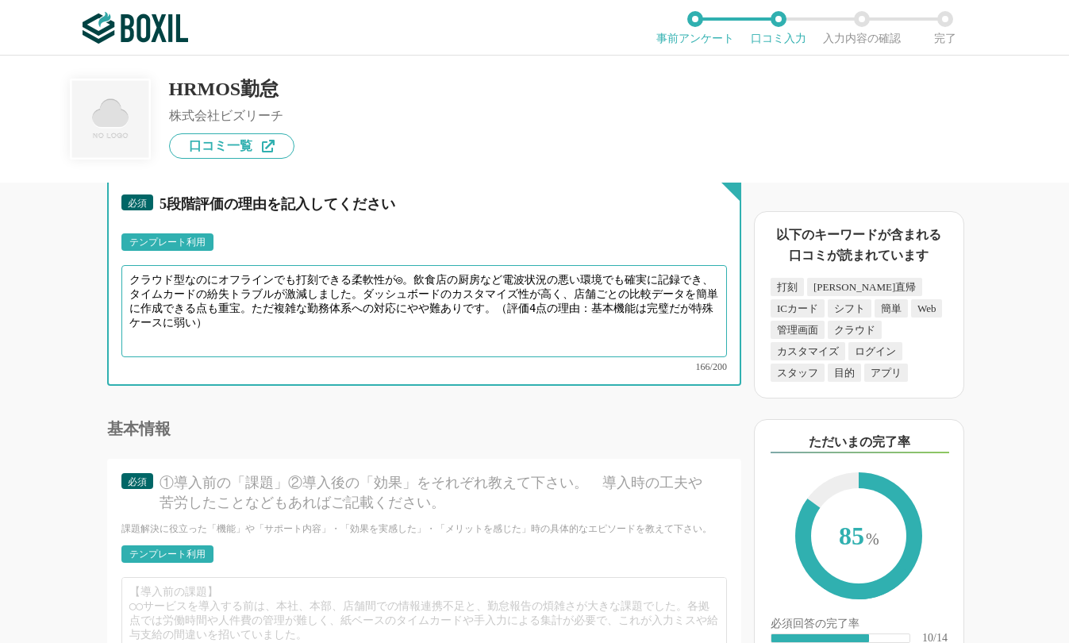
scroll to position [4205, 0]
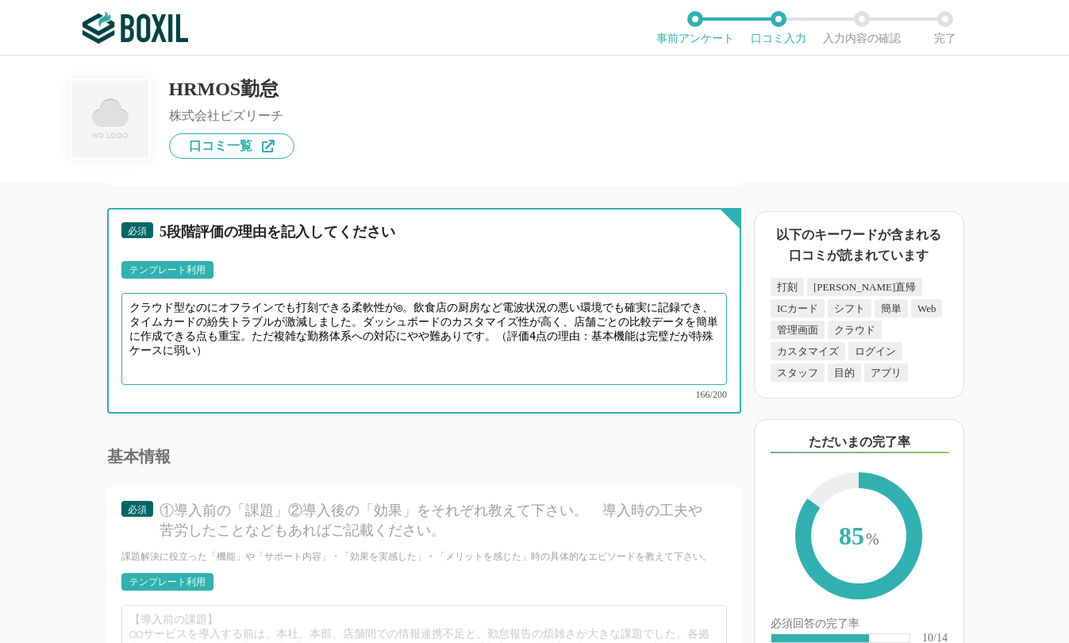
click at [334, 336] on textarea "クラウド型なのにオフラインでも打刻できる柔軟性が◎。飲食店の厨房など電波状況の悪い環境でも確実に記録でき、タイムカードの紛失トラブルが激減しました。ダッシュボ…" at bounding box center [423, 339] width 605 height 92
click at [350, 306] on textarea "クラウド型なのにオフラインでも打刻できる柔軟性が◎。飲食店の厨房など電波状況の悪い環境でも確実に記録でき、タイムカードの紛失トラブルが激減しました。ダッシュボ…" at bounding box center [423, 339] width 605 height 92
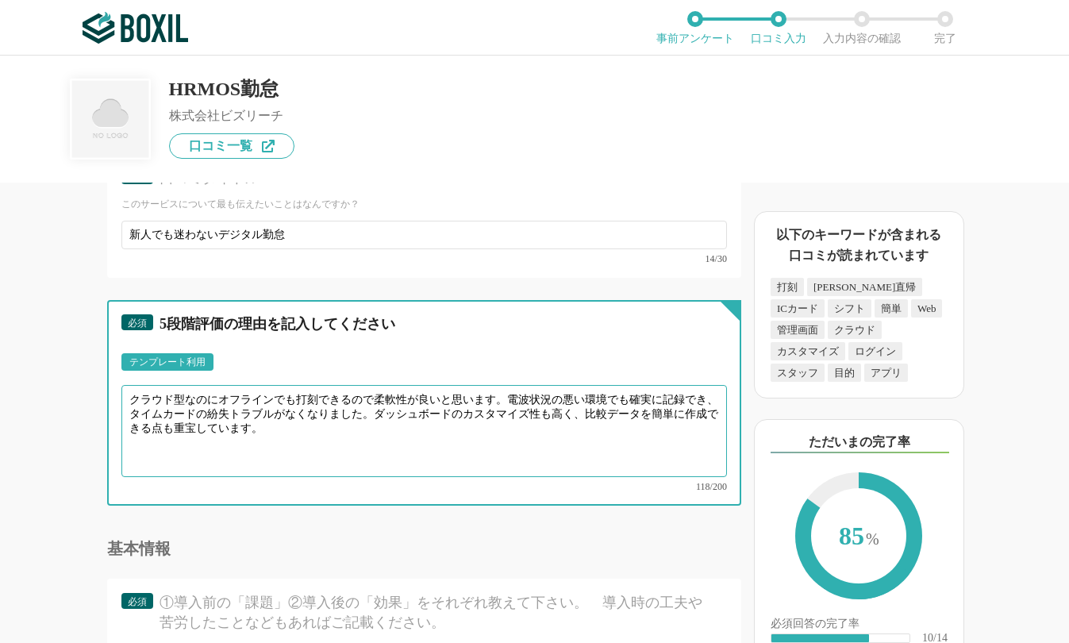
scroll to position [4125, 0]
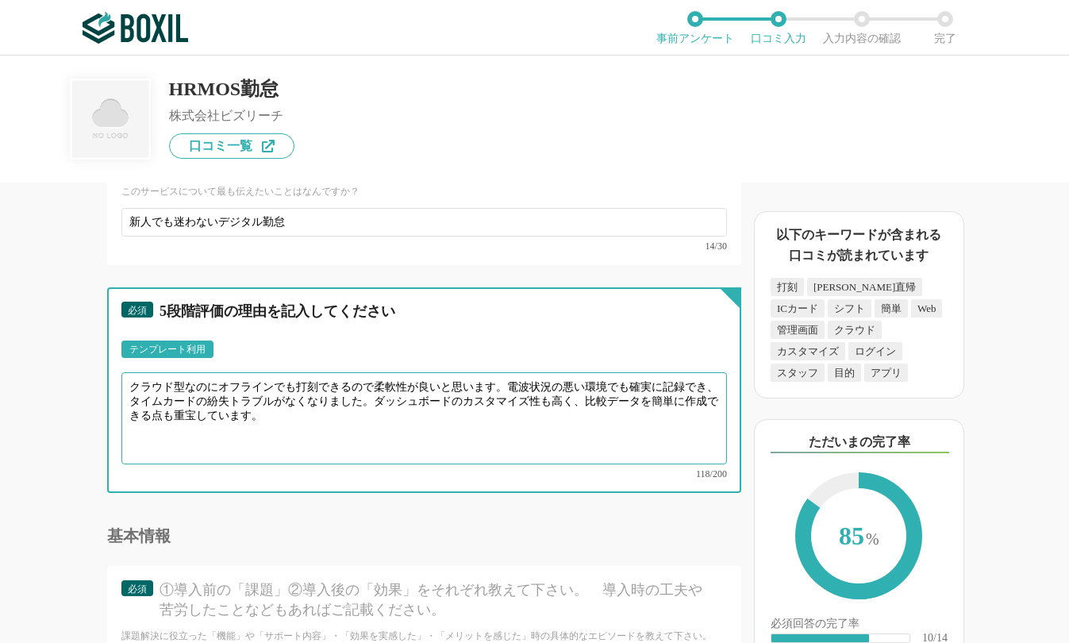
type textarea "クラウド型なのにオフラインでも打刻できるので柔軟性が良いと思います。電波状況の悪い環境でも確実に記録でき、タイムカードの紛失トラブルがなくなりました。ダッシュ…"
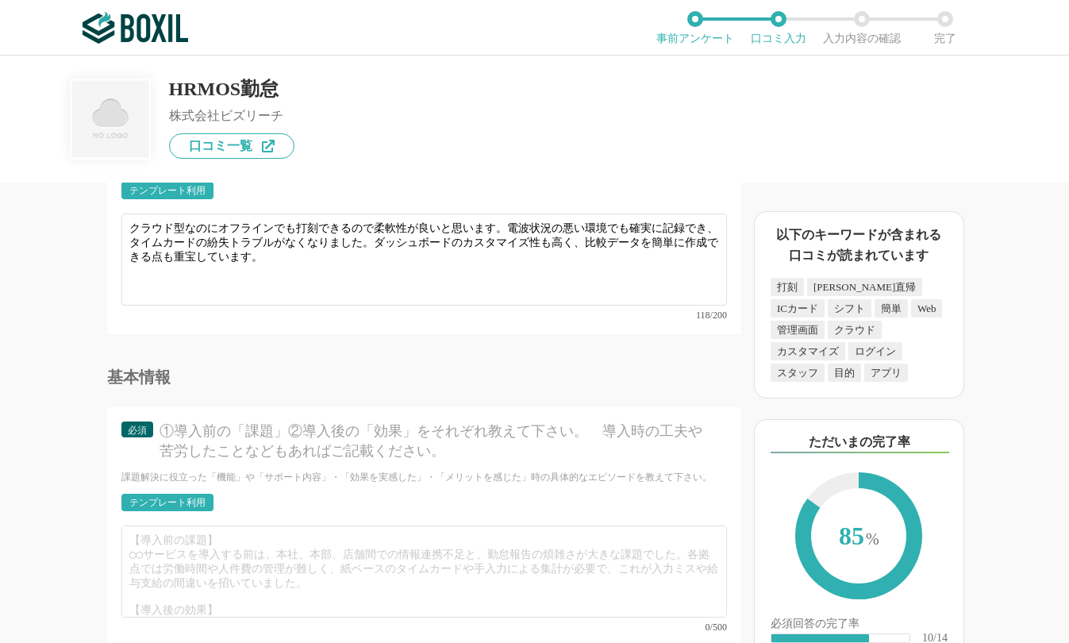
scroll to position [4443, 0]
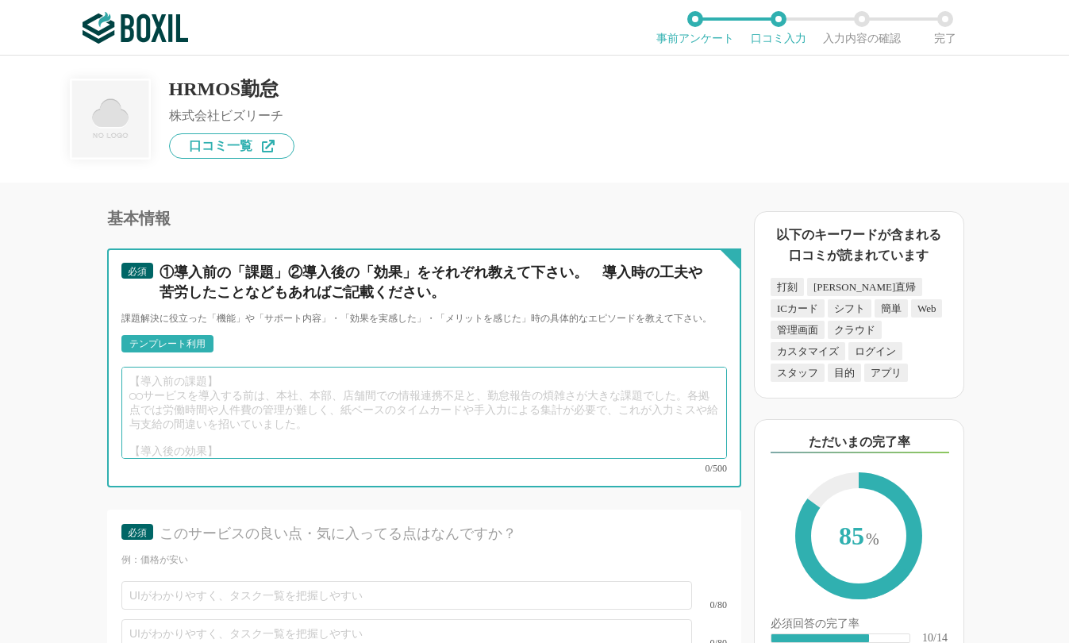
click at [282, 386] on textarea at bounding box center [423, 413] width 605 height 92
paste textarea "【導入前の課題】 介護施設で夜勤と日勤の複雑なシフト管理に苦戦。Excelでの手計算では時間外労働の見落ちが多発し、労基署指摘のリスクがありました。パート職員…"
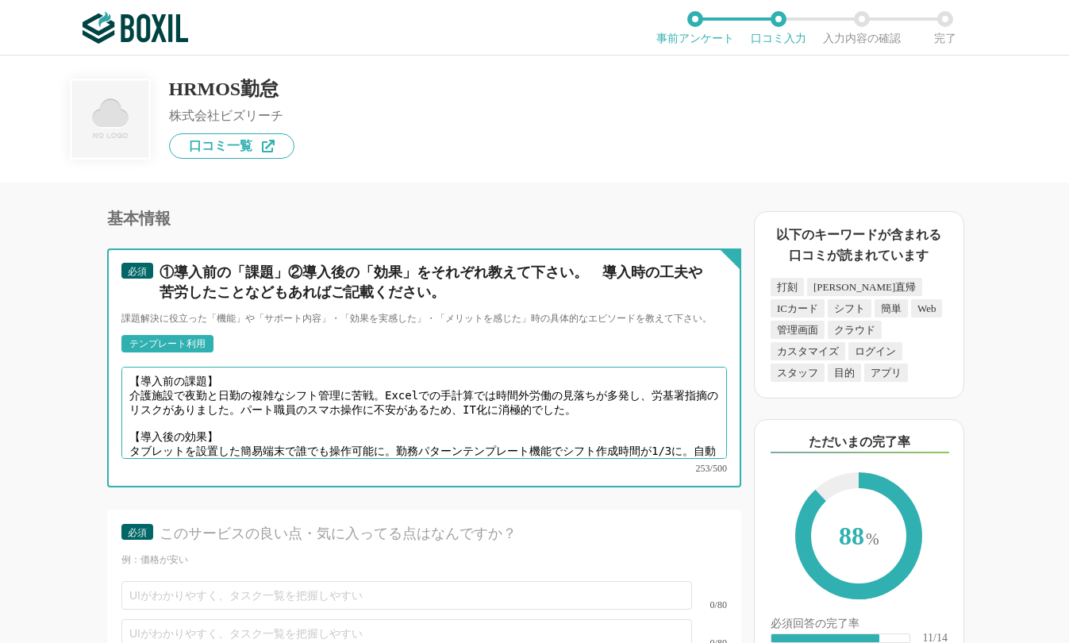
drag, startPoint x: 181, startPoint y: 382, endPoint x: 92, endPoint y: 377, distance: 89.0
click at [92, 377] on div "勤怠管理システムの機能について（5点満点で評価してください） WEB打刻機能 1 2 3 4 5 利用していない 交通系ICカード打刻機能 1 2 3 4 5…" at bounding box center [370, 412] width 741 height 460
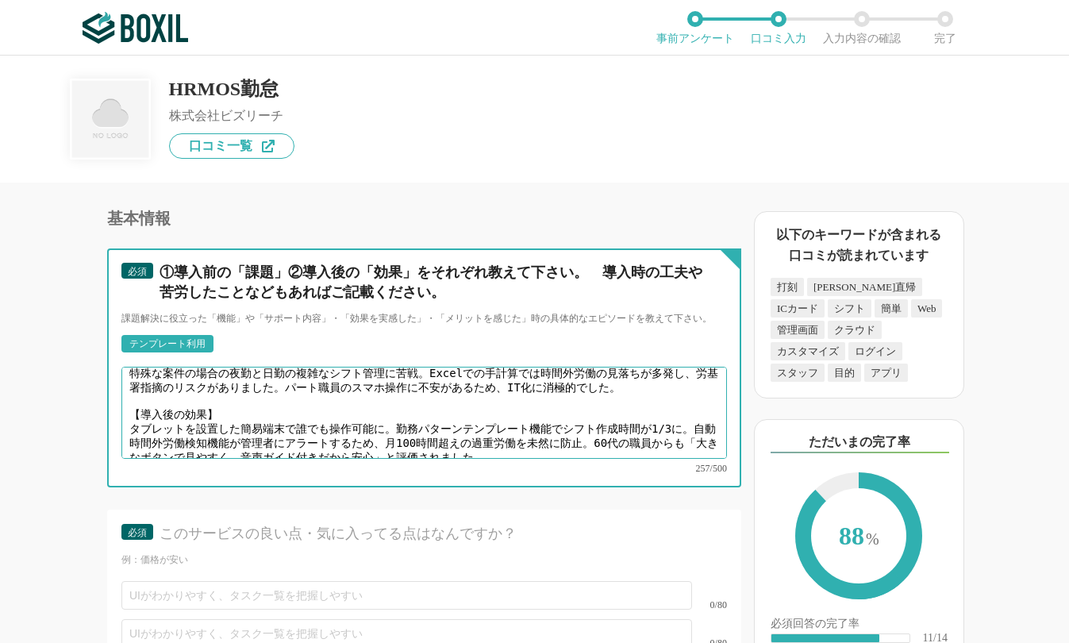
scroll to position [0, 0]
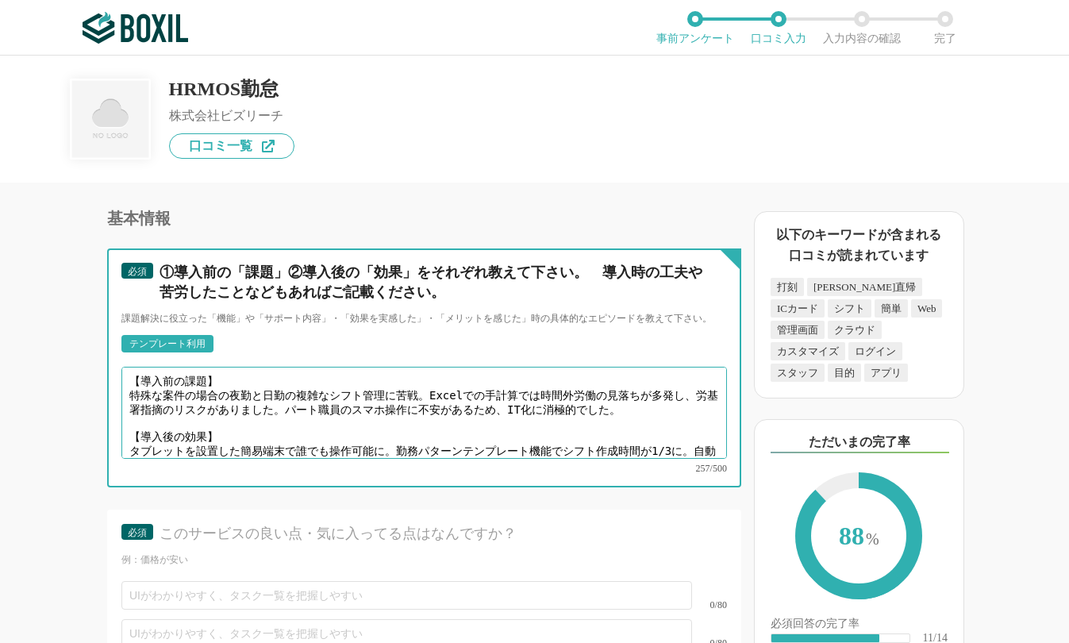
drag, startPoint x: 309, startPoint y: 391, endPoint x: 359, endPoint y: 390, distance: 50.0
click at [359, 390] on textarea "【導入前の課題】 特殊な案件の場合の夜勤と日勤の複雑なシフト管理に苦戦。Excelでの手計算では時間外労働の見落ちが多発し、労基署指摘のリスクがありました。パ…" at bounding box center [423, 413] width 605 height 92
click at [613, 378] on textarea "【導入前の課題】 特殊な案件の場合の夜勤と日勤の複雑なシフト管理に苦戦。Excelでの手計算では時間外労働の見落ちが多発し、労基署指摘のリスクがありました。社…" at bounding box center [423, 413] width 605 height 92
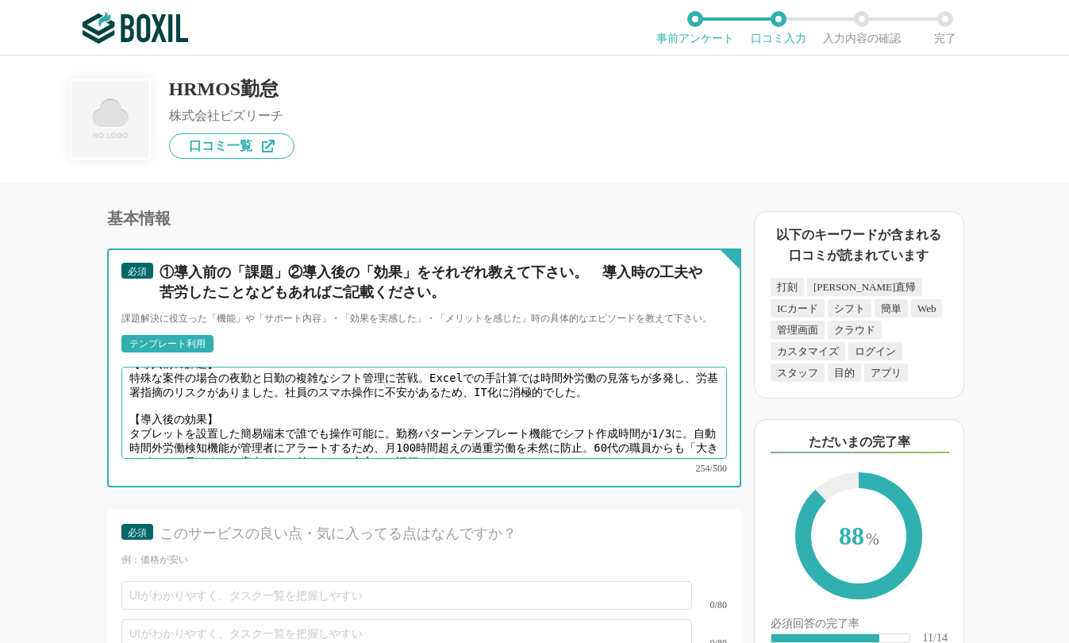
scroll to position [22, 0]
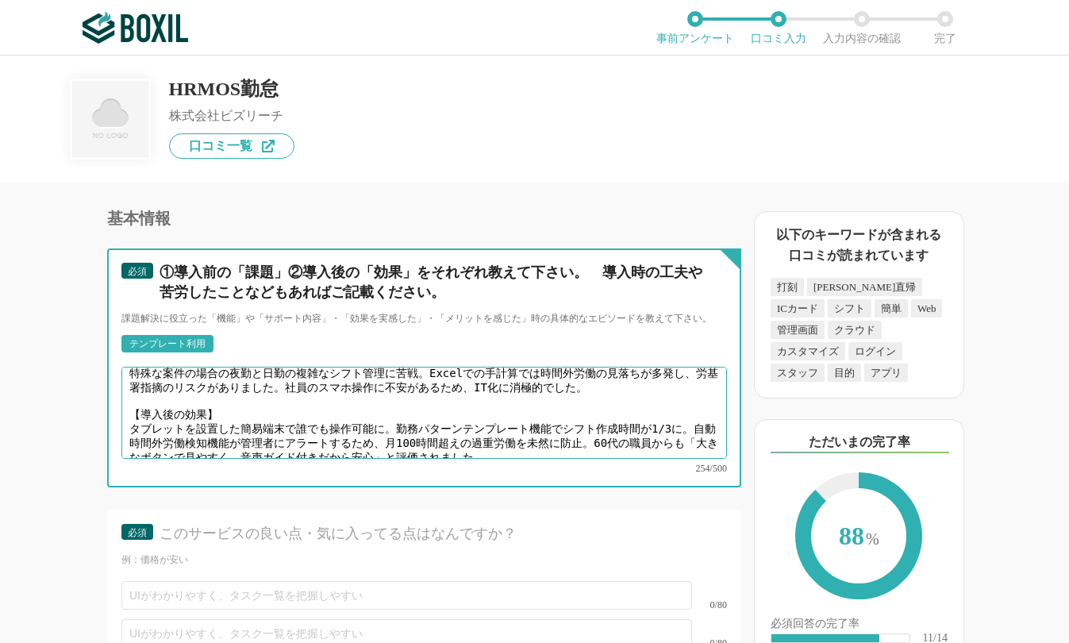
drag, startPoint x: 635, startPoint y: 413, endPoint x: 616, endPoint y: 413, distance: 19.0
click at [616, 413] on textarea "【導入前の課題】 特殊な案件の場合の夜勤と日勤の複雑なシフト管理に苦戦。Excelでの手計算では時間外労働の見落ちが多発し、労基署指摘のリスクがありました。社…" at bounding box center [423, 413] width 605 height 92
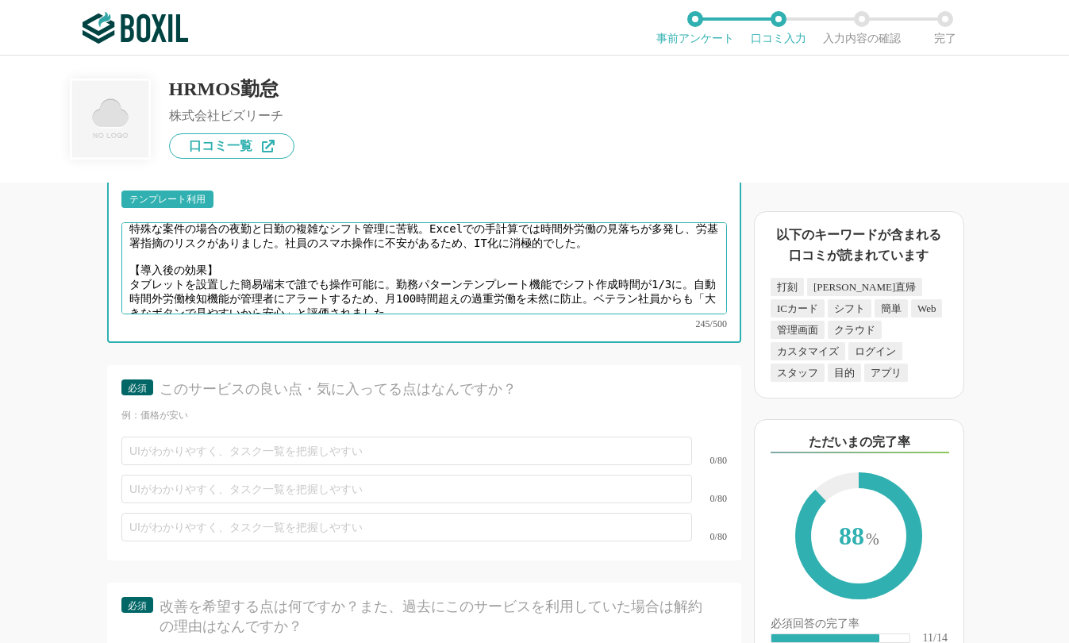
scroll to position [4601, 0]
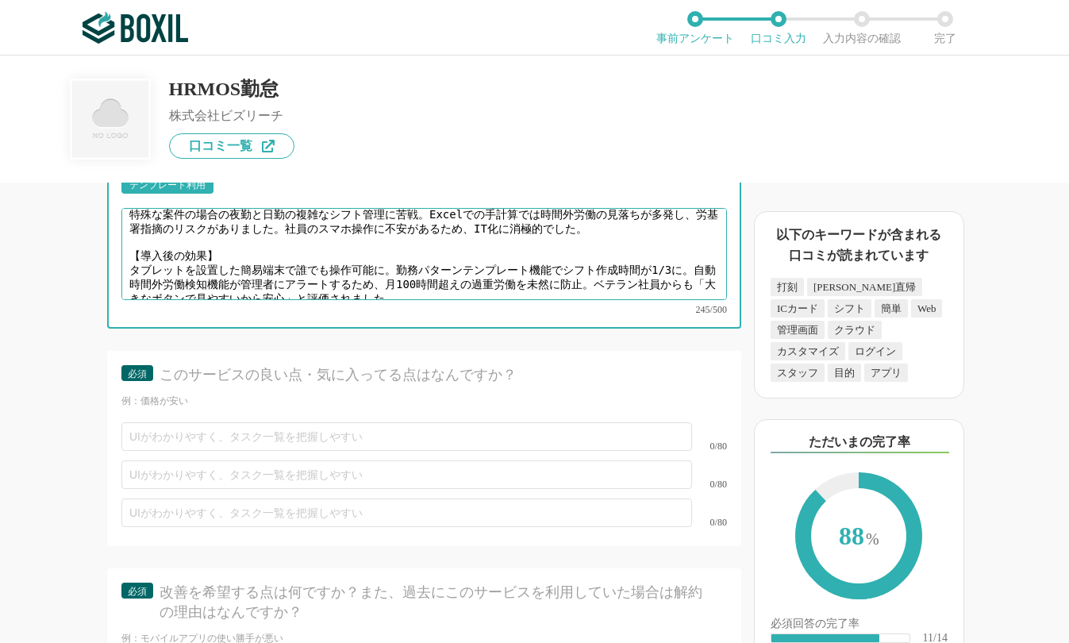
type textarea "【導入前の課題】 特殊な案件の場合の夜勤と日勤の複雑なシフト管理に苦戦。Excelでの手計算では時間外労働の見落ちが多発し、労基署指摘のリスクがありました。社…"
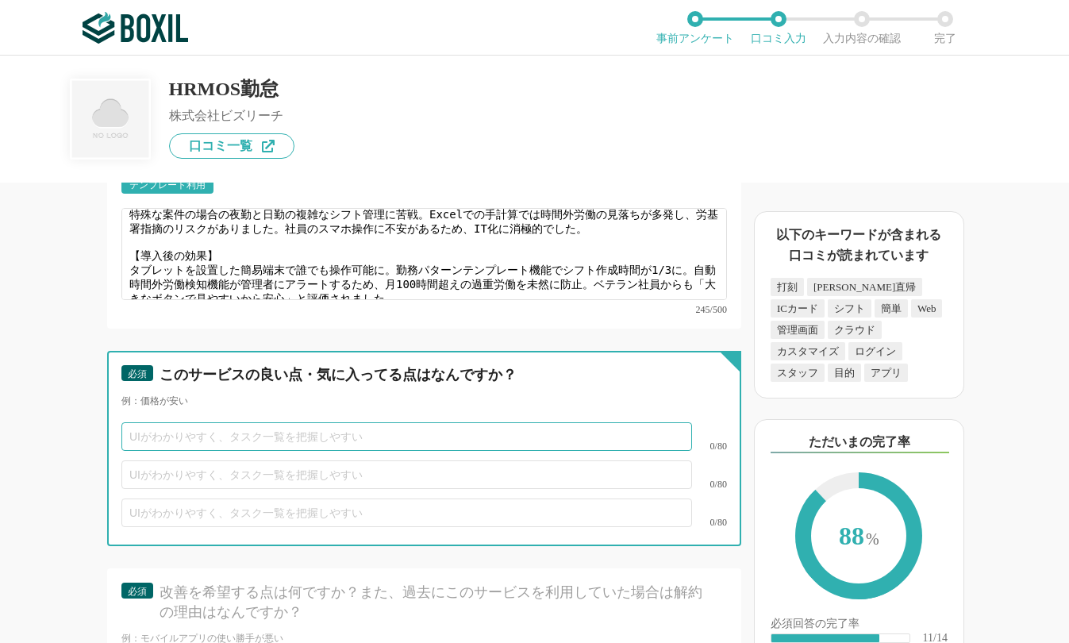
click at [199, 424] on input "text" at bounding box center [406, 436] width 570 height 29
paste input "オフライン打刻で通信環境に左右されない"
type input "オフライン打刻で通信環境に左右されない"
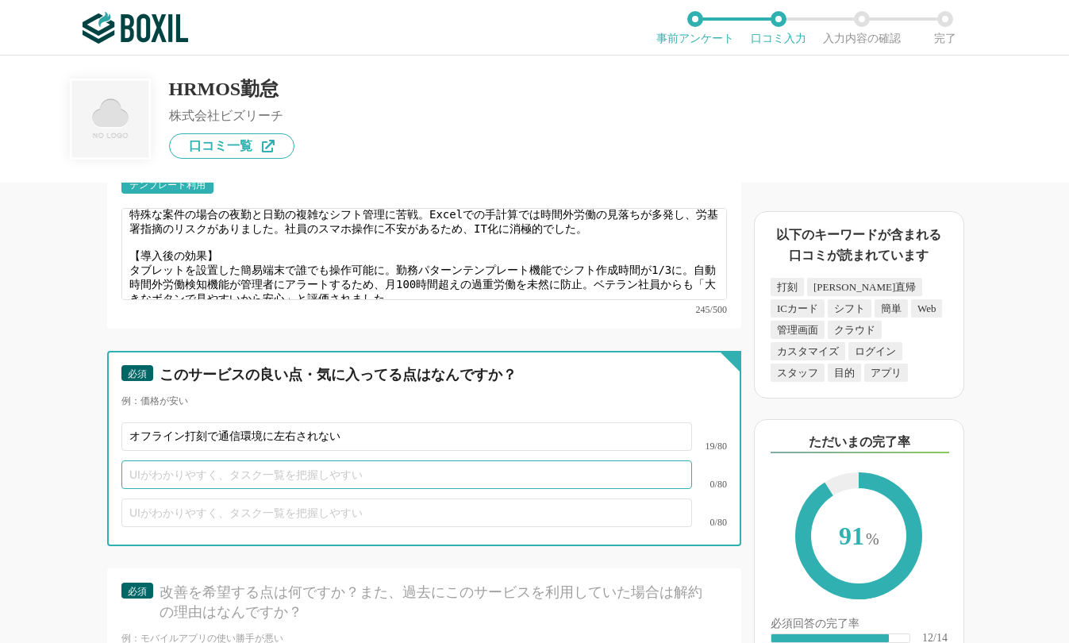
click at [244, 461] on input "text" at bounding box center [406, 474] width 570 height 29
paste input "労務リスクを可視化する分析レポート機能"
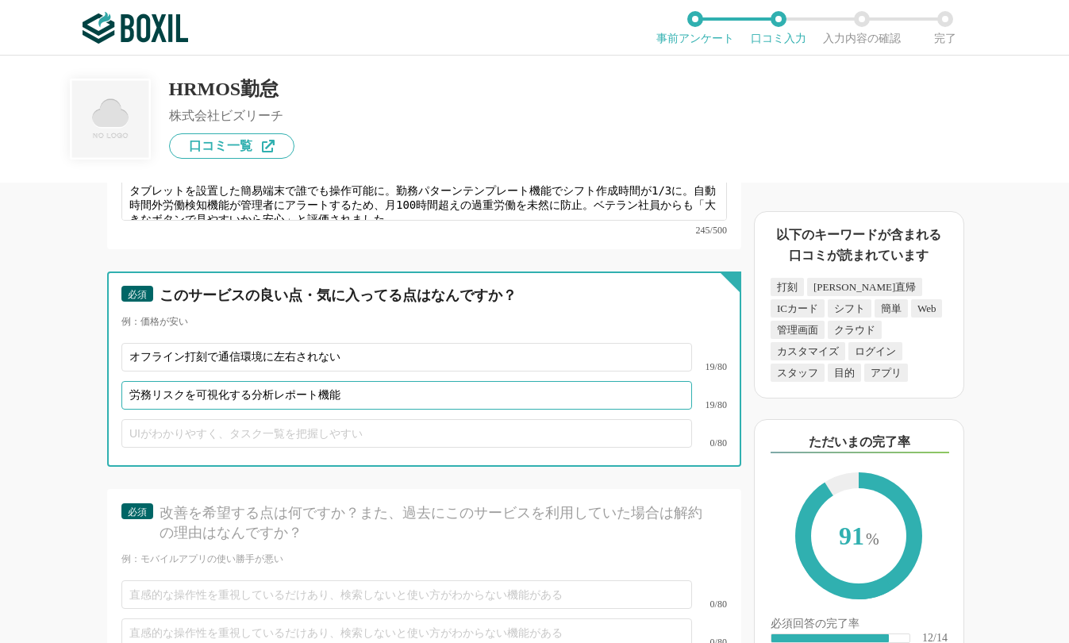
type input "労務リスクを可視化する分析レポート機能"
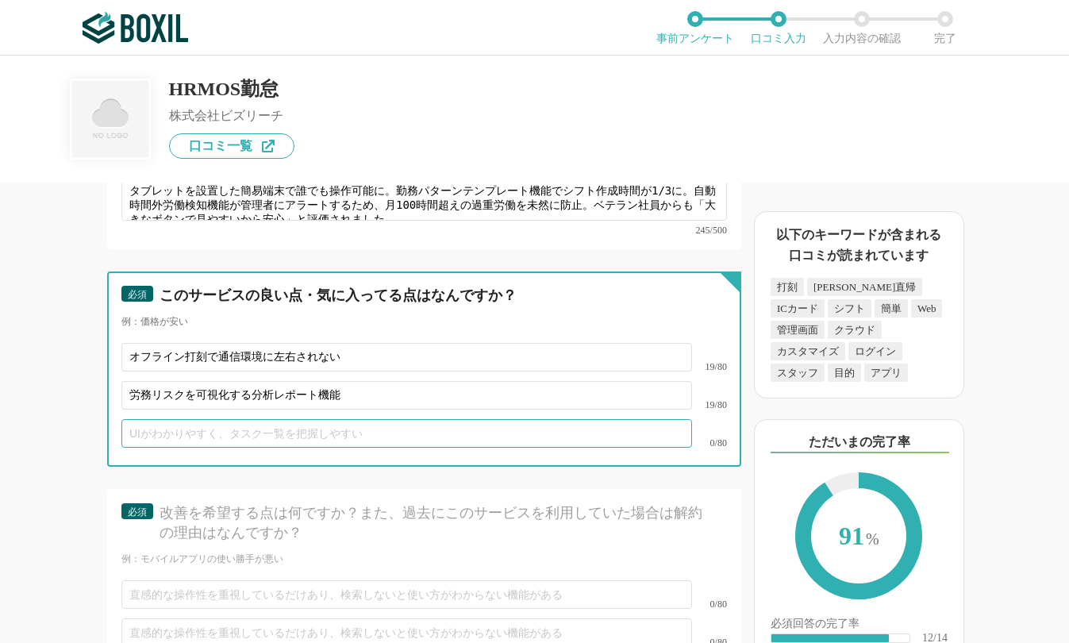
click at [329, 419] on input "text" at bounding box center [406, 433] width 570 height 29
paste input "大画面モードで高齢者も操作しやすいUI"
type input "大画面モードで高齢者も操作しやすいUI"
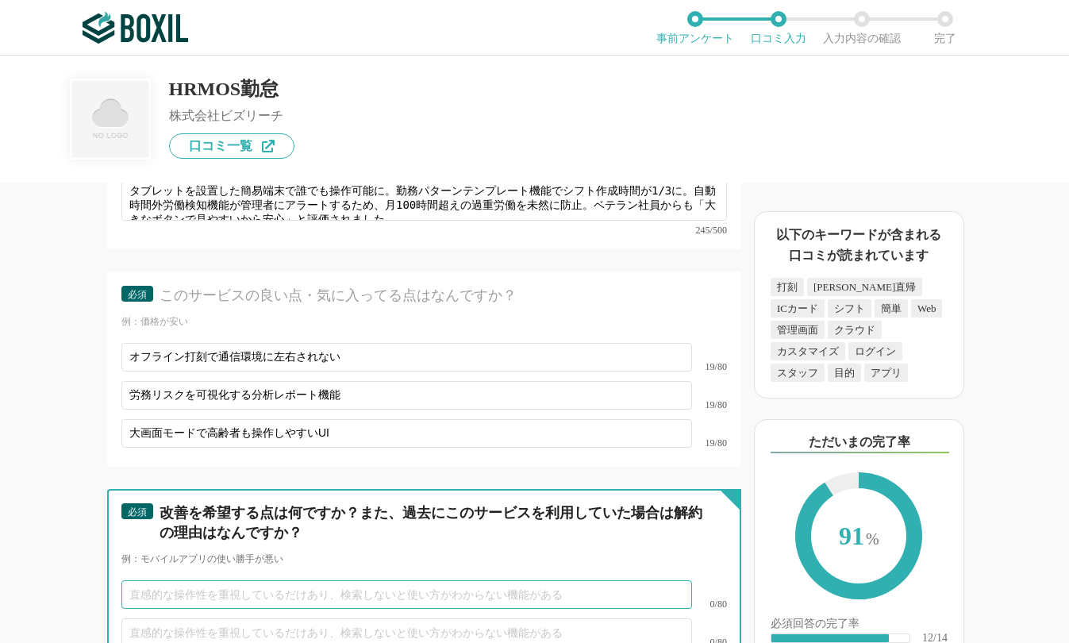
click at [144, 580] on input "text" at bounding box center [406, 594] width 570 height 29
type input "n"
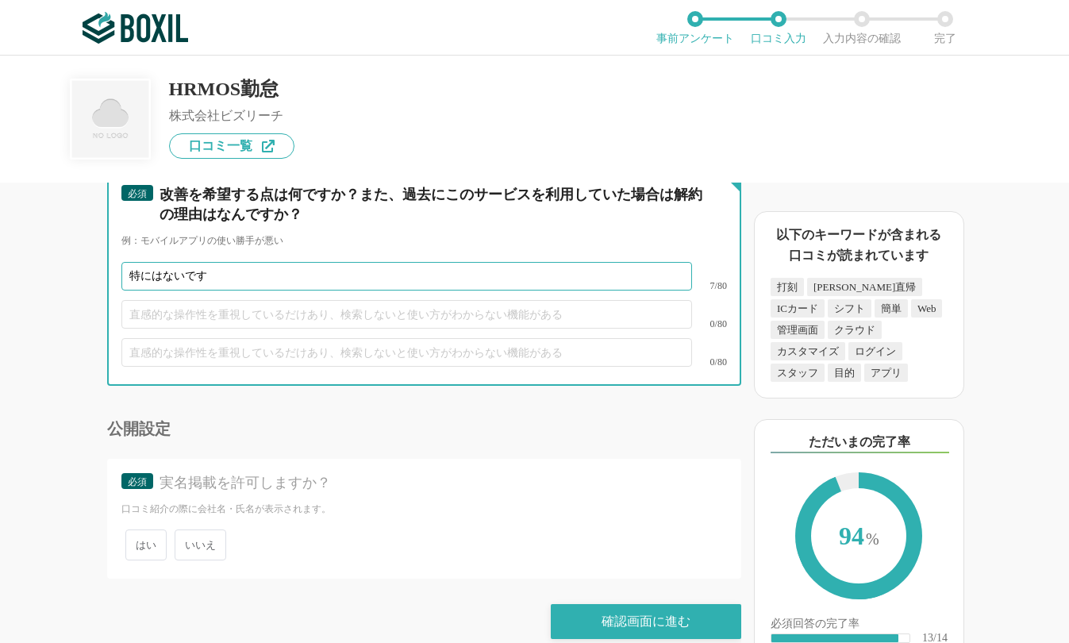
scroll to position [5000, 0]
type input "特にはないです"
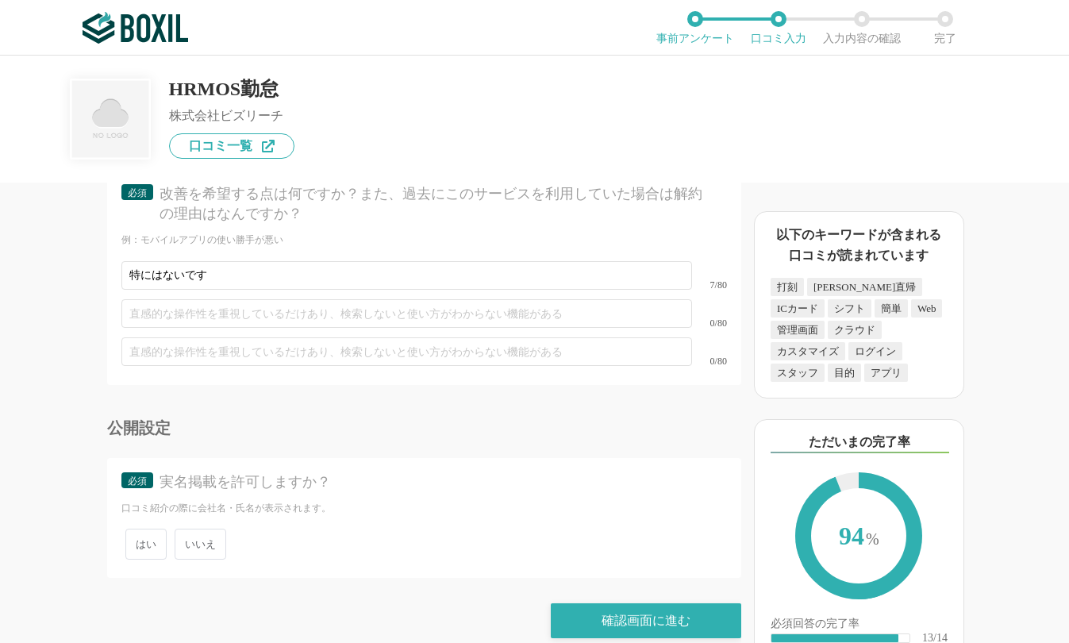
click at [213, 528] on span "いいえ" at bounding box center [201, 543] width 52 height 31
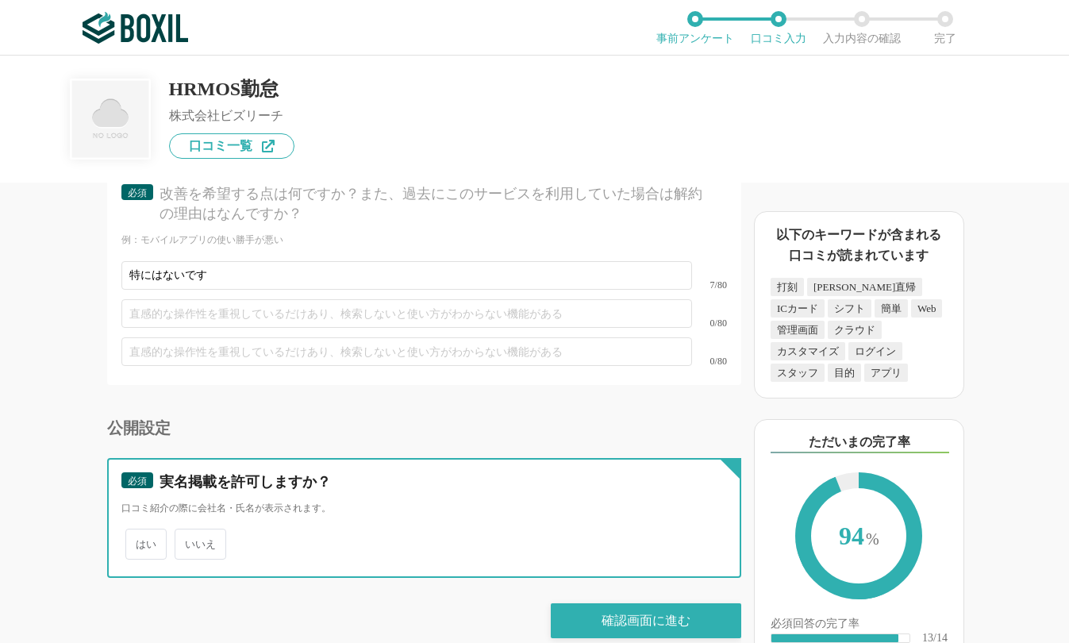
click at [189, 531] on input "いいえ" at bounding box center [183, 536] width 10 height 10
radio input "true"
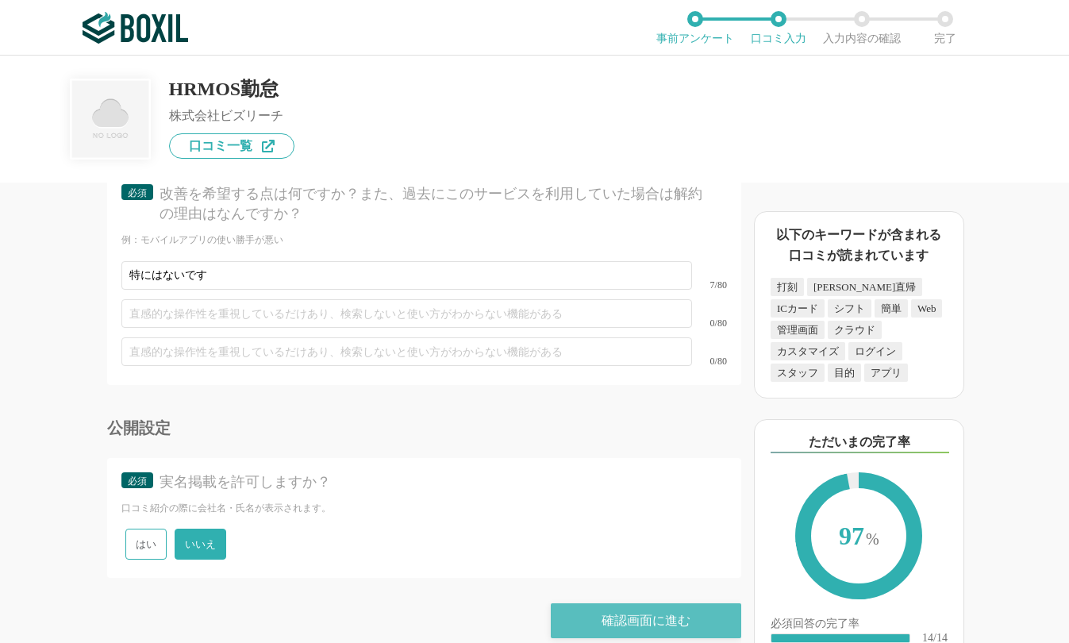
click at [663, 603] on div "確認画面に進む" at bounding box center [646, 620] width 190 height 35
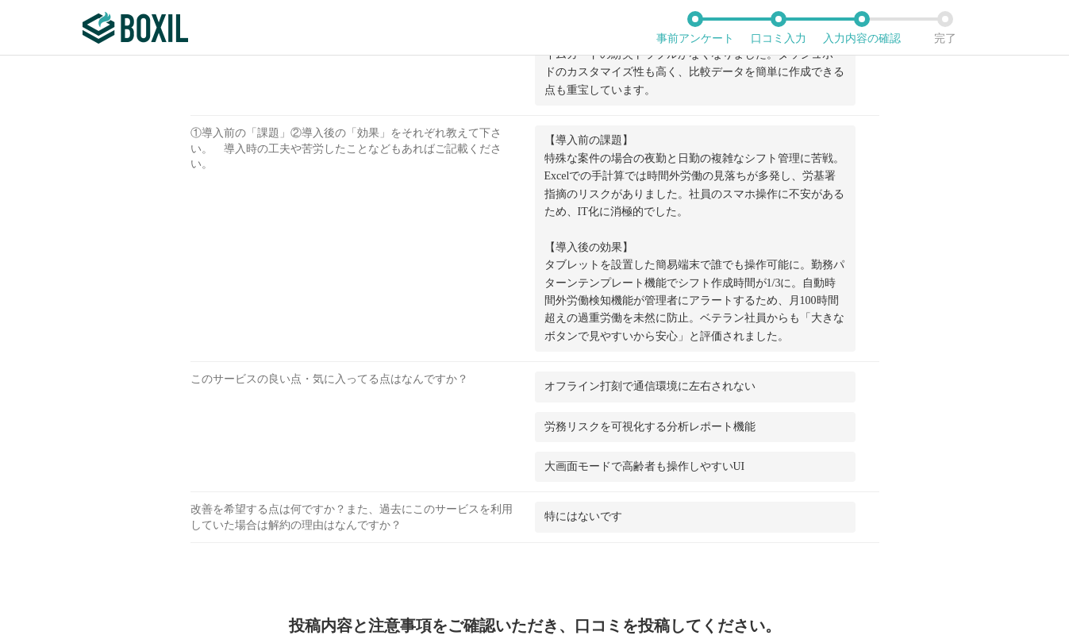
scroll to position [2193, 0]
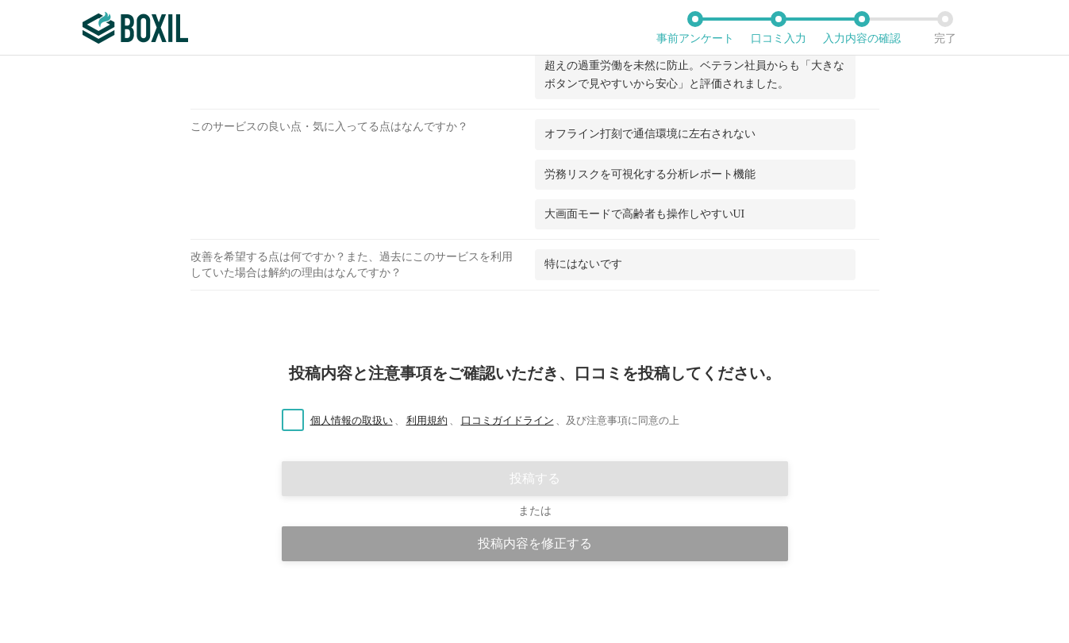
click at [285, 422] on label "個人情報の取扱い 、 利用規約 、 口コミガイドライン 、 及び注意事項に同意の上" at bounding box center [474, 421] width 410 height 17
click at [0, 0] on input "個人情報の取扱い 、 利用規約 、 口コミガイドライン 、 及び注意事項に同意の上" at bounding box center [0, 0] width 0 height 0
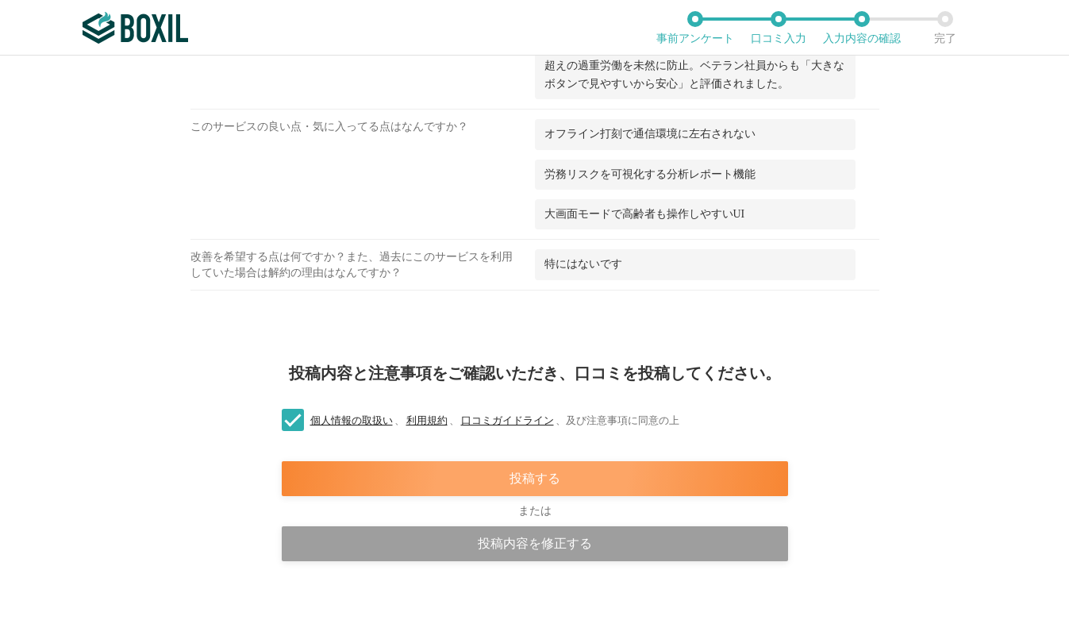
click at [618, 473] on div "投稿する" at bounding box center [535, 478] width 506 height 35
